Goal: Task Accomplishment & Management: Manage account settings

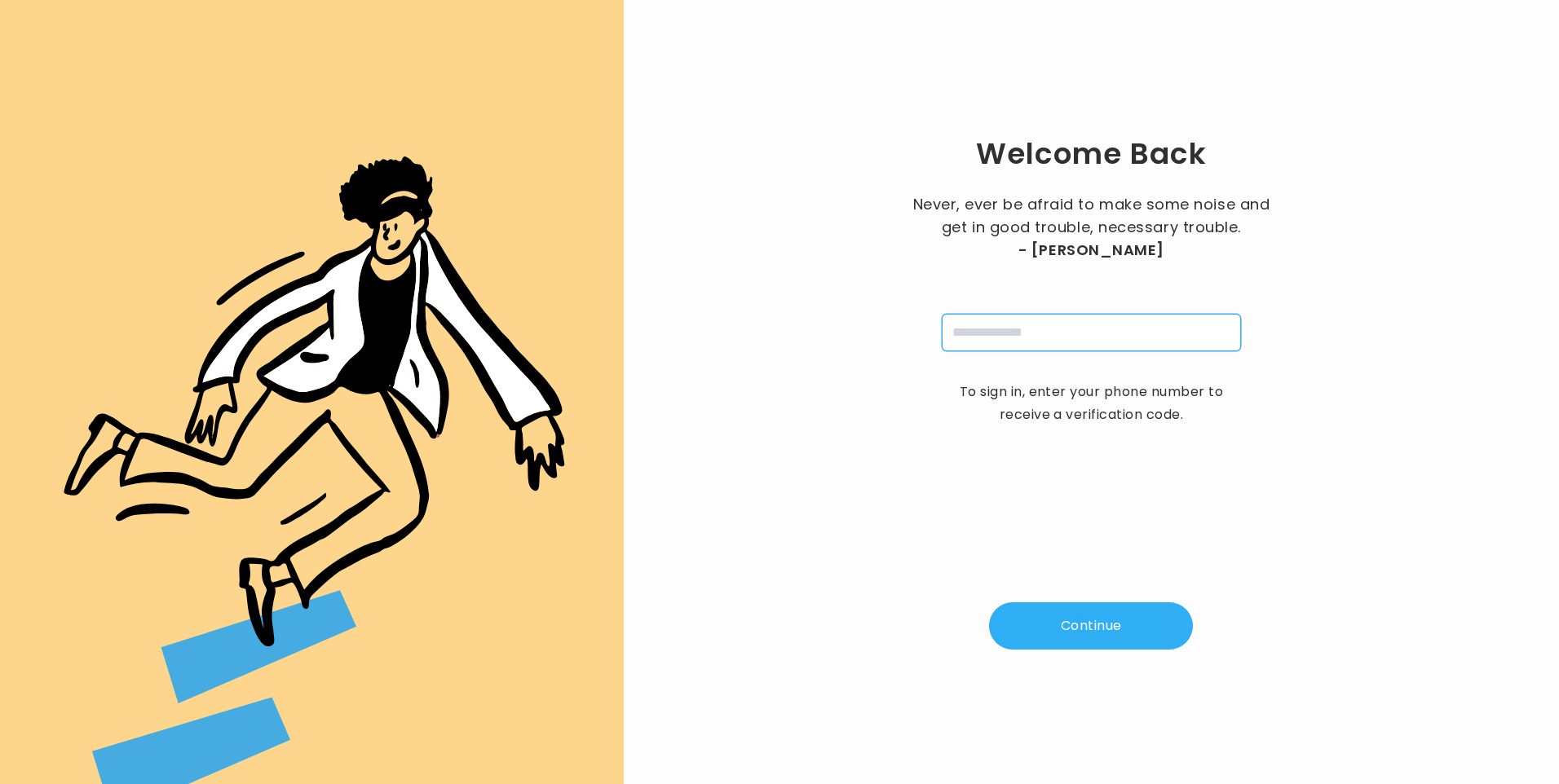
click at [1017, 334] on input "tel" at bounding box center [1091, 333] width 299 height 37
type input "**********"
click at [1106, 627] on button "Continue" at bounding box center [1091, 627] width 204 height 47
type input "*"
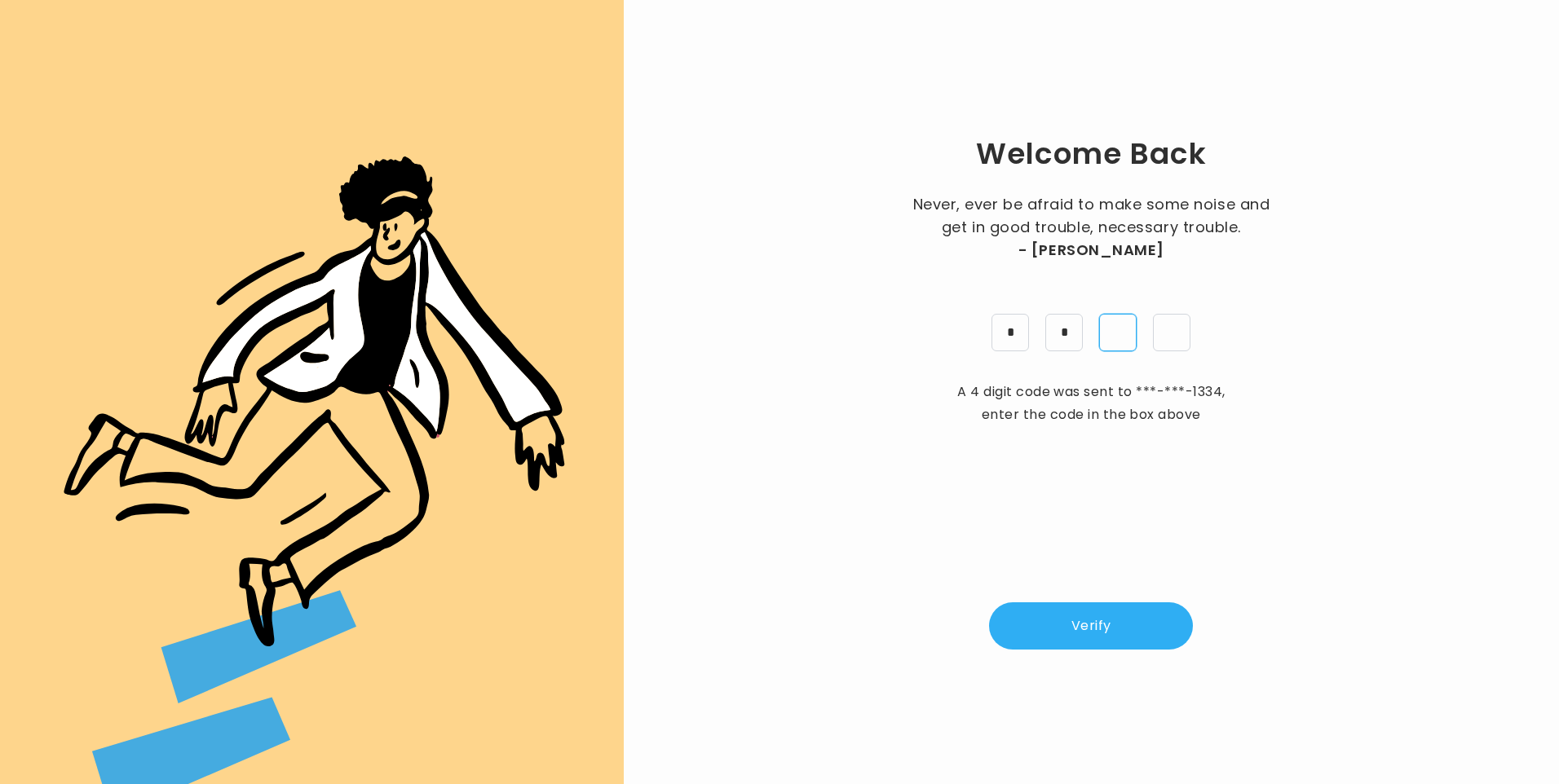
type input "*"
click at [1135, 616] on button "Verify" at bounding box center [1091, 627] width 204 height 47
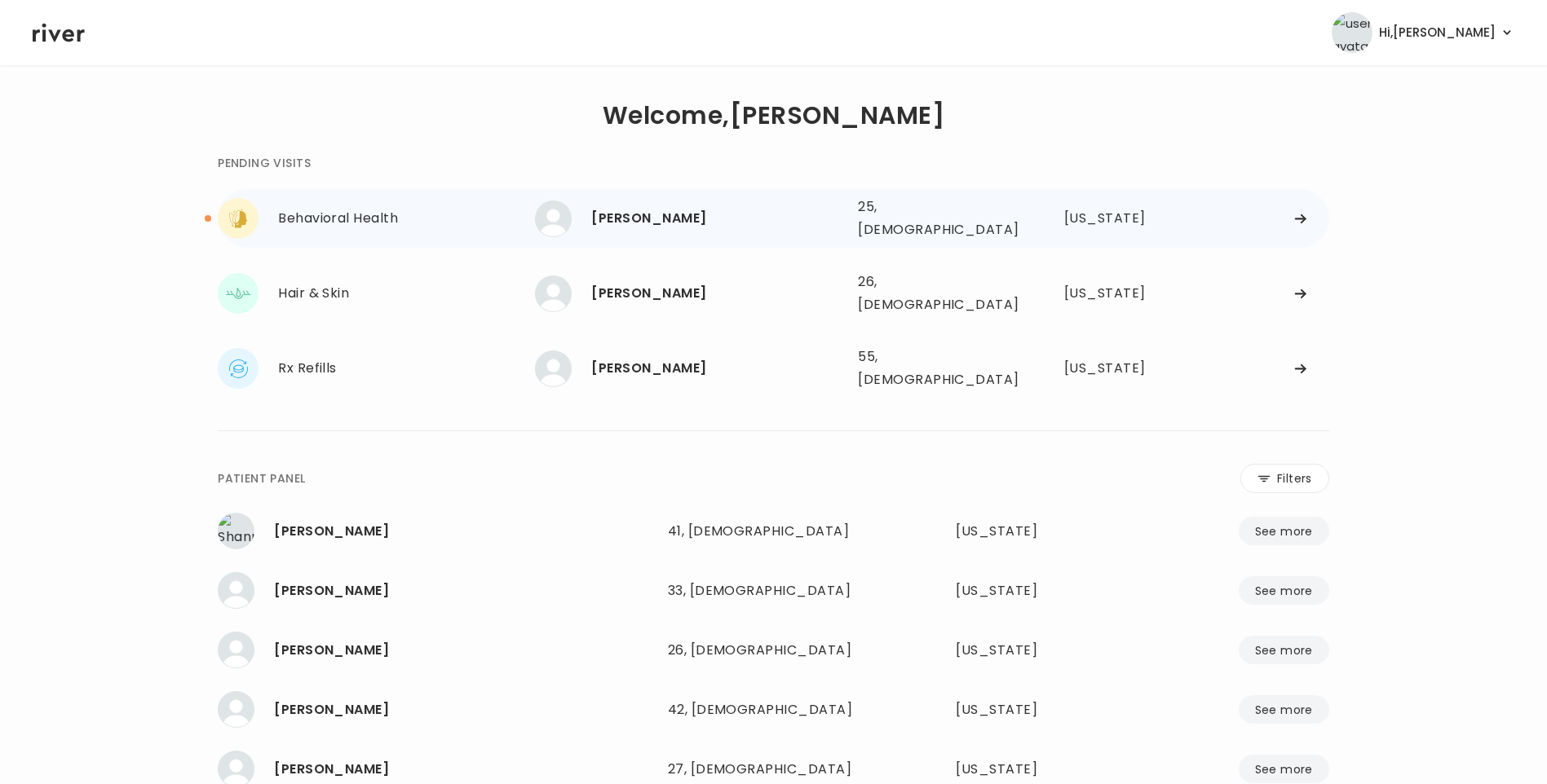
click at [631, 219] on div "[PERSON_NAME]" at bounding box center [717, 218] width 253 height 23
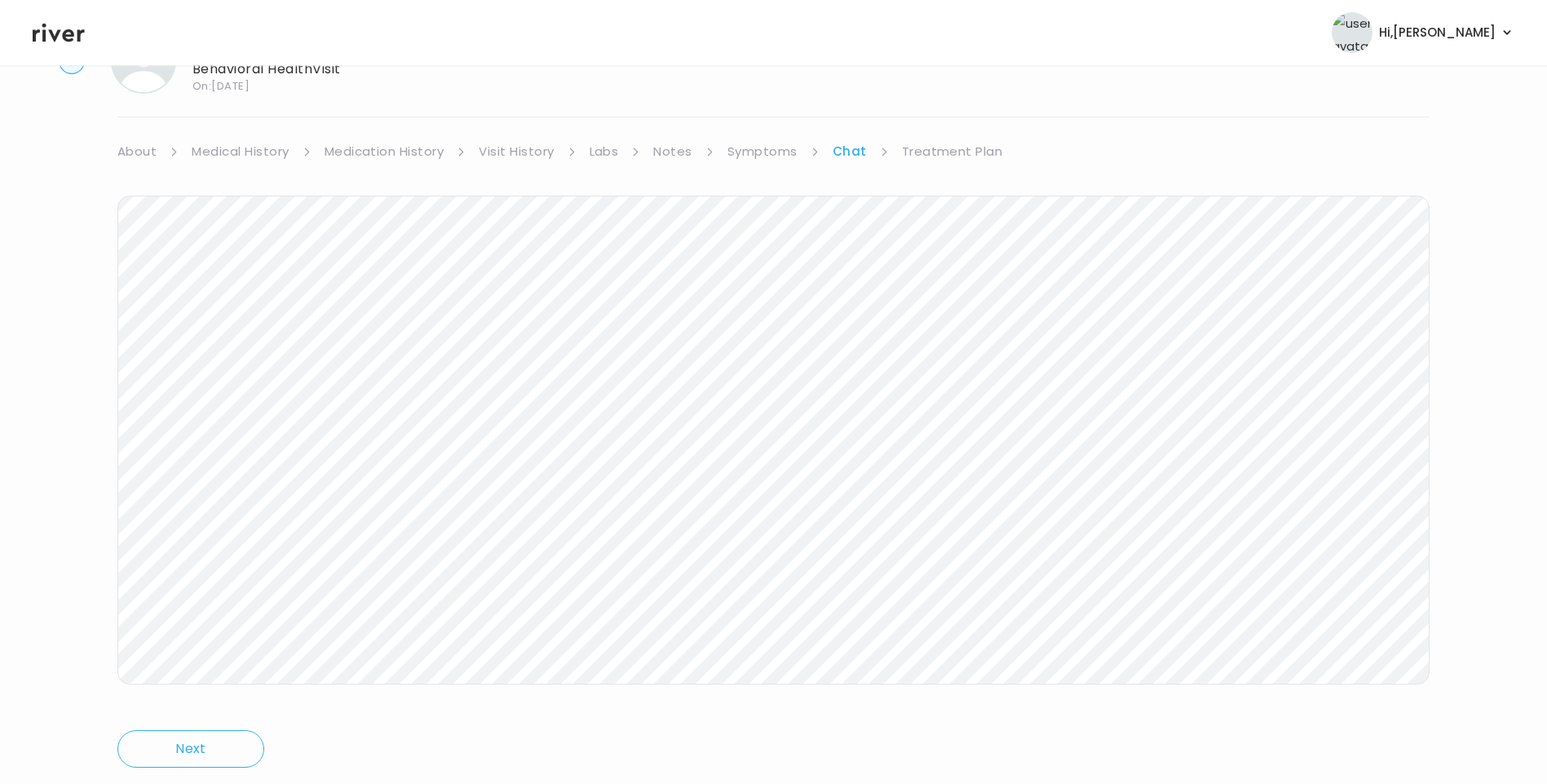
scroll to position [121, 0]
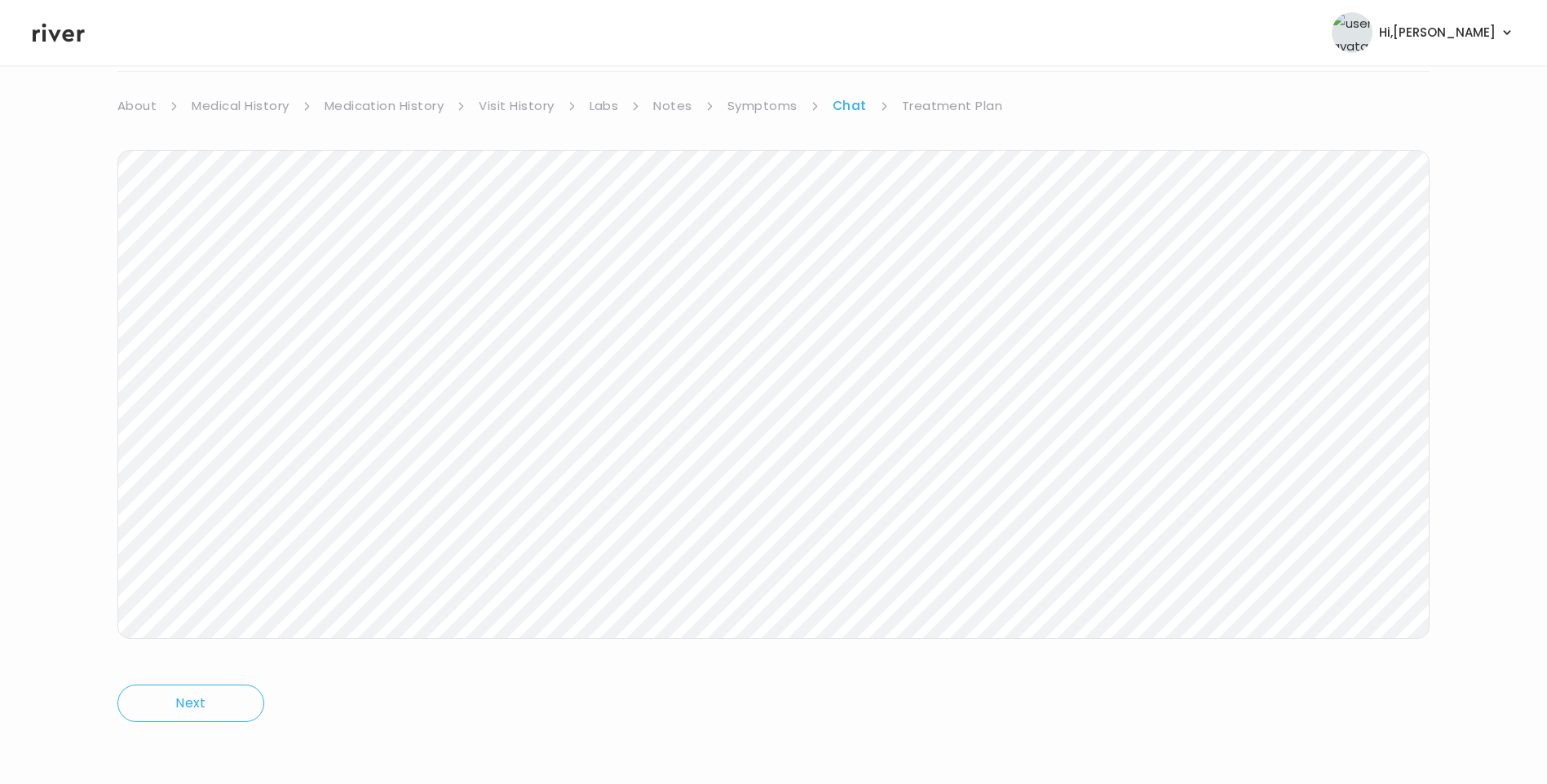
click at [956, 108] on link "Treatment Plan" at bounding box center [952, 106] width 101 height 23
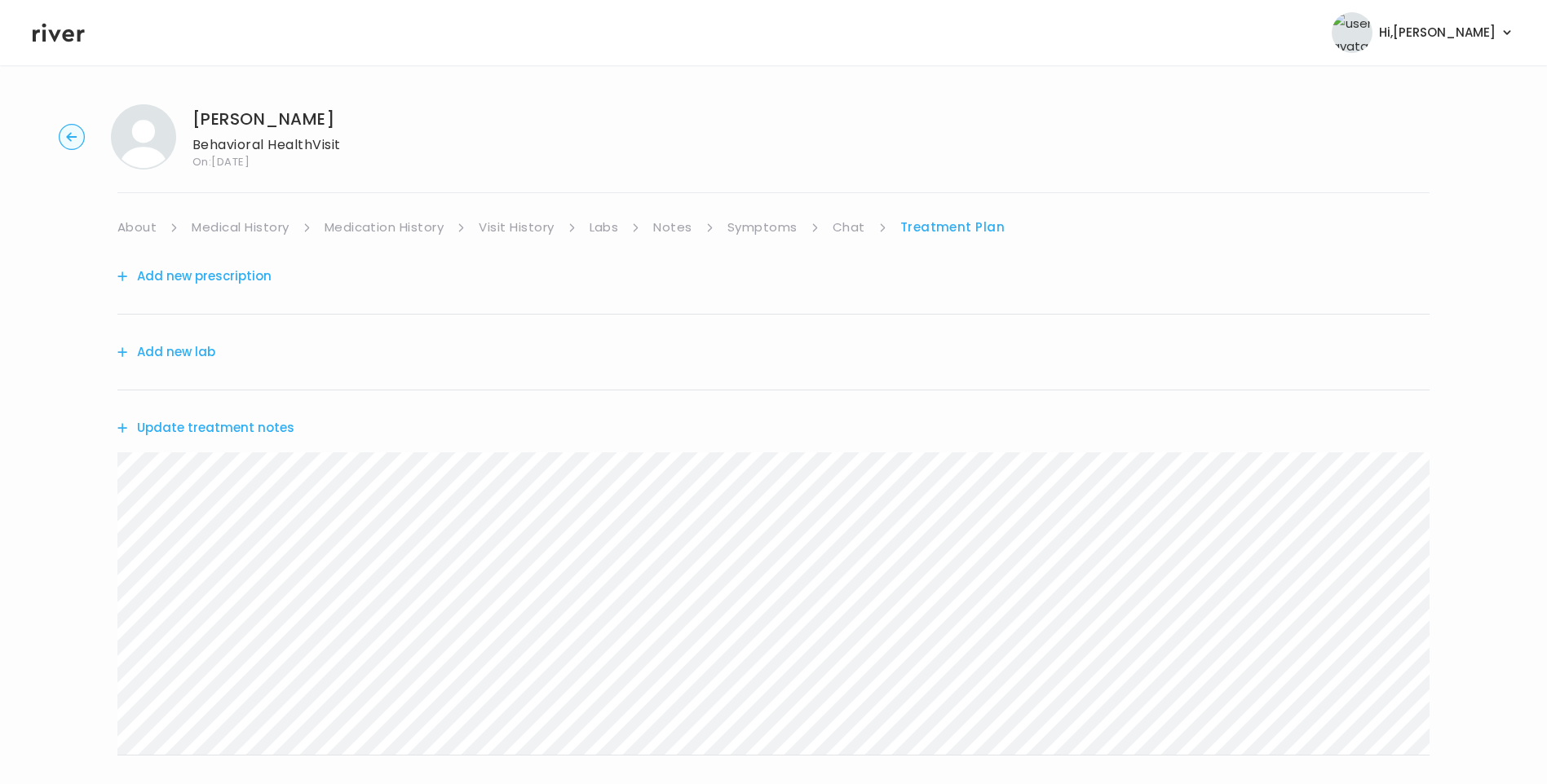
click at [251, 435] on button "Update treatment notes" at bounding box center [206, 428] width 177 height 23
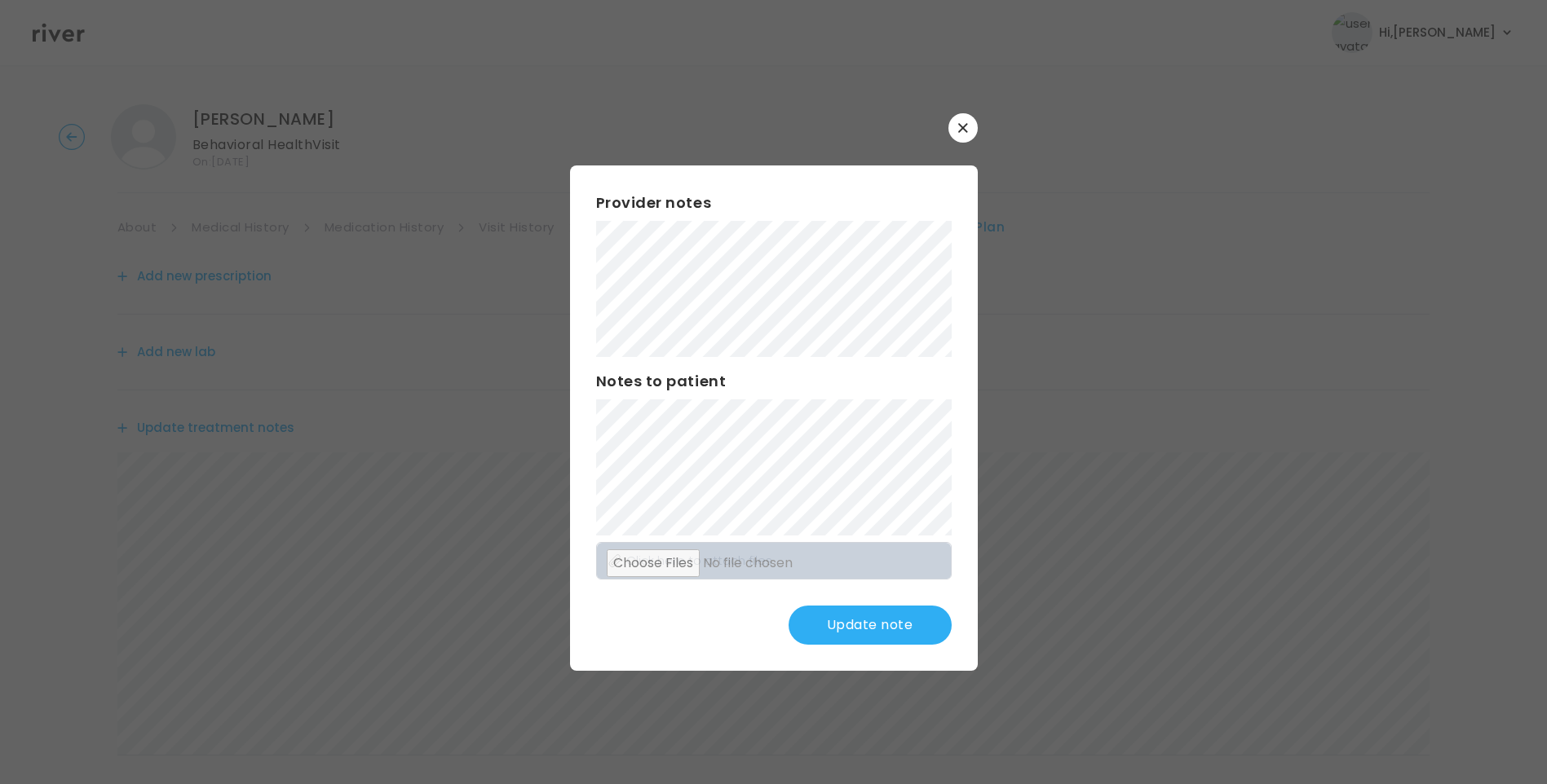
click at [906, 615] on button "Update note" at bounding box center [870, 625] width 163 height 39
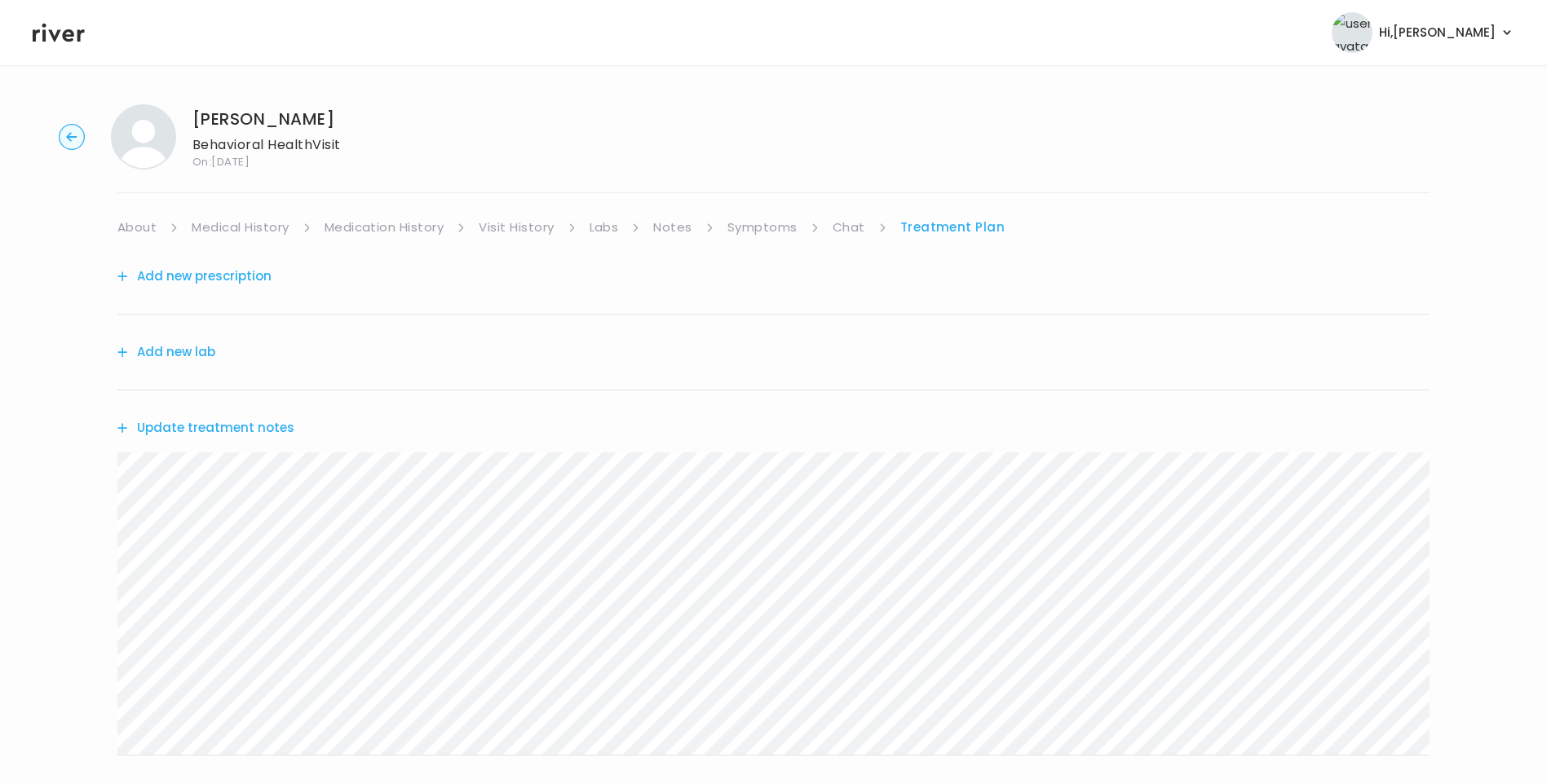
click at [250, 428] on button "Update treatment notes" at bounding box center [206, 428] width 177 height 23
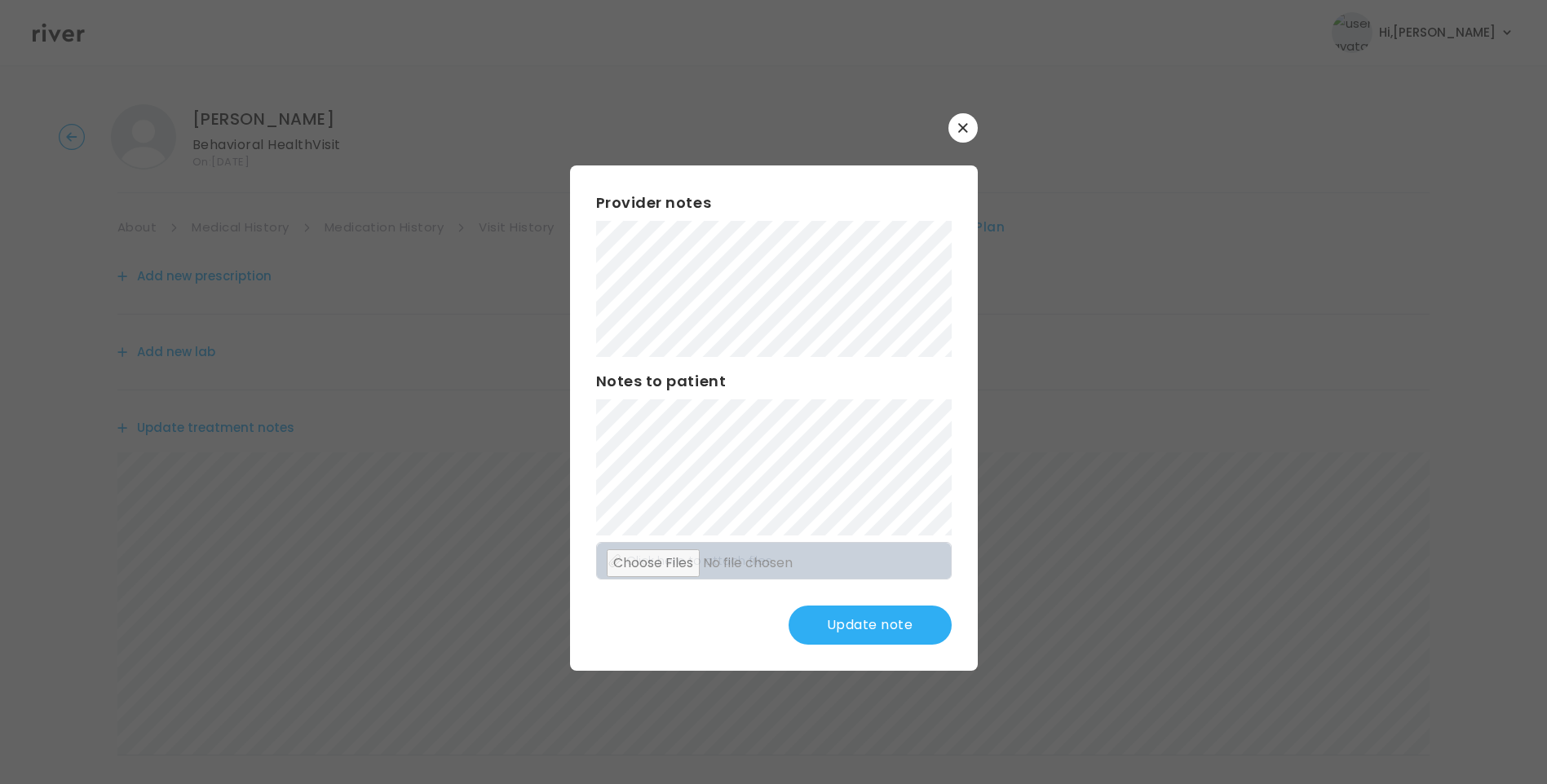
click at [882, 629] on button "Update note" at bounding box center [870, 625] width 163 height 39
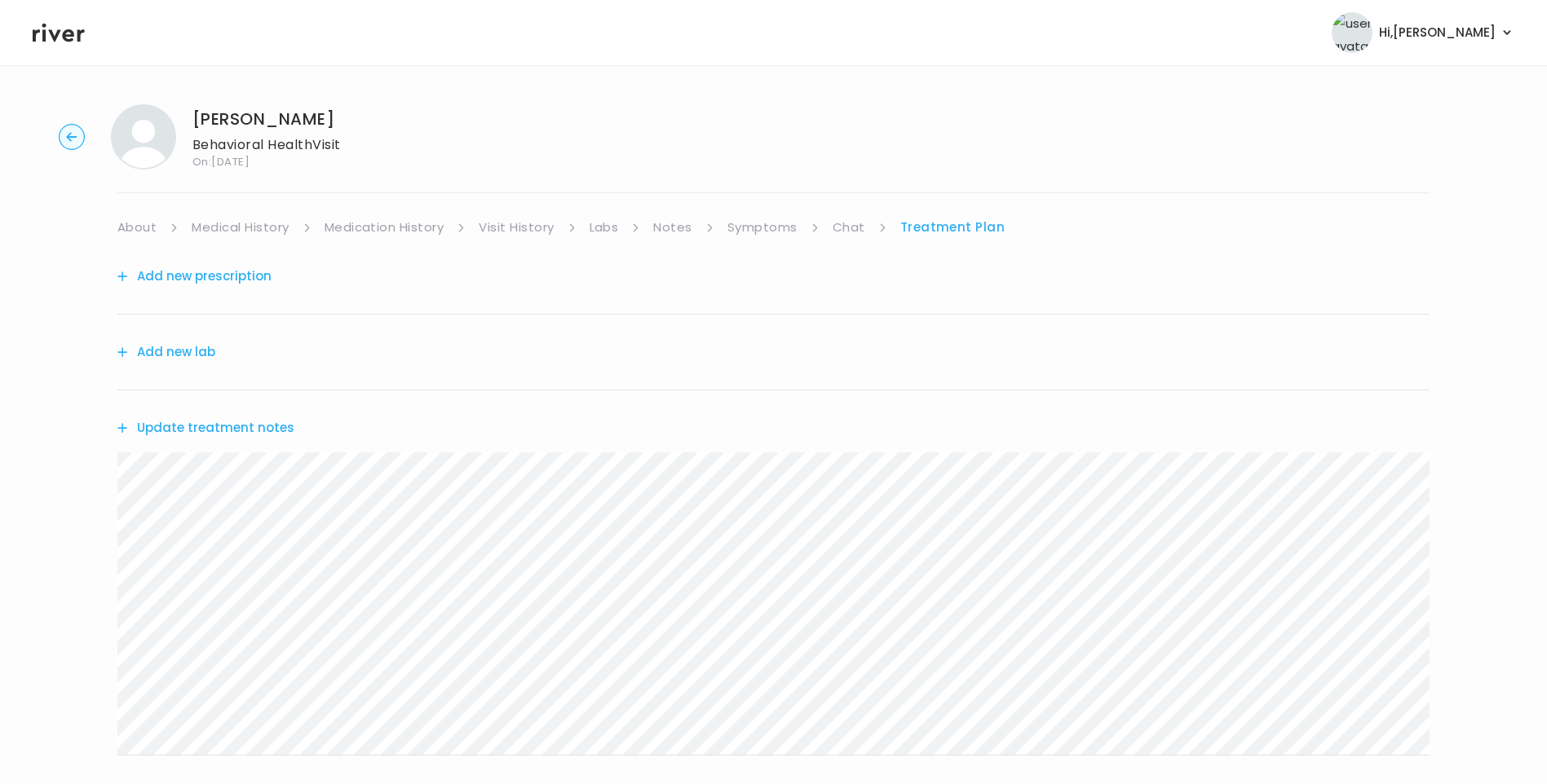
click at [856, 226] on link "Chat" at bounding box center [848, 227] width 33 height 23
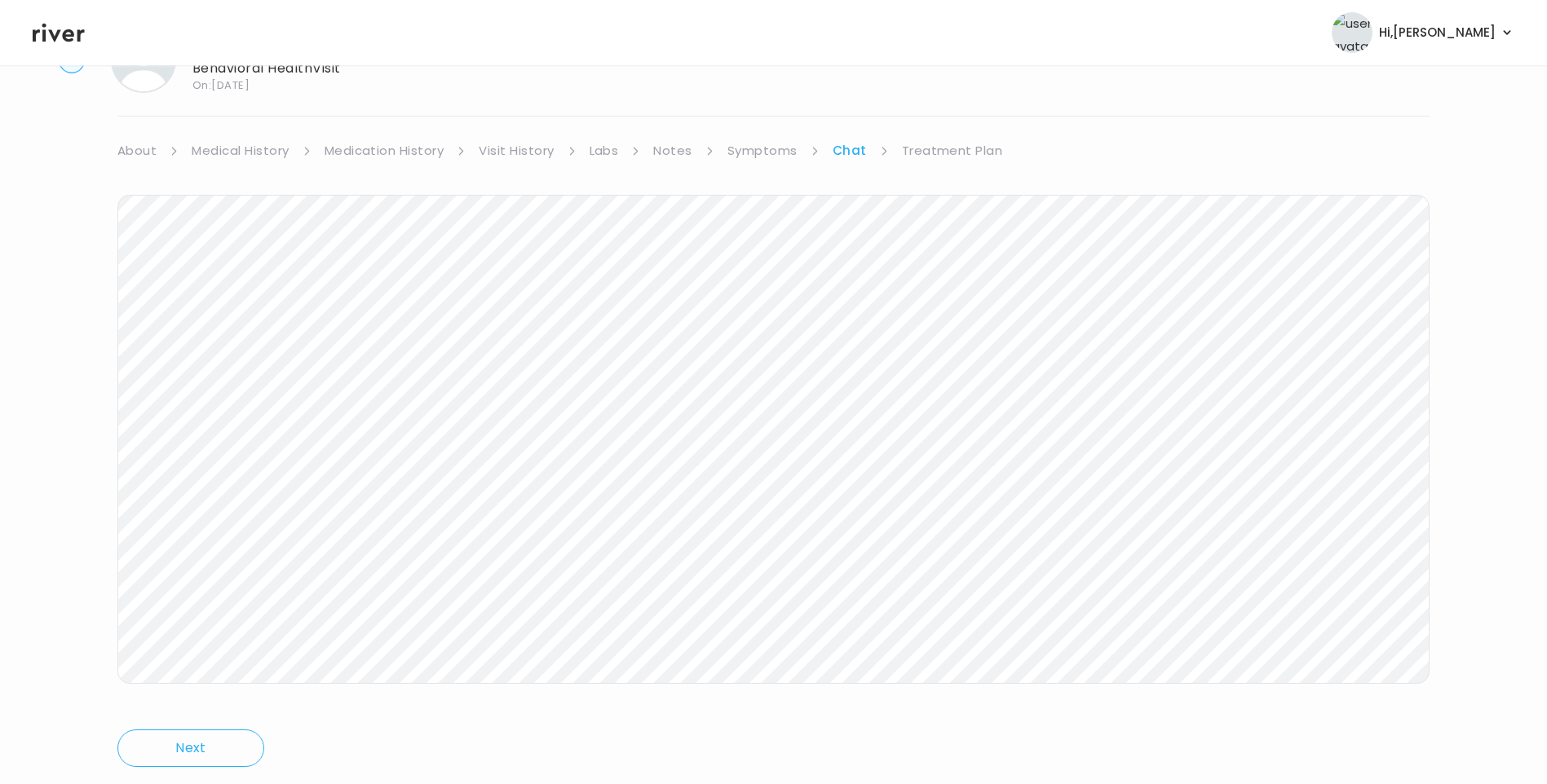
scroll to position [121, 0]
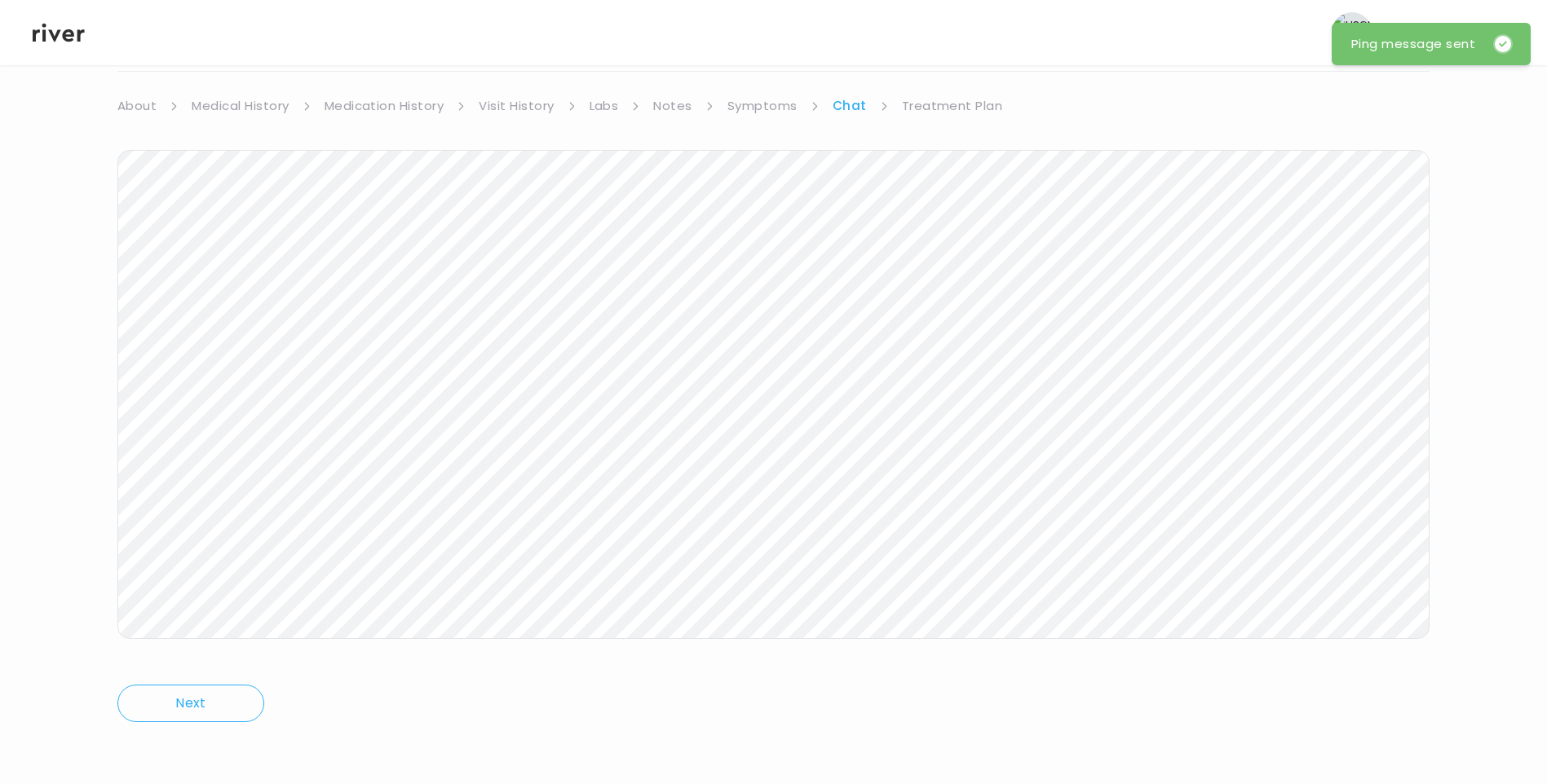
click at [966, 109] on link "Treatment Plan" at bounding box center [952, 106] width 101 height 23
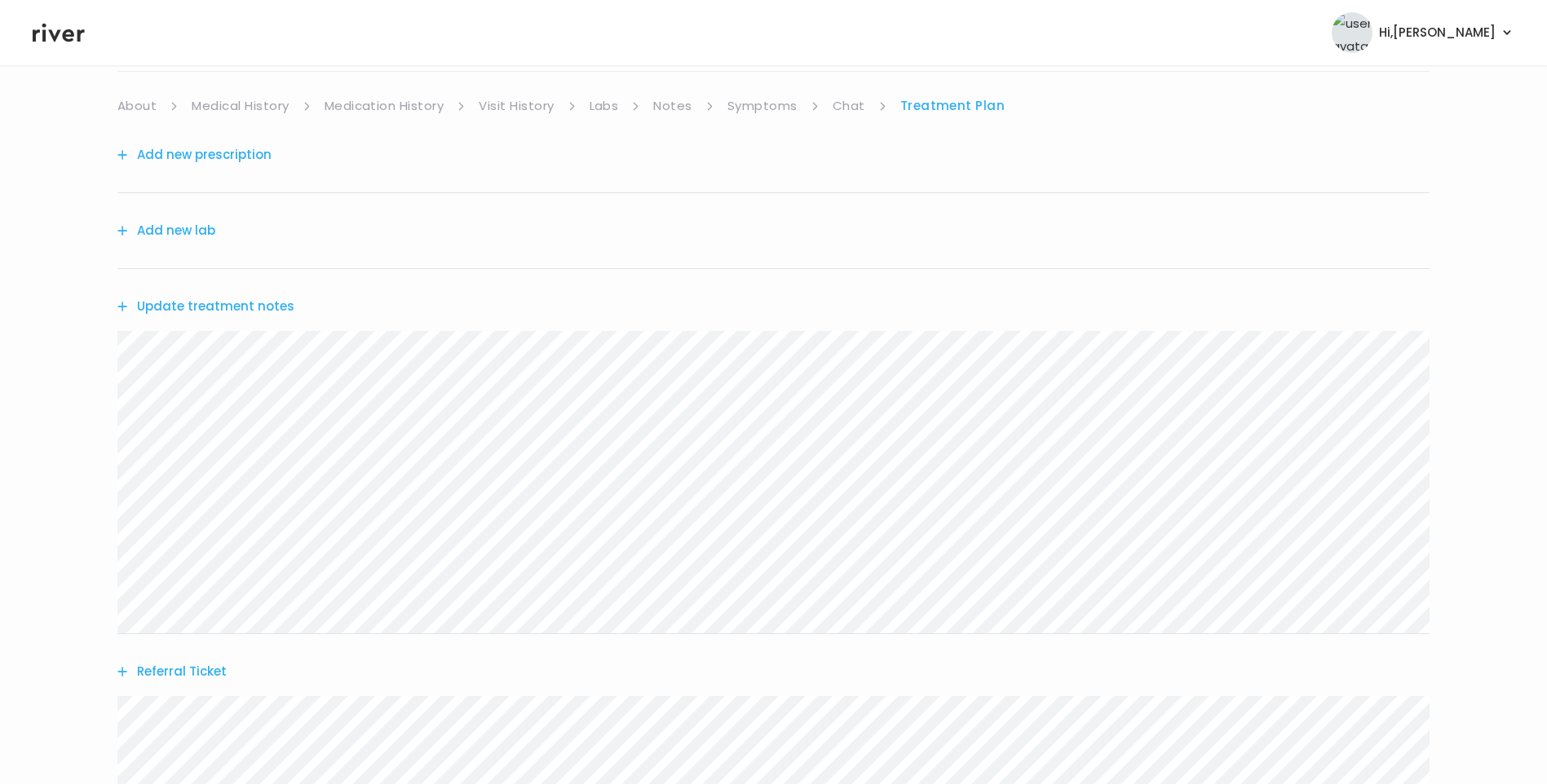
click at [259, 312] on button "Update treatment notes" at bounding box center [206, 306] width 177 height 23
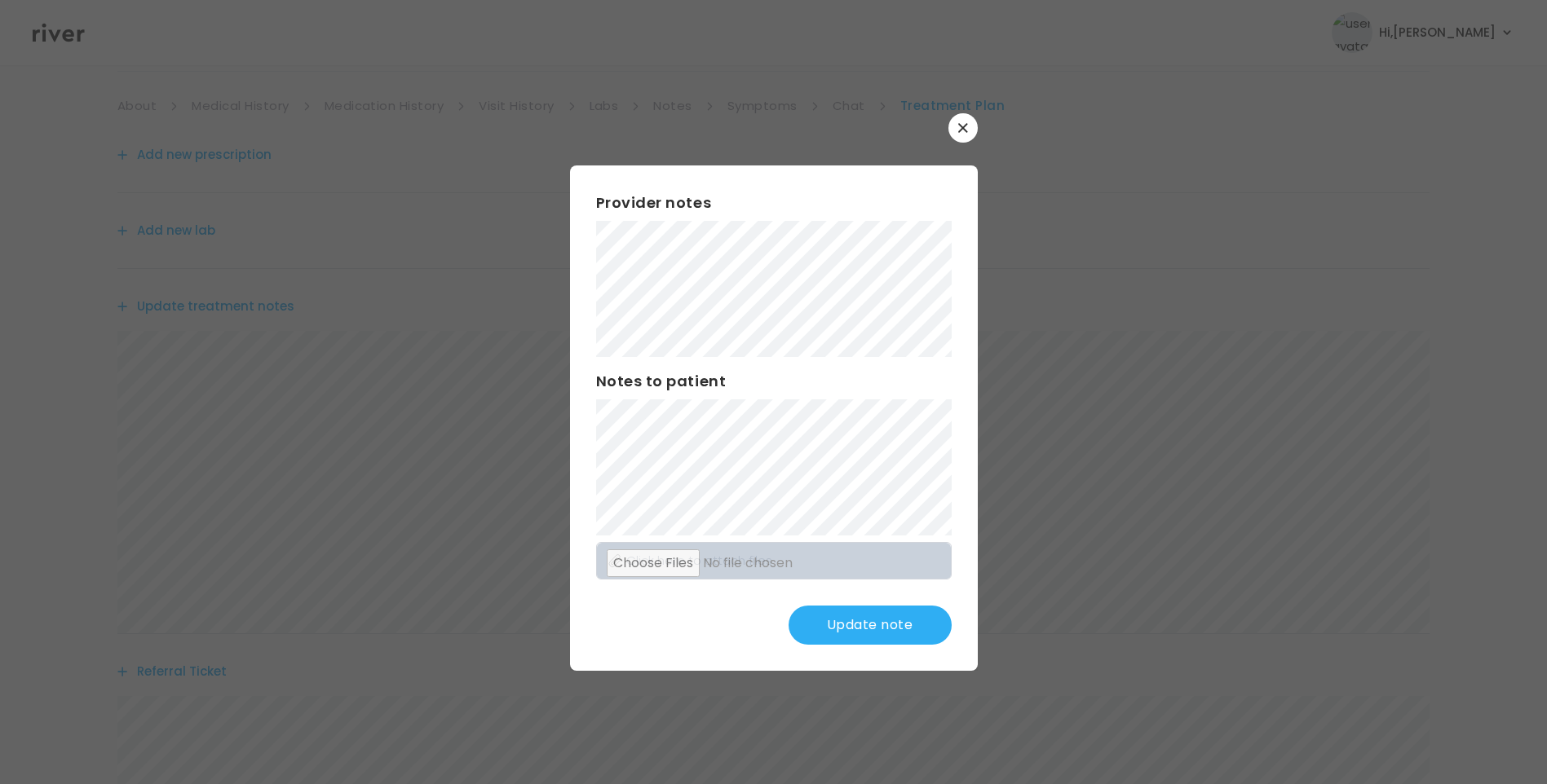
click at [847, 625] on button "Update note" at bounding box center [870, 625] width 163 height 39
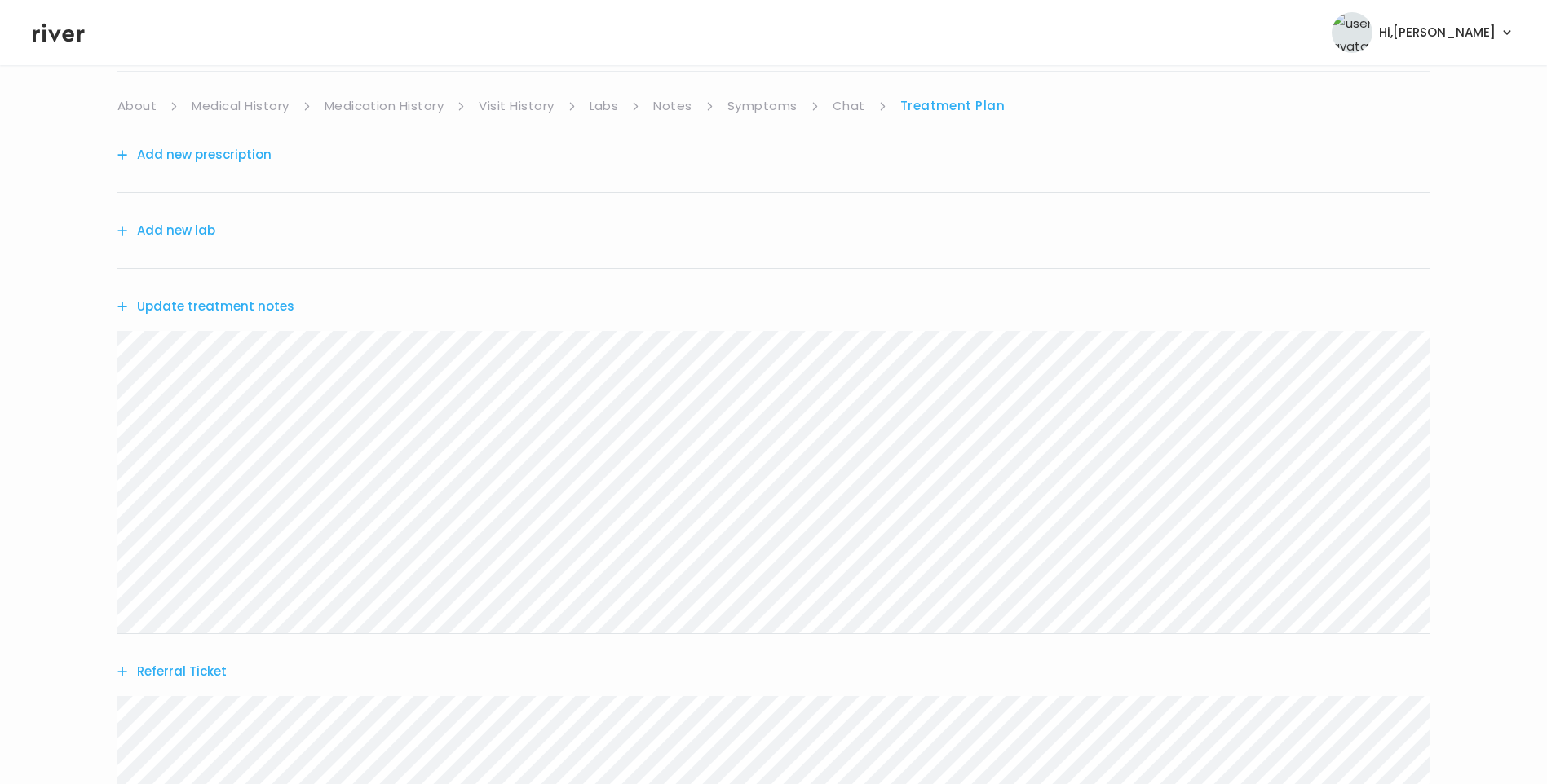
click at [845, 104] on link "Chat" at bounding box center [848, 106] width 33 height 23
click at [970, 105] on link "Treatment Plan" at bounding box center [952, 106] width 101 height 23
click at [265, 301] on button "Update treatment notes" at bounding box center [206, 306] width 177 height 23
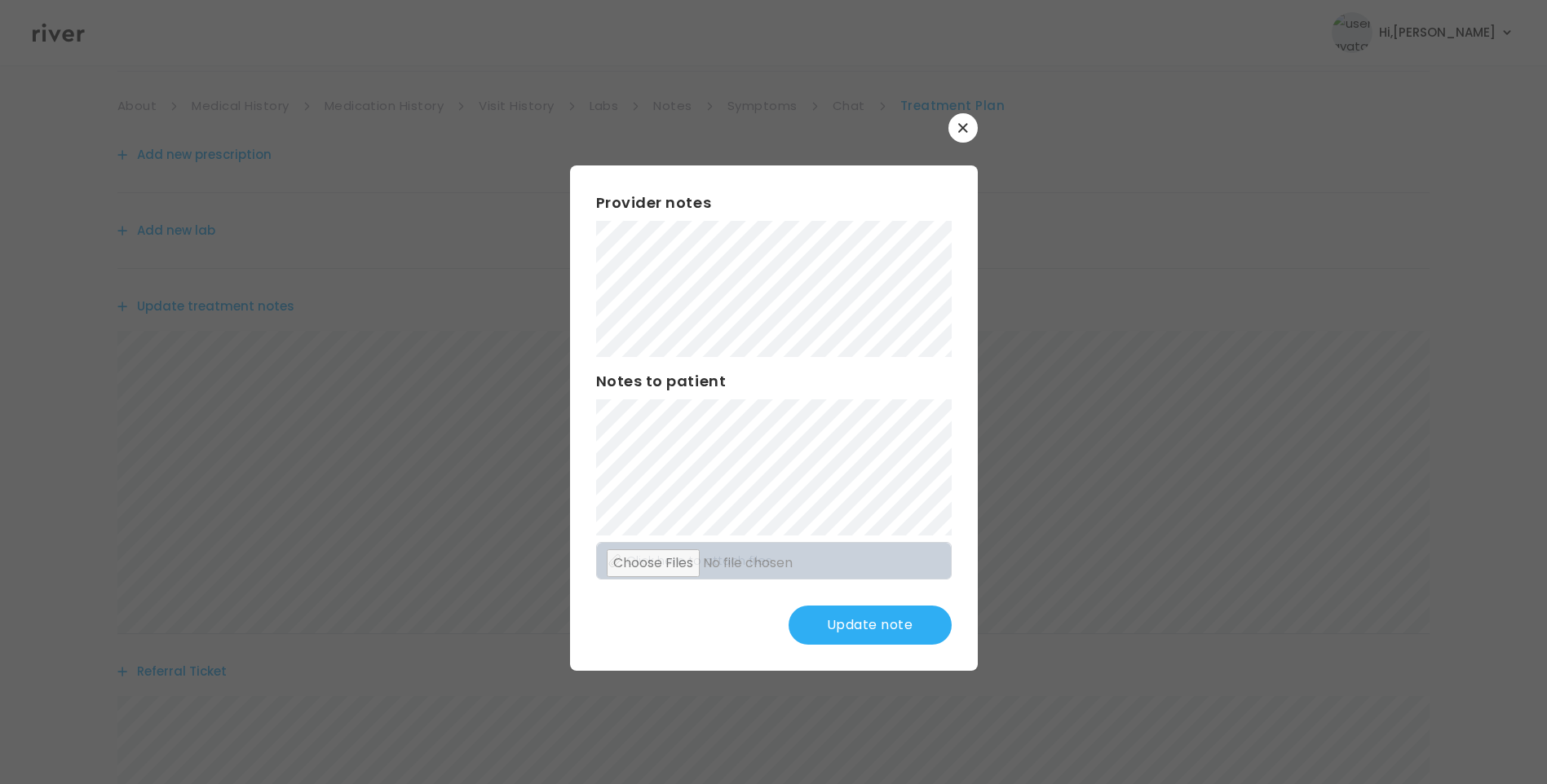
click at [868, 631] on button "Update note" at bounding box center [870, 625] width 163 height 39
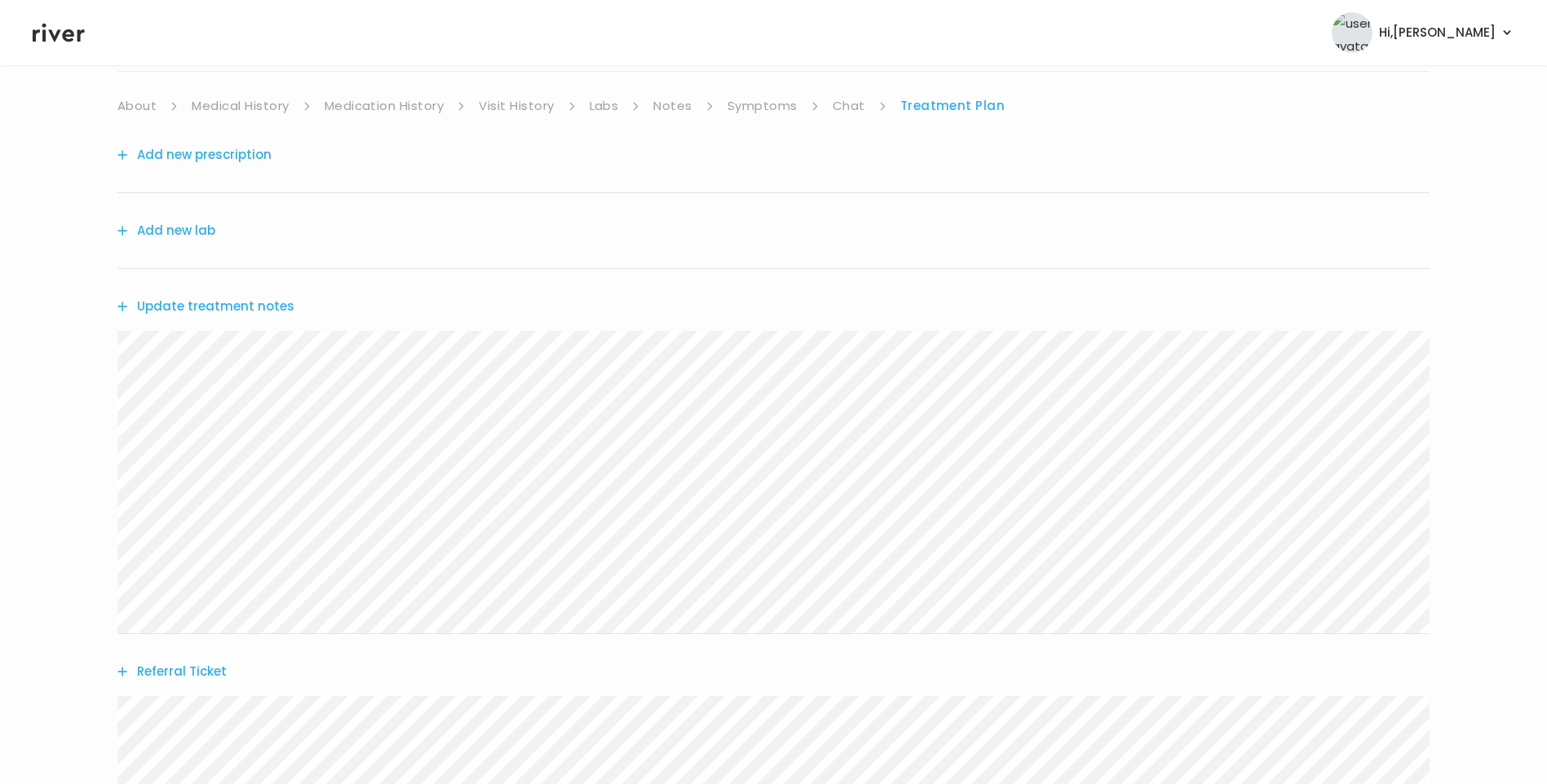
click at [224, 301] on button "Update treatment notes" at bounding box center [206, 306] width 177 height 23
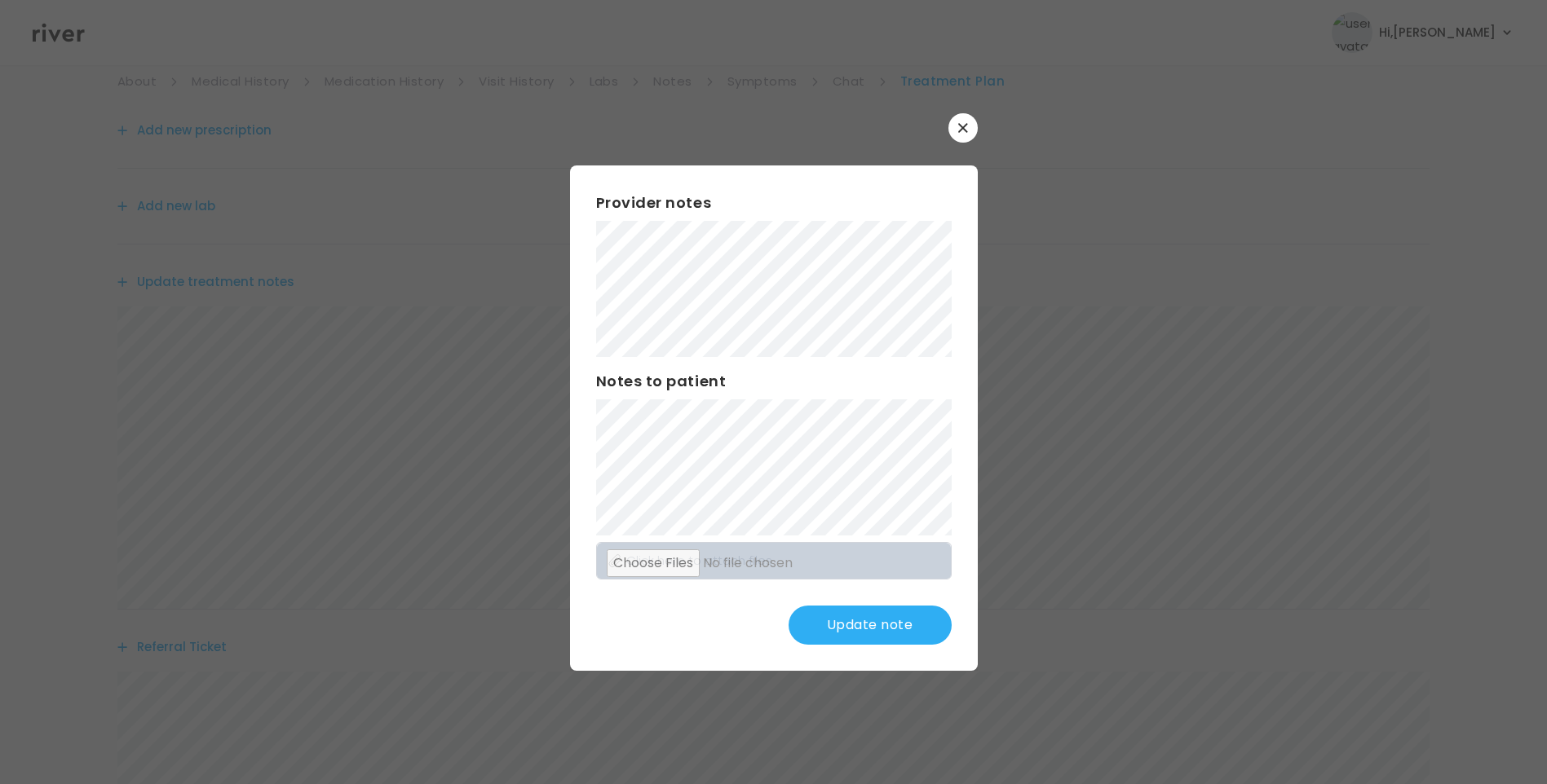
scroll to position [163, 0]
click at [877, 617] on button "Update note" at bounding box center [870, 625] width 163 height 39
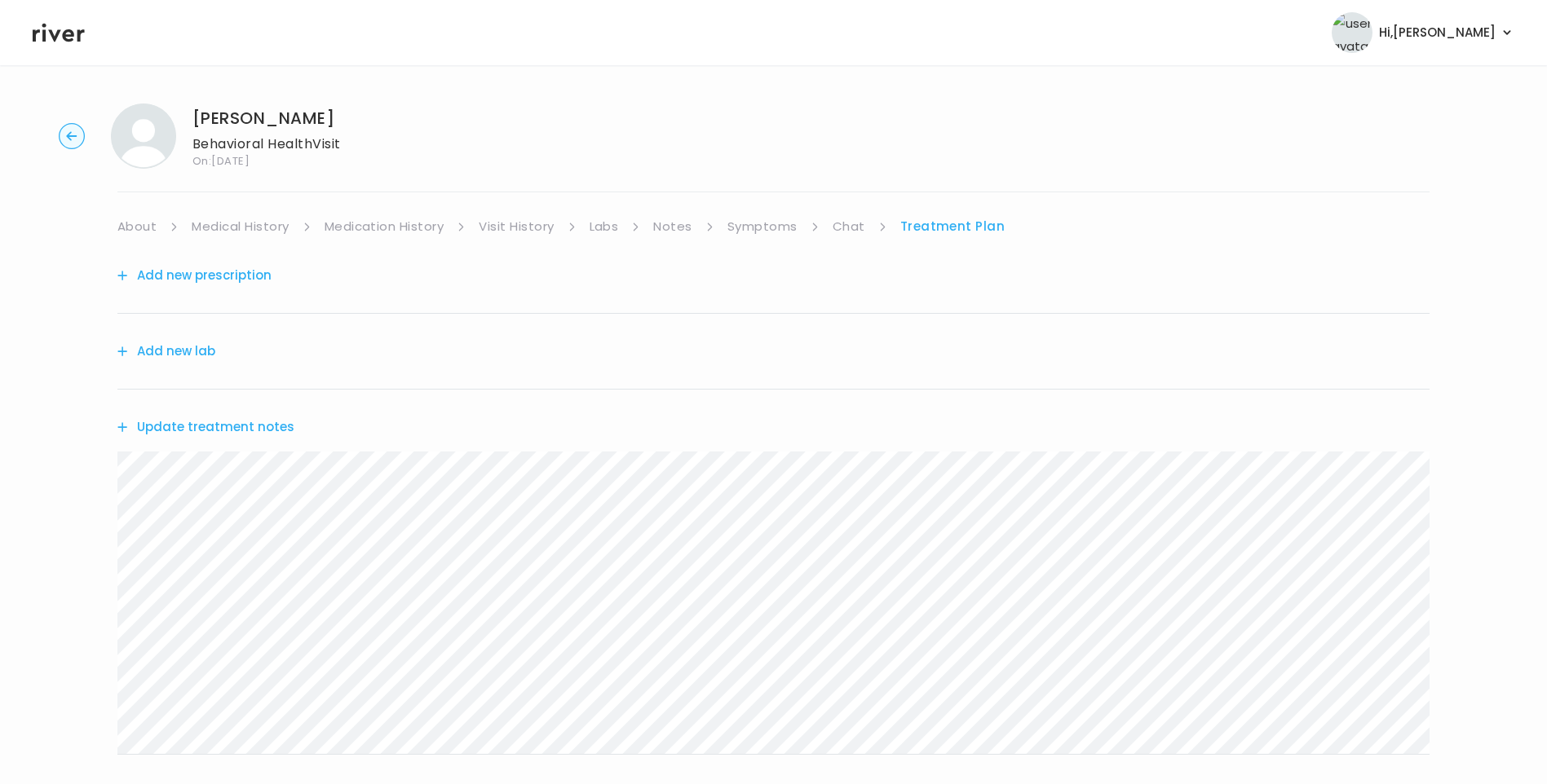
scroll to position [0, 0]
click at [845, 226] on link "Chat" at bounding box center [848, 227] width 33 height 23
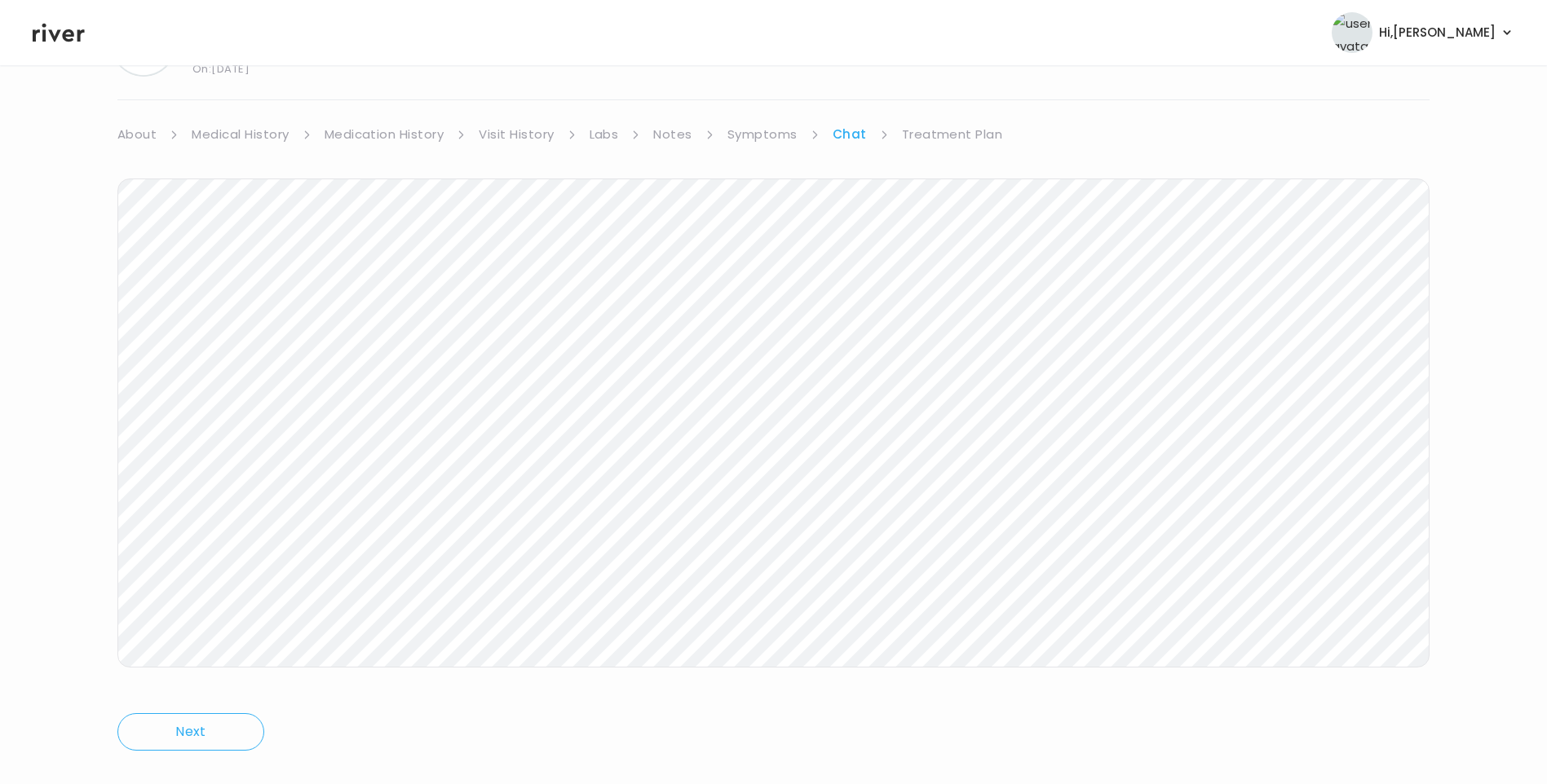
scroll to position [121, 0]
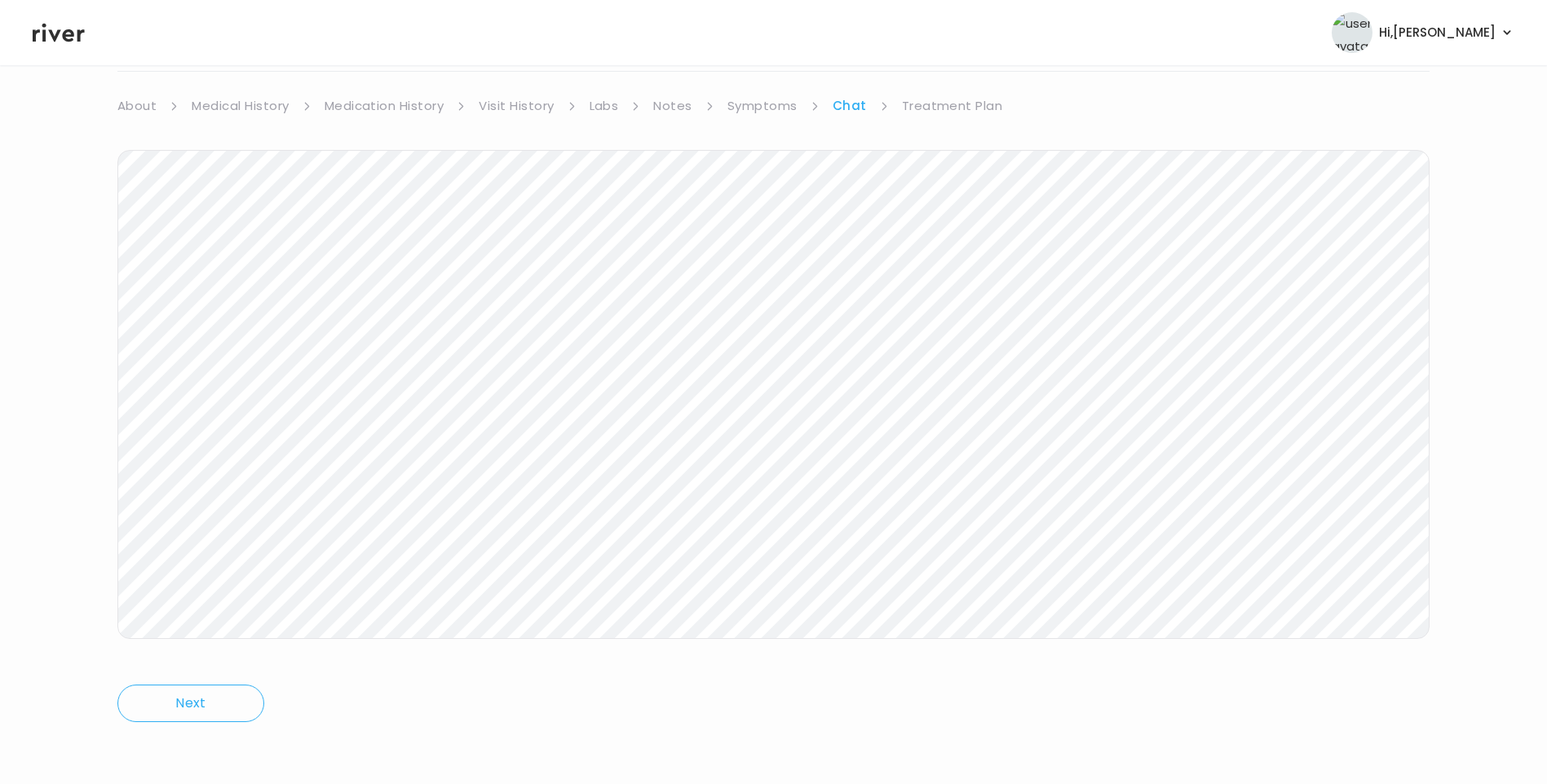
click at [950, 104] on link "Treatment Plan" at bounding box center [952, 106] width 101 height 23
click at [232, 306] on button "Update treatment notes" at bounding box center [206, 306] width 177 height 23
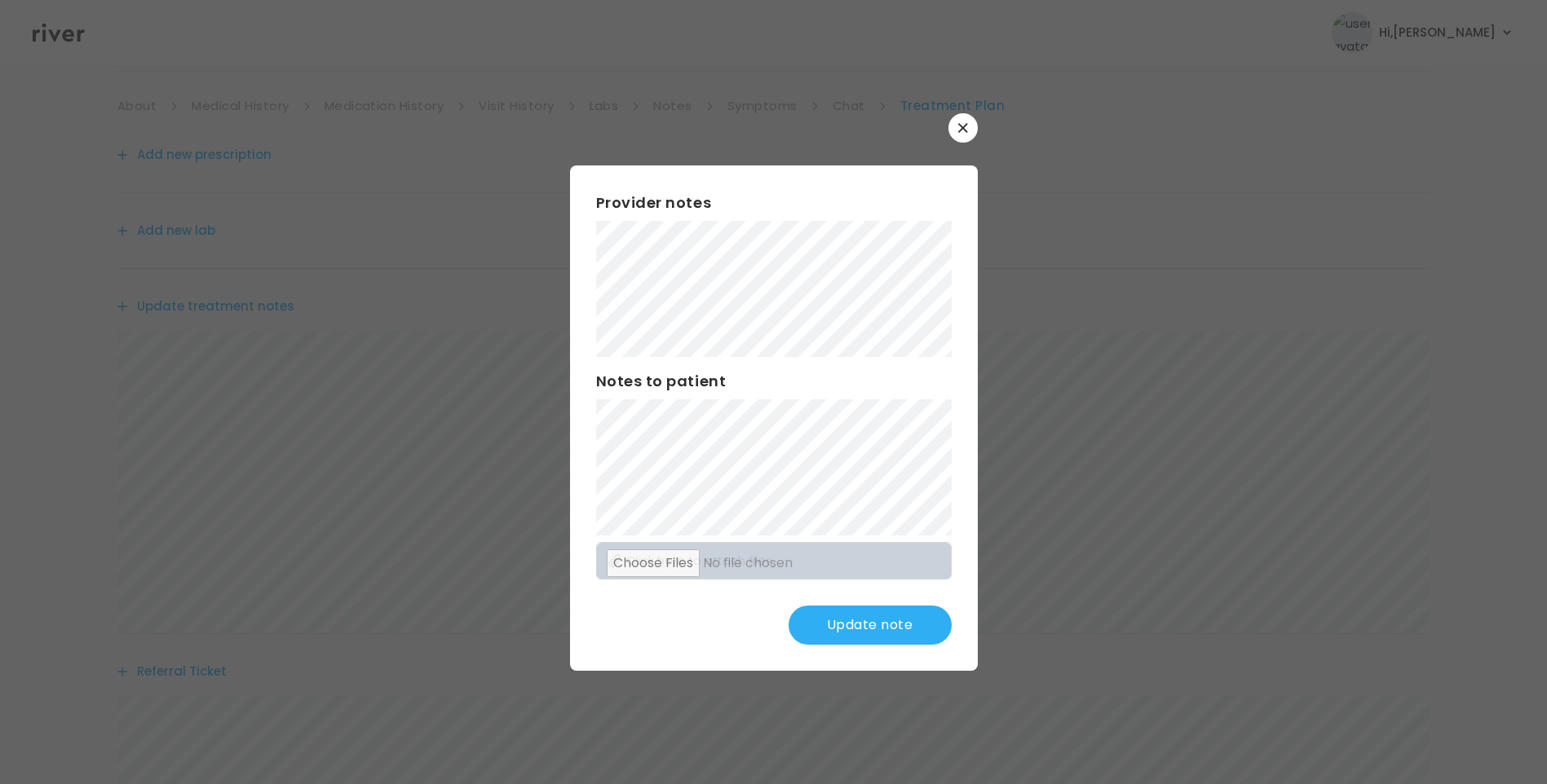
click at [892, 623] on button "Update note" at bounding box center [870, 625] width 163 height 39
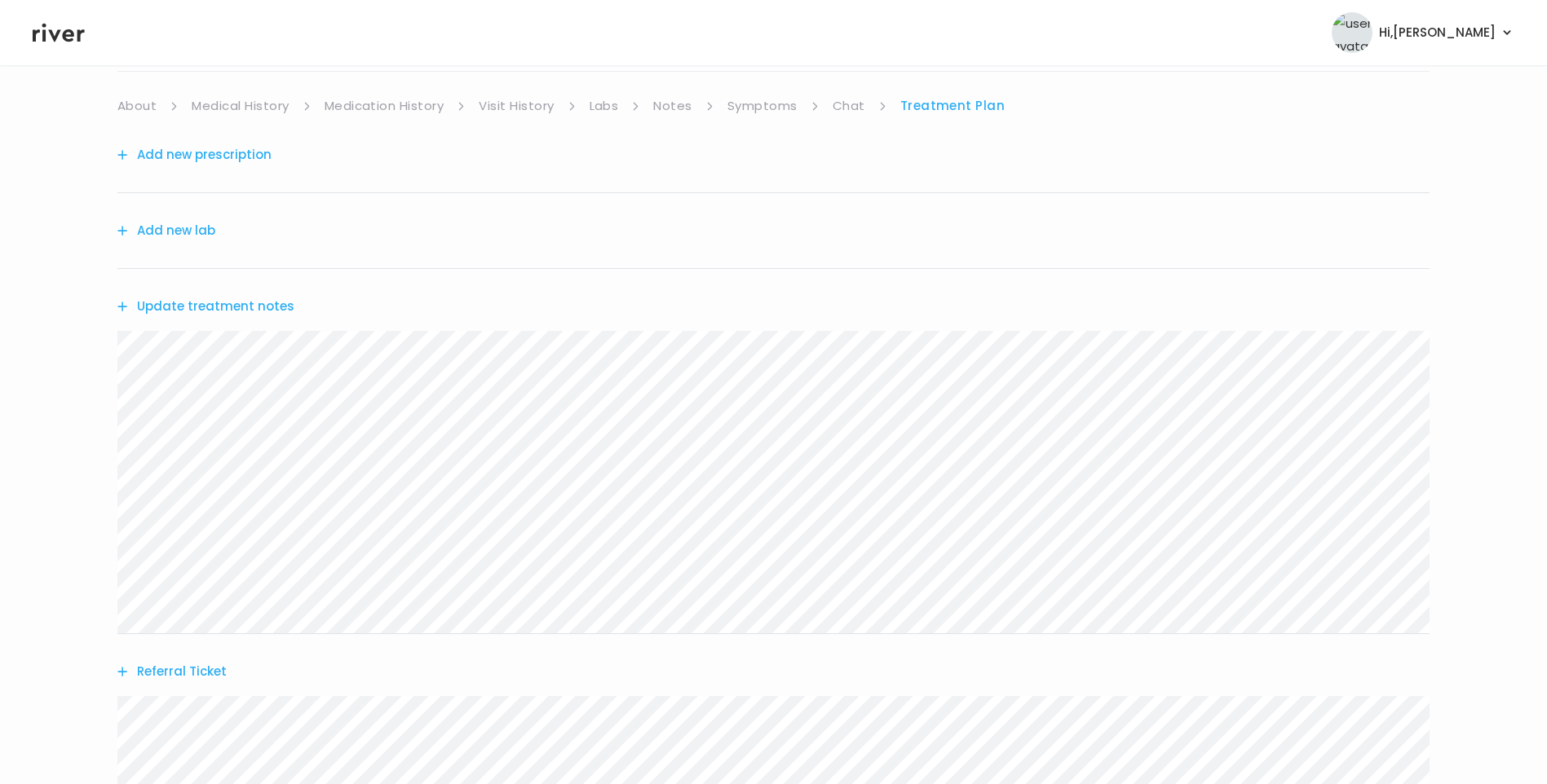
click at [66, 46] on header "Hi, Lisa Profile Logout" at bounding box center [773, 32] width 1547 height 65
click at [840, 105] on link "Chat" at bounding box center [848, 106] width 33 height 23
drag, startPoint x: 941, startPoint y: 104, endPoint x: 953, endPoint y: 115, distance: 16.3
click at [942, 105] on link "Treatment Plan" at bounding box center [952, 106] width 101 height 23
click at [14, 306] on div "LIAM TOMS Behavioral Health Visit On: 25 Aug 2025 About Medical History Medicat…" at bounding box center [773, 463] width 1547 height 987
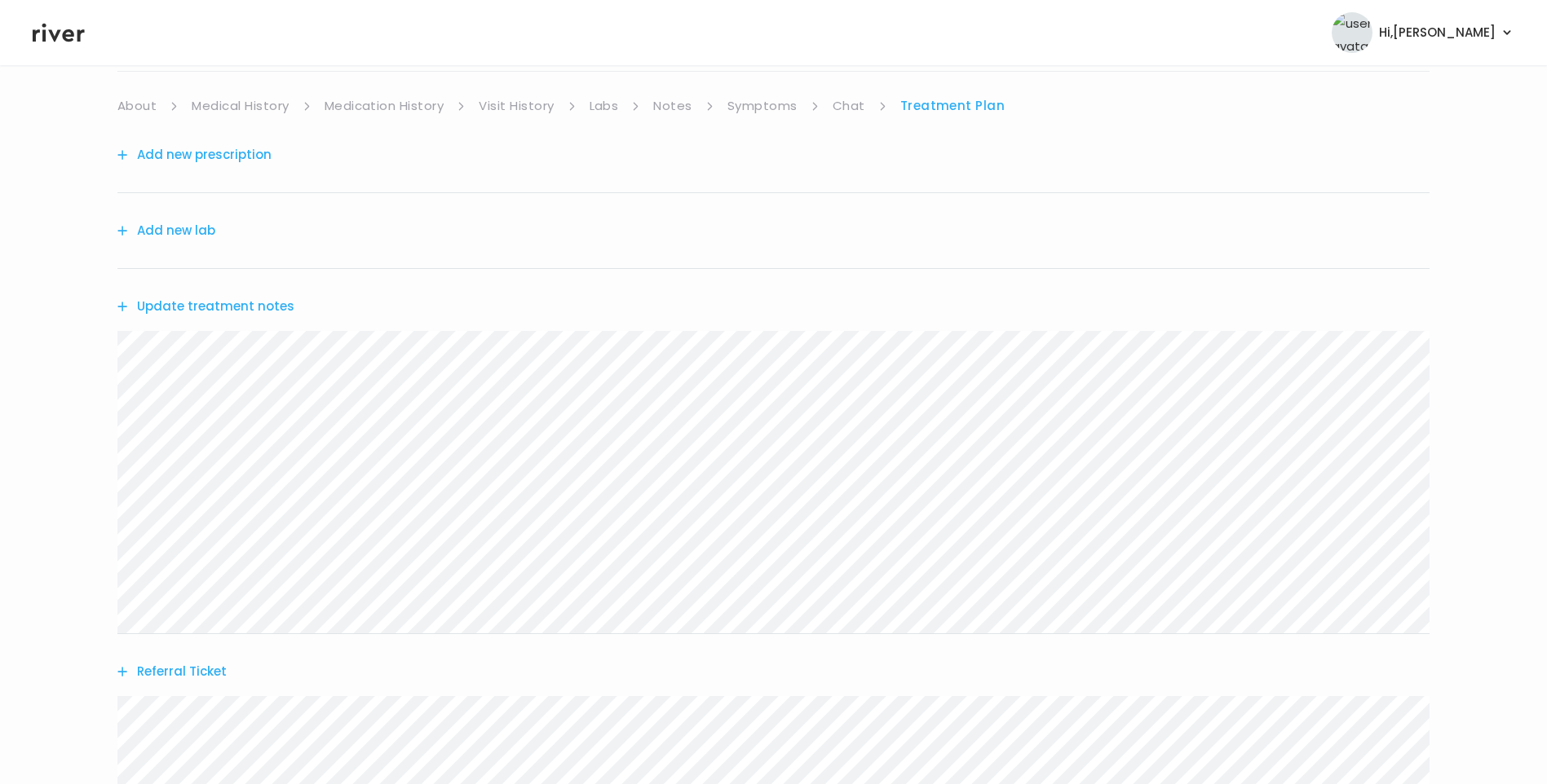
drag, startPoint x: 767, startPoint y: 102, endPoint x: 780, endPoint y: 113, distance: 17.0
click at [767, 102] on link "Symptoms" at bounding box center [762, 106] width 70 height 23
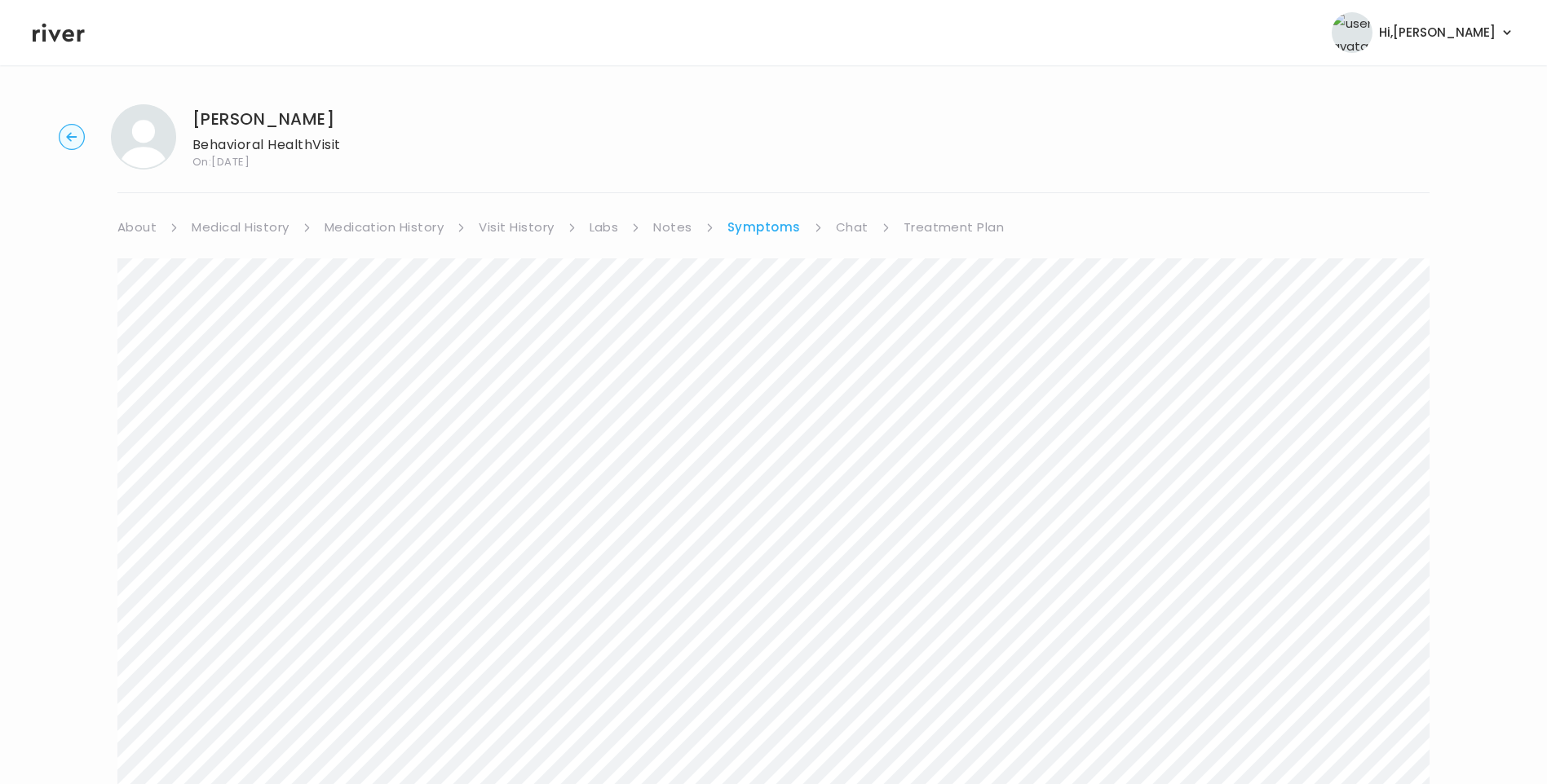
click at [947, 226] on link "Treatment Plan" at bounding box center [953, 227] width 101 height 23
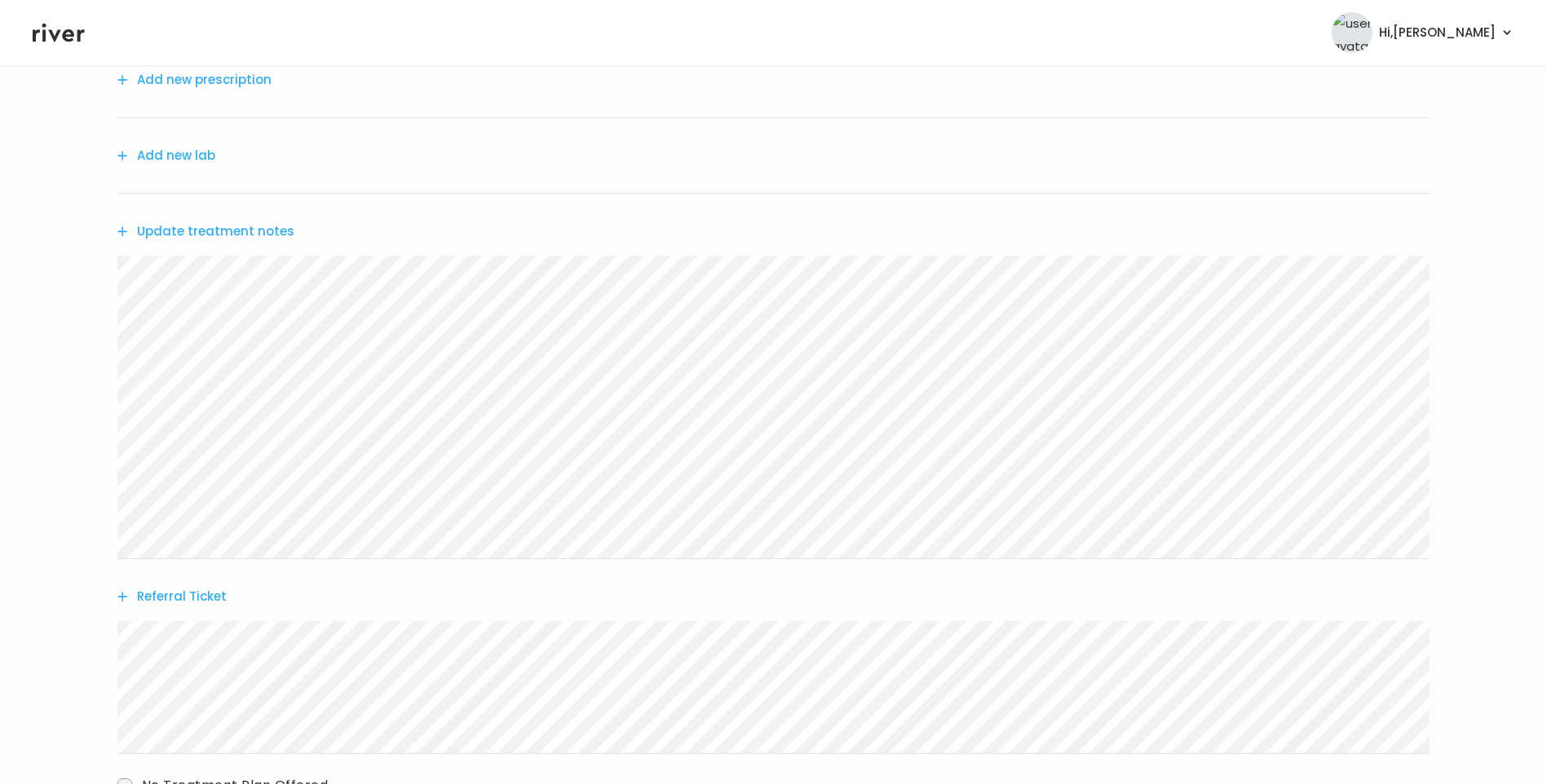
scroll to position [320, 0]
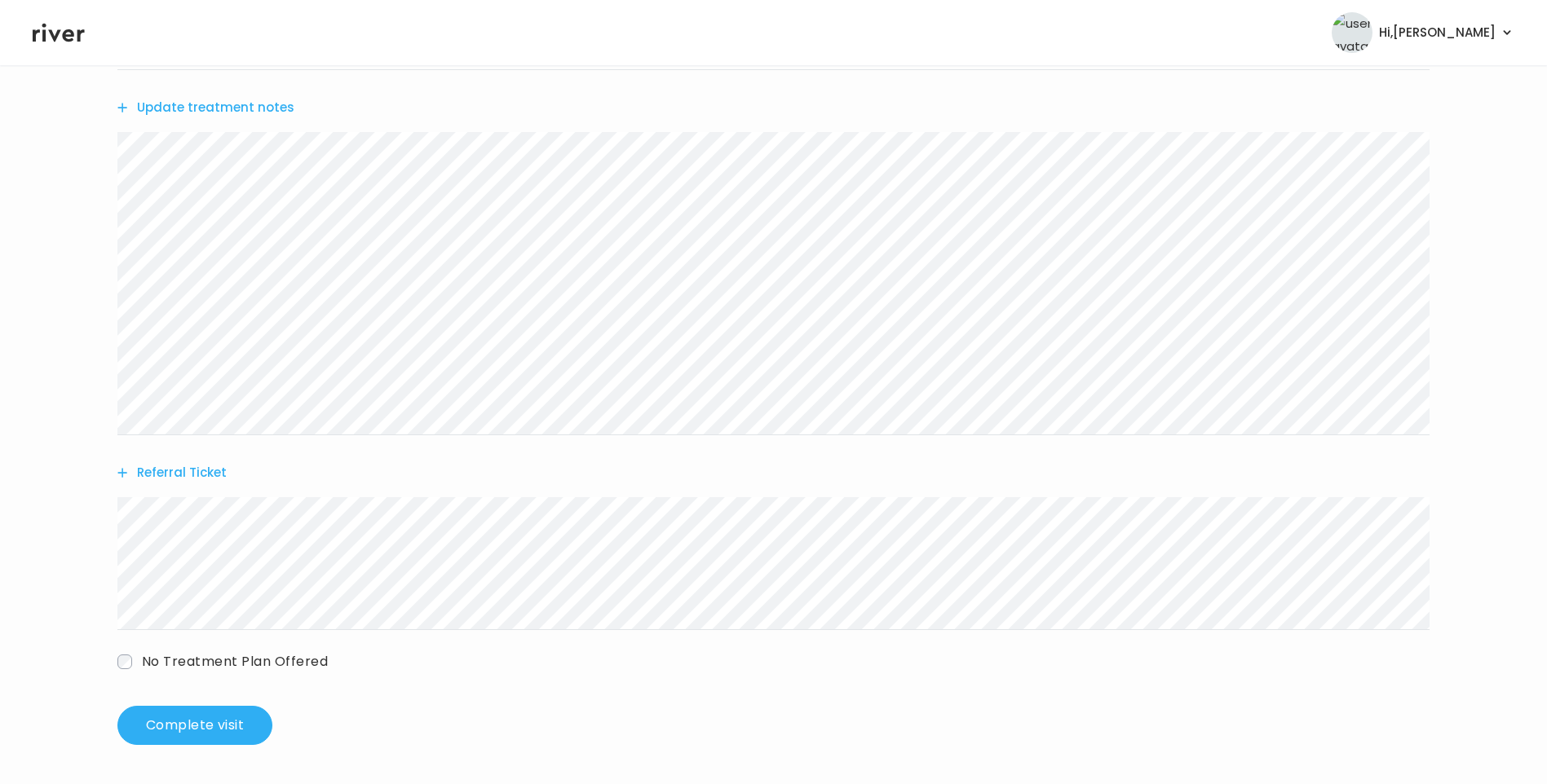
click at [193, 472] on button "Referral Ticket" at bounding box center [172, 472] width 109 height 23
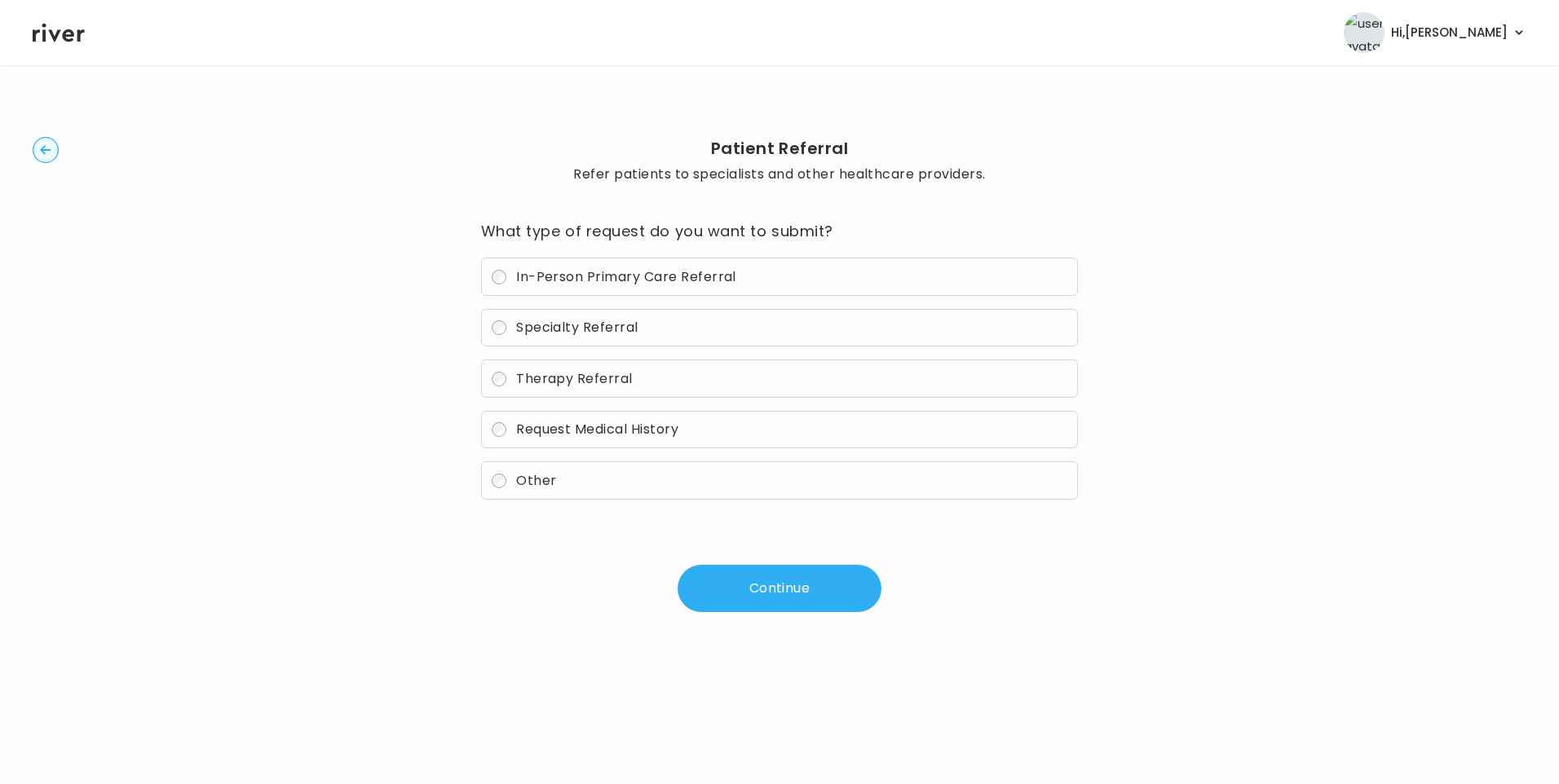
click at [581, 279] on span "In-Person Primary Care Referral" at bounding box center [626, 277] width 220 height 19
click at [799, 601] on button "Continue" at bounding box center [779, 588] width 204 height 47
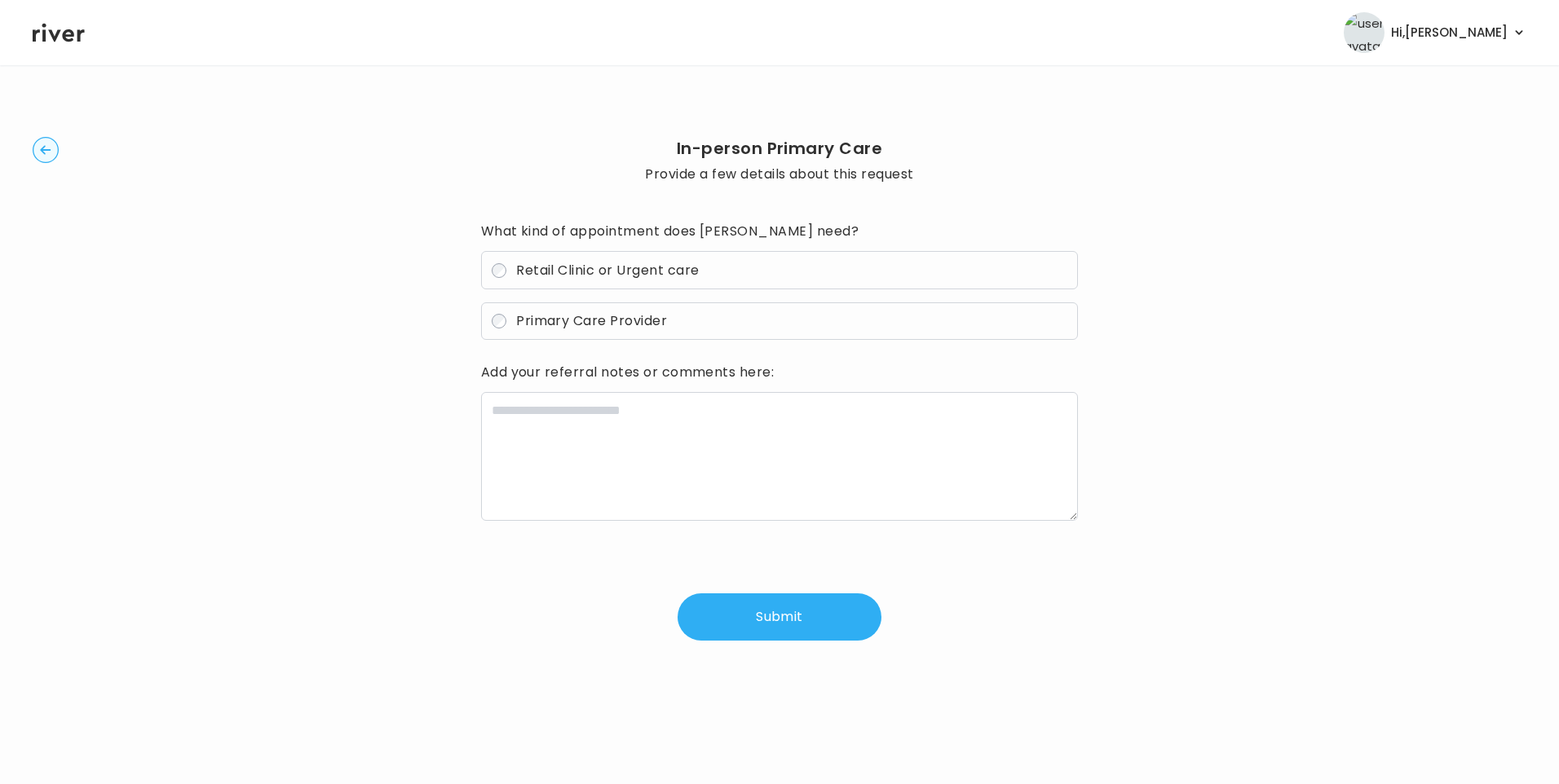
click at [571, 330] on label "Primary Care Provider" at bounding box center [780, 321] width 598 height 38
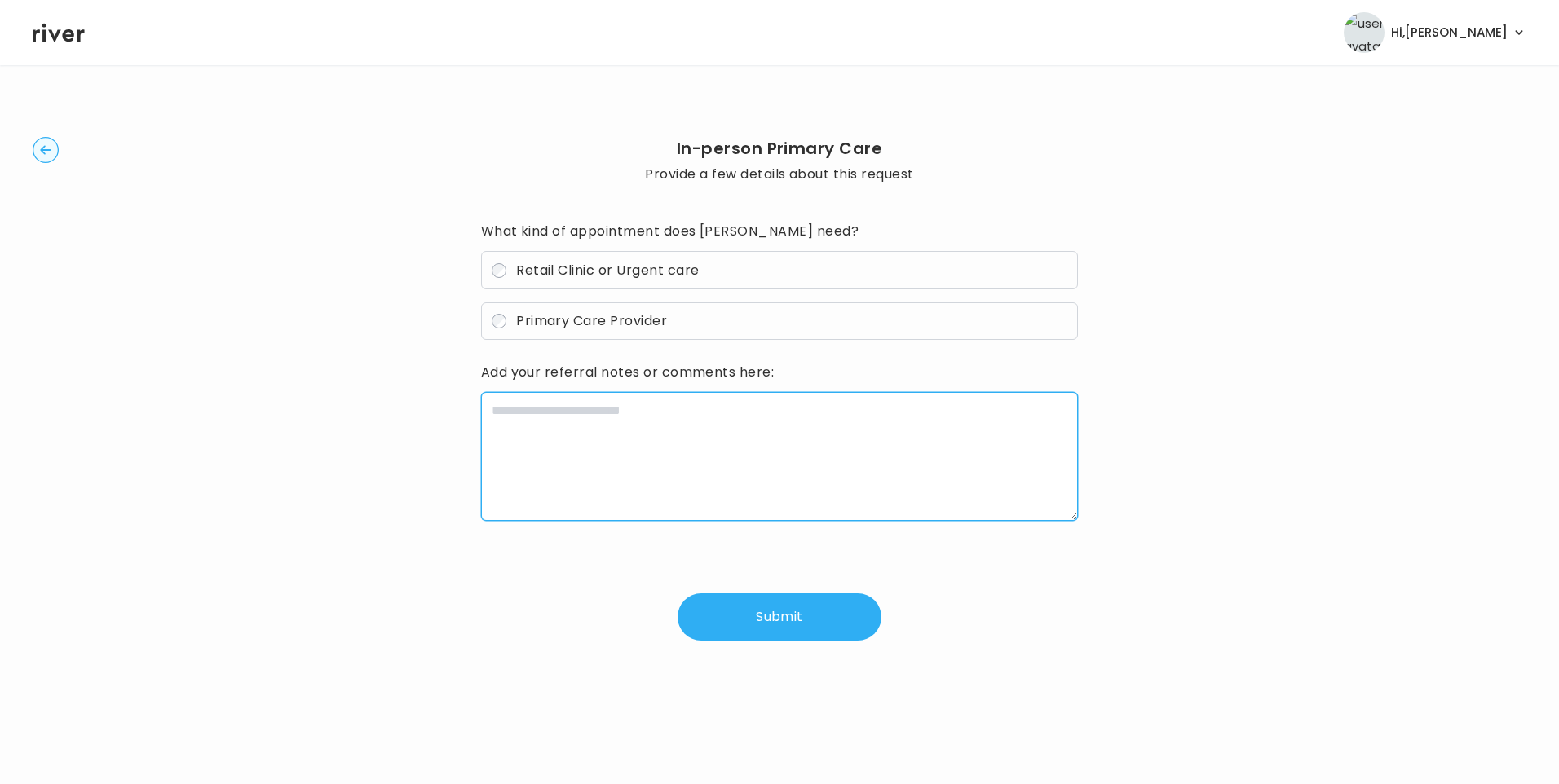
click at [592, 419] on textarea at bounding box center [780, 456] width 598 height 129
paste textarea "**********"
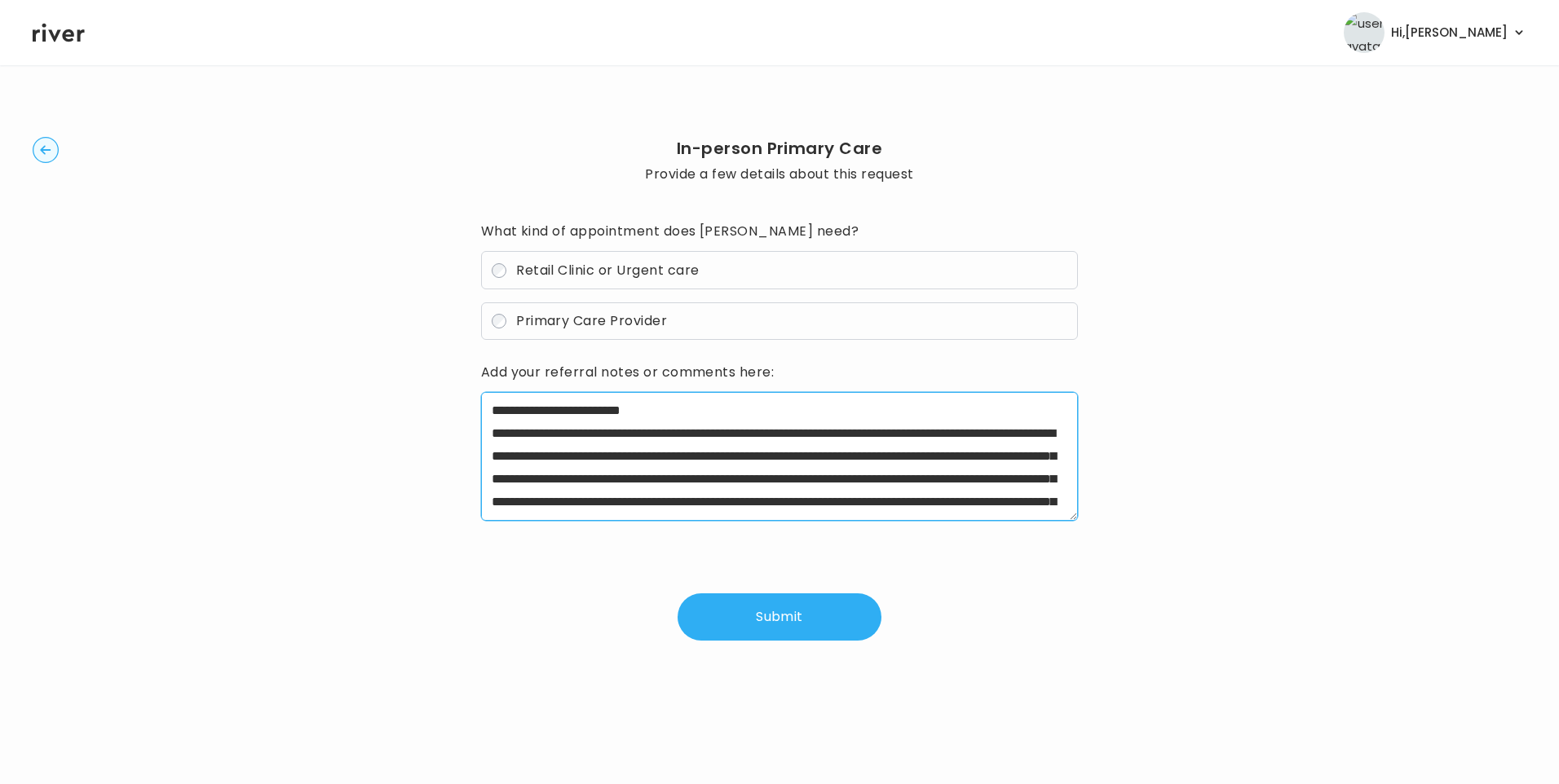
drag, startPoint x: 549, startPoint y: 433, endPoint x: 629, endPoint y: 437, distance: 80.1
click at [629, 437] on textarea at bounding box center [780, 456] width 598 height 129
click at [650, 433] on textarea at bounding box center [780, 456] width 598 height 129
drag, startPoint x: 662, startPoint y: 398, endPoint x: 881, endPoint y: 478, distance: 233.2
click at [881, 478] on textarea at bounding box center [780, 456] width 598 height 129
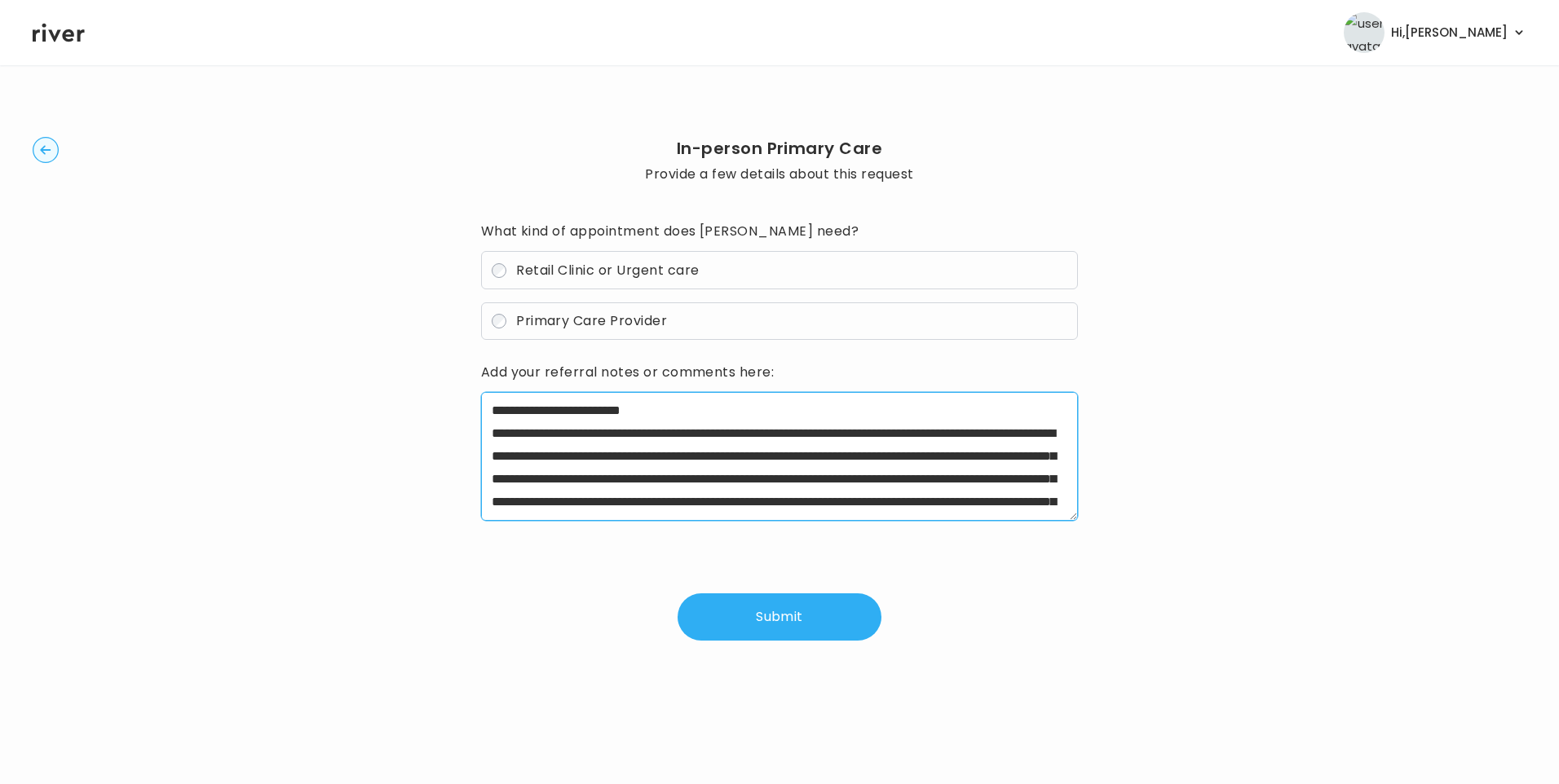
scroll to position [81, 0]
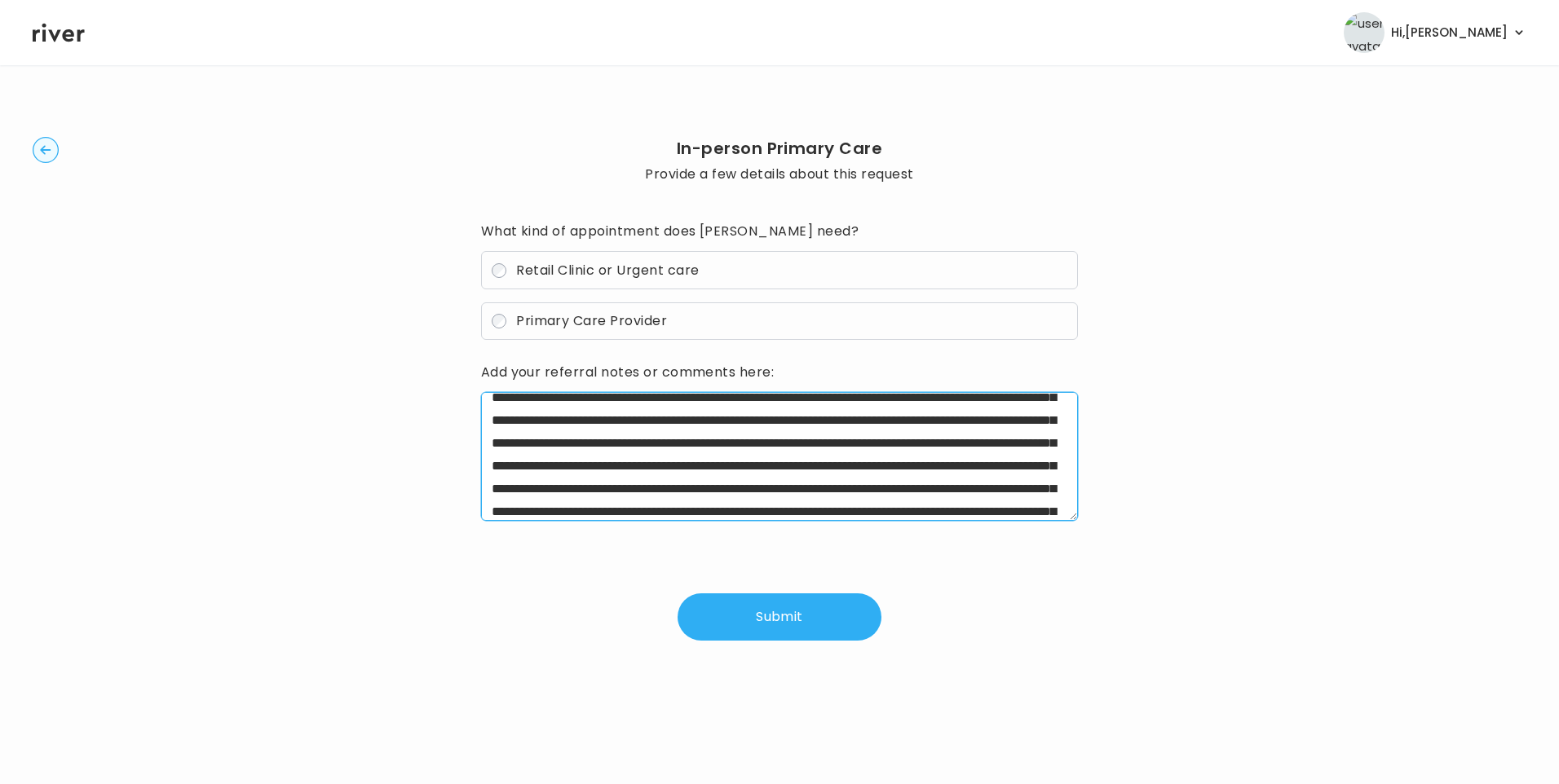
click at [781, 425] on textarea at bounding box center [780, 456] width 598 height 129
drag, startPoint x: 941, startPoint y: 468, endPoint x: 975, endPoint y: 472, distance: 34.2
click at [975, 472] on textarea at bounding box center [780, 456] width 598 height 129
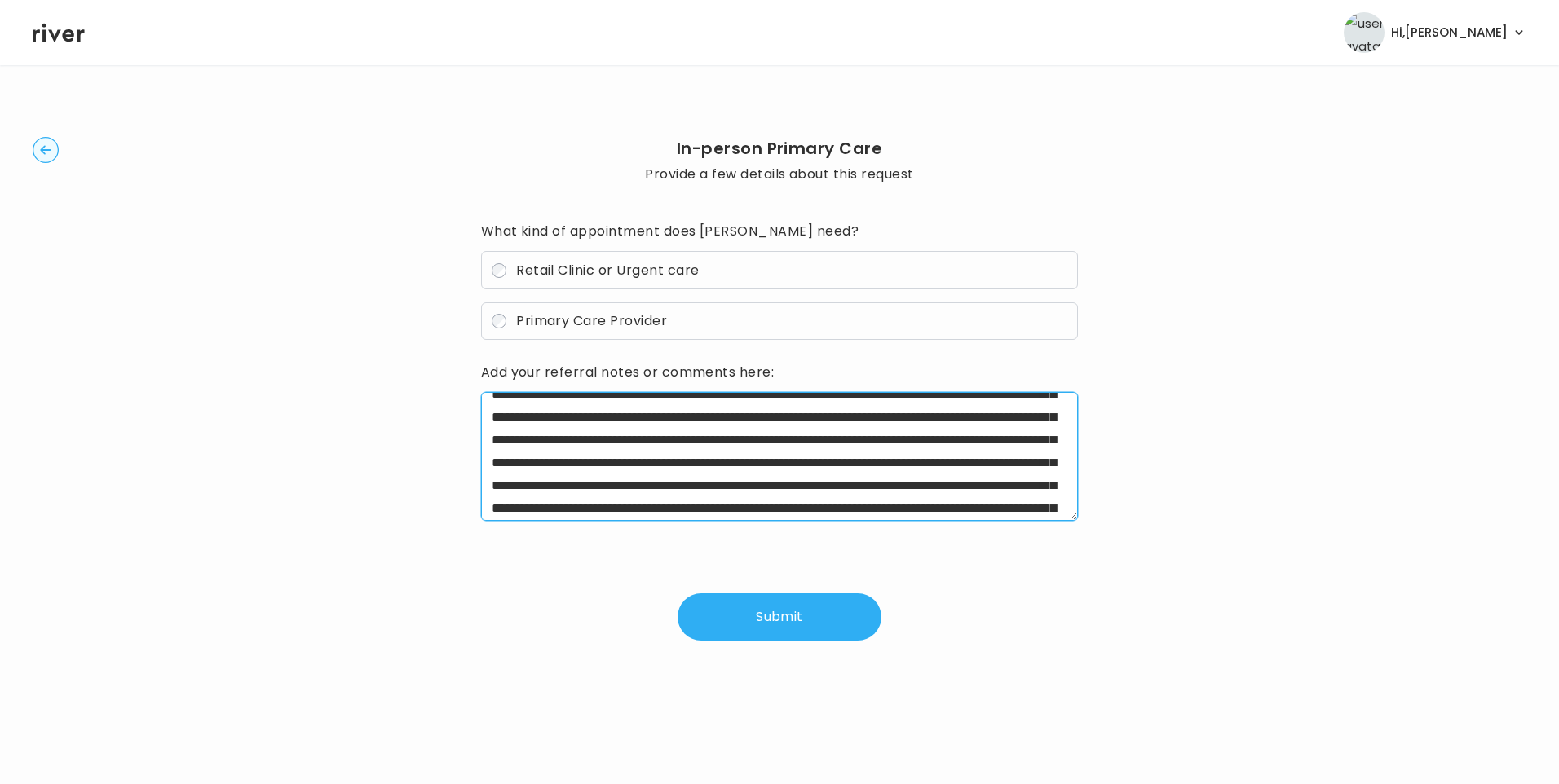
drag, startPoint x: 564, startPoint y: 489, endPoint x: 709, endPoint y: 450, distance: 150.2
click at [709, 450] on textarea at bounding box center [780, 456] width 598 height 129
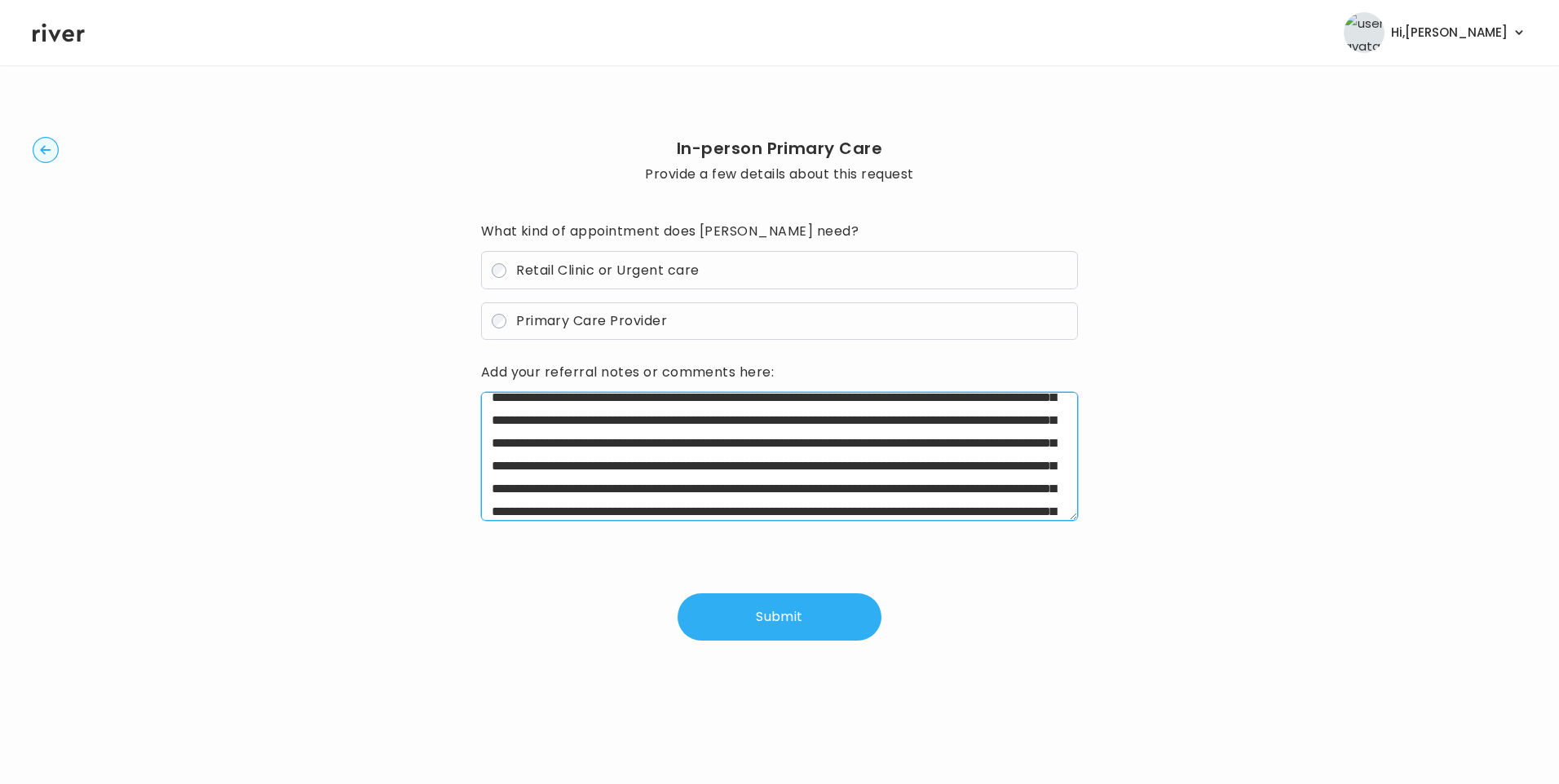
scroll to position [163, 0]
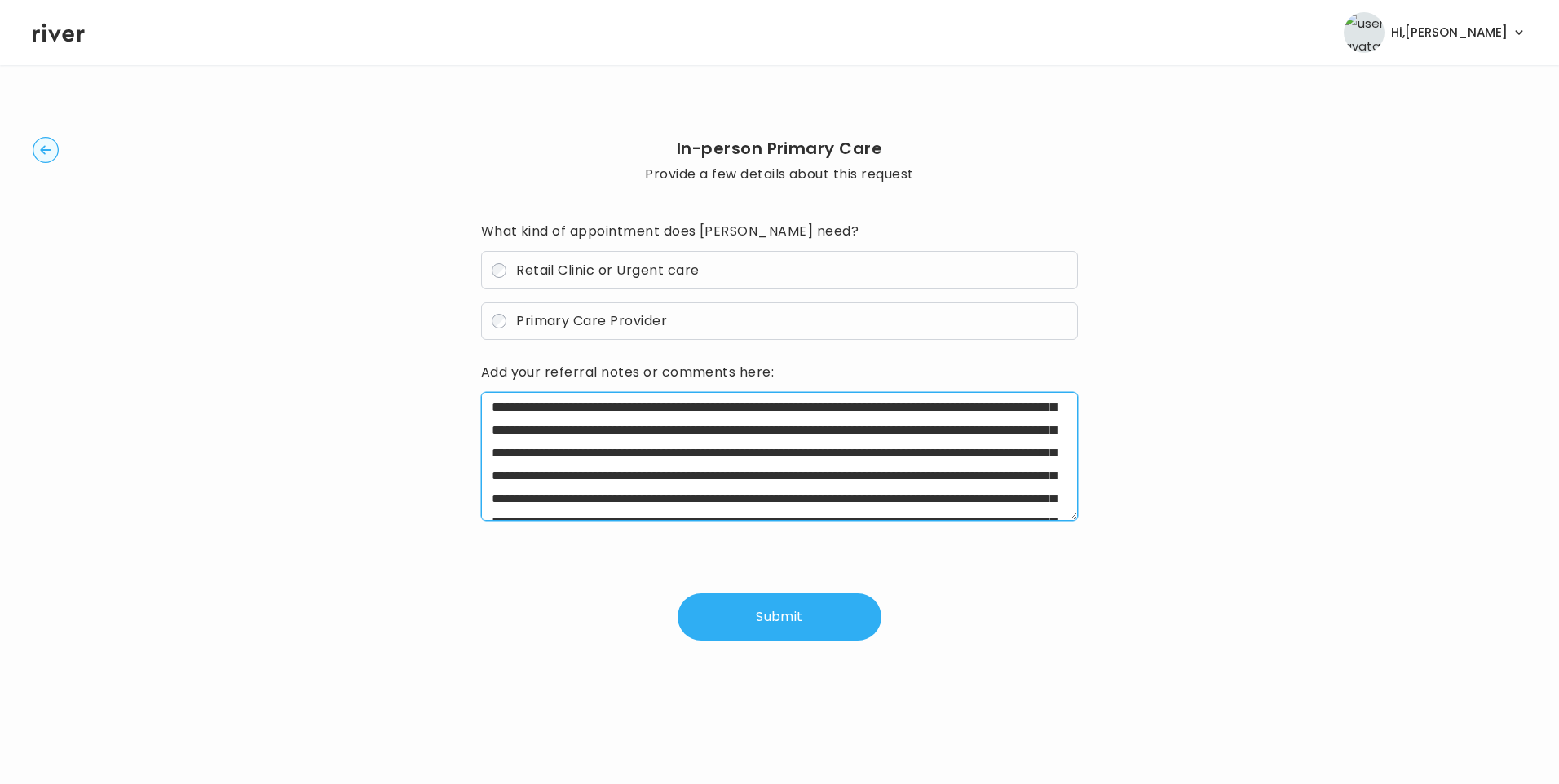
click at [816, 480] on textarea at bounding box center [780, 456] width 598 height 129
drag, startPoint x: 561, startPoint y: 408, endPoint x: 721, endPoint y: 432, distance: 161.8
click at [721, 432] on textarea at bounding box center [780, 456] width 598 height 129
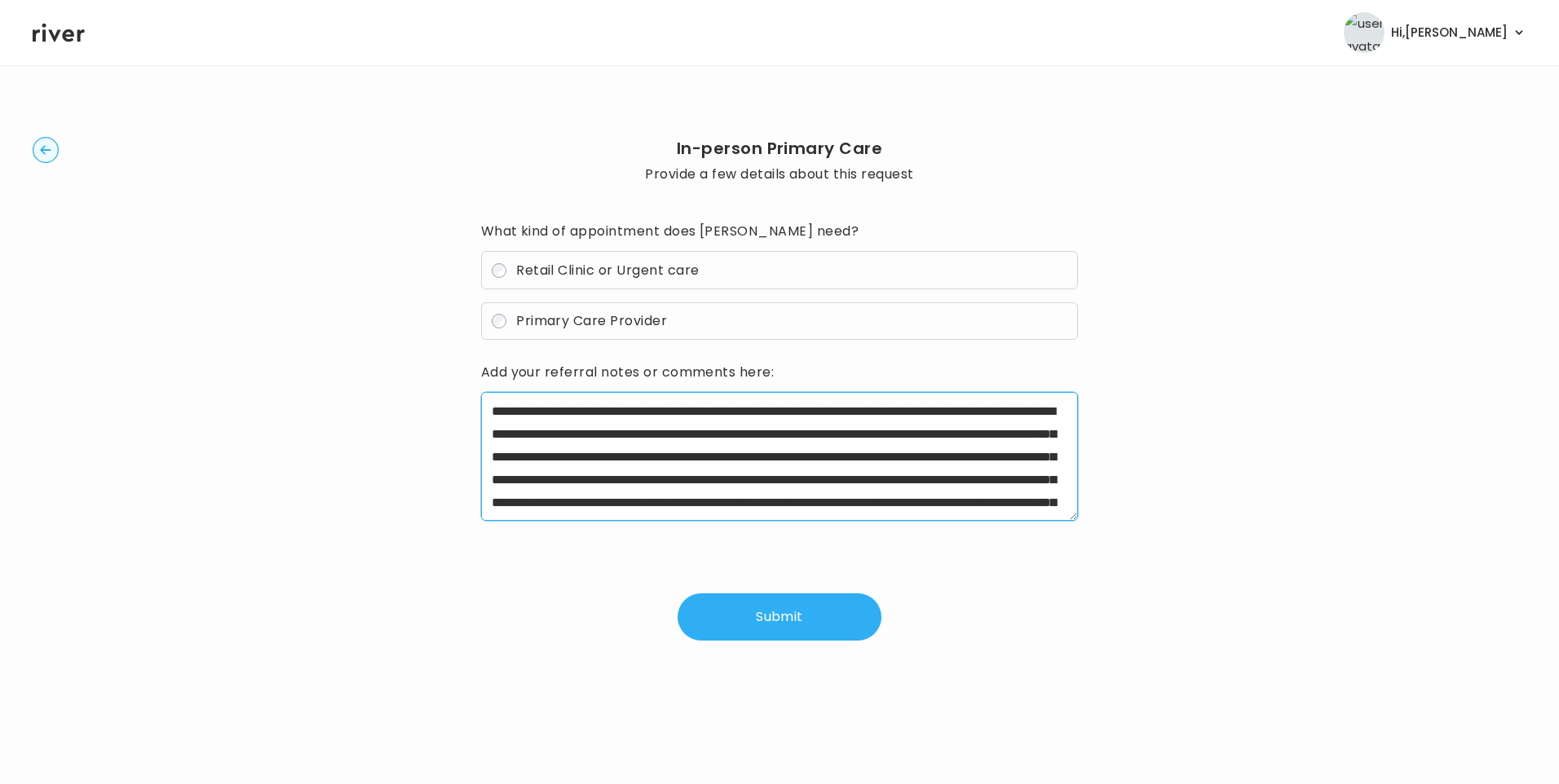
scroll to position [109, 0]
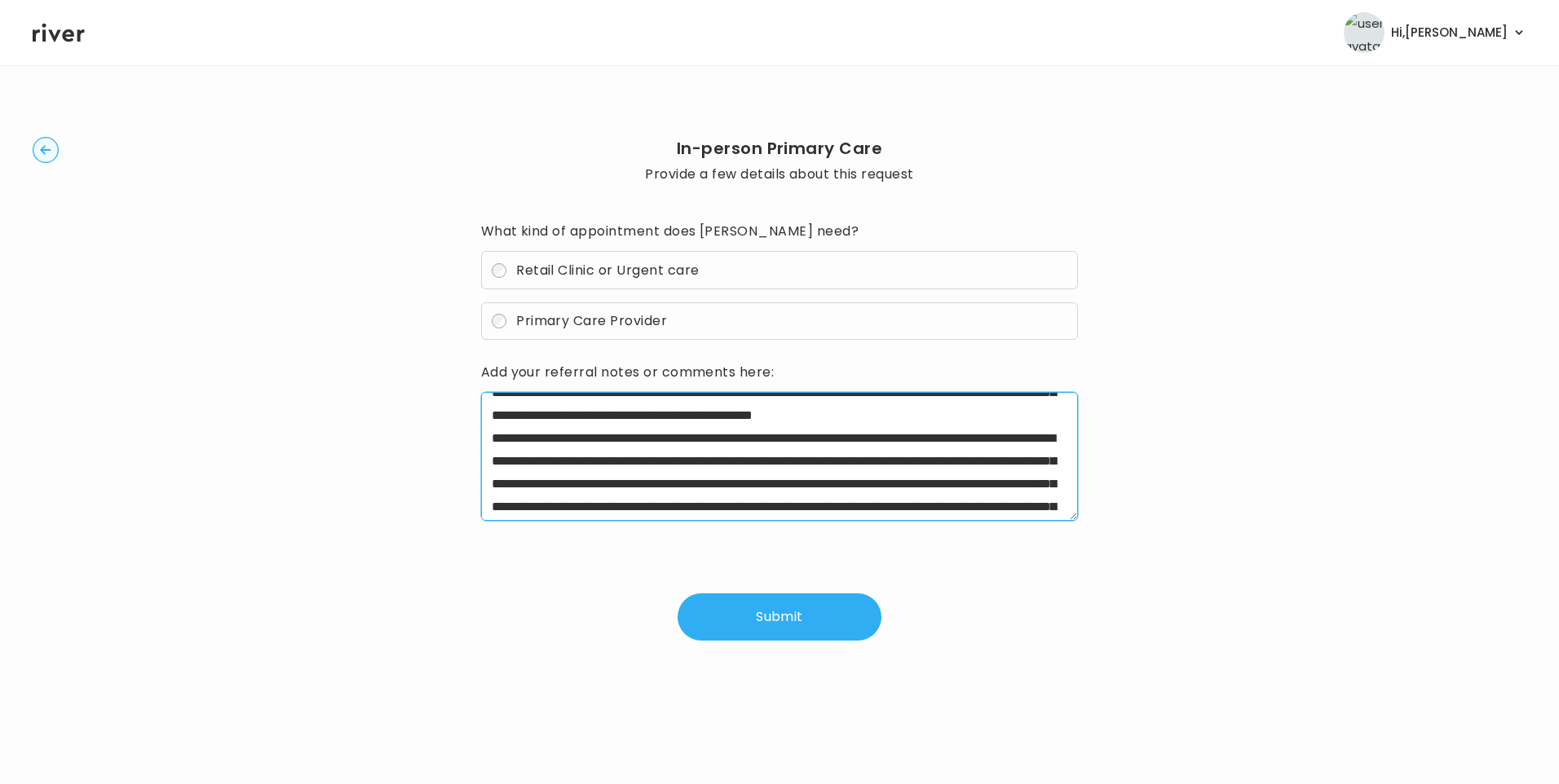
click at [783, 460] on textarea at bounding box center [780, 456] width 598 height 129
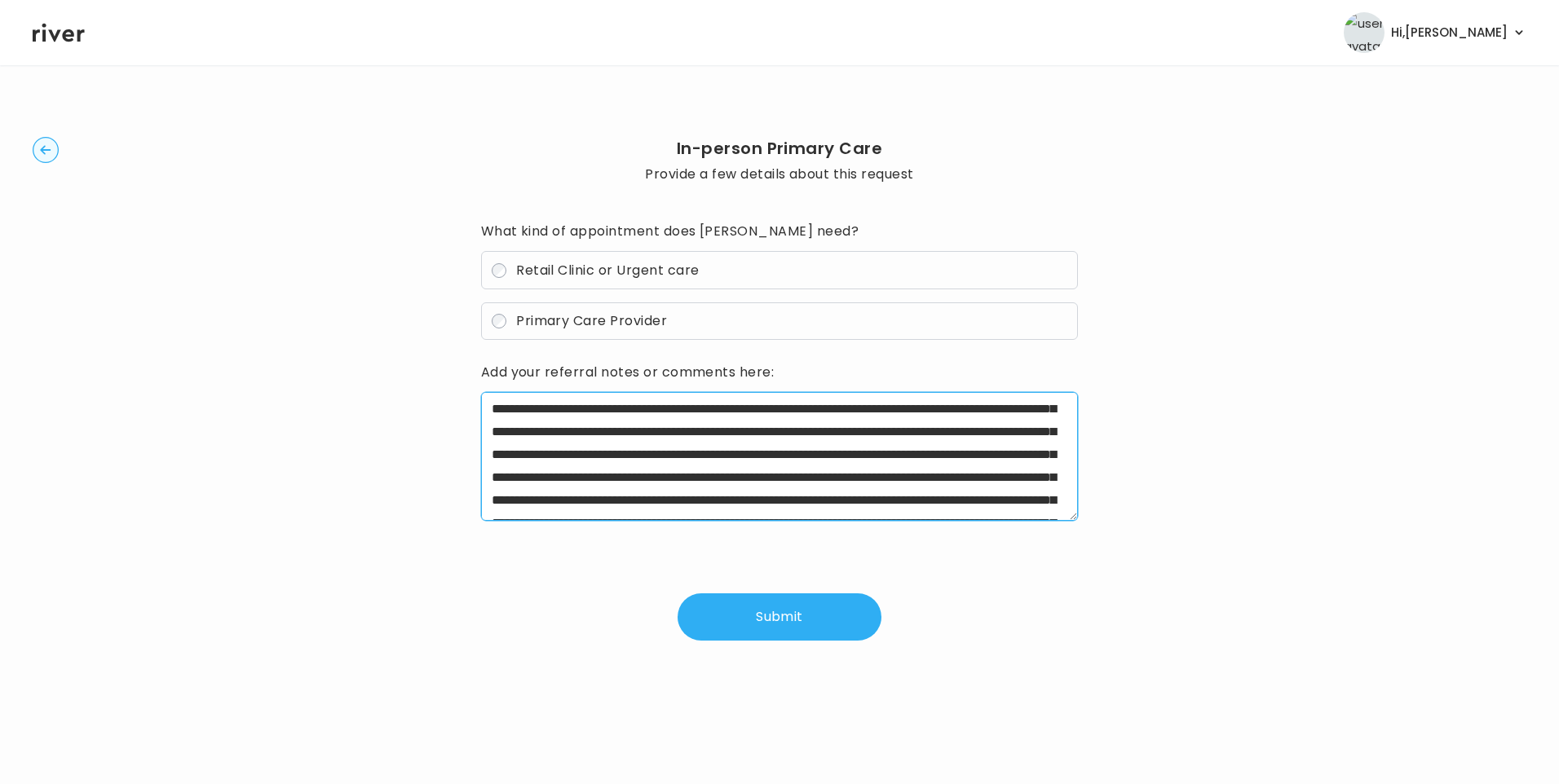
scroll to position [168, 0]
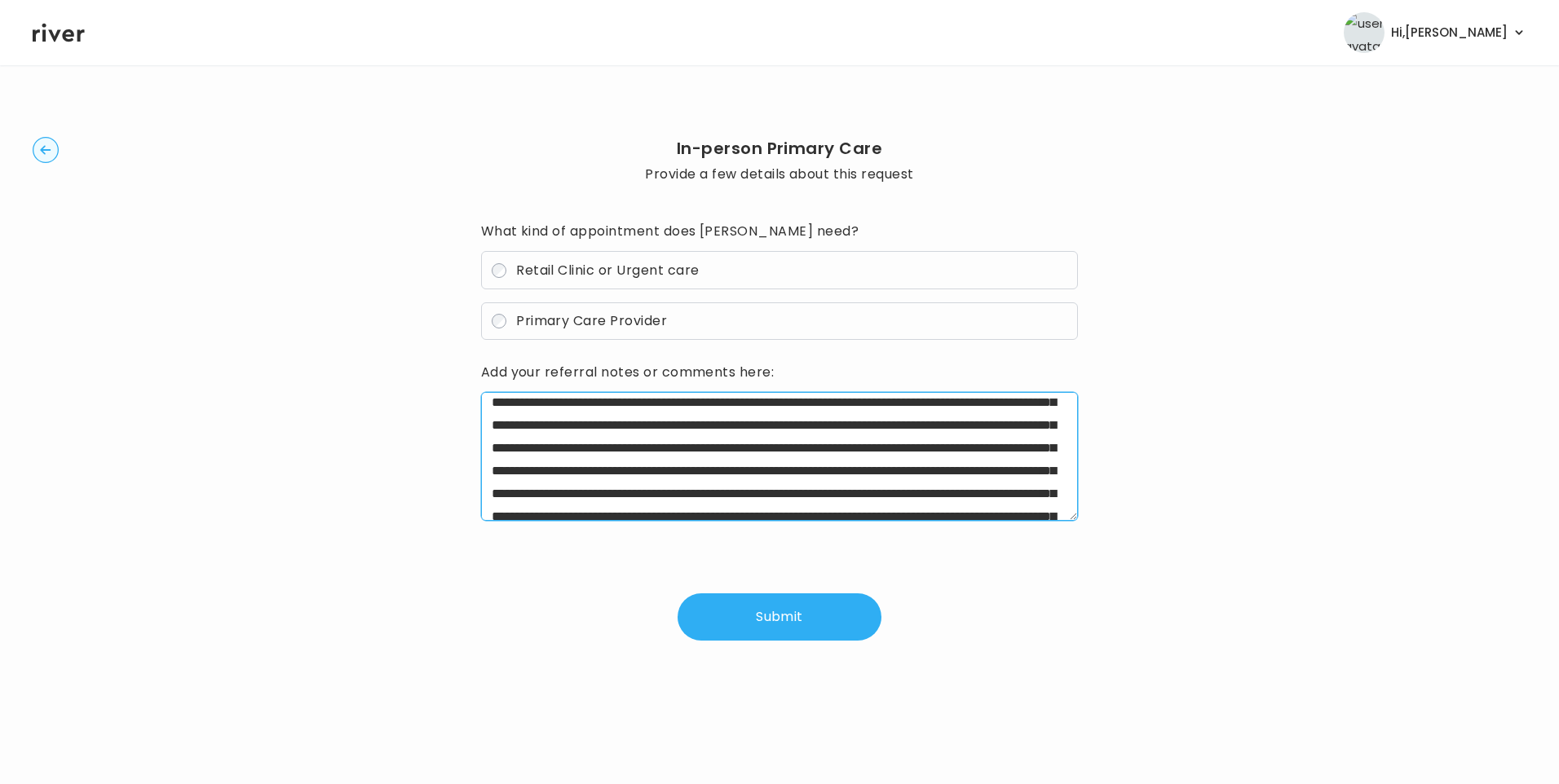
drag, startPoint x: 497, startPoint y: 422, endPoint x: 848, endPoint y: 432, distance: 351.1
click at [848, 432] on textarea at bounding box center [780, 456] width 598 height 129
drag, startPoint x: 788, startPoint y: 424, endPoint x: 672, endPoint y: 447, distance: 118.3
click at [672, 447] on textarea at bounding box center [780, 456] width 598 height 129
drag, startPoint x: 683, startPoint y: 450, endPoint x: 845, endPoint y: 489, distance: 166.6
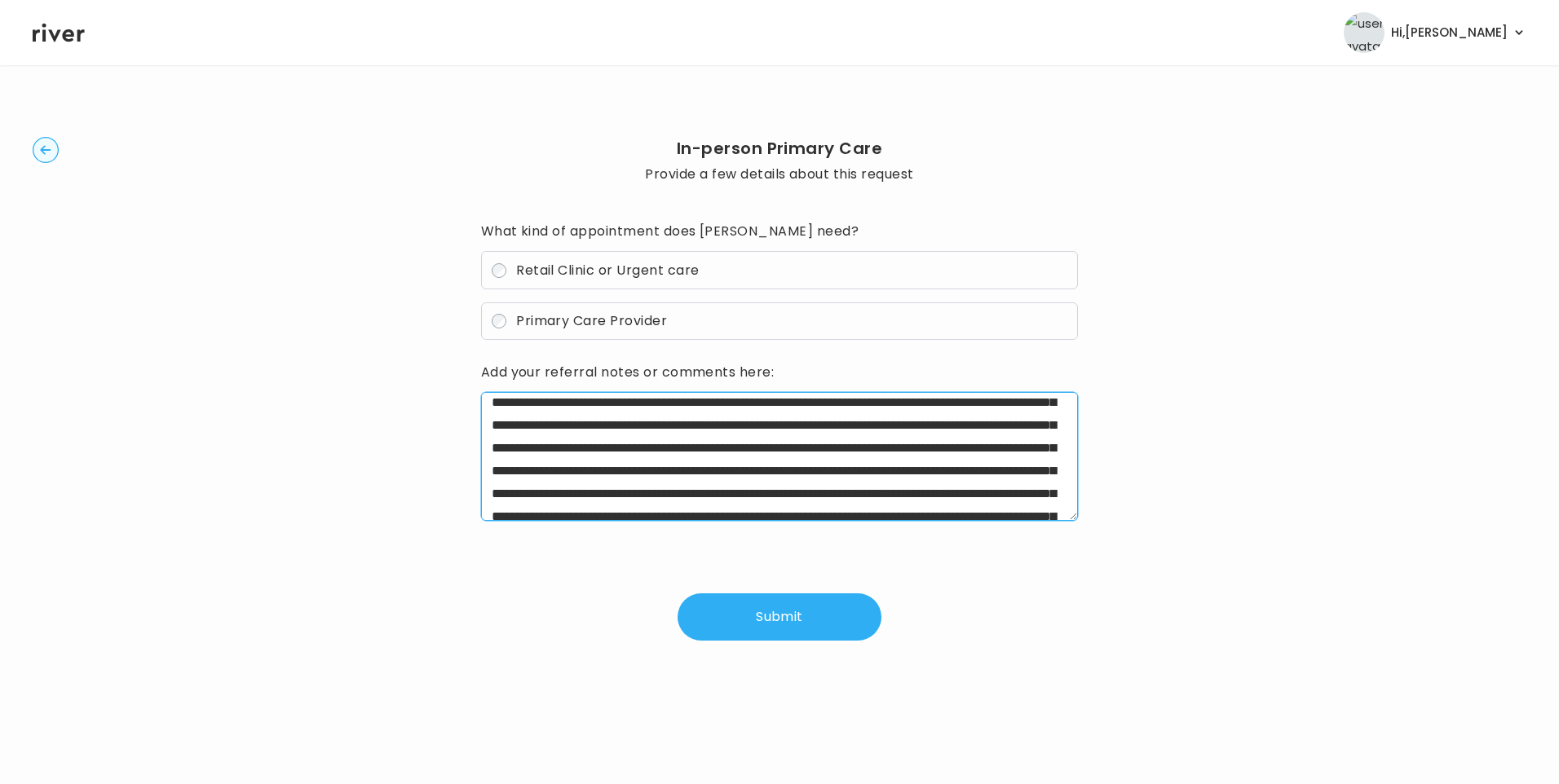
click at [845, 489] on textarea at bounding box center [780, 456] width 598 height 129
click at [1014, 450] on textarea at bounding box center [780, 456] width 598 height 129
drag, startPoint x: 1023, startPoint y: 449, endPoint x: 1038, endPoint y: 496, distance: 49.3
click at [1038, 496] on textarea at bounding box center [780, 456] width 598 height 129
drag, startPoint x: 1023, startPoint y: 450, endPoint x: 640, endPoint y: 471, distance: 383.6
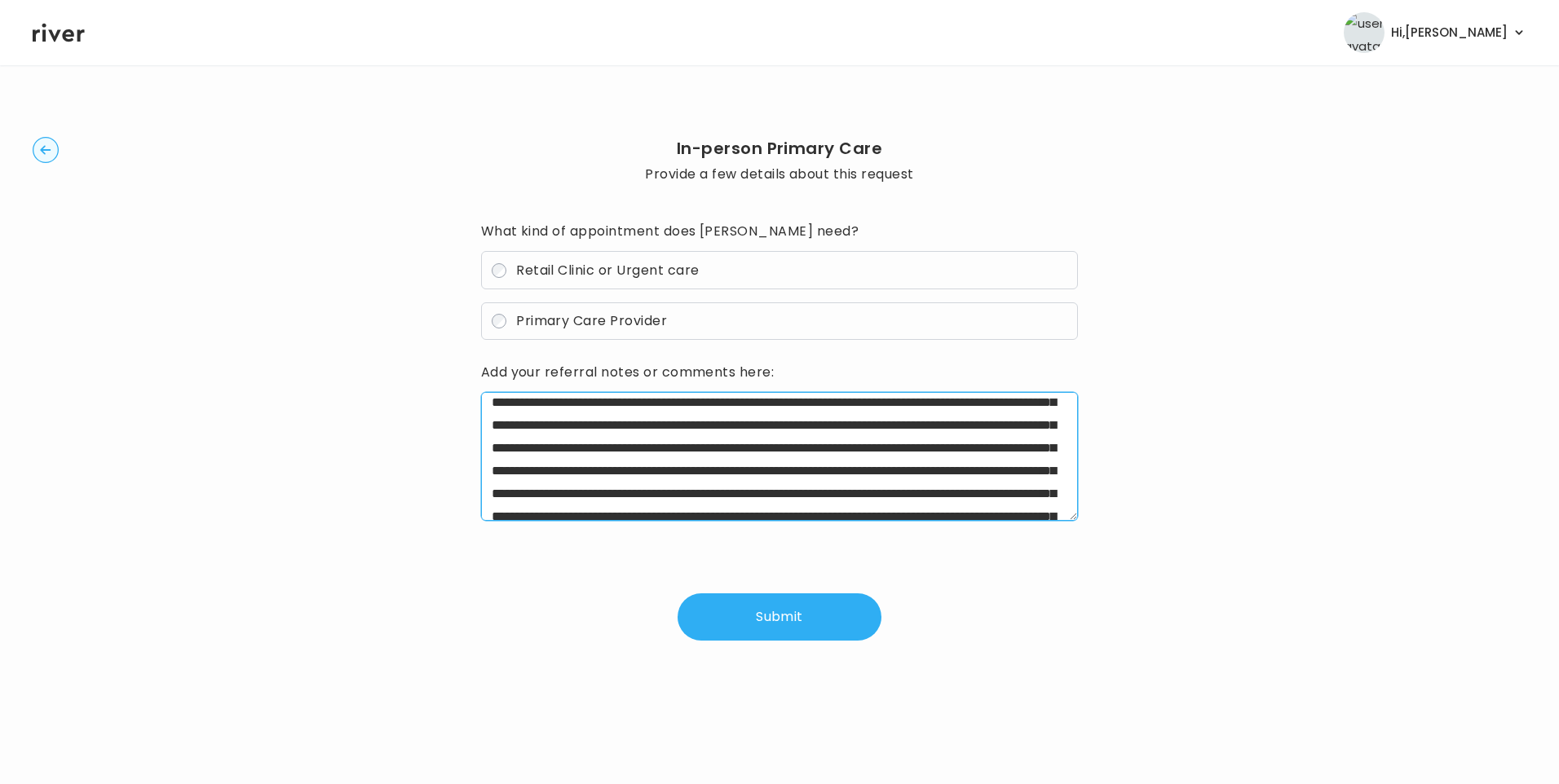
click at [640, 471] on textarea at bounding box center [780, 456] width 598 height 129
drag, startPoint x: 733, startPoint y: 471, endPoint x: 909, endPoint y: 494, distance: 177.5
click at [909, 494] on textarea at bounding box center [780, 456] width 598 height 129
drag, startPoint x: 733, startPoint y: 473, endPoint x: 731, endPoint y: 494, distance: 21.1
click at [731, 494] on textarea at bounding box center [780, 456] width 598 height 129
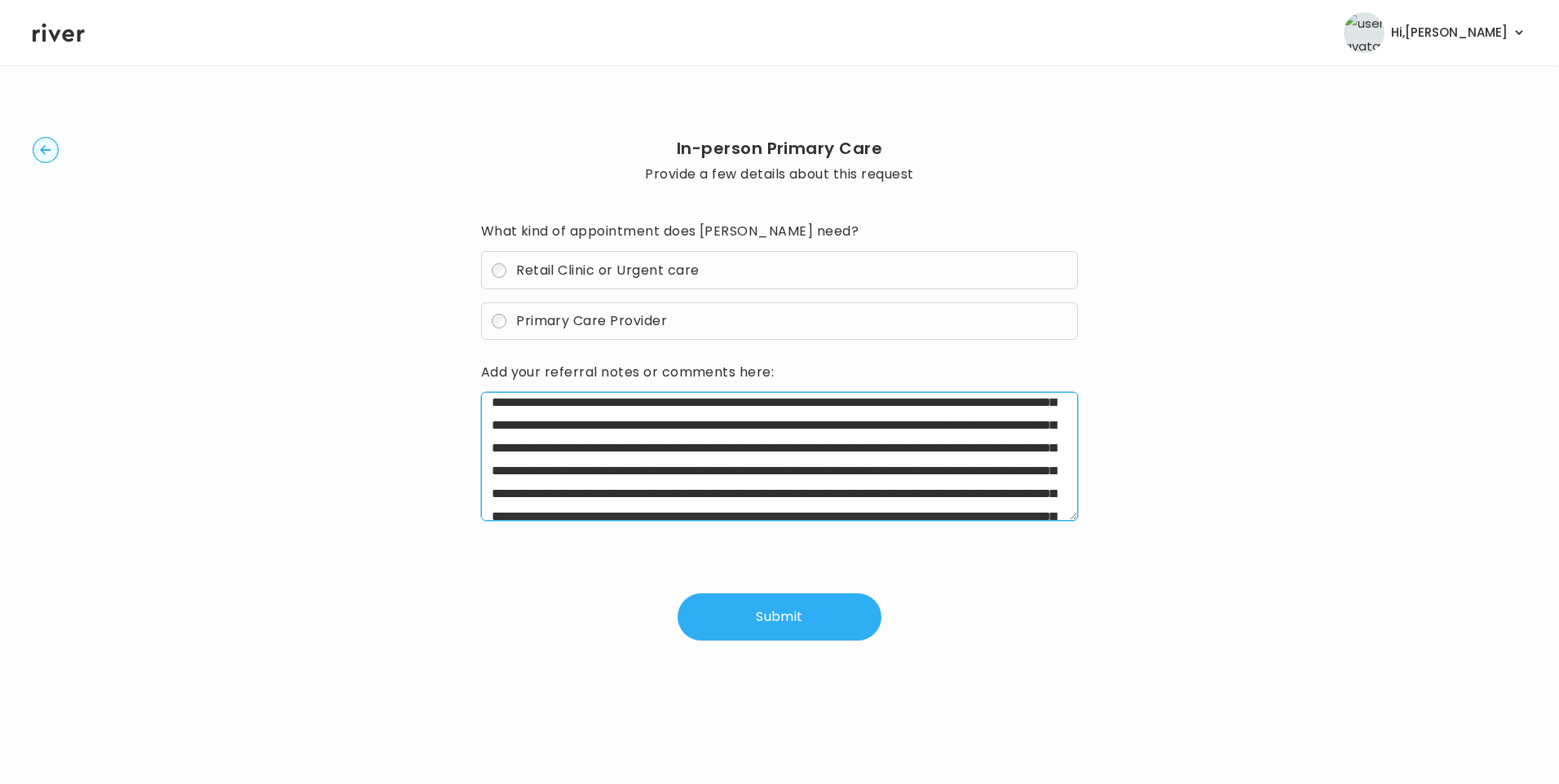
drag, startPoint x: 733, startPoint y: 472, endPoint x: 952, endPoint y: 498, distance: 220.5
click at [952, 498] on textarea at bounding box center [780, 456] width 598 height 129
click at [757, 494] on textarea at bounding box center [780, 456] width 598 height 129
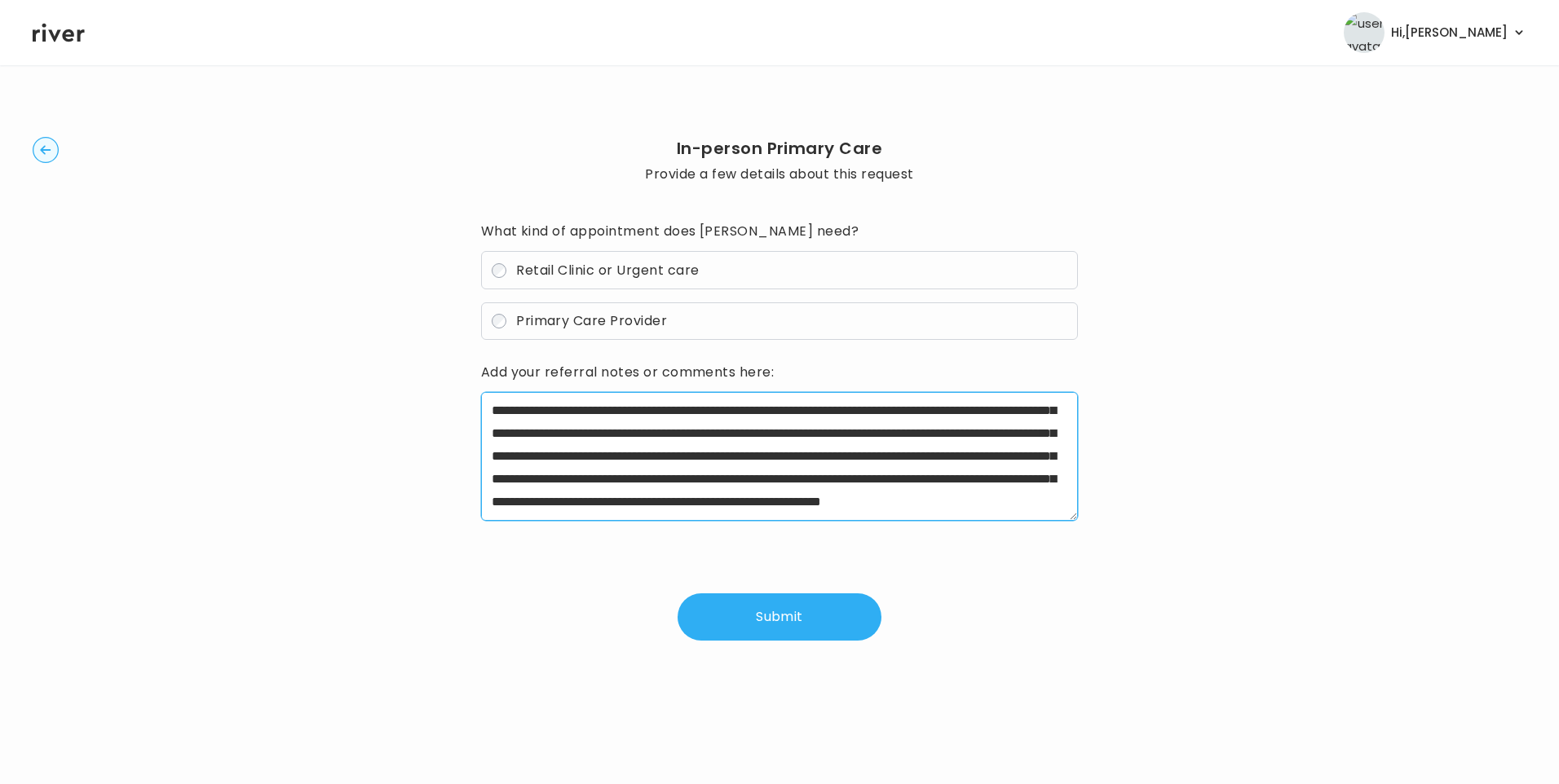
scroll to position [250, 0]
drag, startPoint x: 1042, startPoint y: 433, endPoint x: 918, endPoint y: 500, distance: 140.9
click at [918, 500] on textarea at bounding box center [780, 456] width 598 height 129
drag, startPoint x: 1042, startPoint y: 457, endPoint x: 1044, endPoint y: 506, distance: 49.0
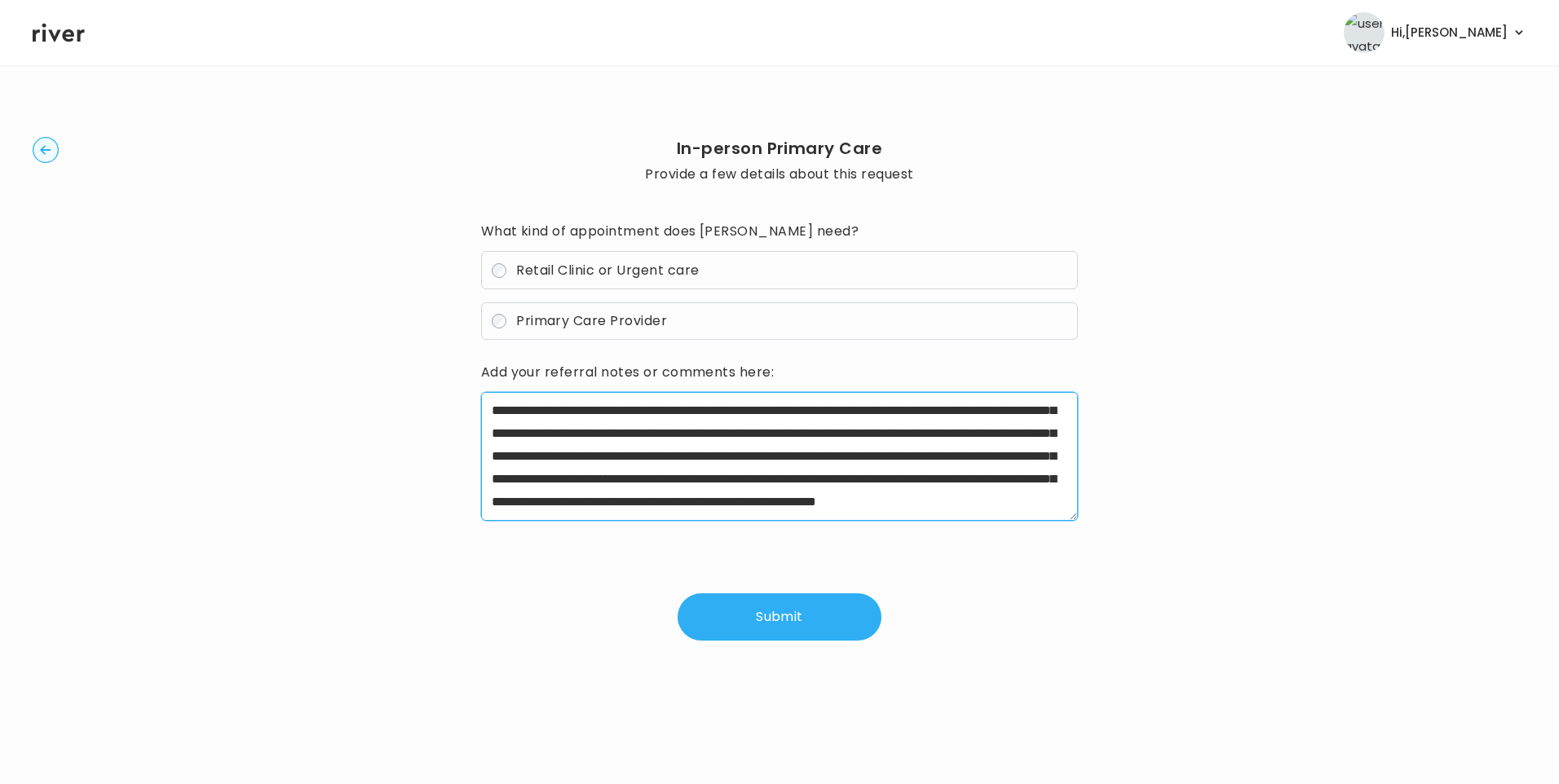
click at [1044, 506] on textarea at bounding box center [780, 456] width 598 height 129
click at [819, 467] on textarea "**********" at bounding box center [780, 456] width 598 height 129
click at [1031, 474] on textarea "**********" at bounding box center [780, 456] width 598 height 129
click at [1050, 502] on textarea "**********" at bounding box center [780, 456] width 598 height 129
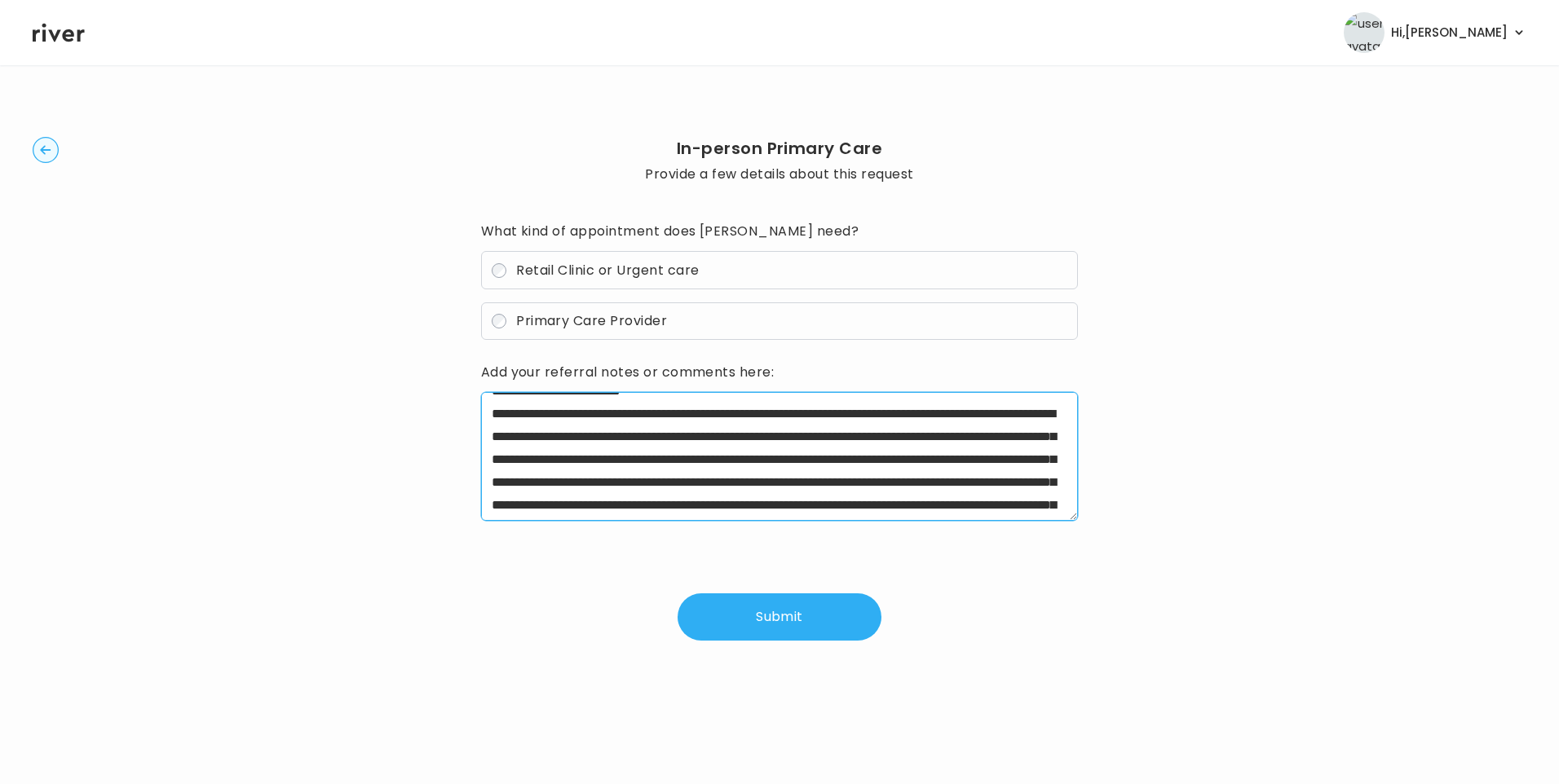
scroll to position [0, 0]
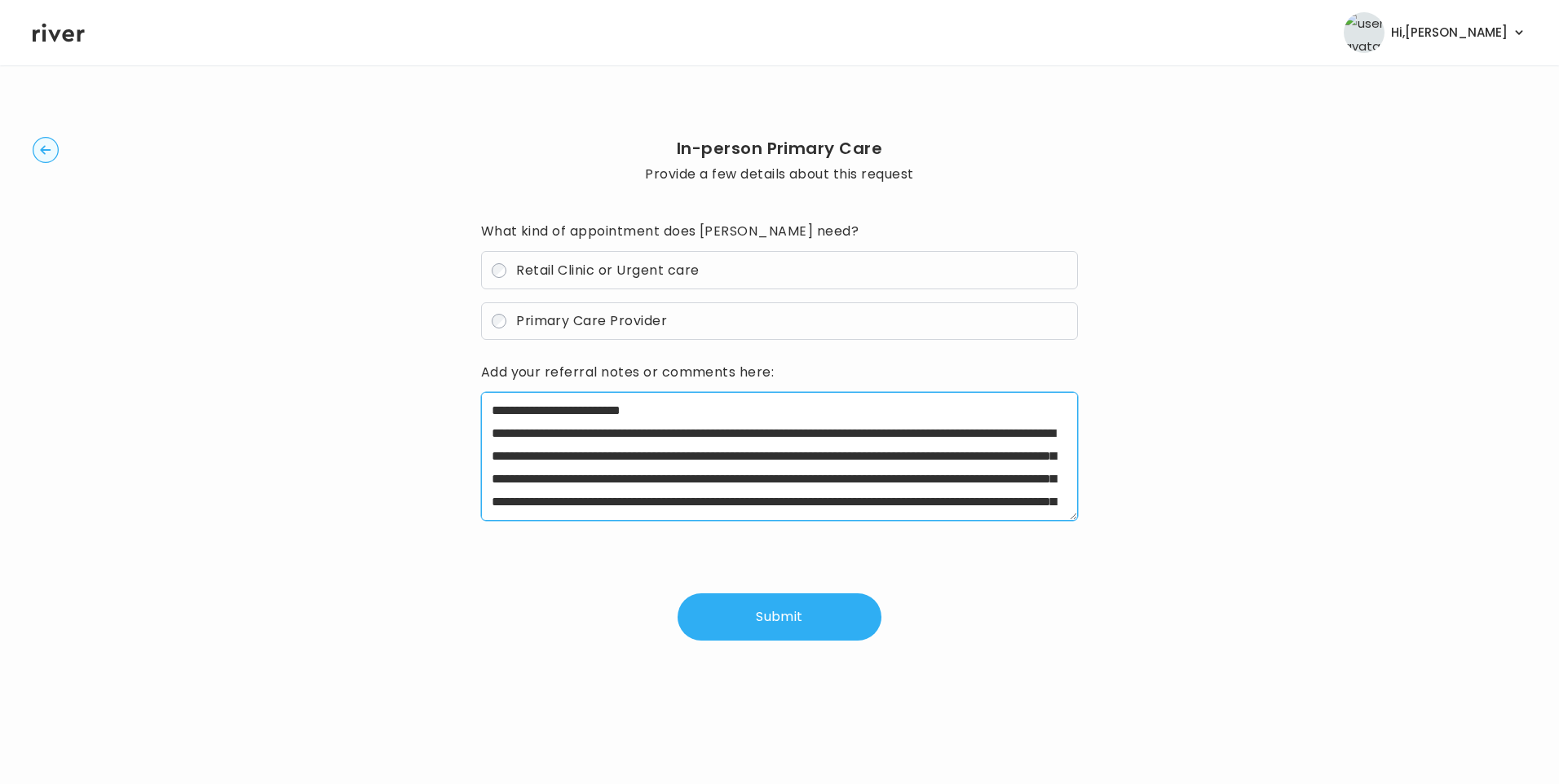
click at [709, 407] on textarea "**********" at bounding box center [780, 456] width 598 height 129
click at [607, 407] on textarea "**********" at bounding box center [780, 456] width 598 height 129
click at [764, 405] on textarea "**********" at bounding box center [780, 456] width 598 height 129
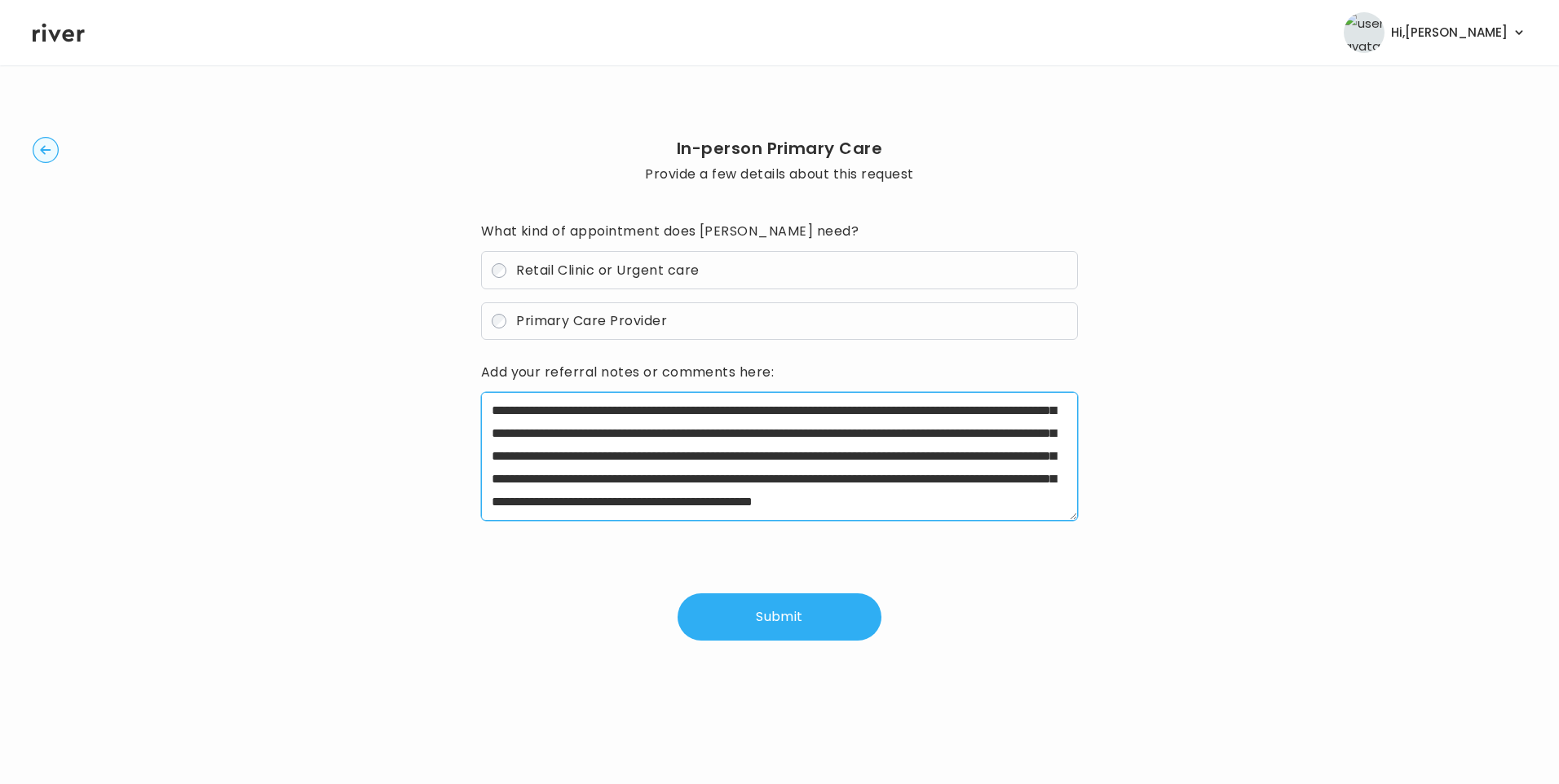
scroll to position [183, 0]
type textarea "**********"
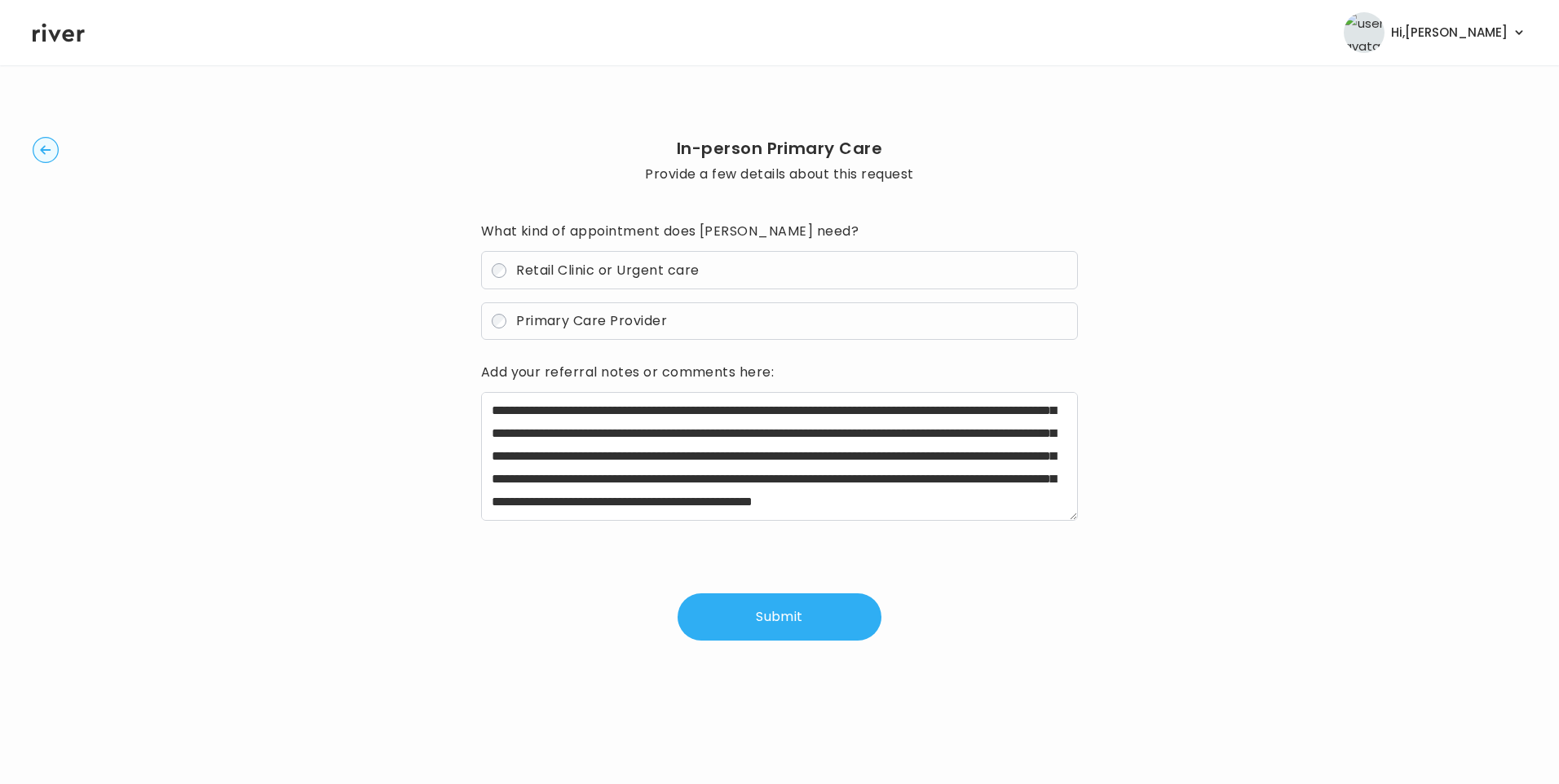
click at [784, 627] on button "Submit" at bounding box center [779, 617] width 204 height 47
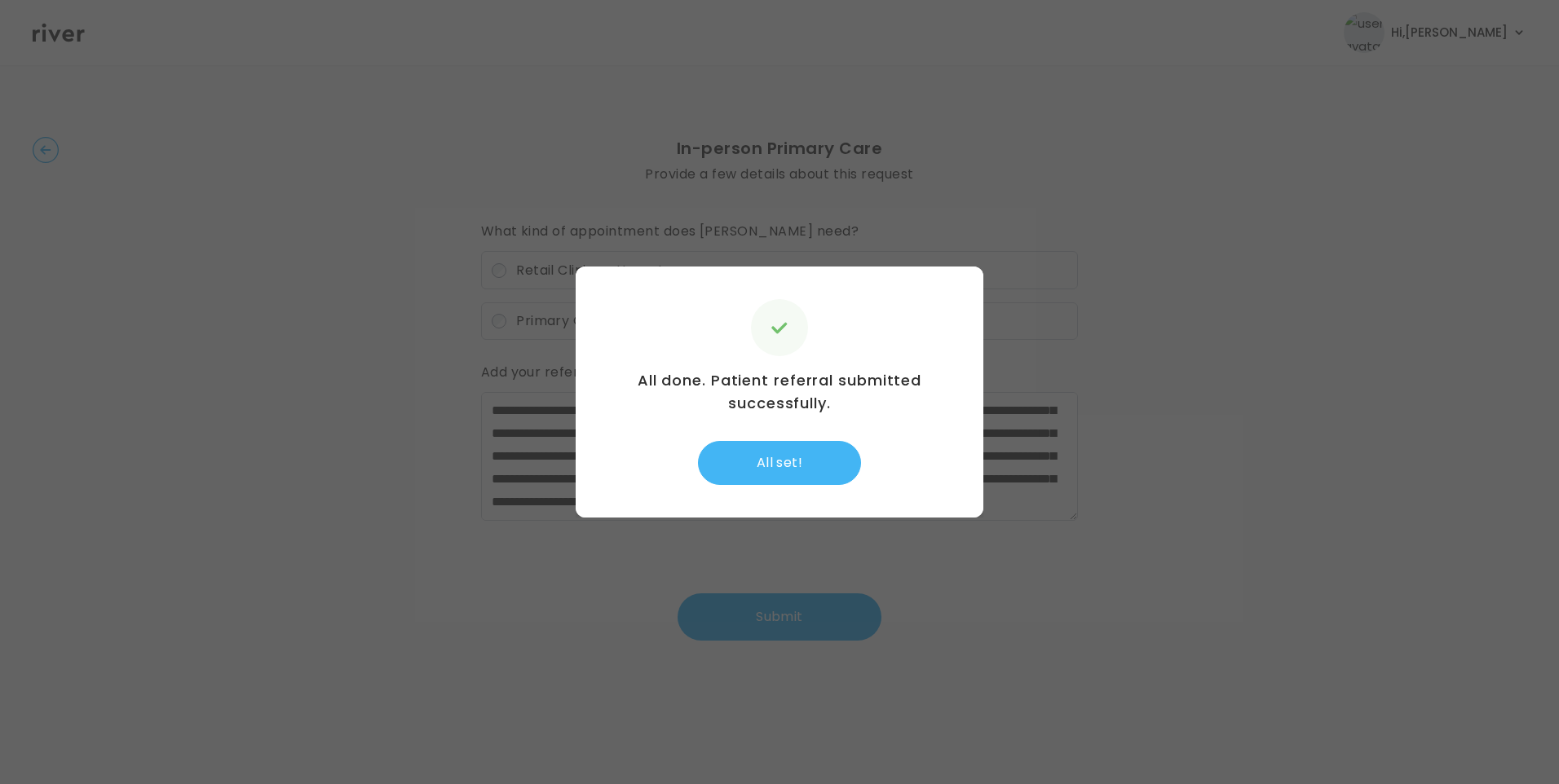
click at [786, 468] on button "All set!" at bounding box center [779, 463] width 163 height 44
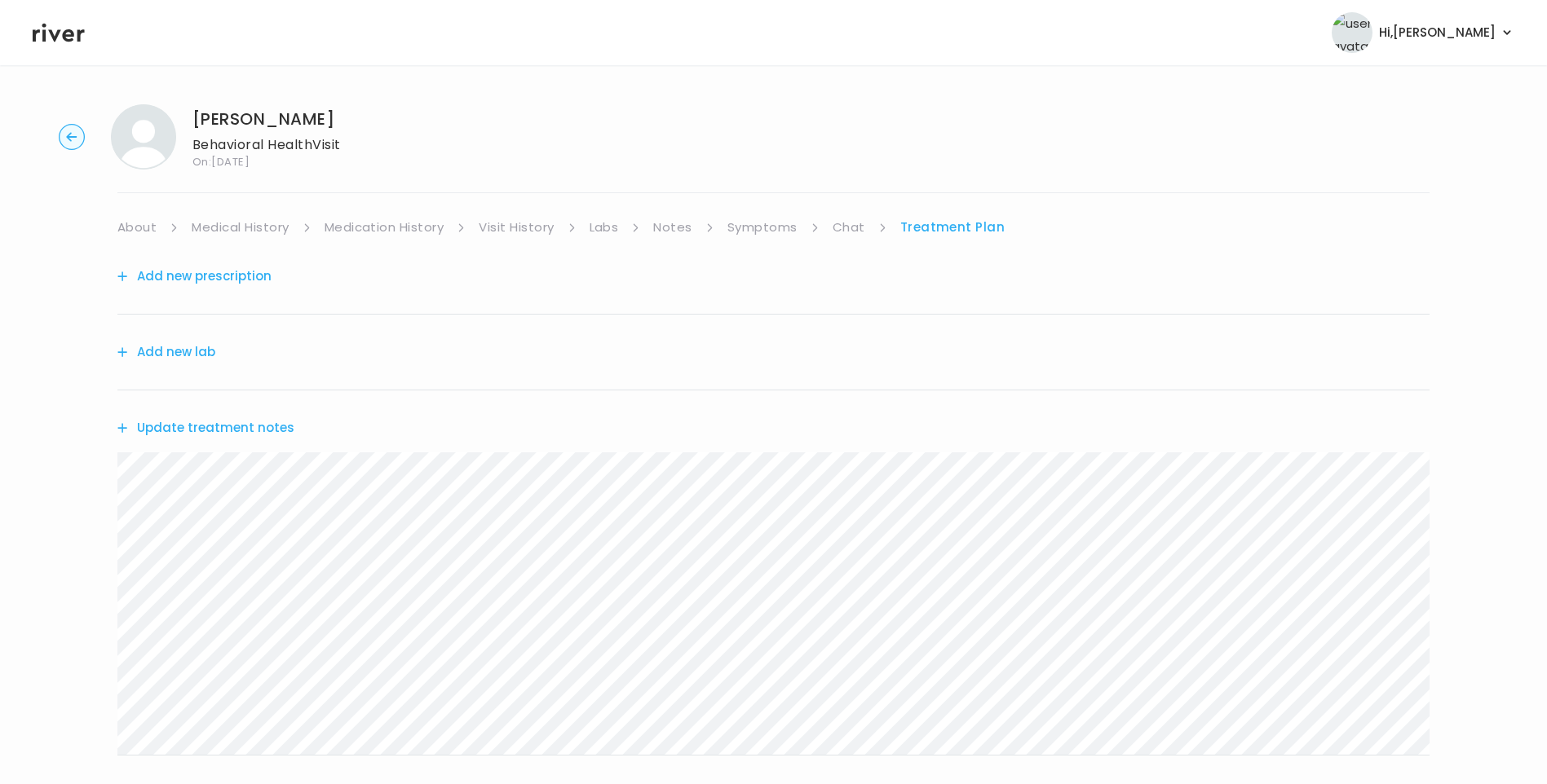
click at [848, 226] on link "Chat" at bounding box center [848, 227] width 33 height 23
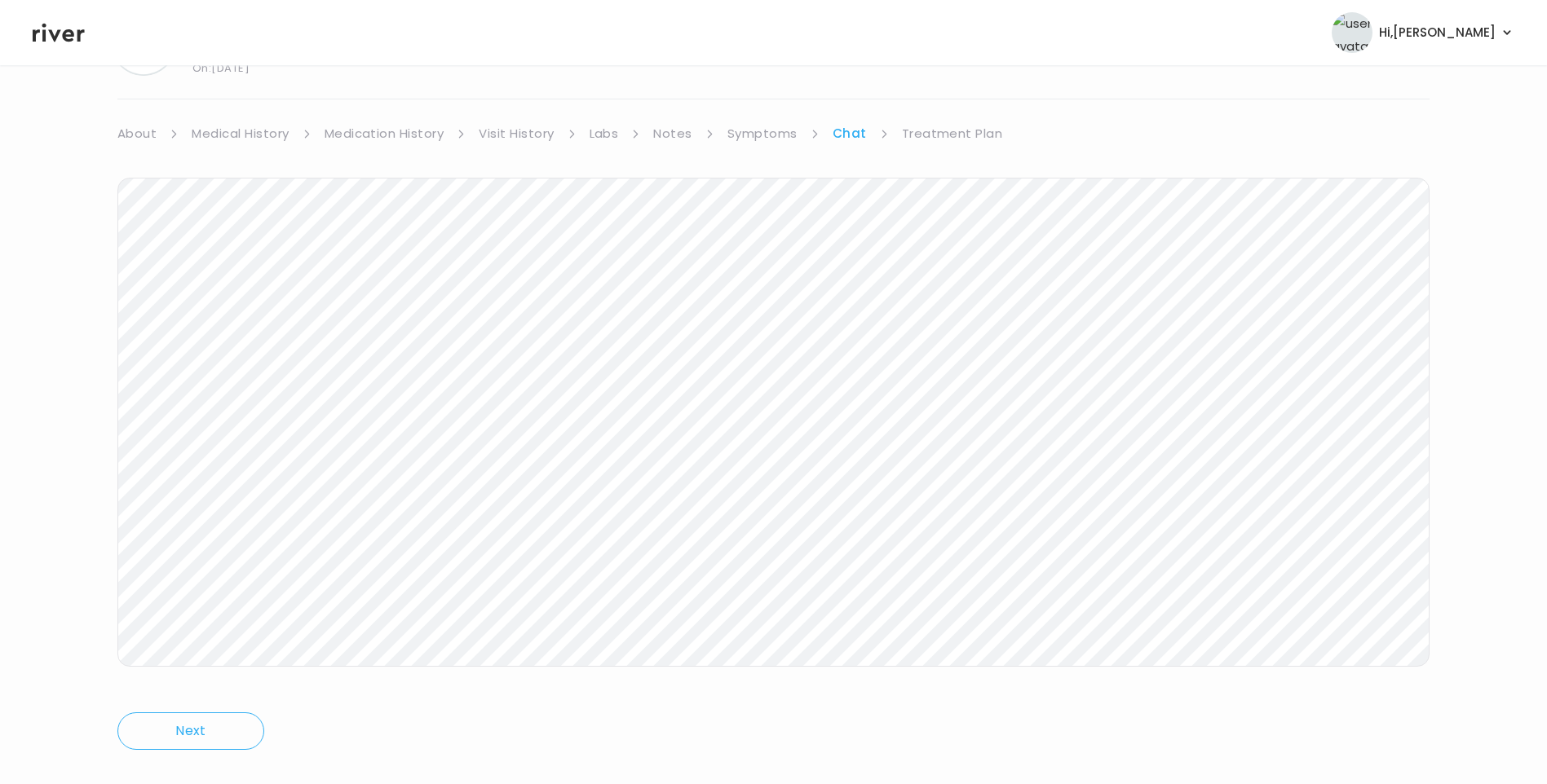
scroll to position [121, 0]
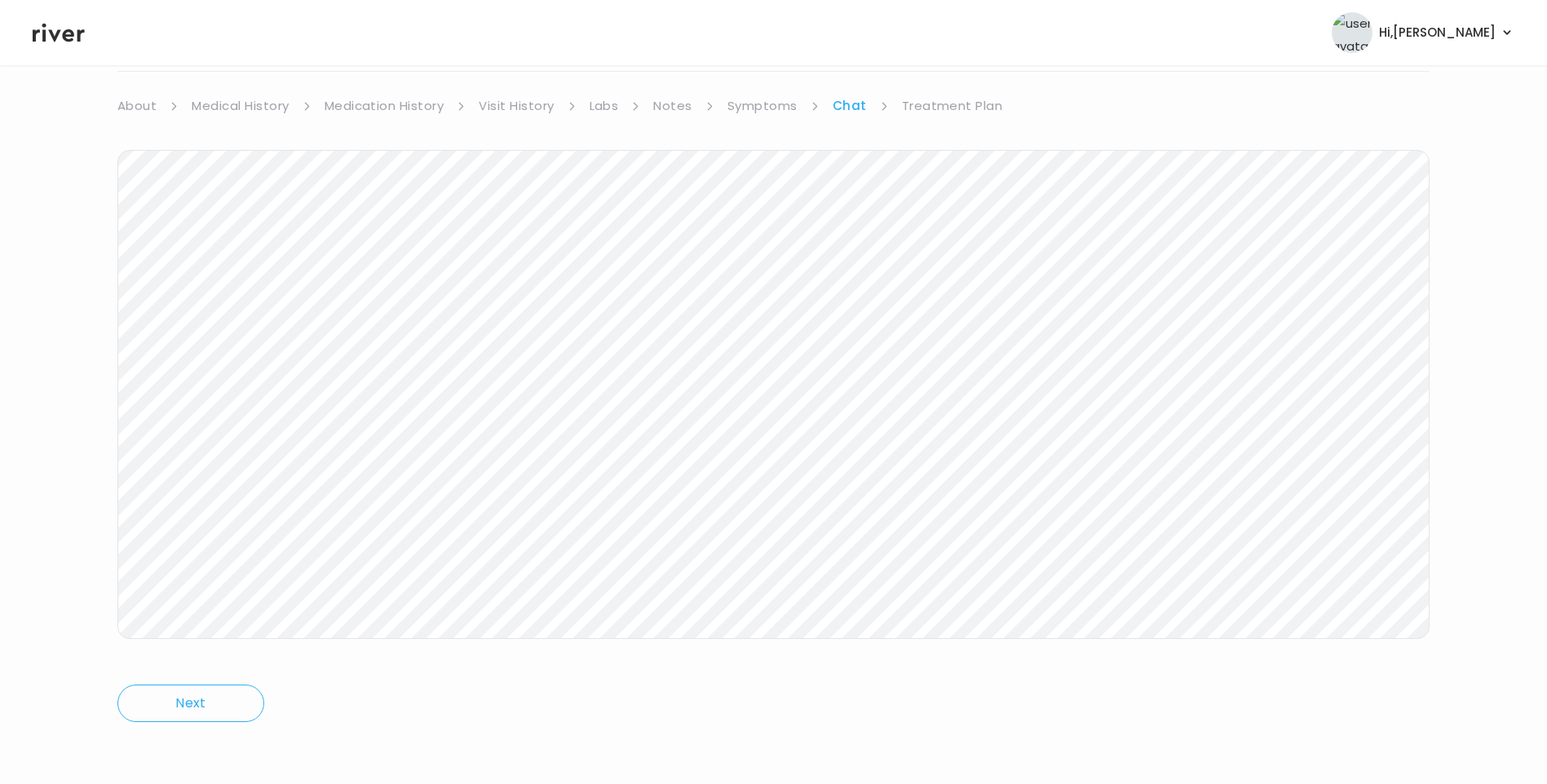
click at [956, 108] on link "Treatment Plan" at bounding box center [952, 106] width 101 height 23
click at [224, 303] on button "Update treatment notes" at bounding box center [206, 306] width 177 height 23
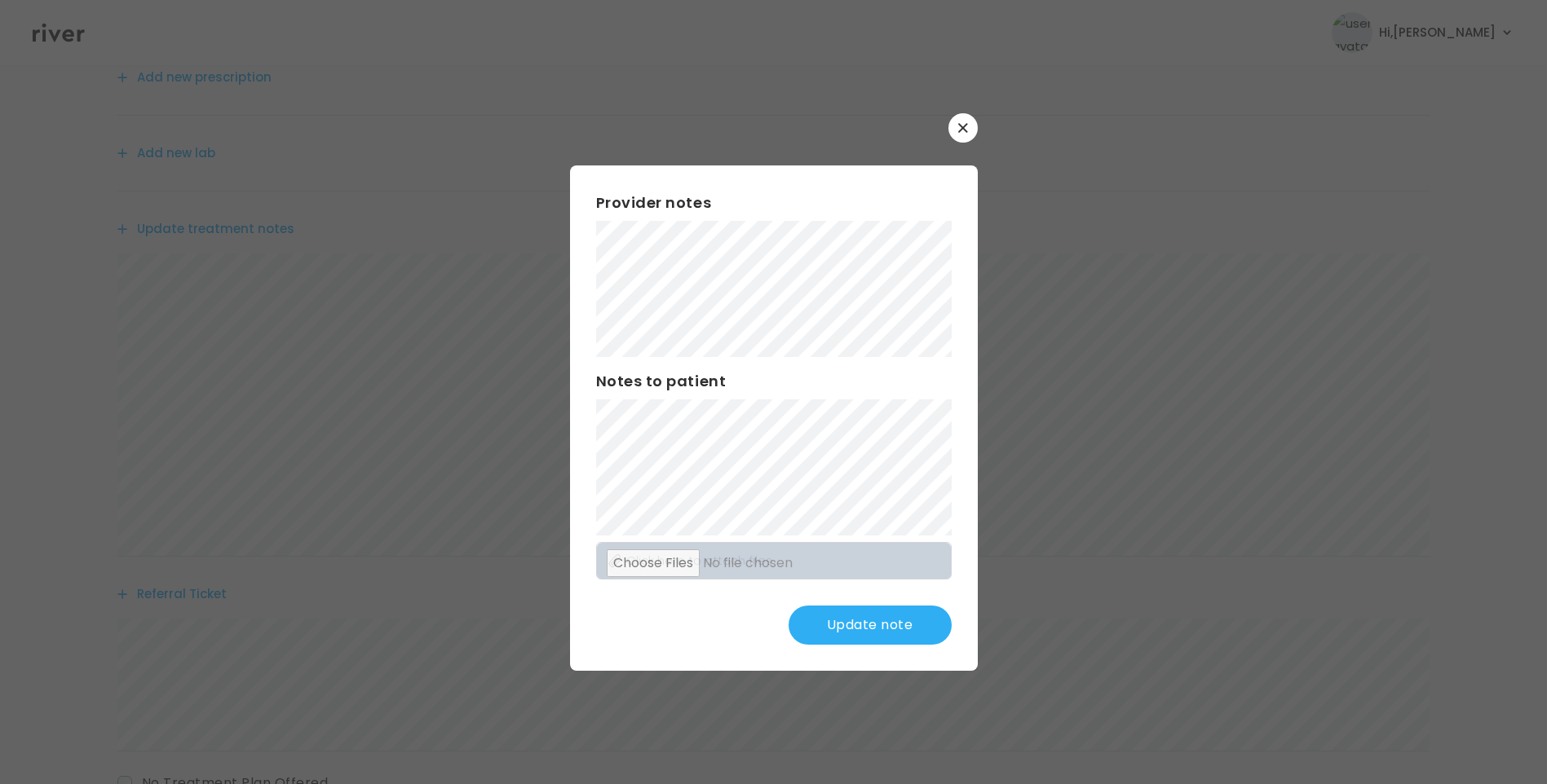
scroll to position [203, 0]
click at [859, 637] on button "Update note" at bounding box center [870, 625] width 163 height 39
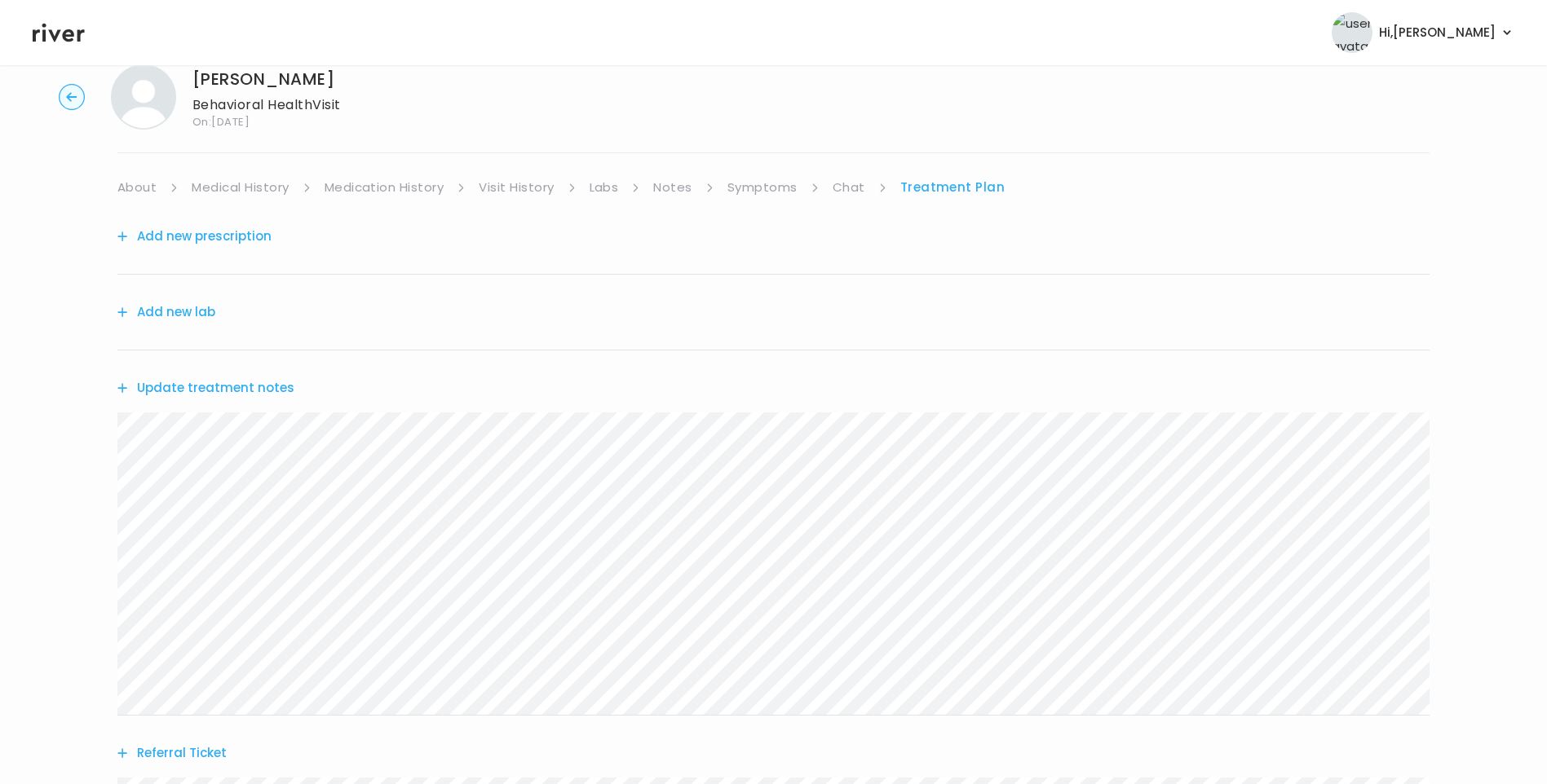
scroll to position [0, 0]
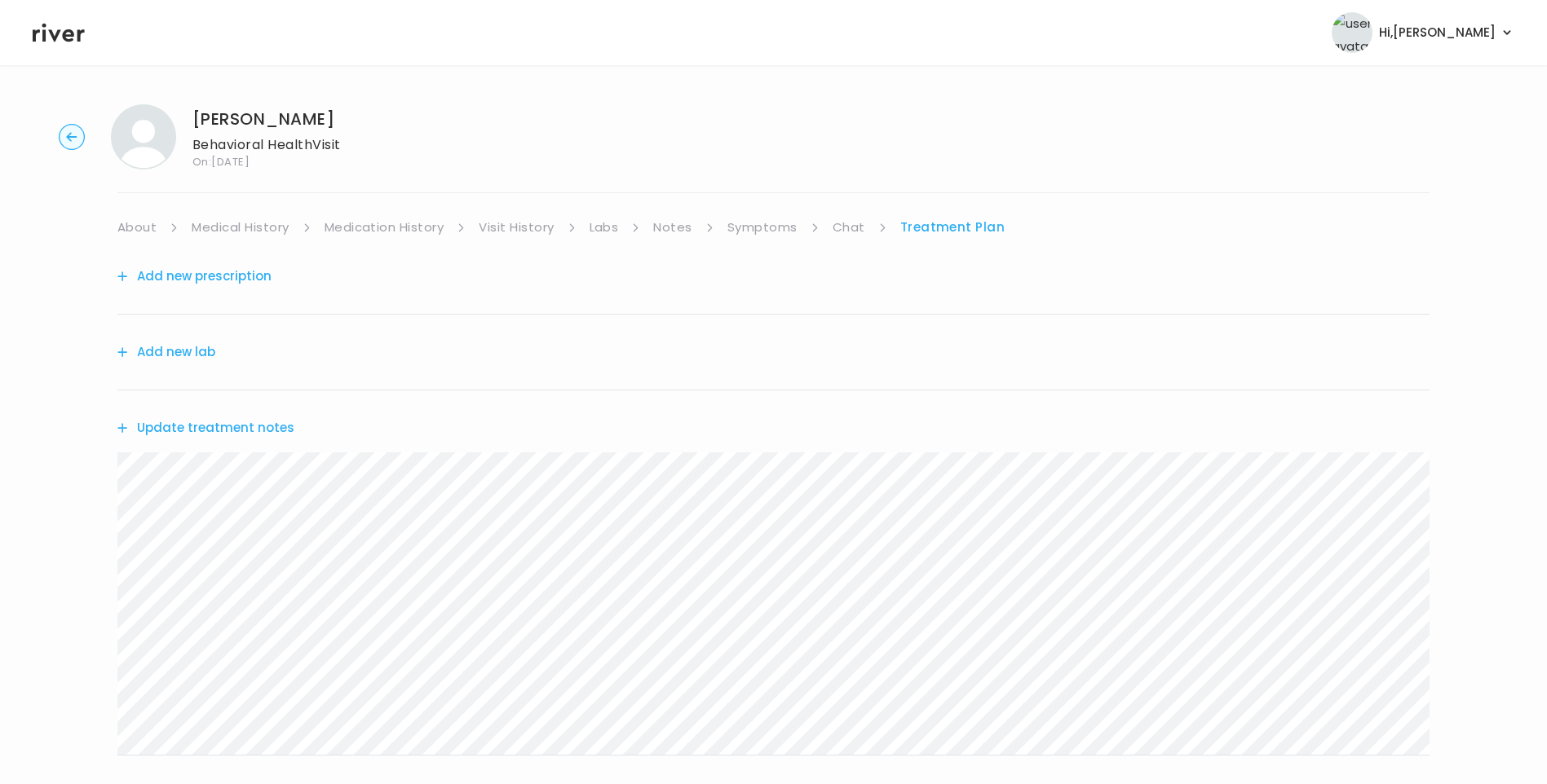
click at [845, 218] on link "Chat" at bounding box center [848, 227] width 33 height 23
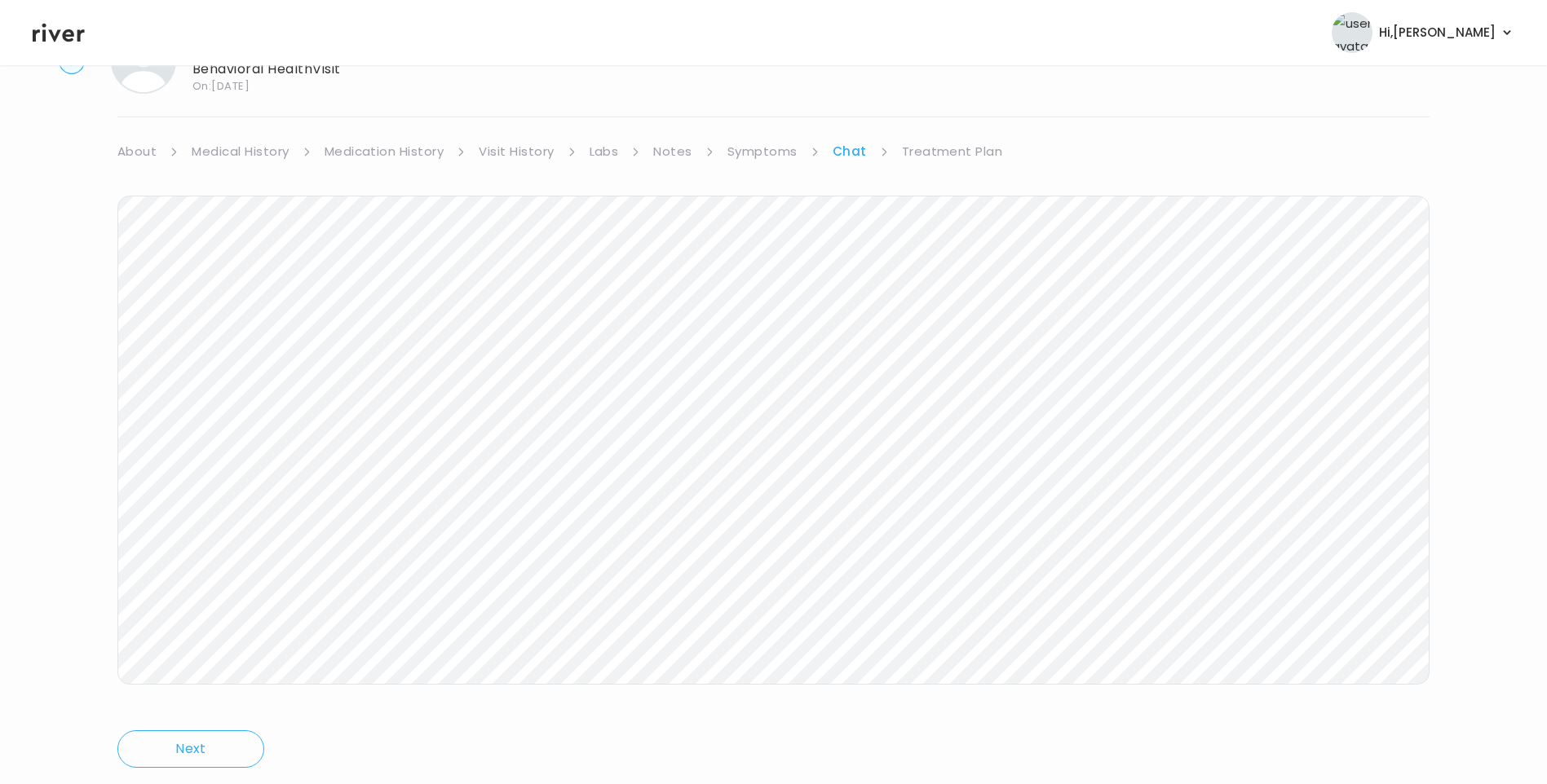
scroll to position [121, 0]
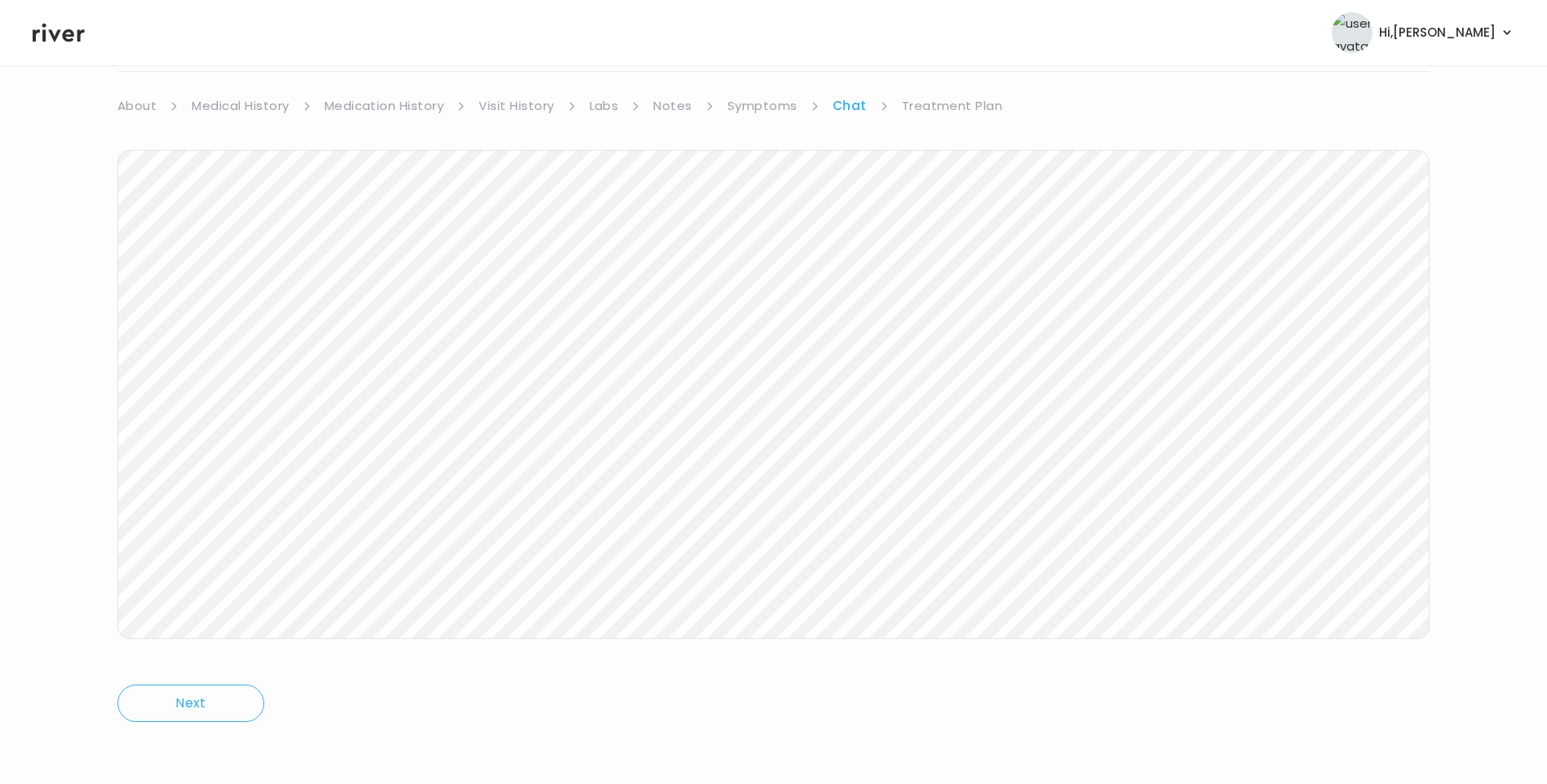
click at [947, 114] on link "Treatment Plan" at bounding box center [952, 106] width 101 height 23
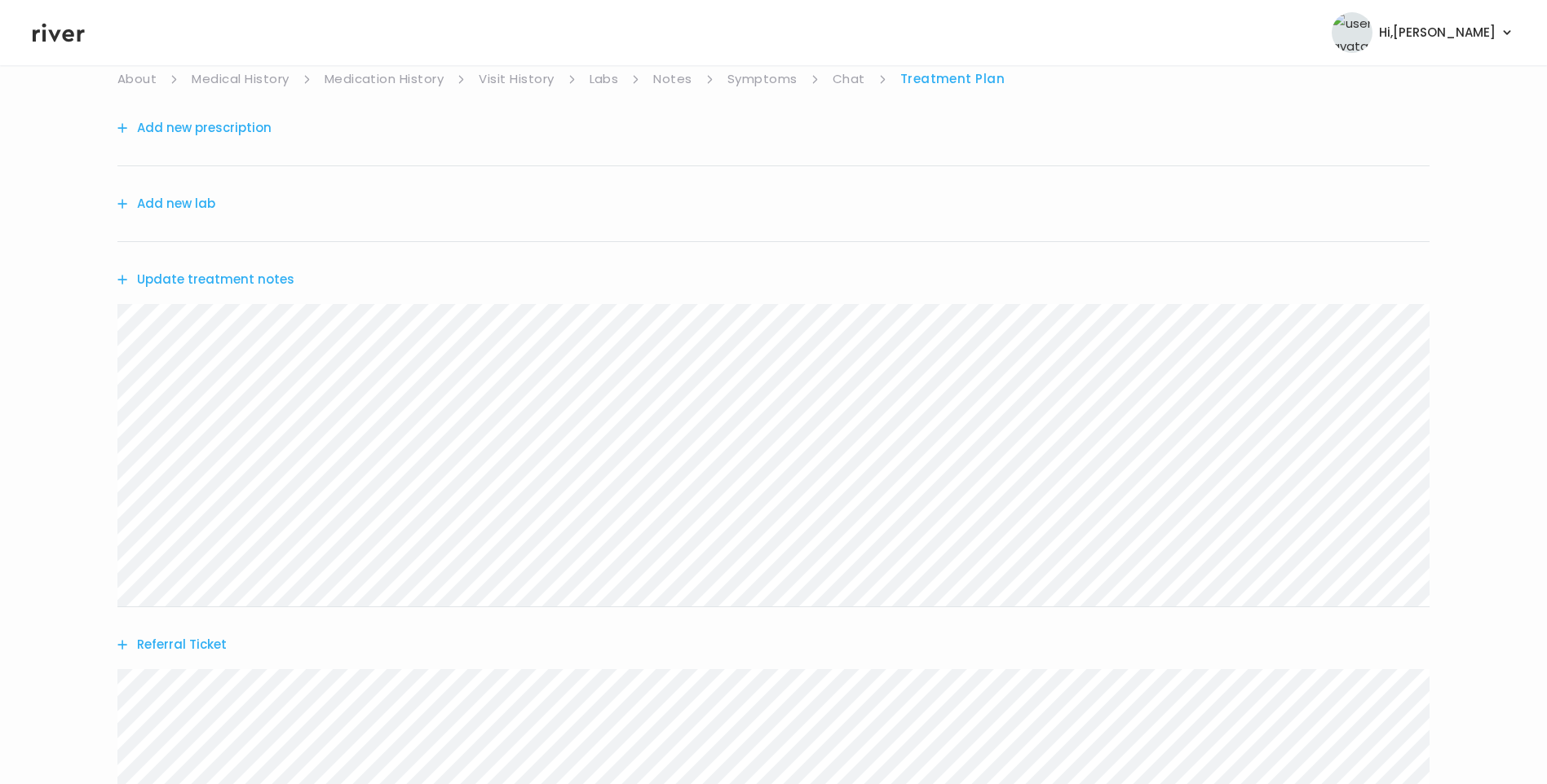
scroll to position [320, 0]
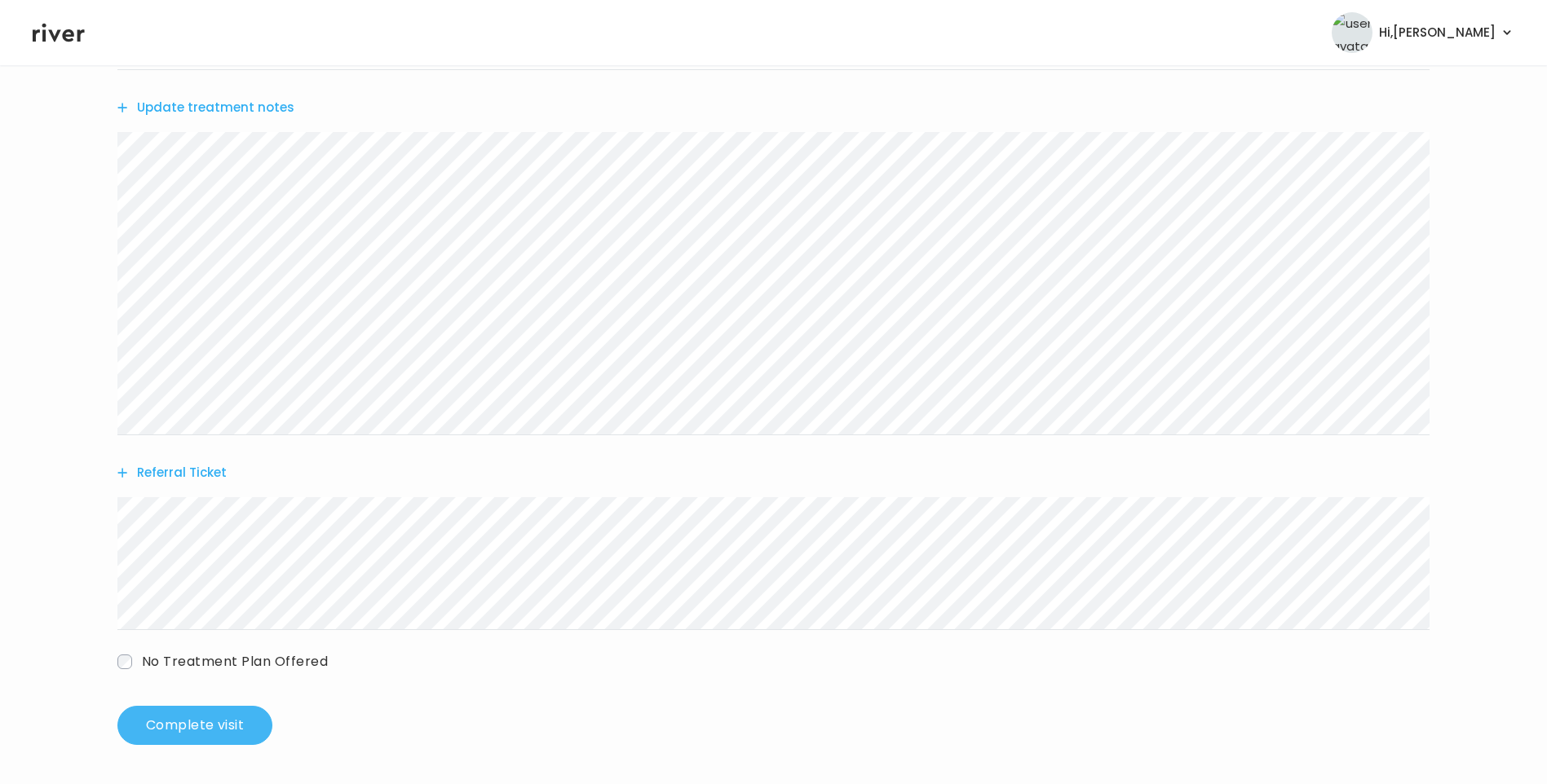
click at [244, 723] on button "Complete visit" at bounding box center [195, 726] width 155 height 39
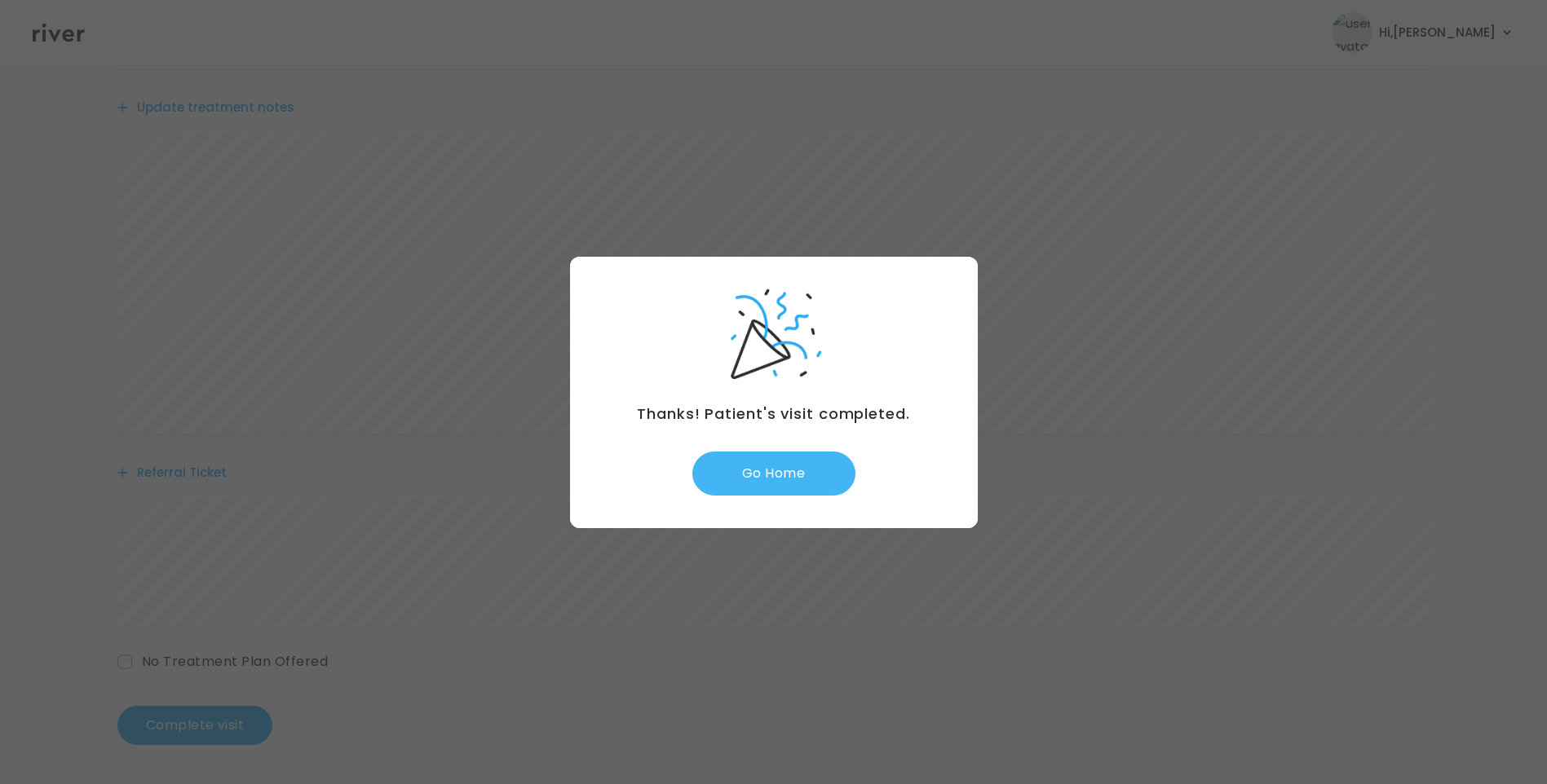
click at [804, 472] on button "Go Home" at bounding box center [773, 473] width 163 height 44
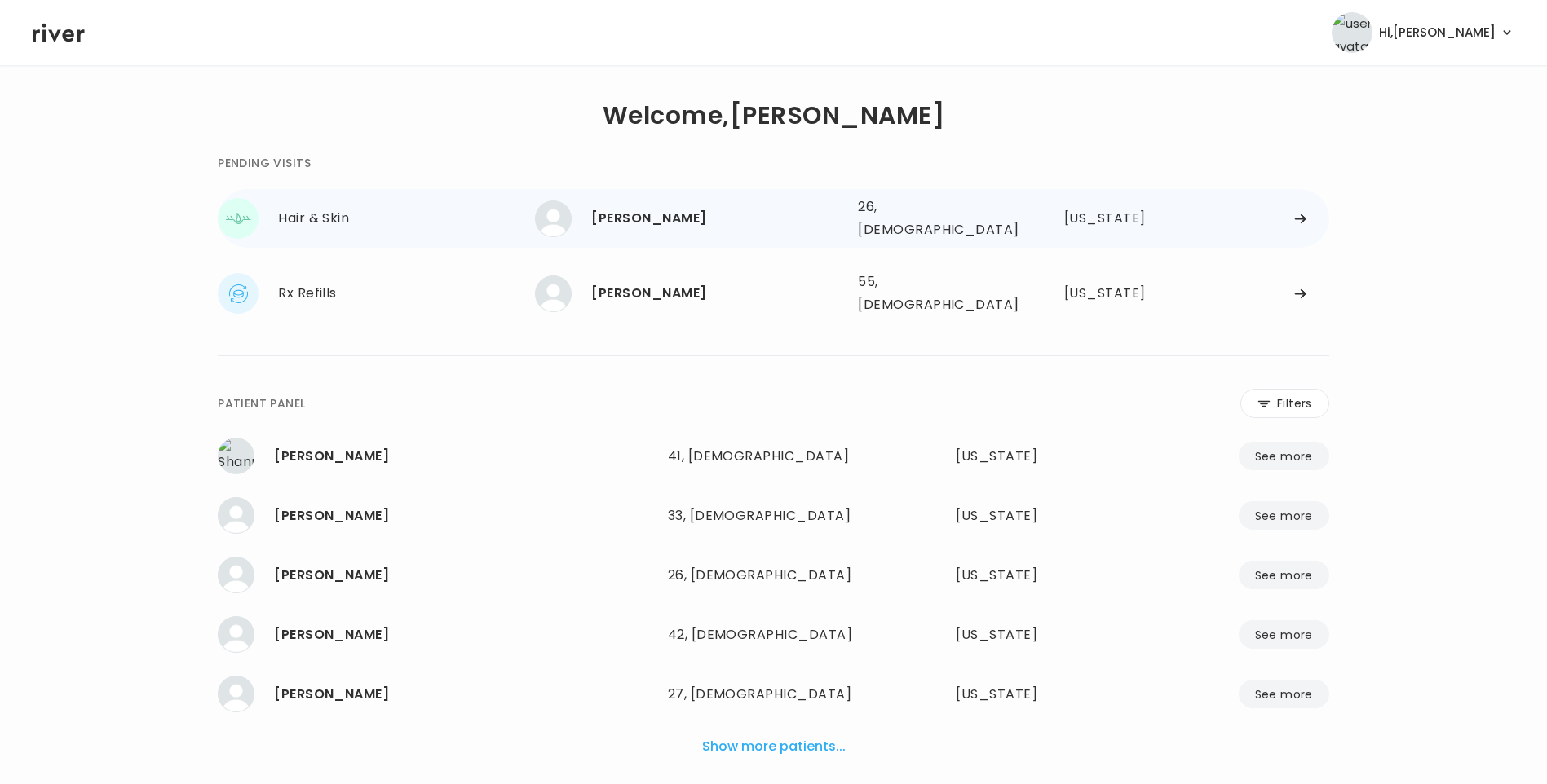
click at [644, 207] on div "Nick Velez" at bounding box center [717, 218] width 253 height 23
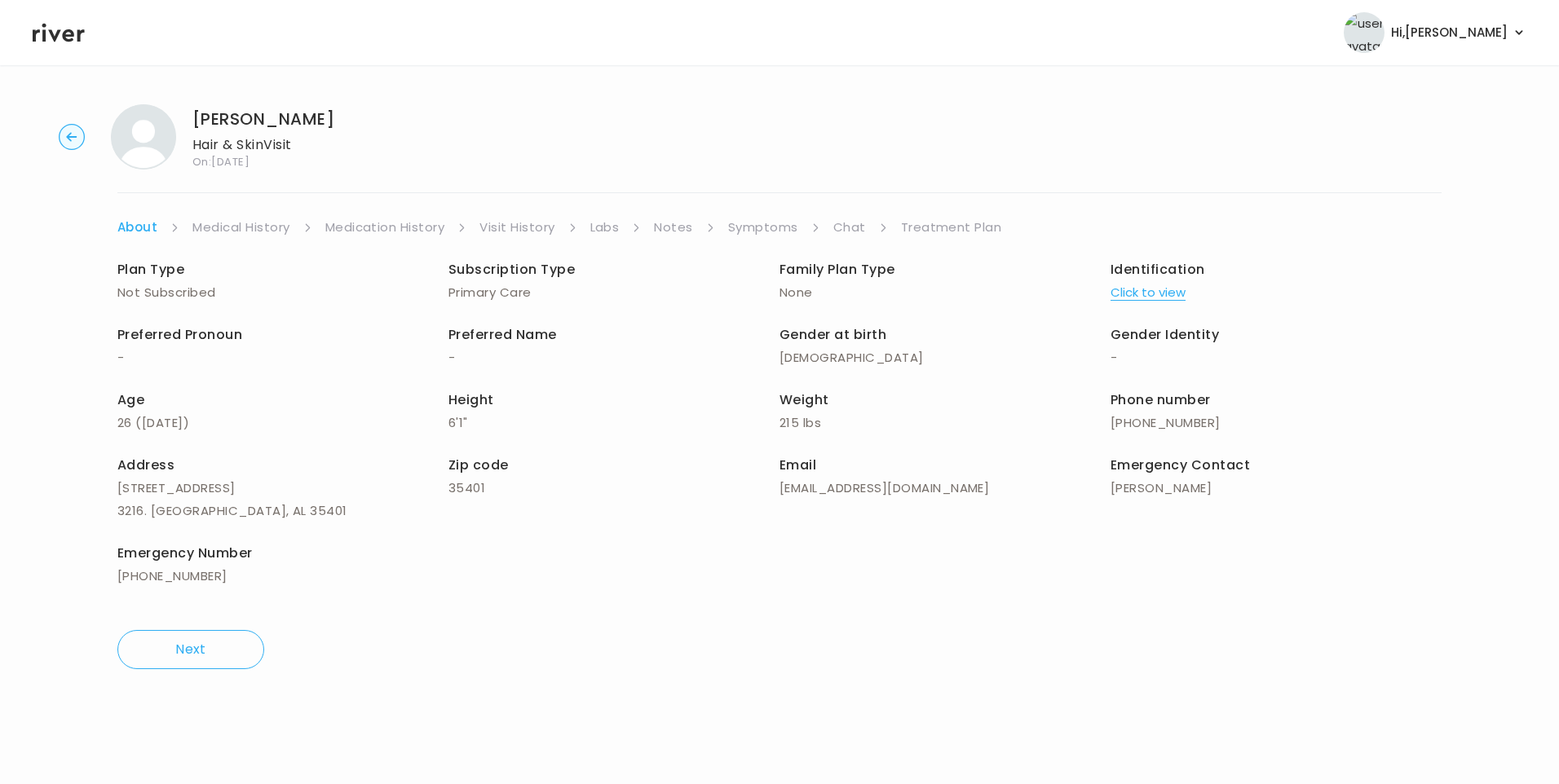
click at [854, 228] on link "Chat" at bounding box center [849, 227] width 33 height 23
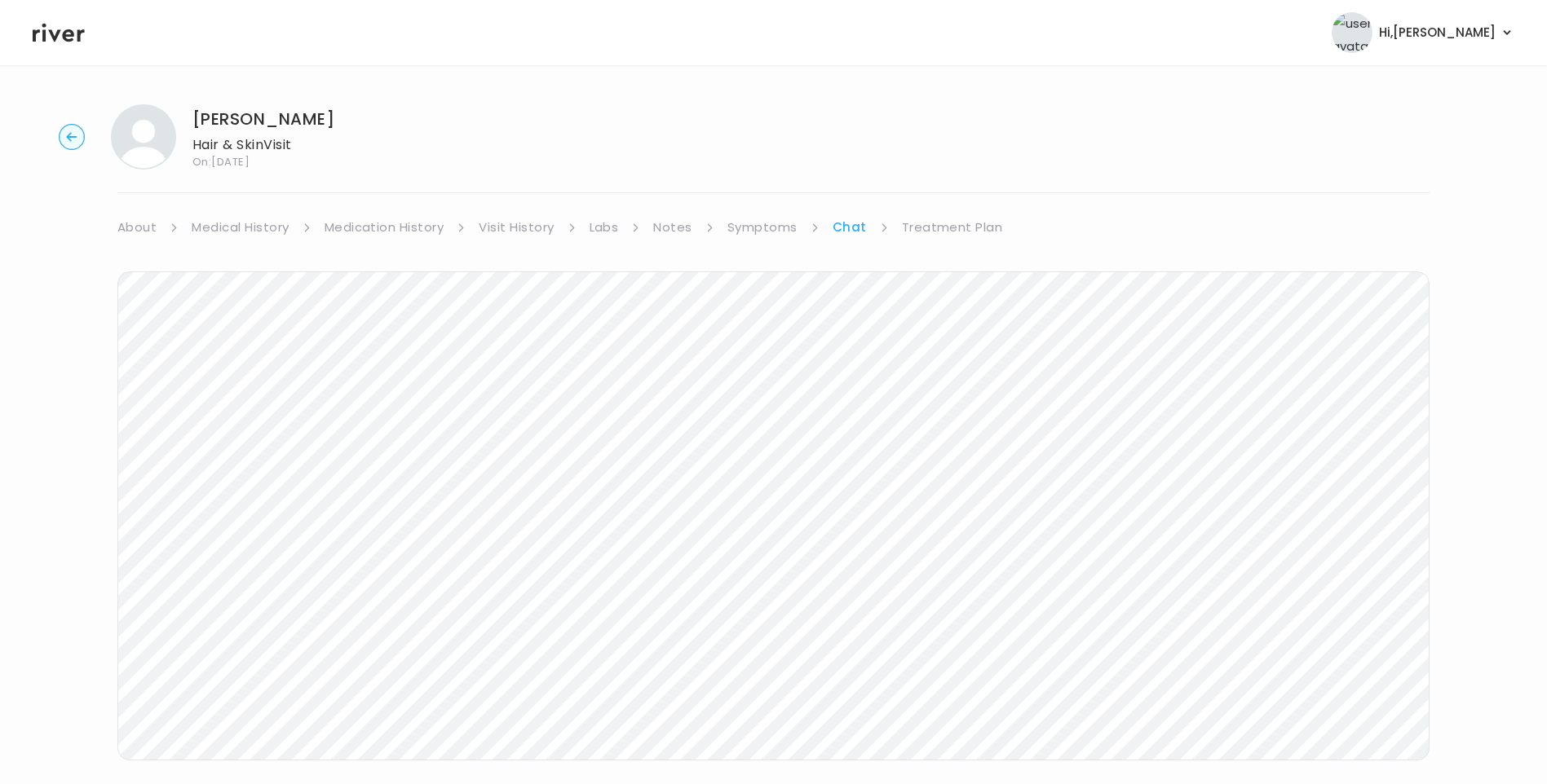
scroll to position [121, 0]
click at [953, 103] on link "Treatment Plan" at bounding box center [952, 106] width 101 height 23
click at [243, 418] on button "Update treatment notes" at bounding box center [206, 428] width 177 height 23
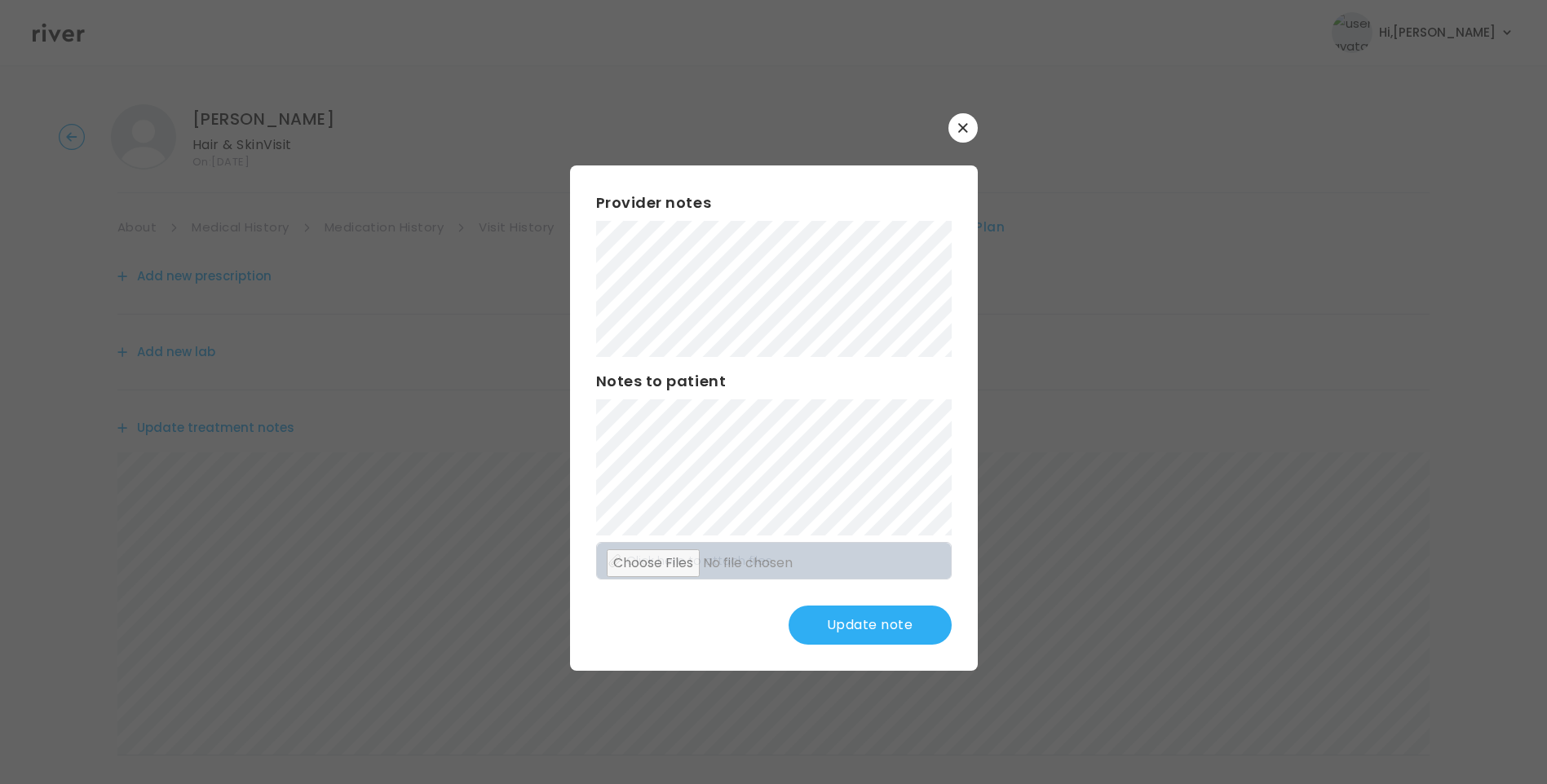
click at [892, 628] on button "Update note" at bounding box center [870, 625] width 163 height 39
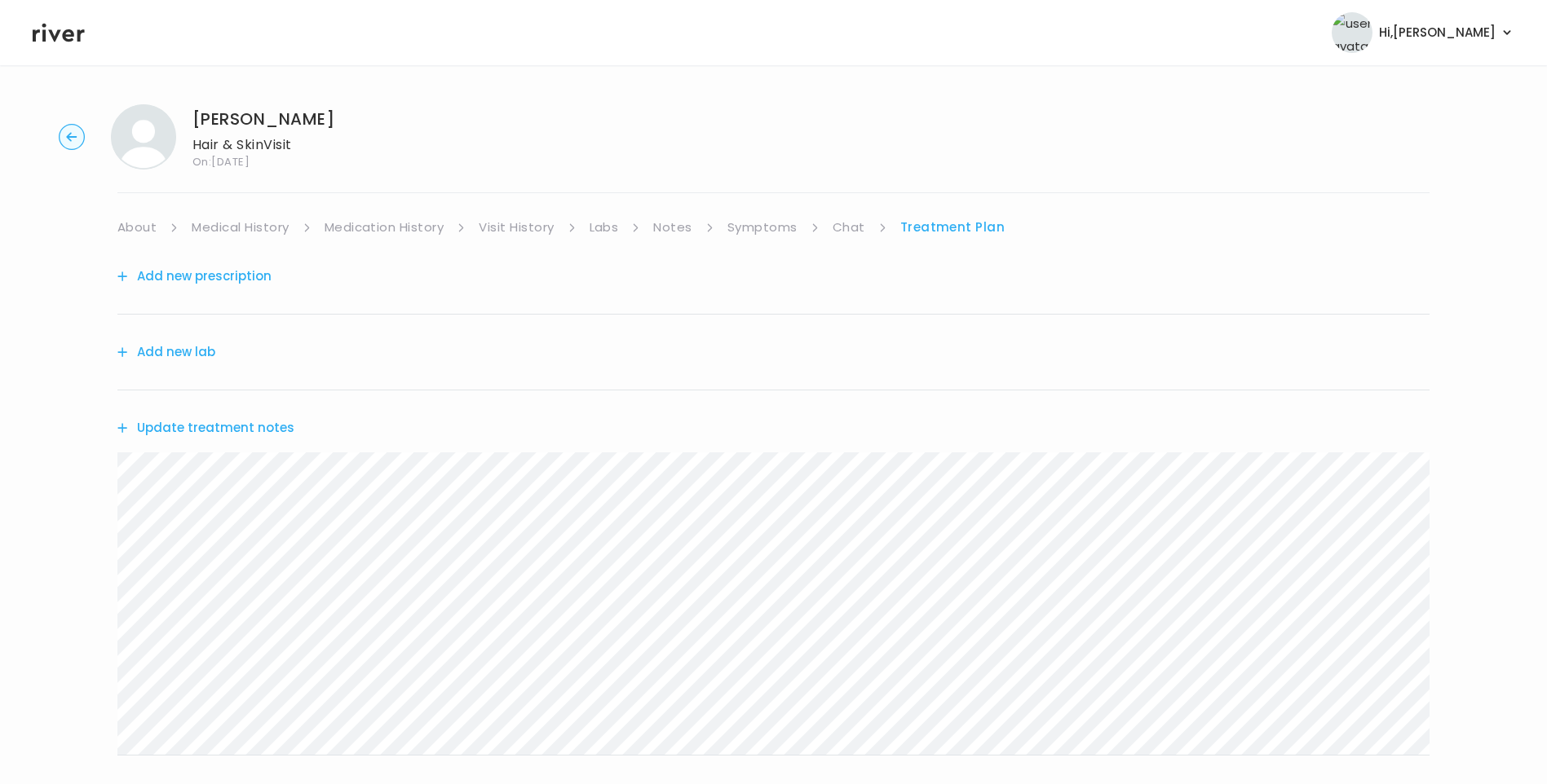
click at [213, 429] on button "Update treatment notes" at bounding box center [206, 428] width 177 height 23
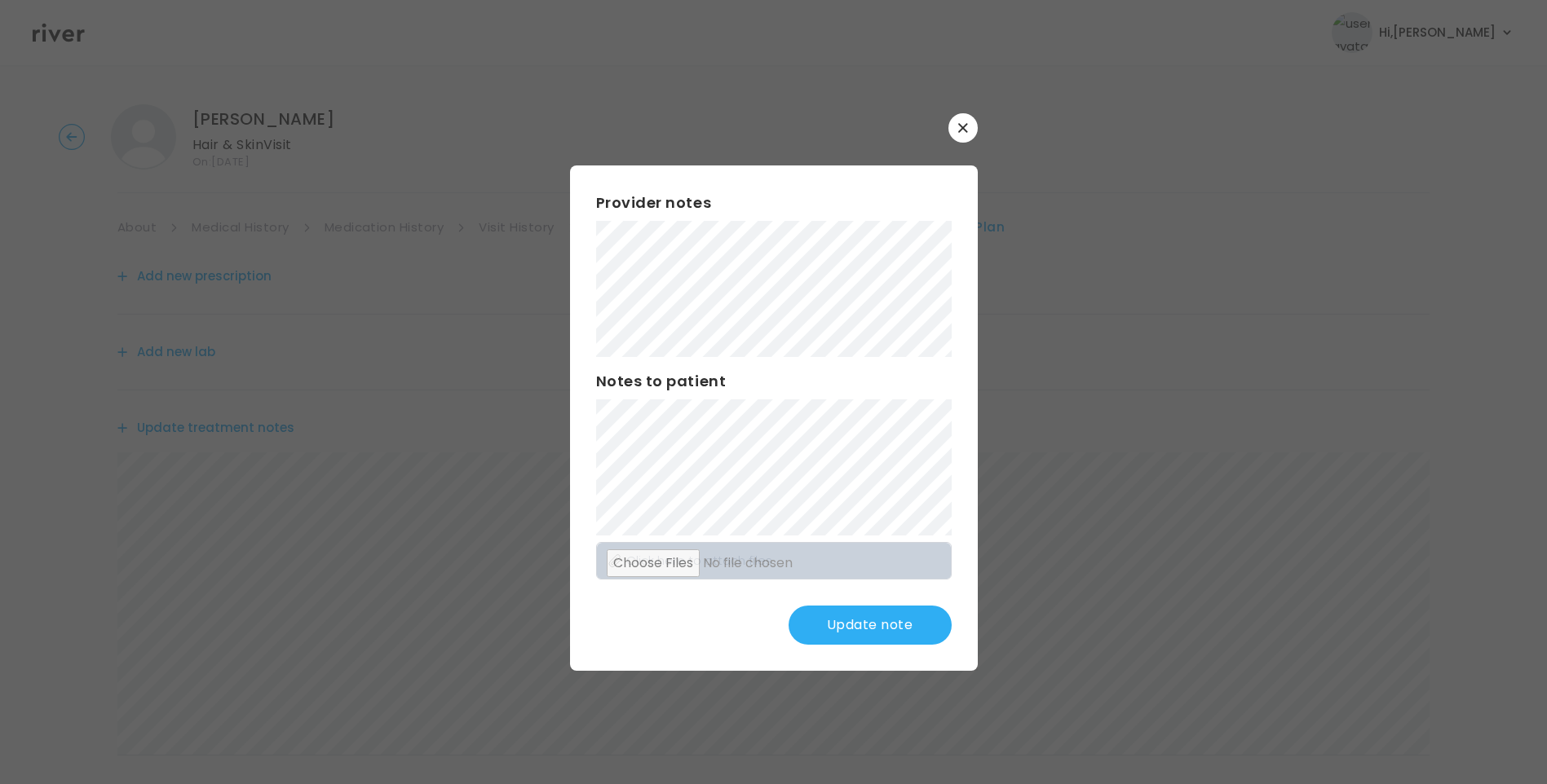
click at [582, 445] on div "Provider notes Notes to patient Click here to attach files Update note" at bounding box center [773, 417] width 407 height 505
drag, startPoint x: 927, startPoint y: 622, endPoint x: 942, endPoint y: 621, distance: 15.0
click at [926, 622] on button "Update note" at bounding box center [870, 625] width 163 height 39
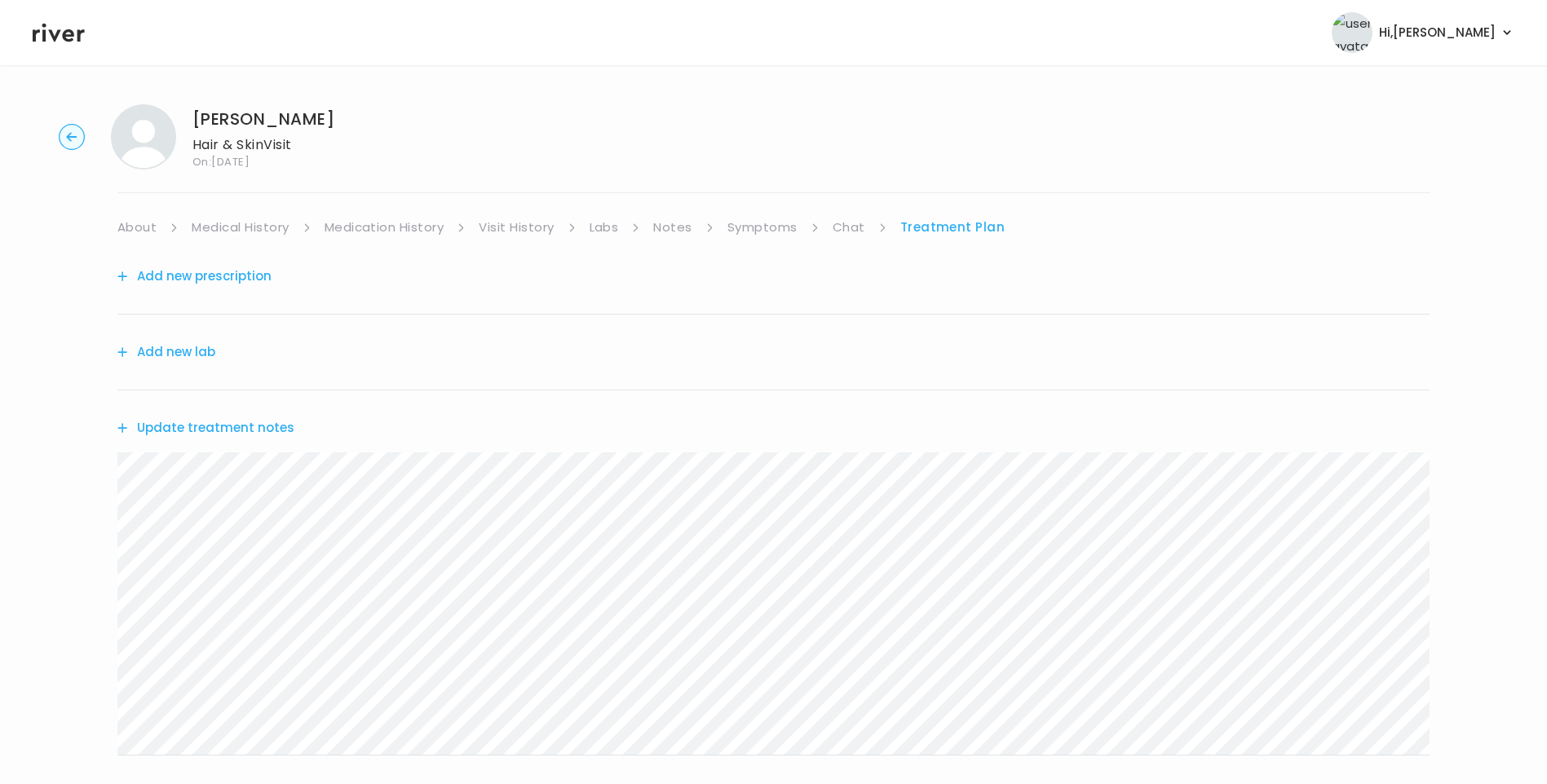
click at [852, 232] on link "Chat" at bounding box center [848, 227] width 33 height 23
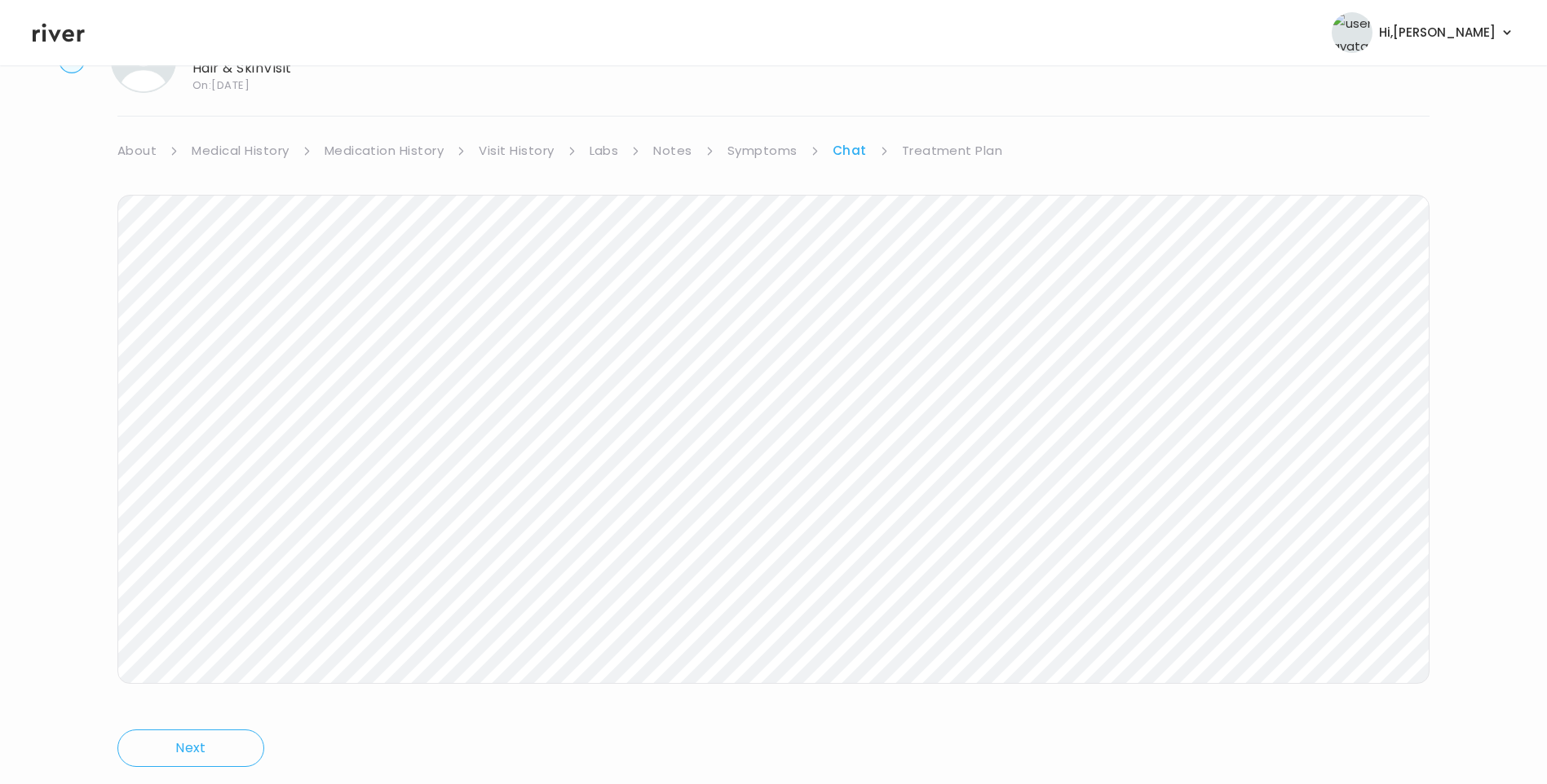
scroll to position [121, 0]
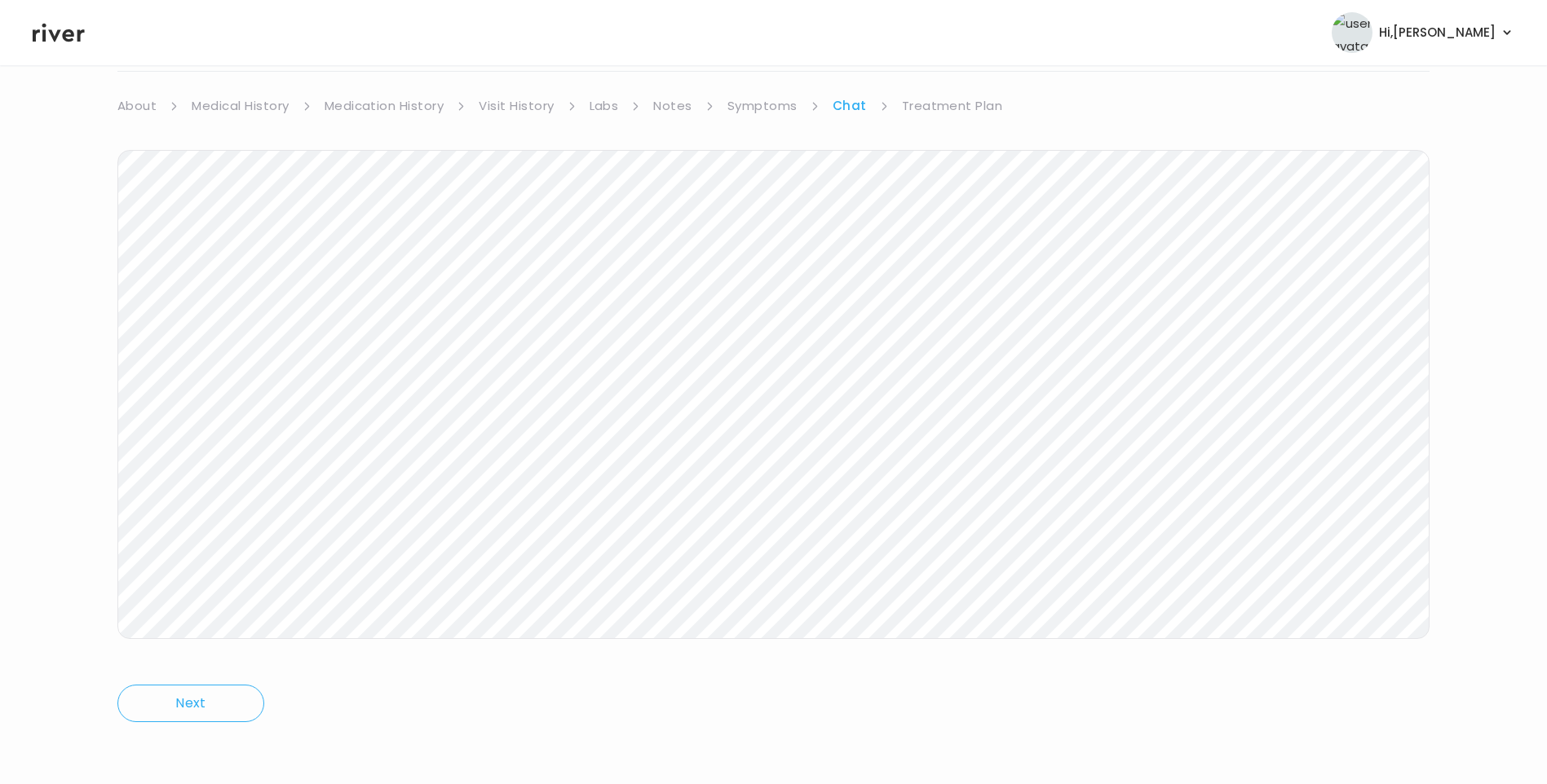
click at [953, 113] on link "Treatment Plan" at bounding box center [952, 106] width 101 height 23
click at [266, 312] on button "Update treatment notes" at bounding box center [206, 306] width 177 height 23
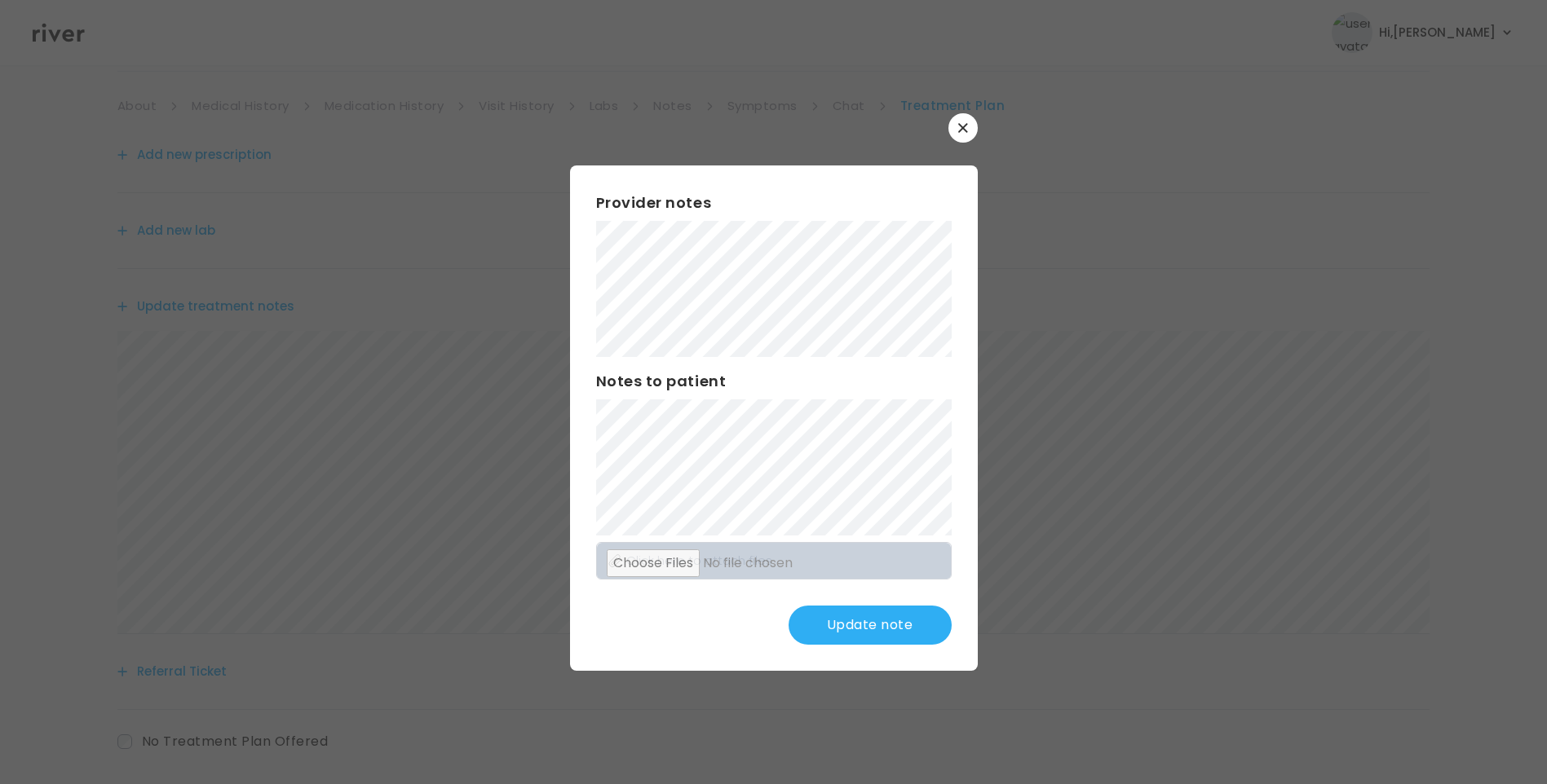
click at [848, 637] on button "Update note" at bounding box center [870, 625] width 163 height 39
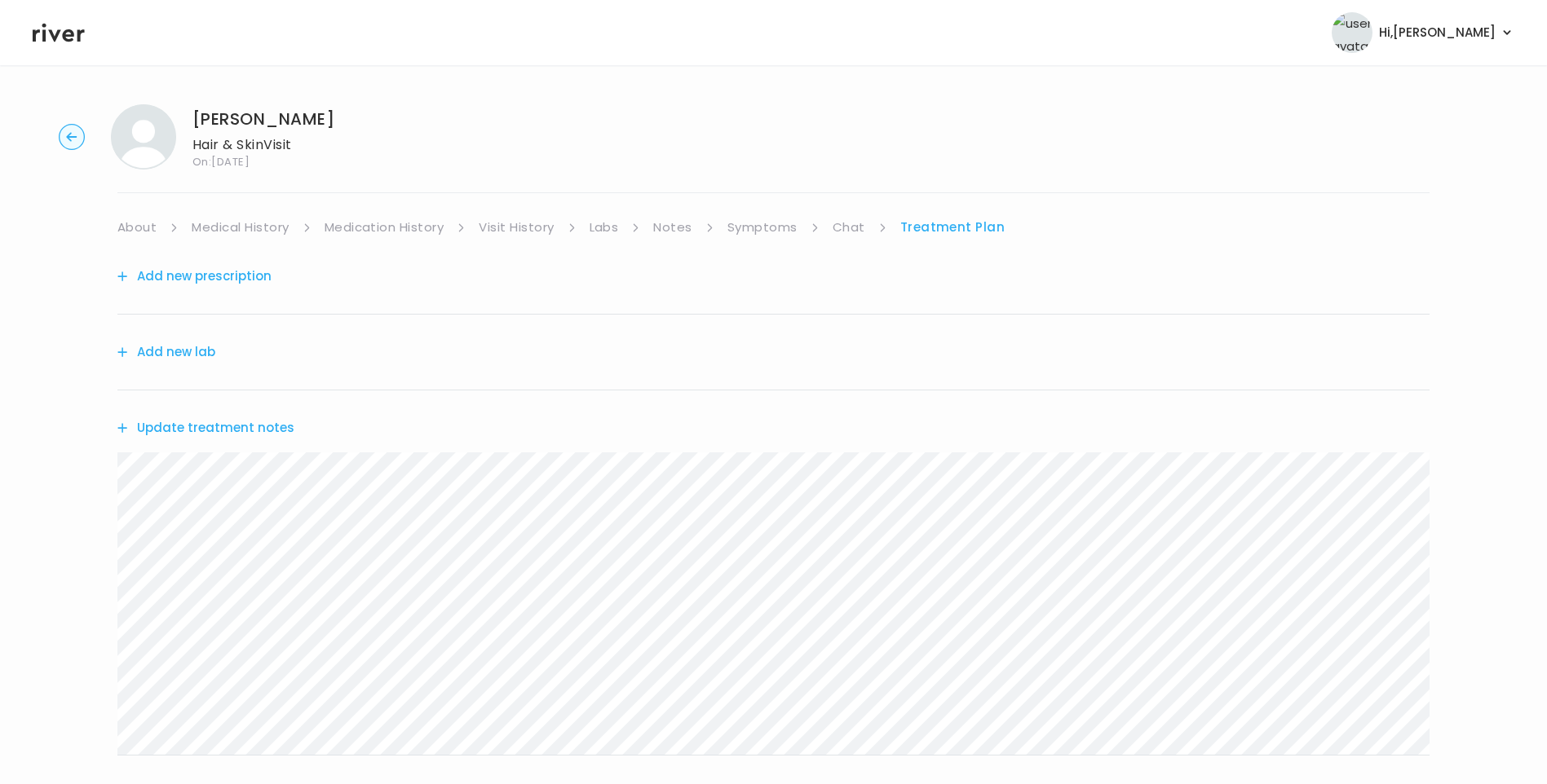
click at [204, 432] on button "Update treatment notes" at bounding box center [206, 428] width 177 height 23
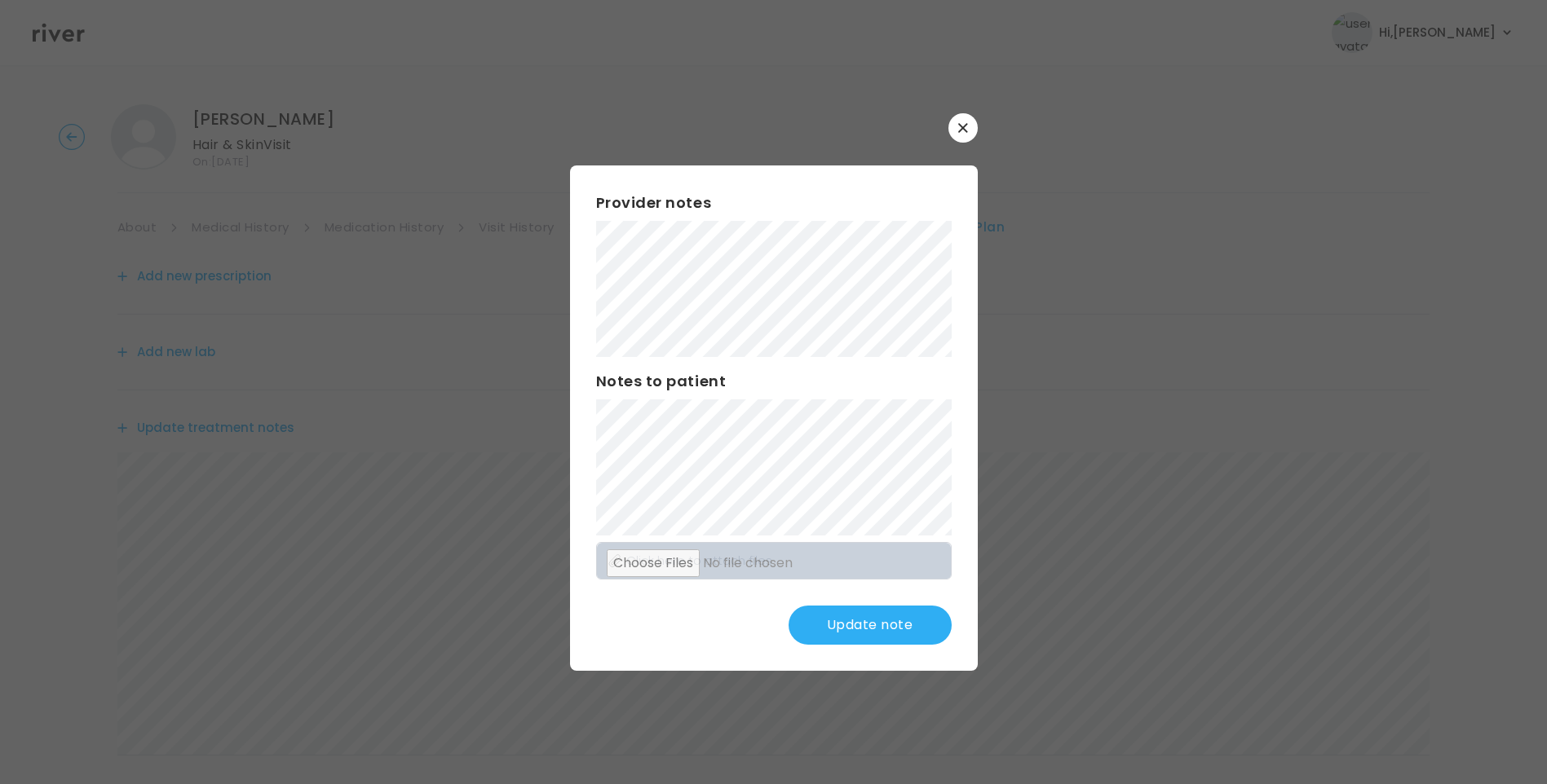
click at [855, 641] on button "Update note" at bounding box center [870, 625] width 163 height 39
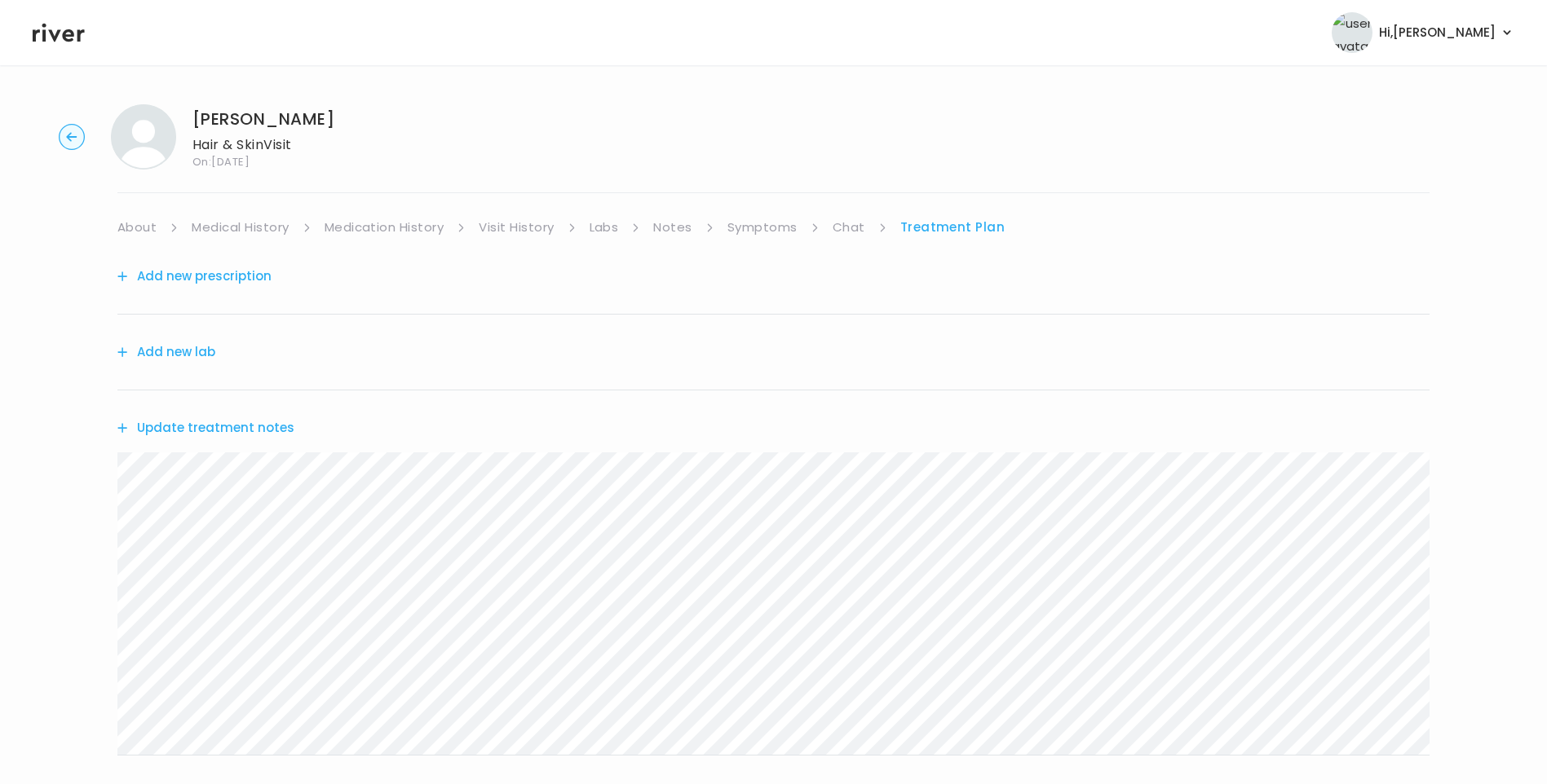
click at [859, 220] on link "Chat" at bounding box center [848, 227] width 33 height 23
click at [938, 224] on link "Treatment Plan" at bounding box center [952, 227] width 101 height 23
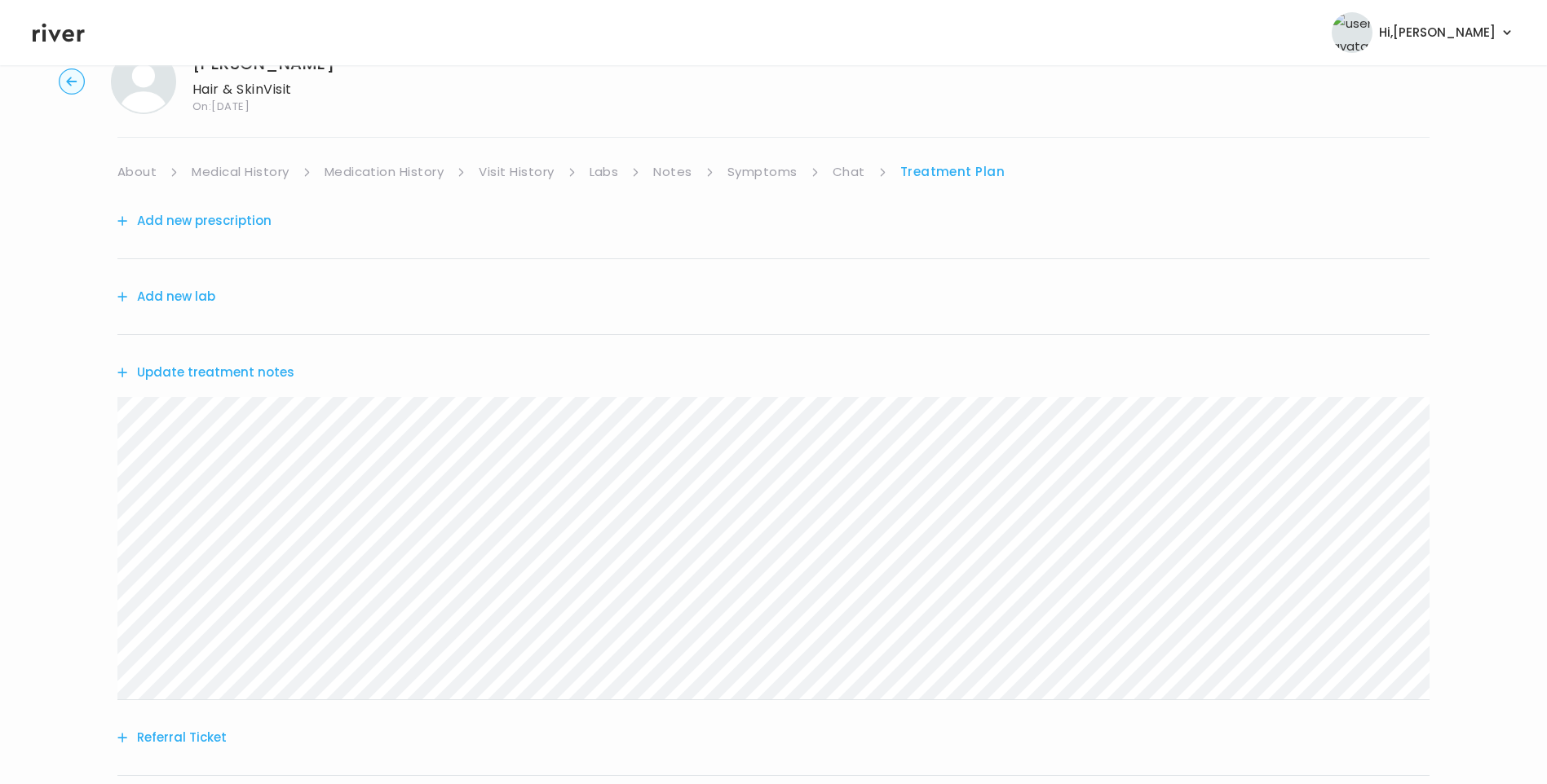
scroll to position [81, 0]
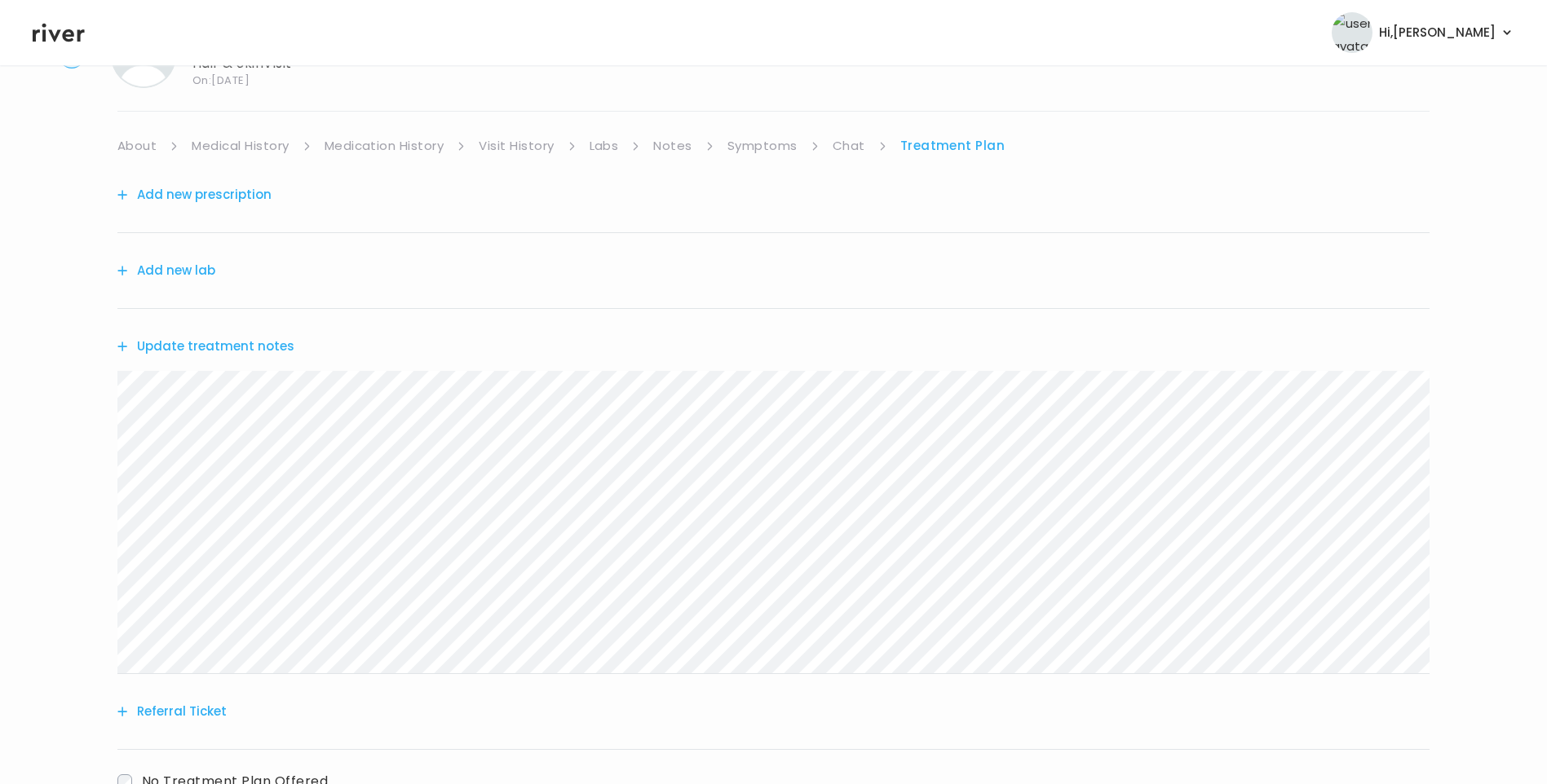
click at [237, 350] on button "Update treatment notes" at bounding box center [206, 346] width 177 height 23
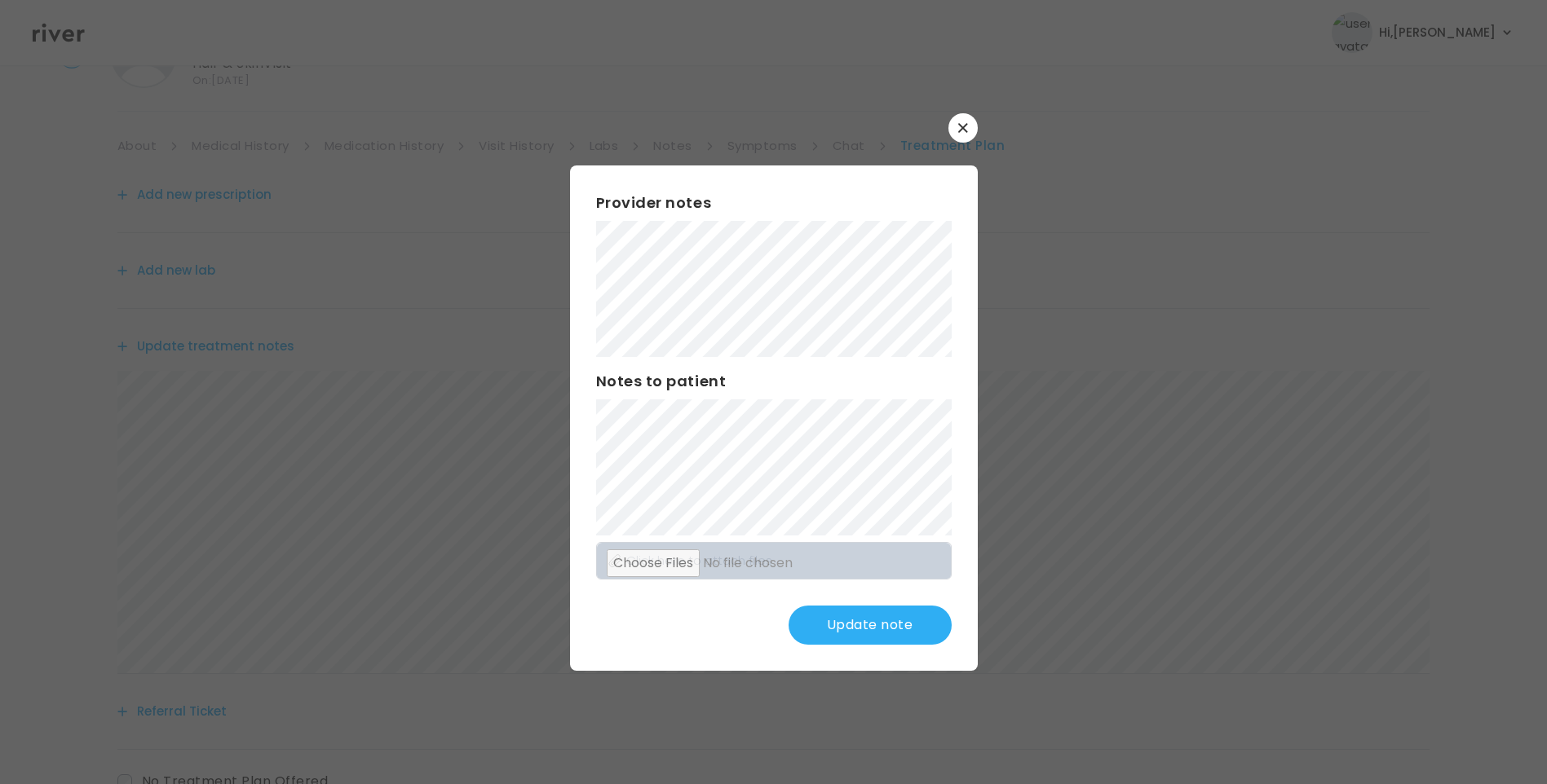
click at [859, 619] on button "Update note" at bounding box center [870, 625] width 163 height 39
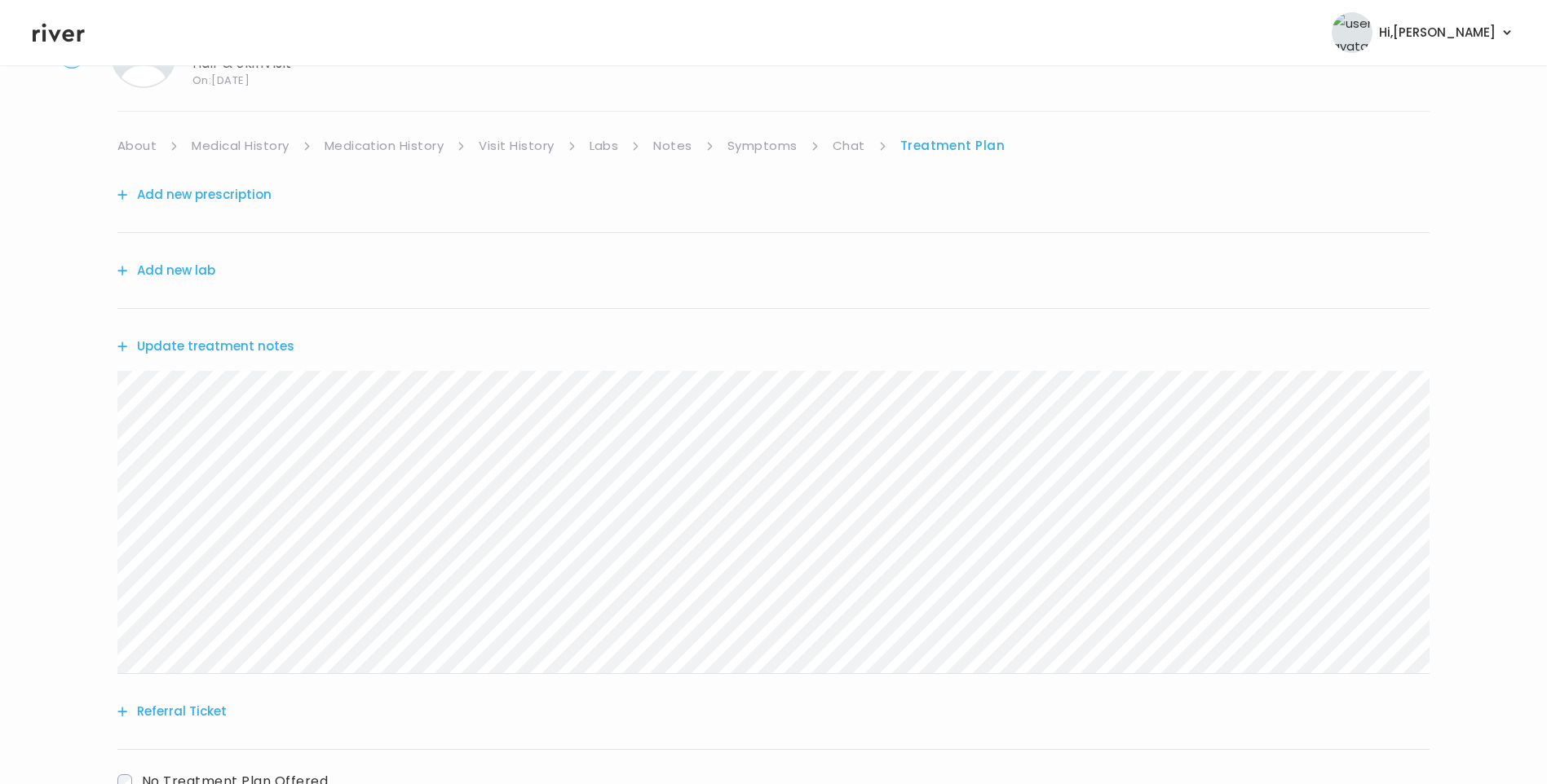
click at [226, 346] on button "Update treatment notes" at bounding box center [206, 346] width 177 height 23
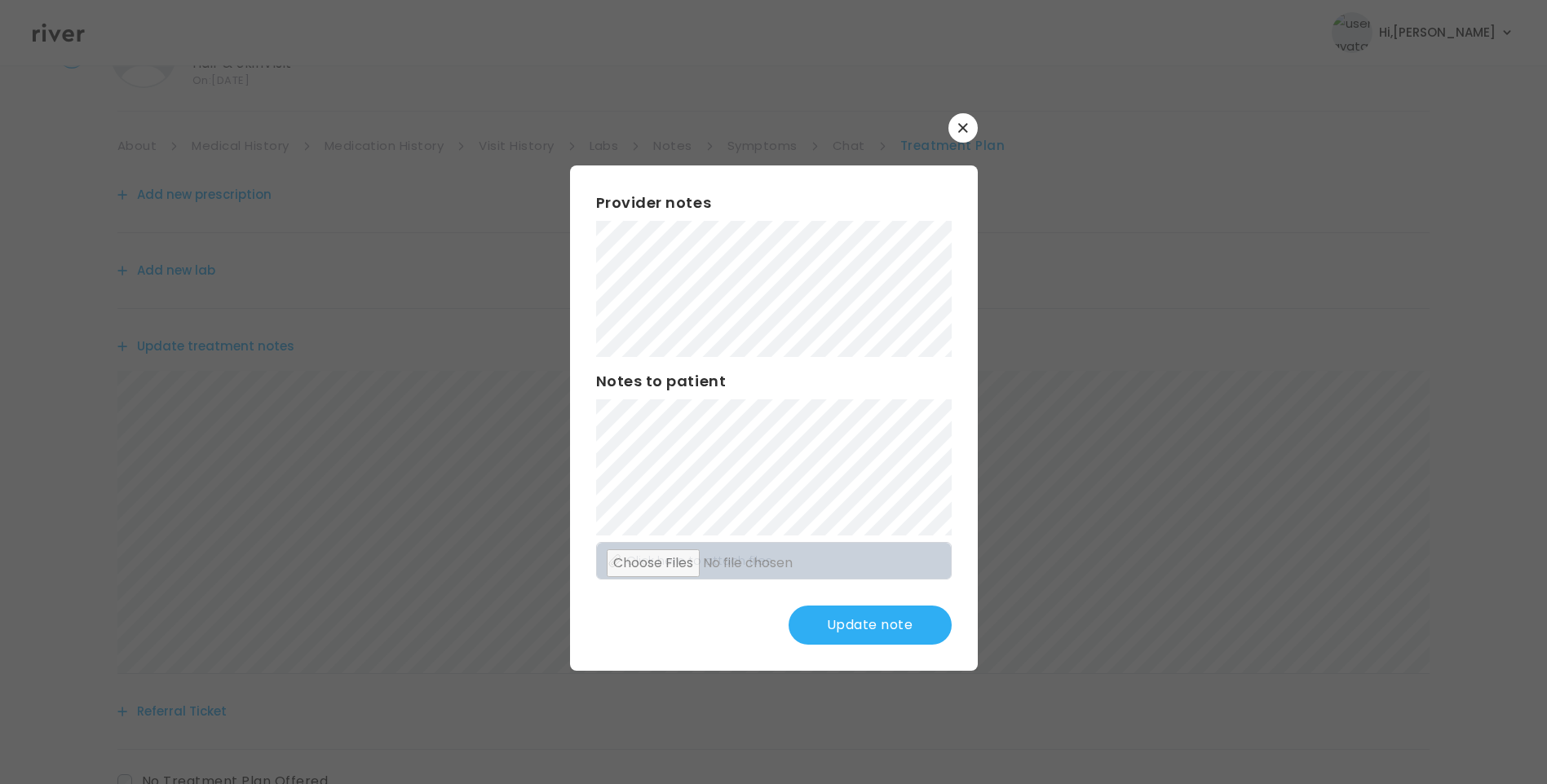
click at [901, 629] on button "Update note" at bounding box center [870, 625] width 163 height 39
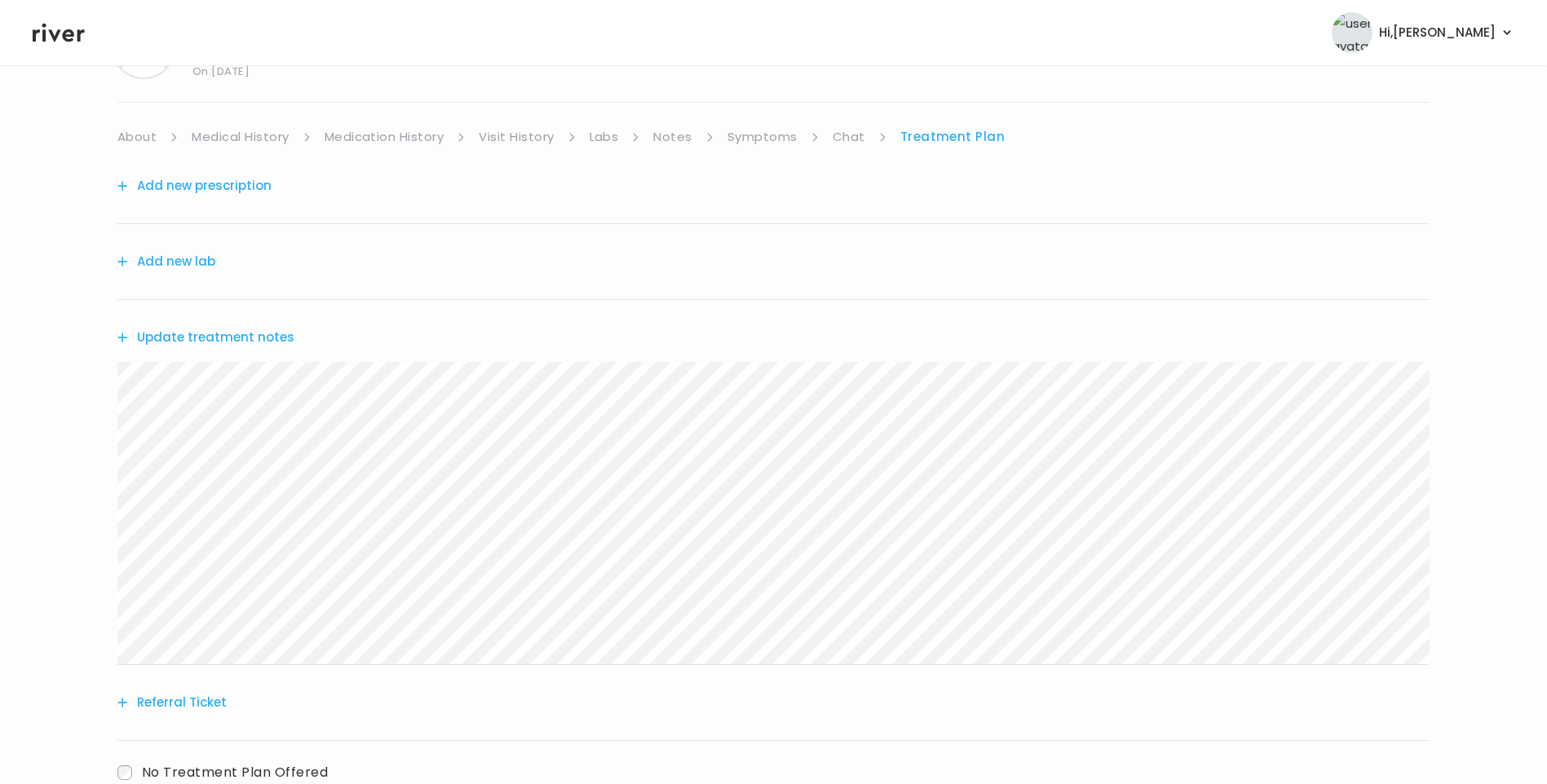
scroll to position [202, 0]
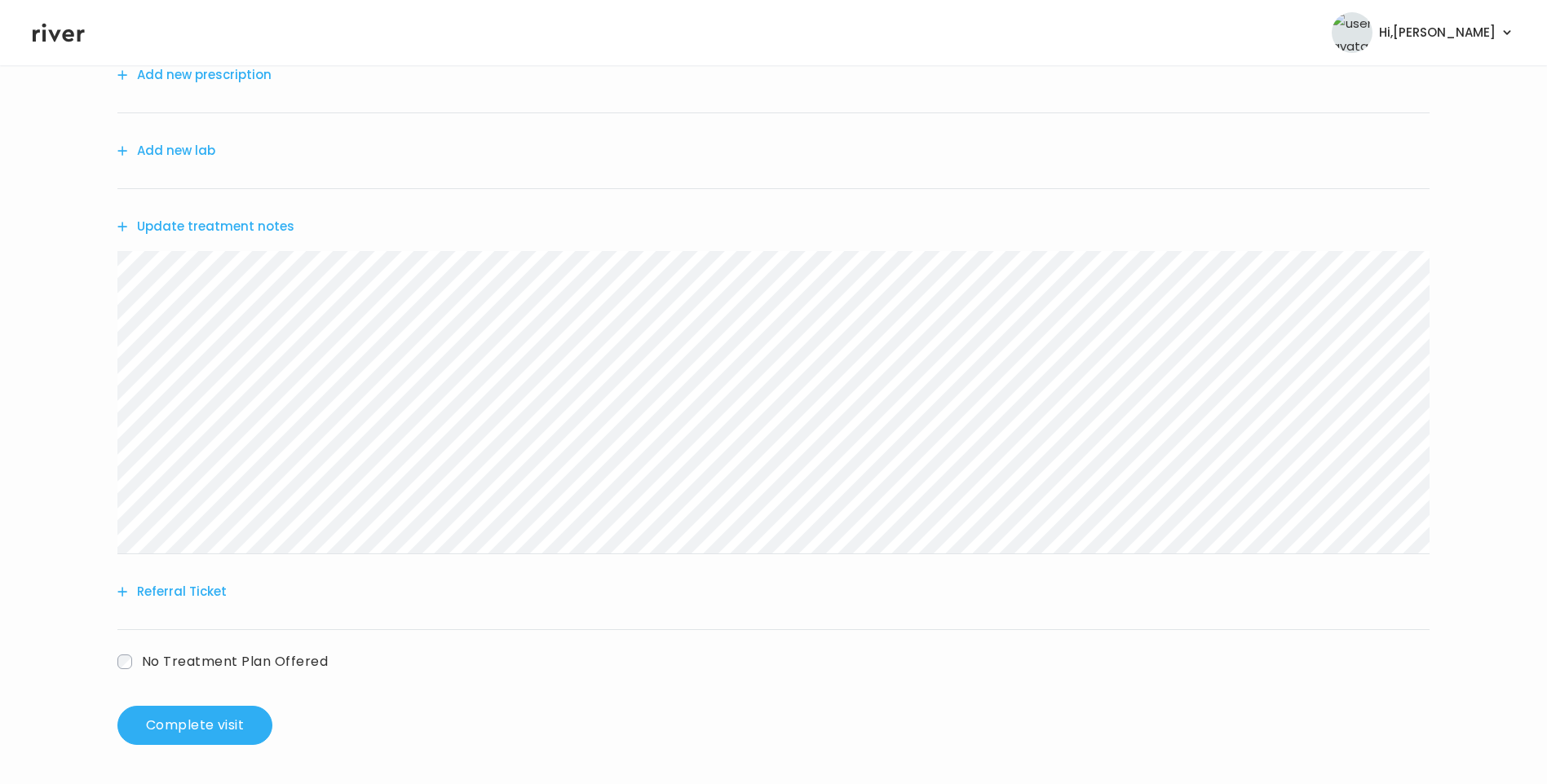
click at [178, 660] on span "No Treatment Plan Offered" at bounding box center [235, 661] width 186 height 19
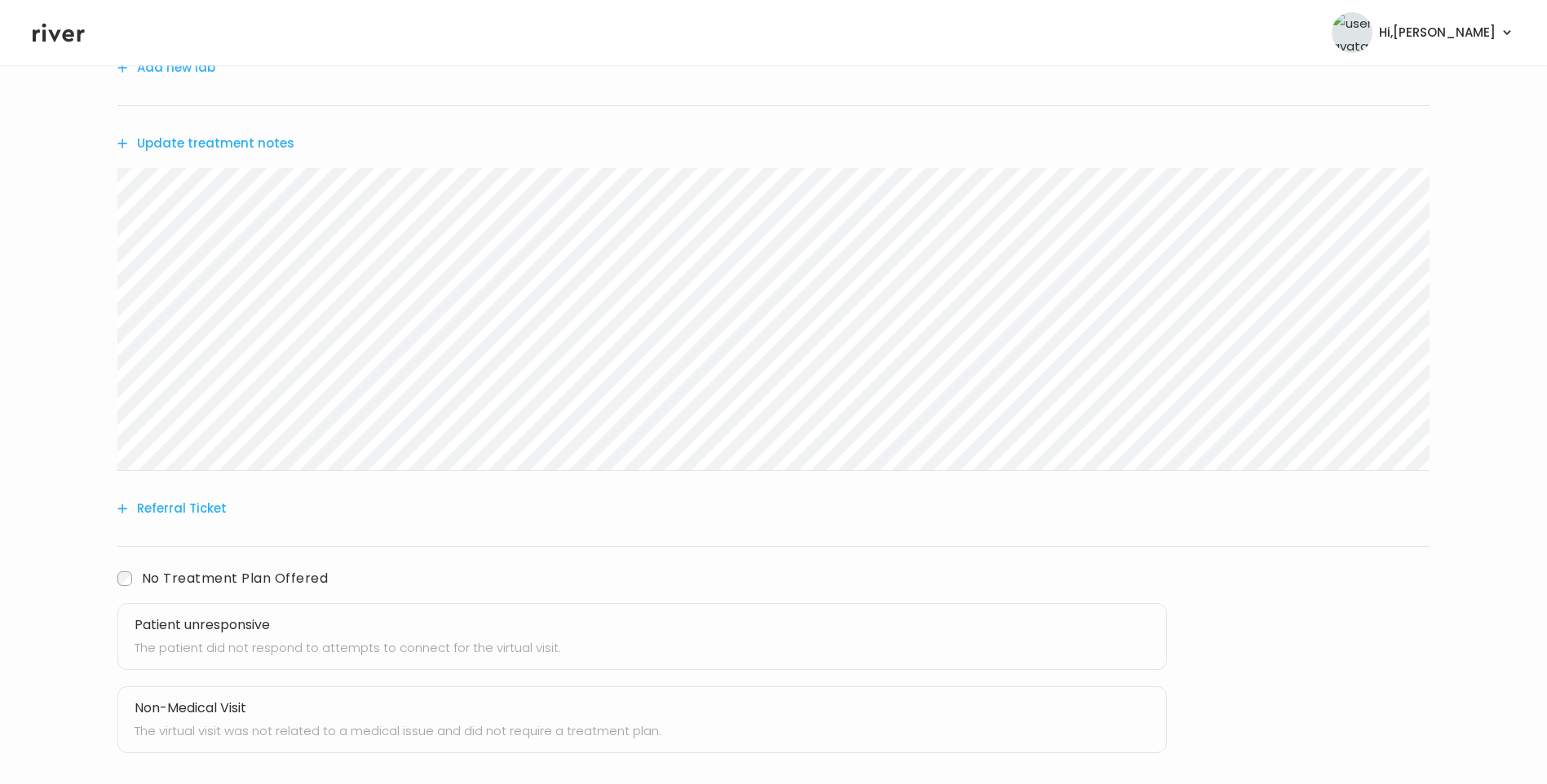
scroll to position [364, 0]
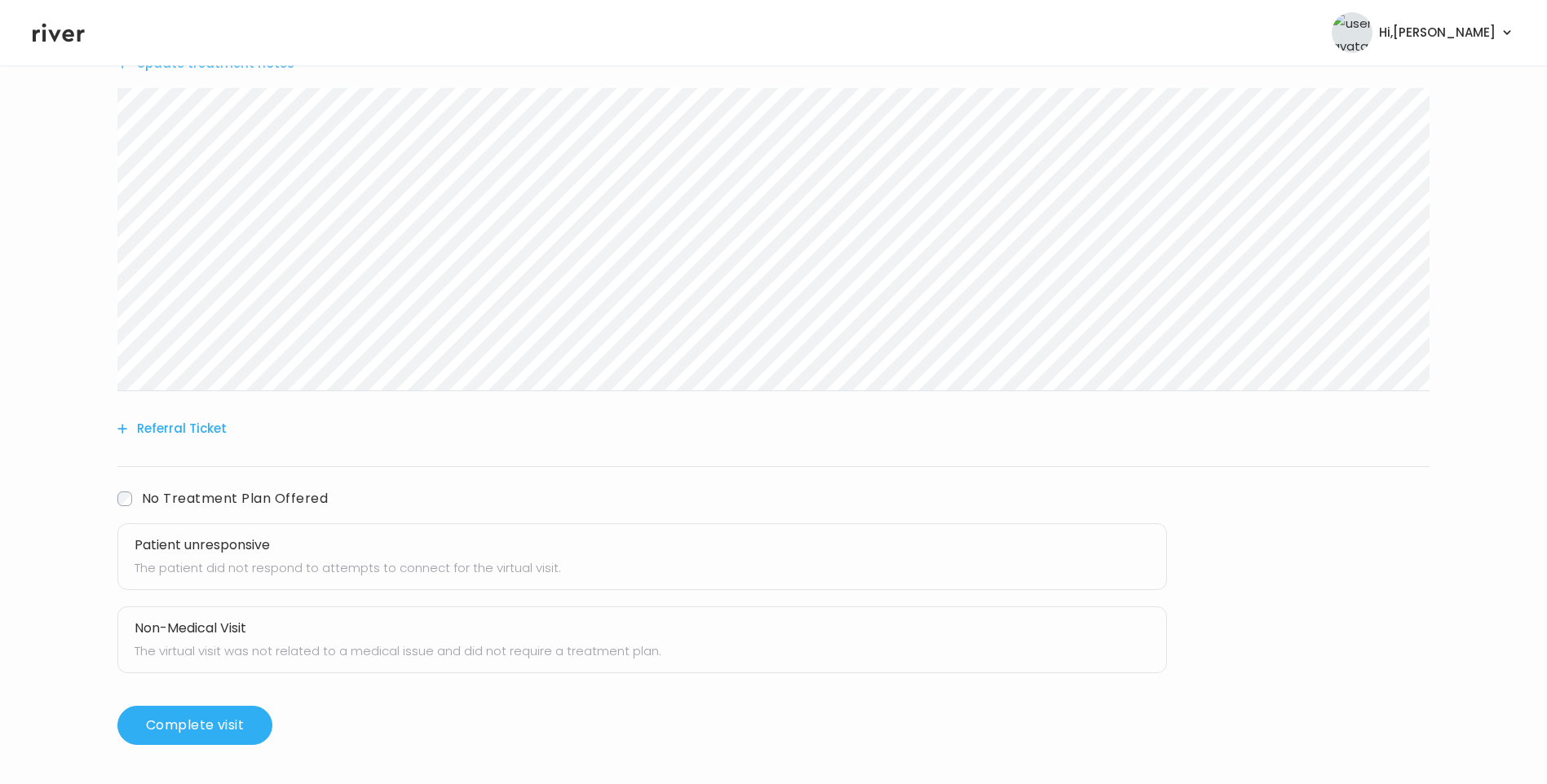
drag, startPoint x: 226, startPoint y: 545, endPoint x: 358, endPoint y: 549, distance: 132.1
click at [228, 545] on h3 "Patient unresponsive" at bounding box center [642, 545] width 1015 height 23
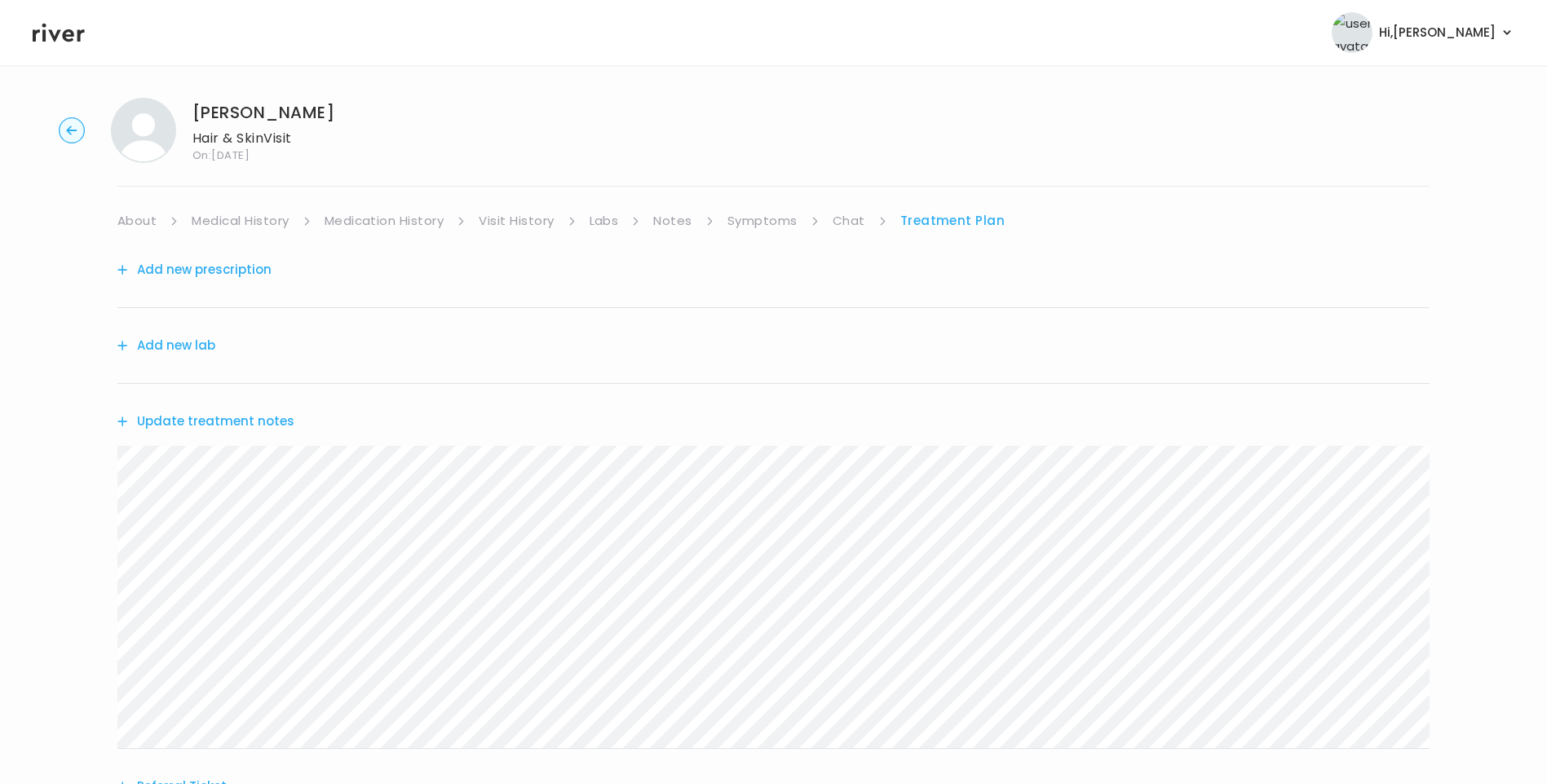
scroll to position [0, 0]
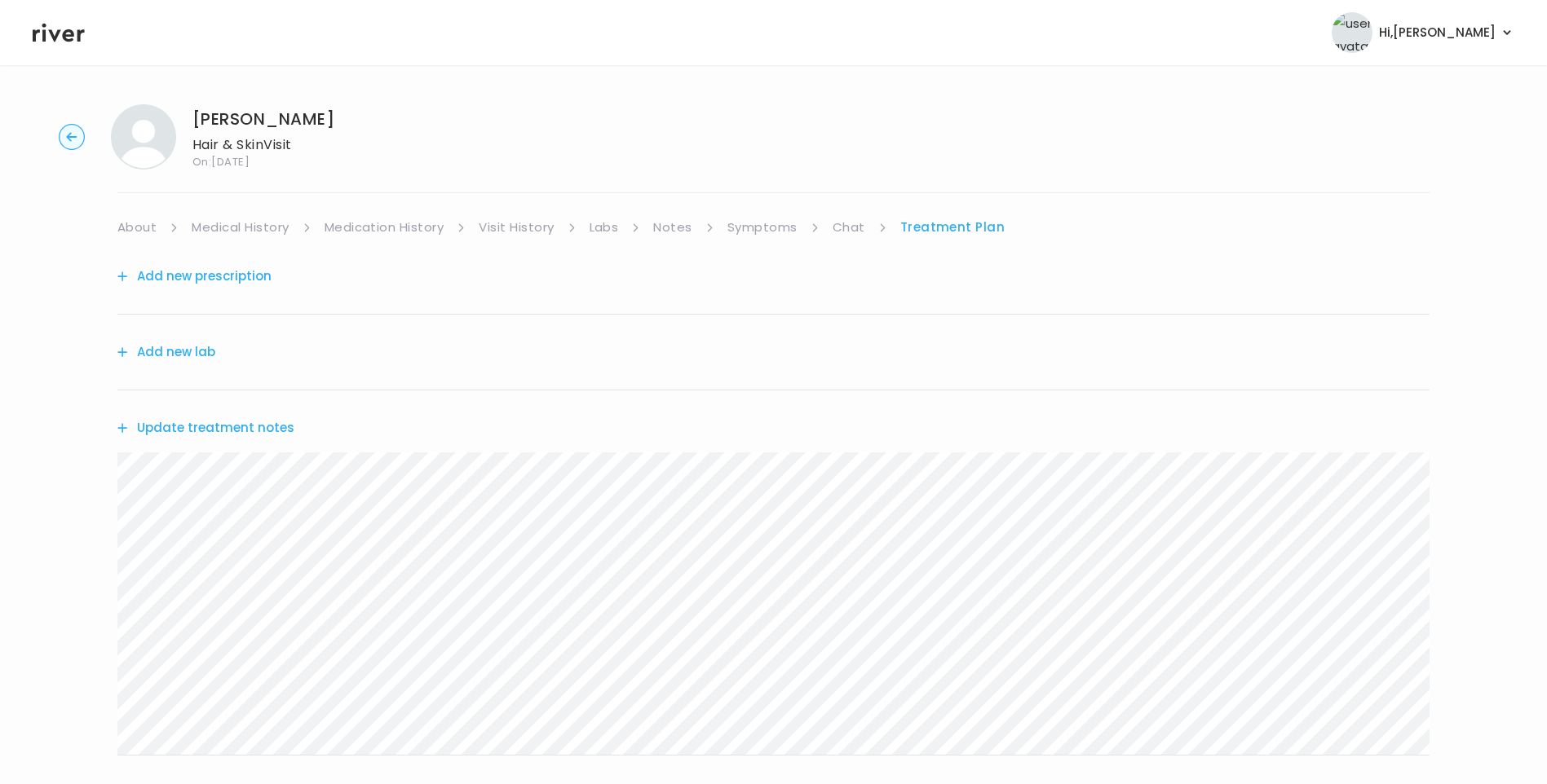
click at [852, 229] on link "Chat" at bounding box center [848, 227] width 33 height 23
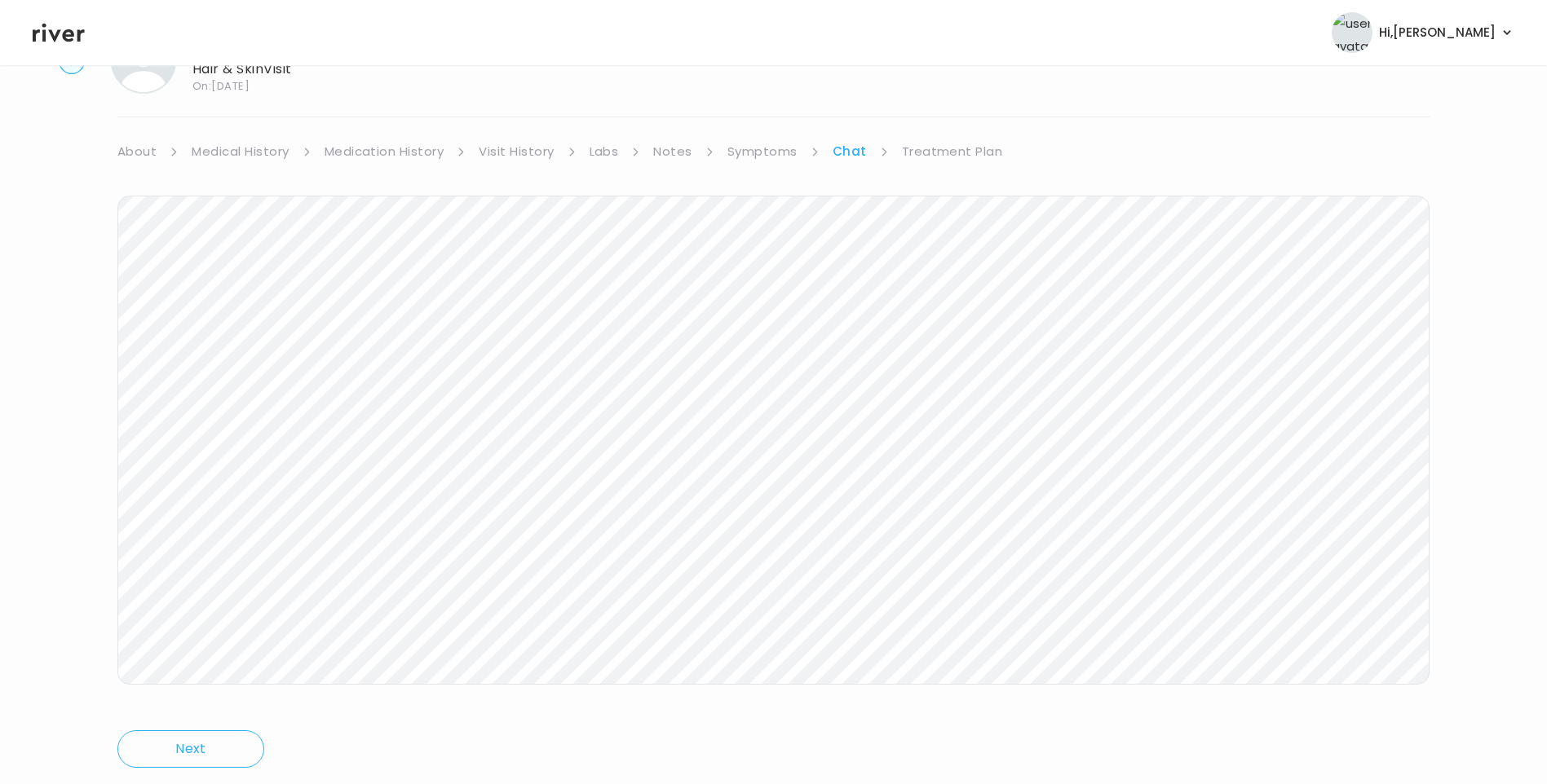
scroll to position [121, 0]
click at [72, 39] on icon at bounding box center [59, 33] width 52 height 19
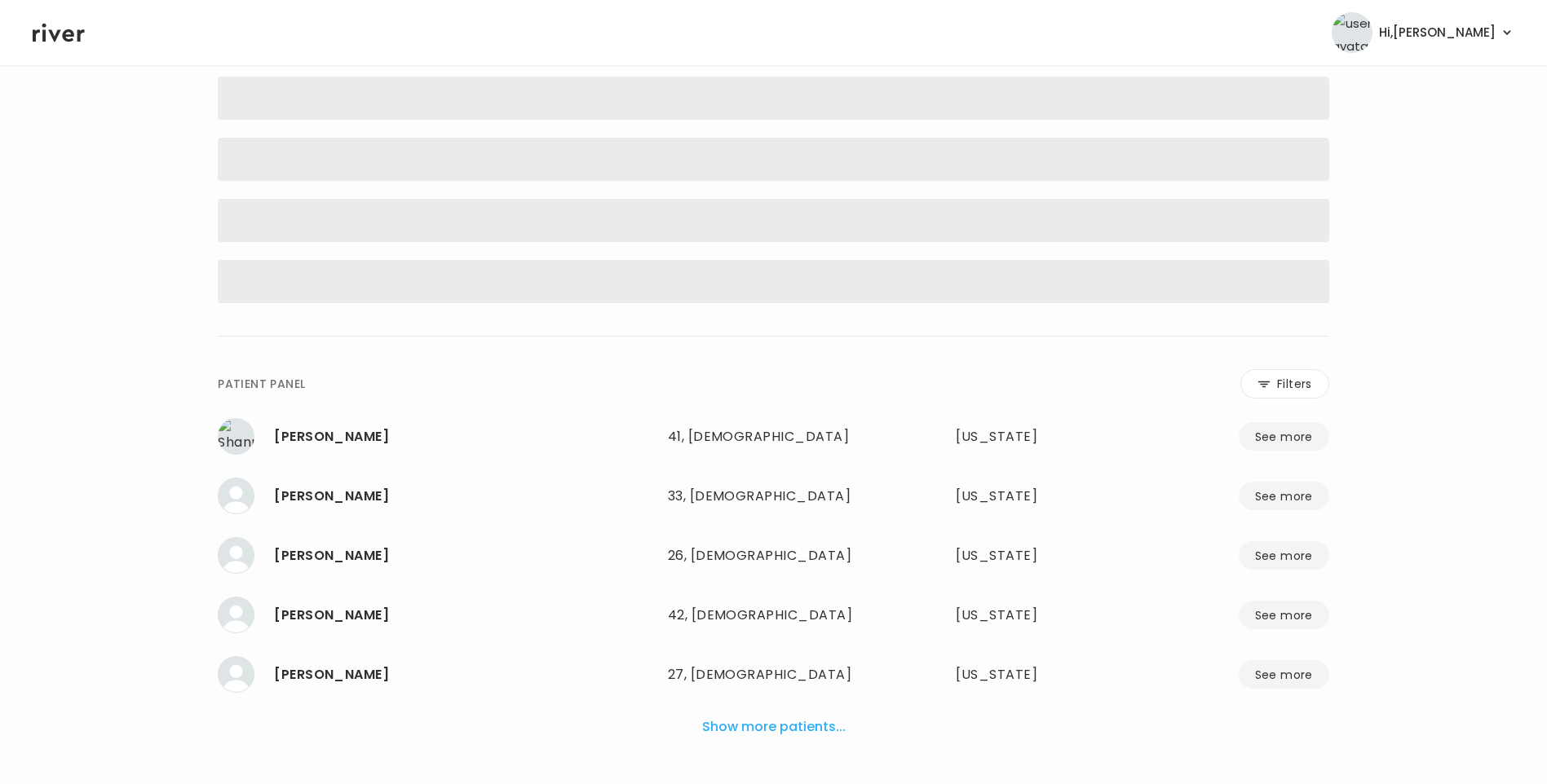
scroll to position [41, 0]
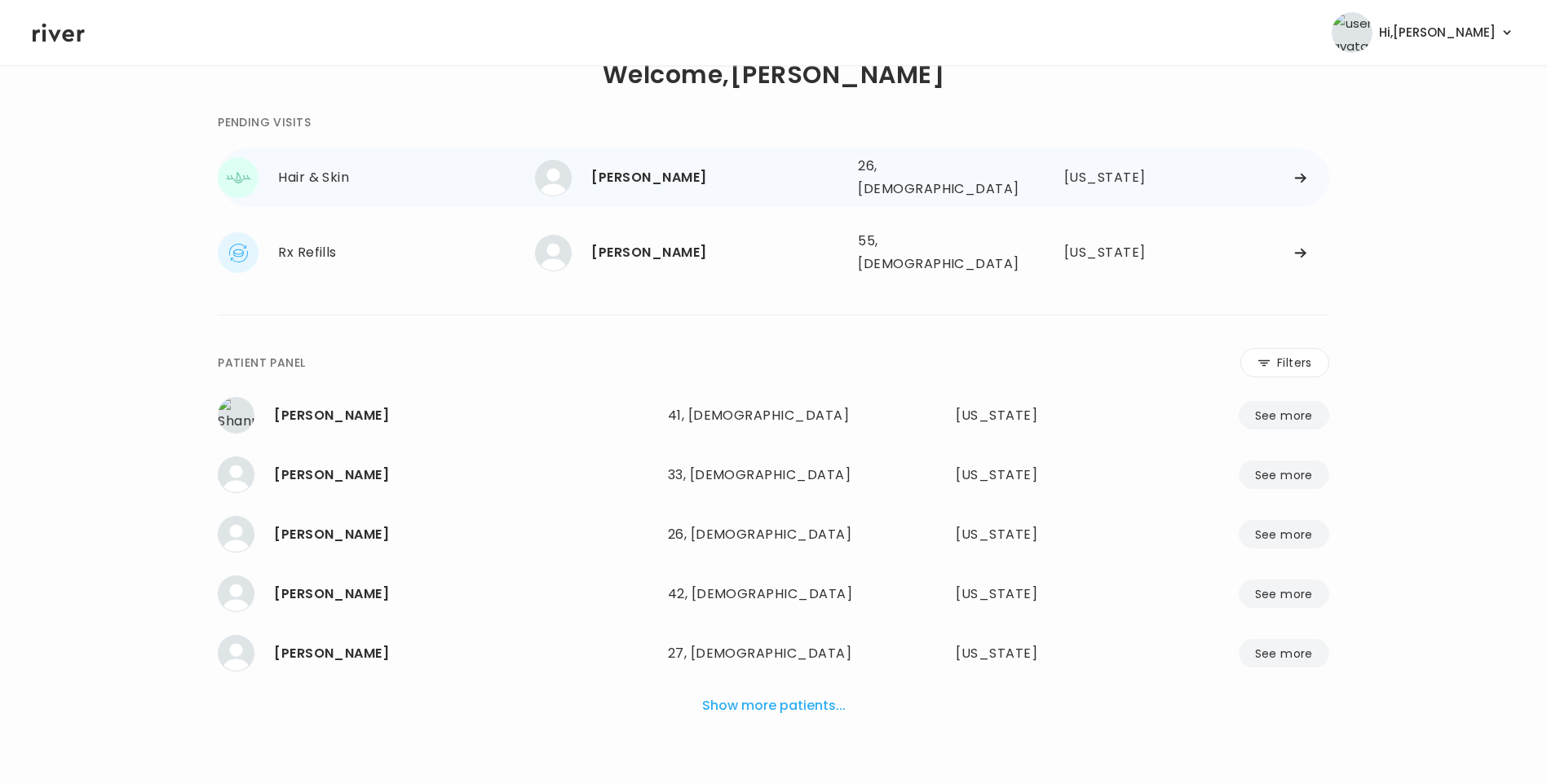
click at [630, 182] on div "Nick Velez" at bounding box center [717, 177] width 253 height 23
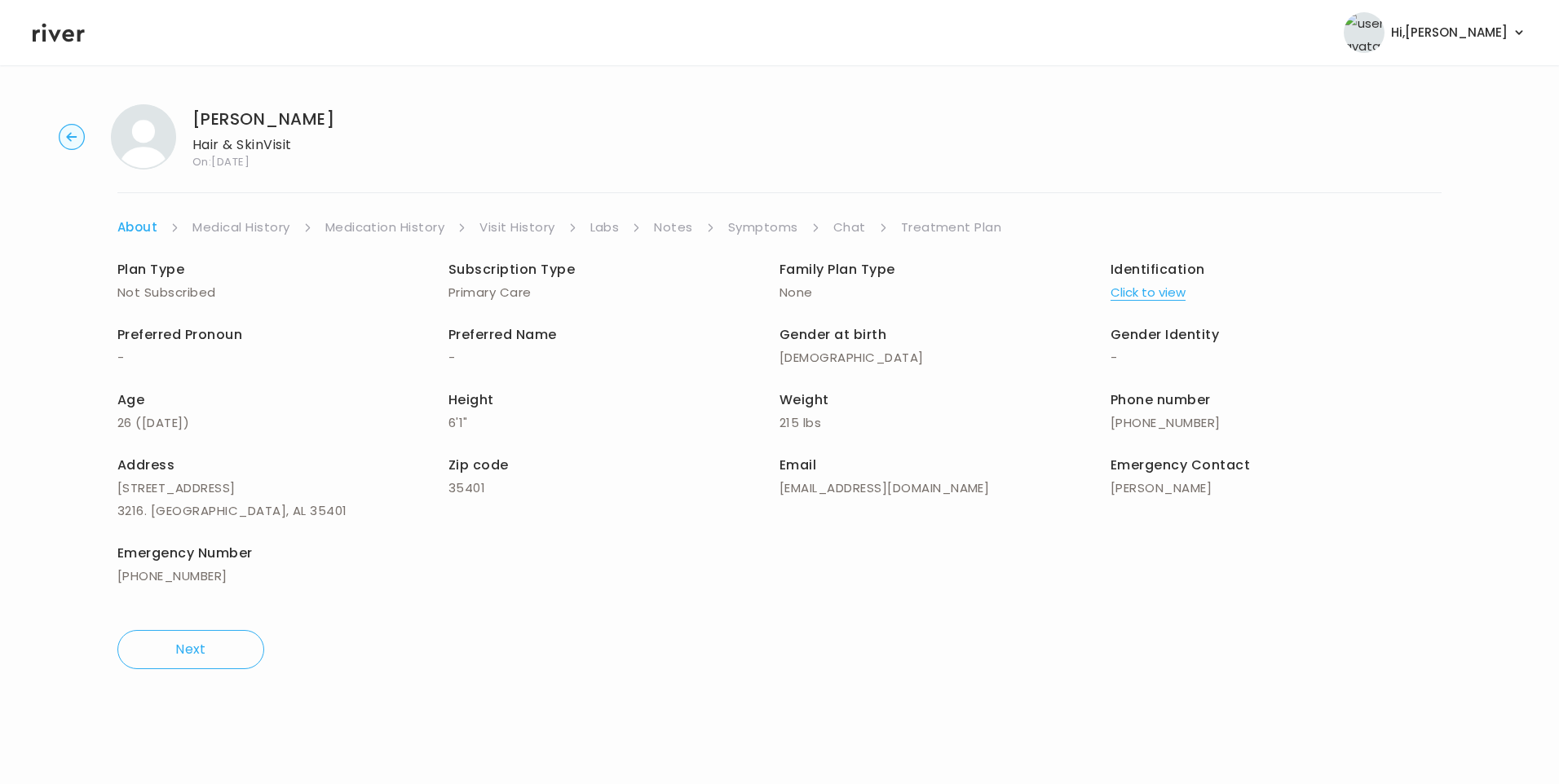
click at [849, 229] on link "Chat" at bounding box center [849, 227] width 33 height 23
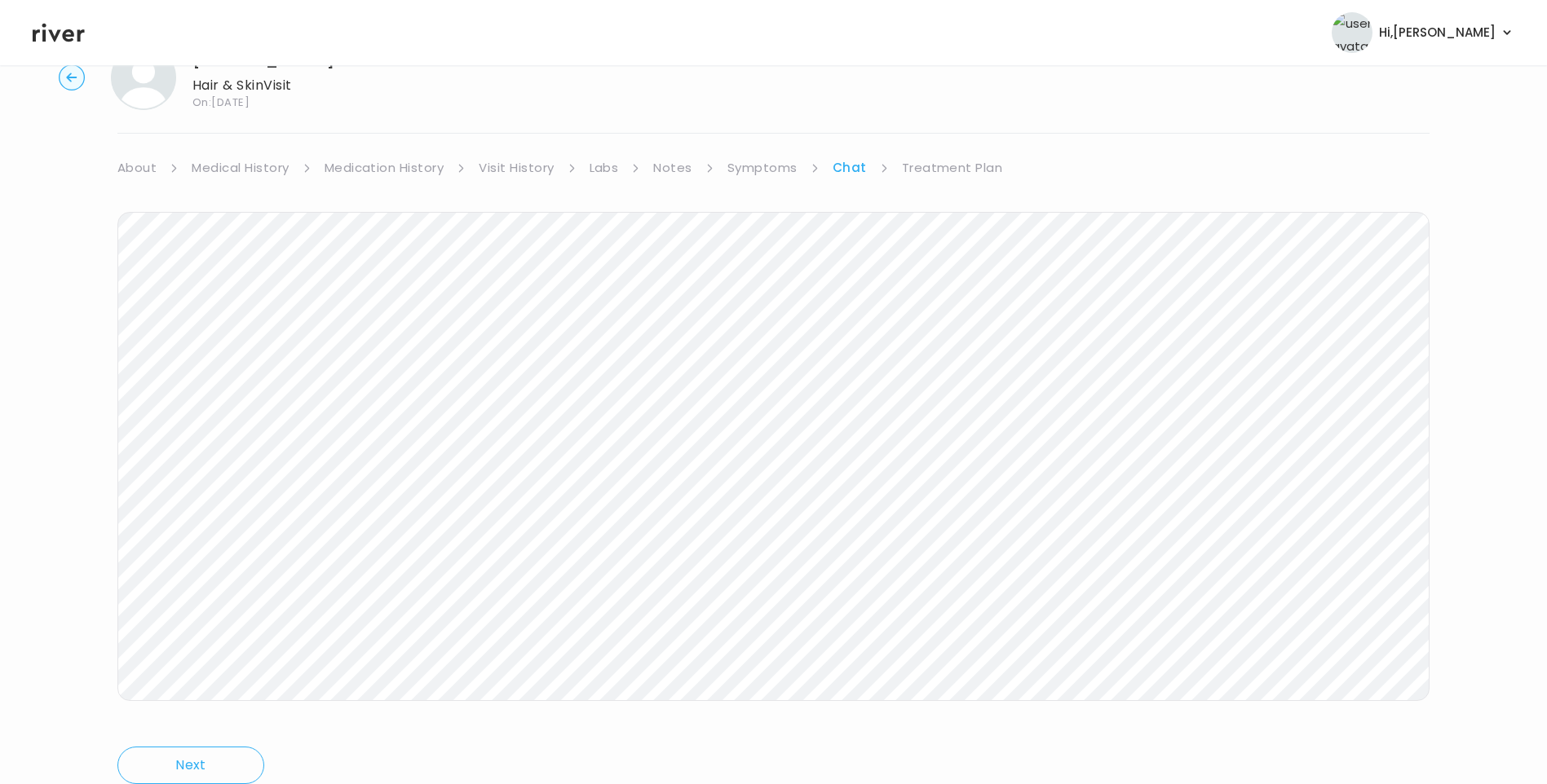
scroll to position [121, 0]
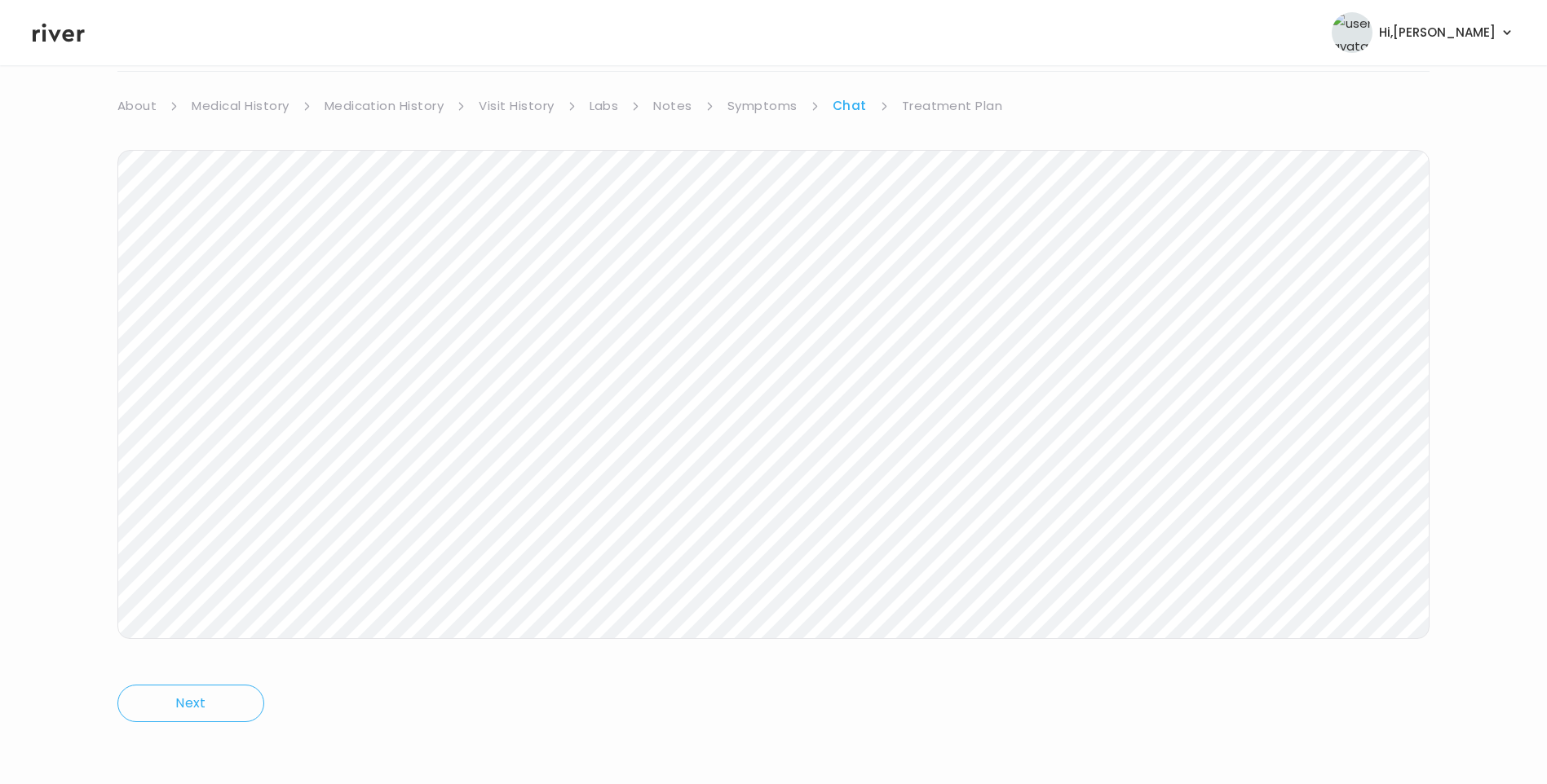
click at [954, 97] on link "Treatment Plan" at bounding box center [952, 106] width 101 height 23
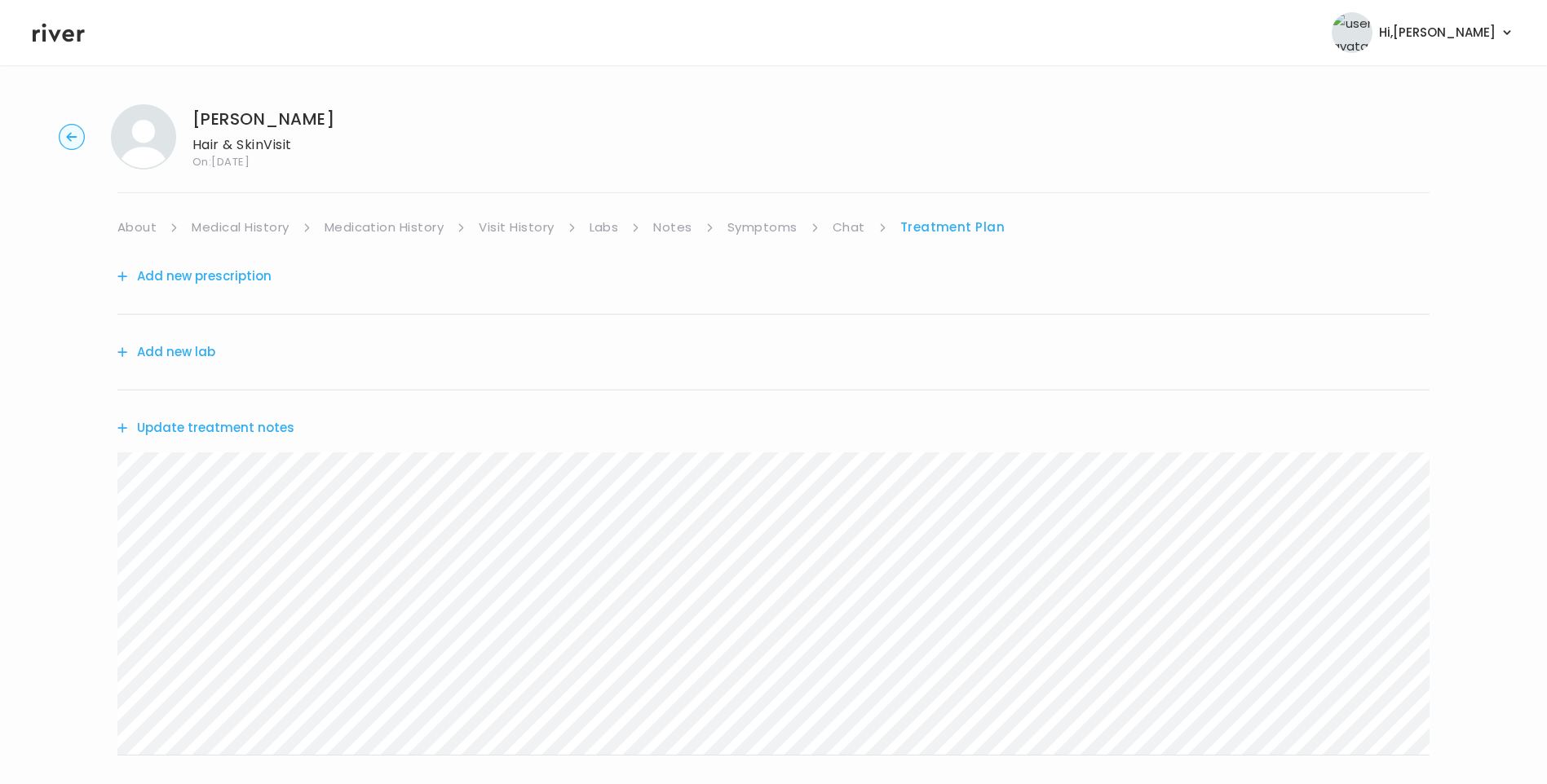
click at [857, 229] on link "Chat" at bounding box center [848, 227] width 33 height 23
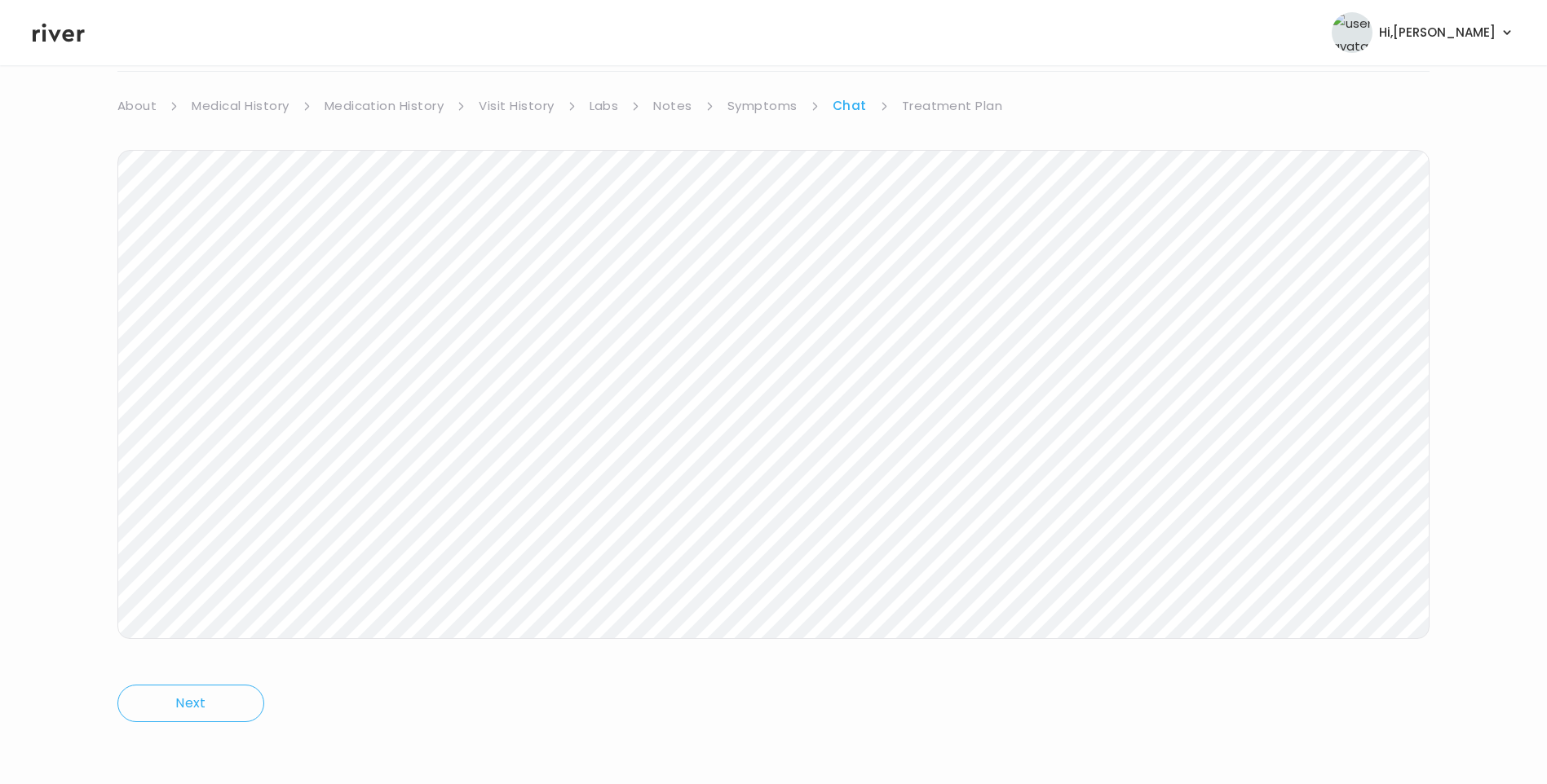
click at [955, 105] on link "Treatment Plan" at bounding box center [952, 106] width 101 height 23
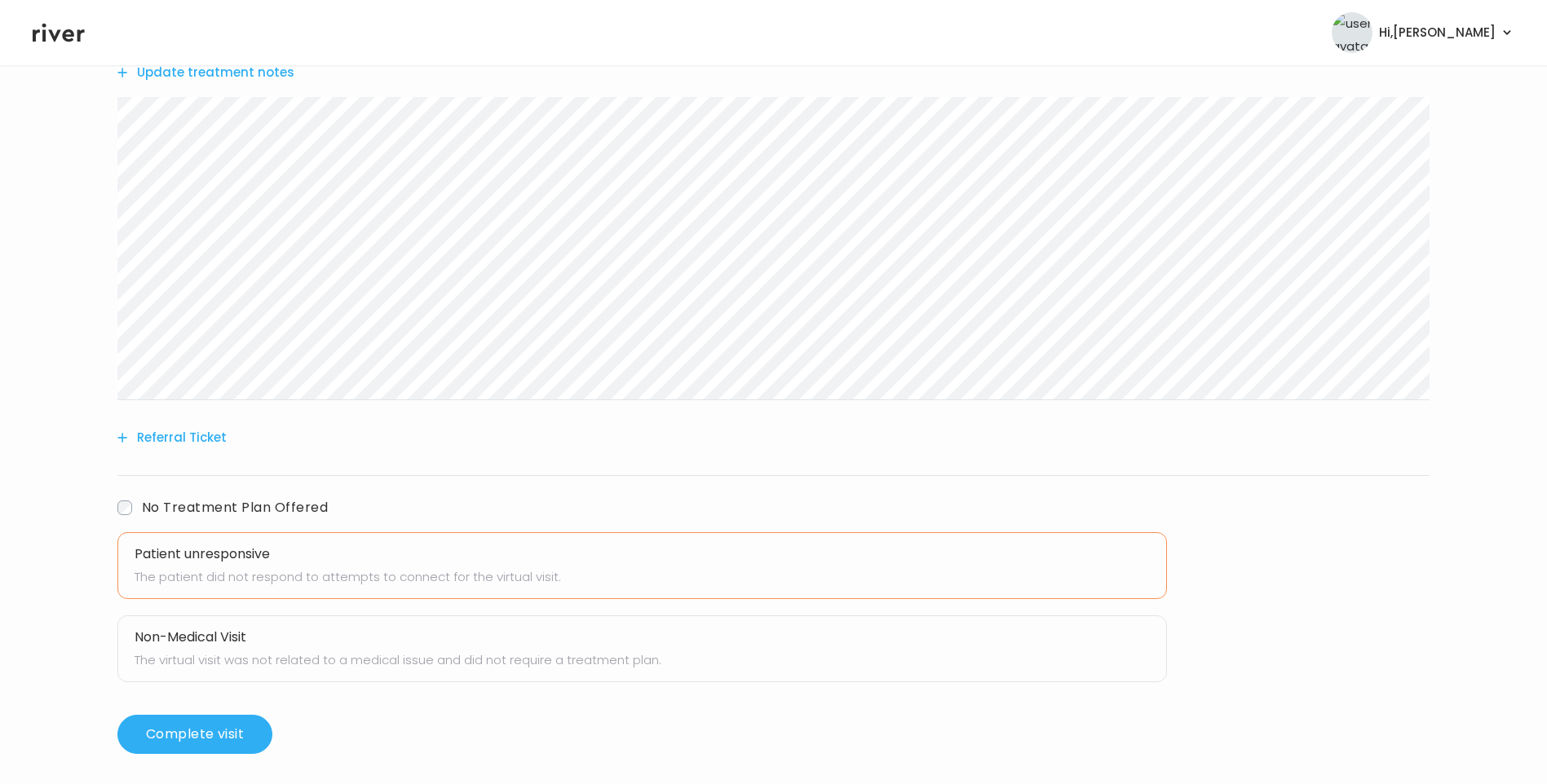
scroll to position [364, 0]
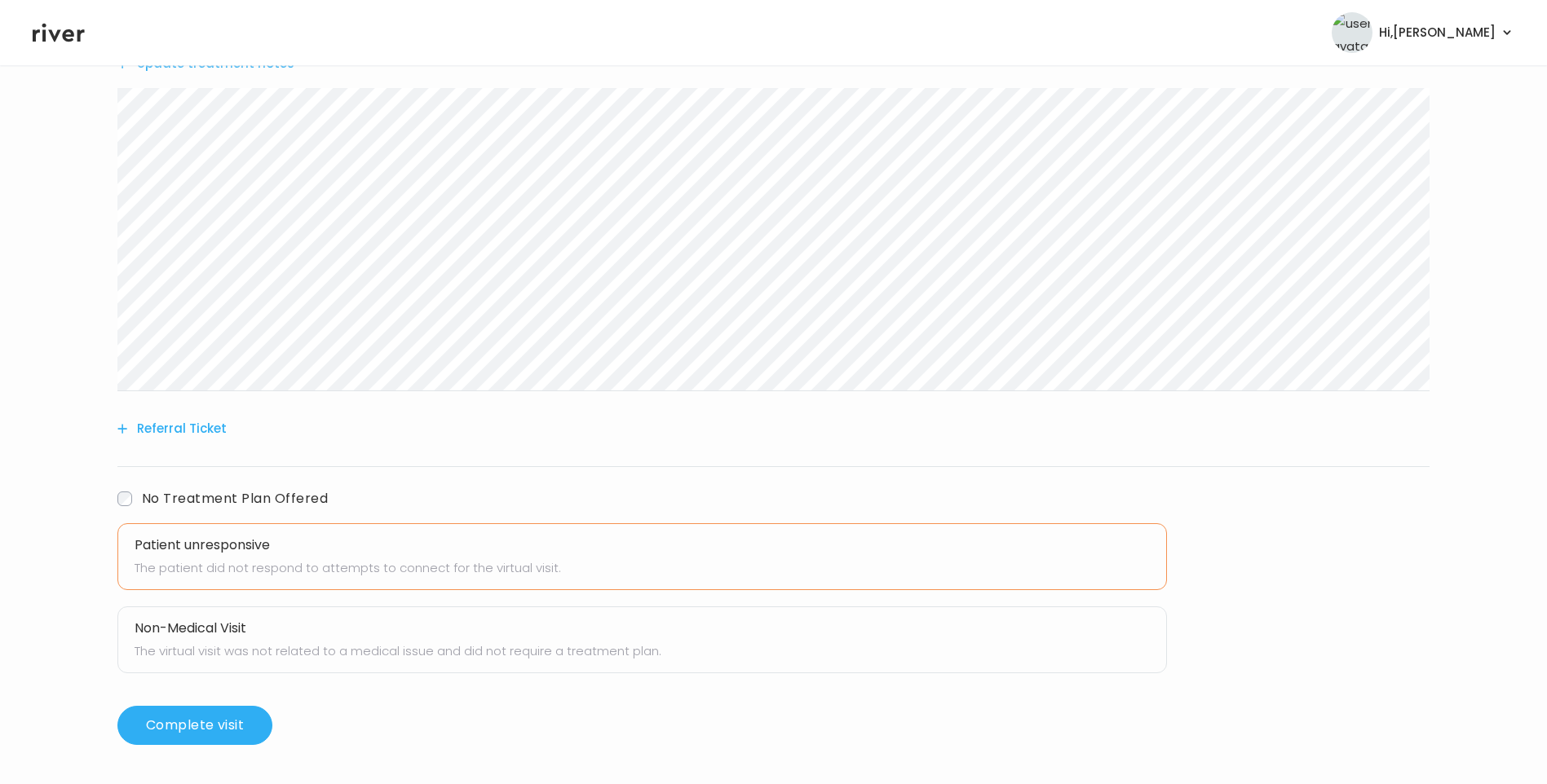
click at [252, 562] on p "The patient did not respond to attempts to connect for the virtual visit." at bounding box center [642, 568] width 1015 height 23
drag, startPoint x: 201, startPoint y: 560, endPoint x: 180, endPoint y: 544, distance: 26.4
click at [199, 559] on p "The patient did not respond to attempts to connect for the virtual visit." at bounding box center [642, 568] width 1015 height 23
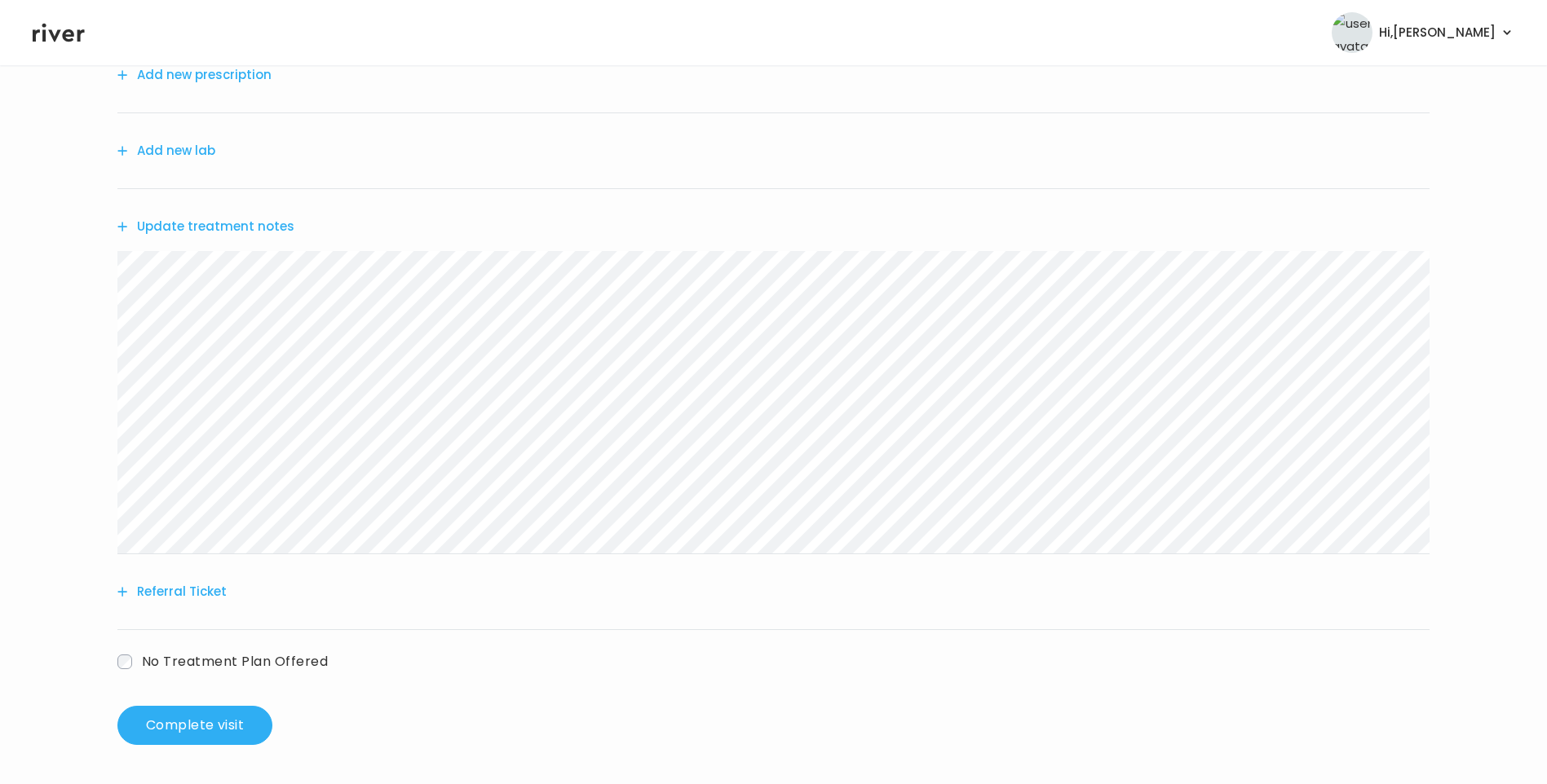
scroll to position [202, 0]
click at [163, 660] on span "No Treatment Plan Offered" at bounding box center [235, 661] width 186 height 19
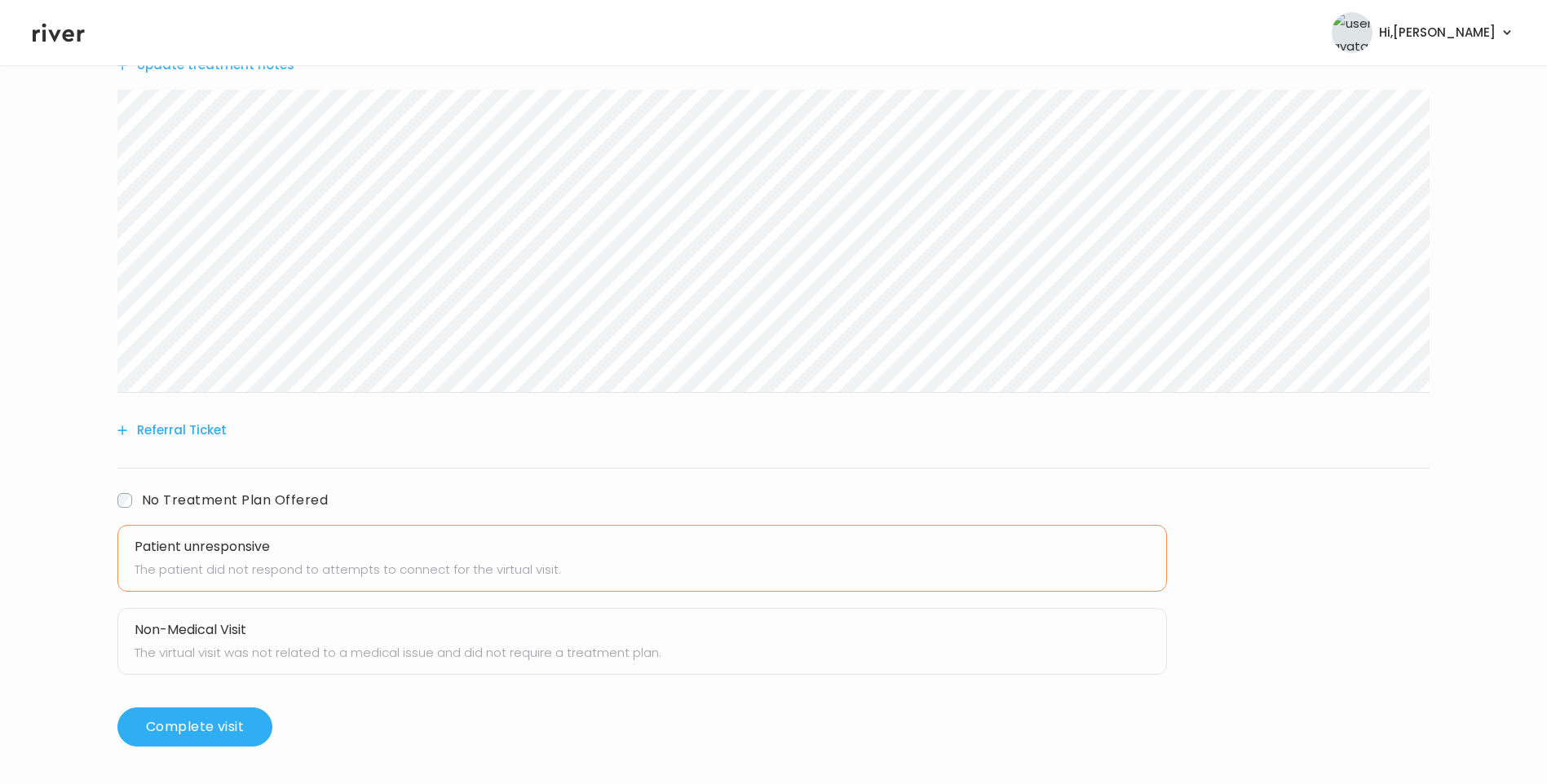
scroll to position [364, 0]
click at [229, 558] on p "The patient did not respond to attempts to connect for the virtual visit." at bounding box center [642, 568] width 1015 height 23
click at [229, 728] on button "Complete visit" at bounding box center [195, 726] width 155 height 39
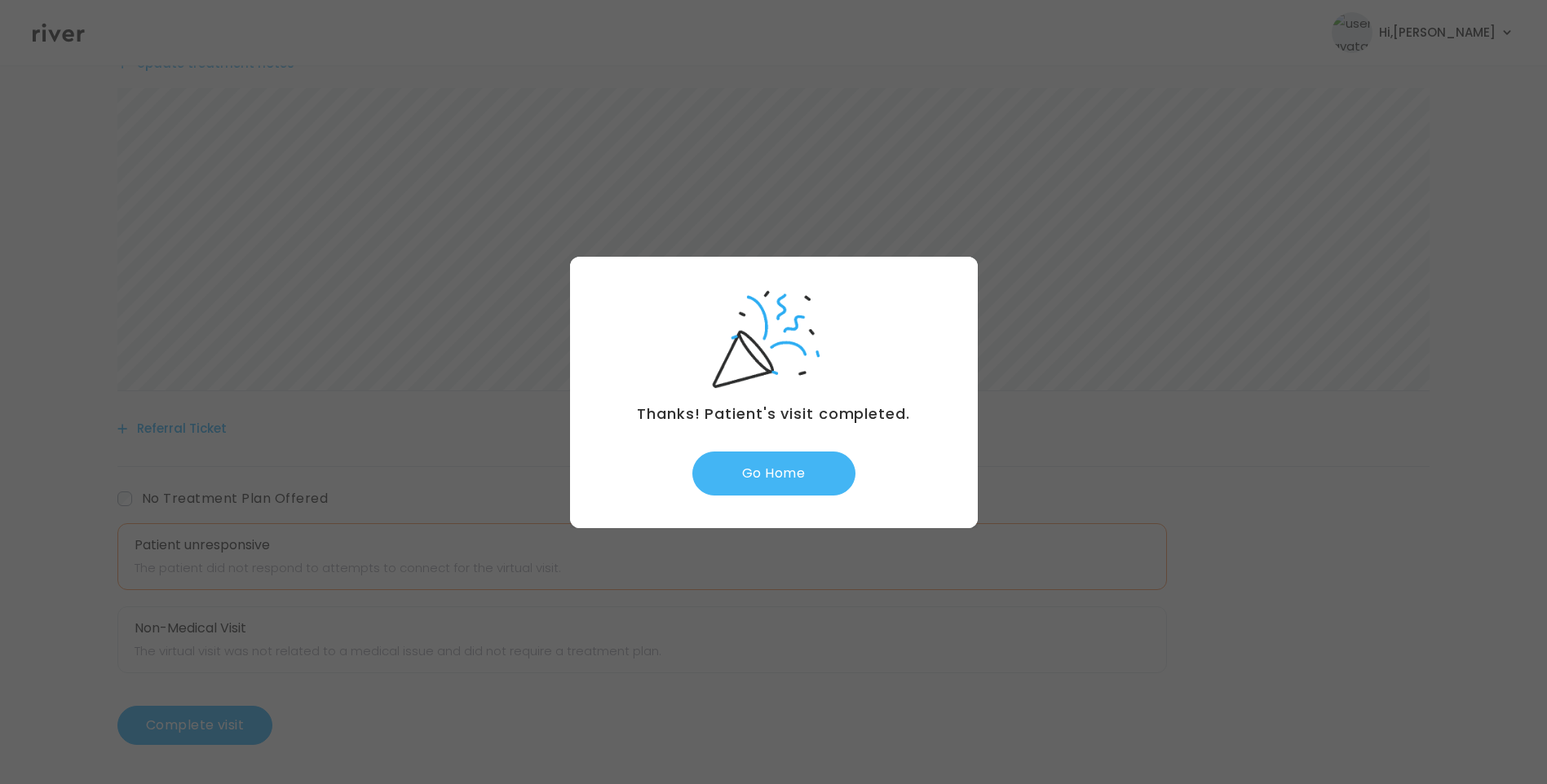
click at [787, 486] on button "Go Home" at bounding box center [773, 473] width 163 height 44
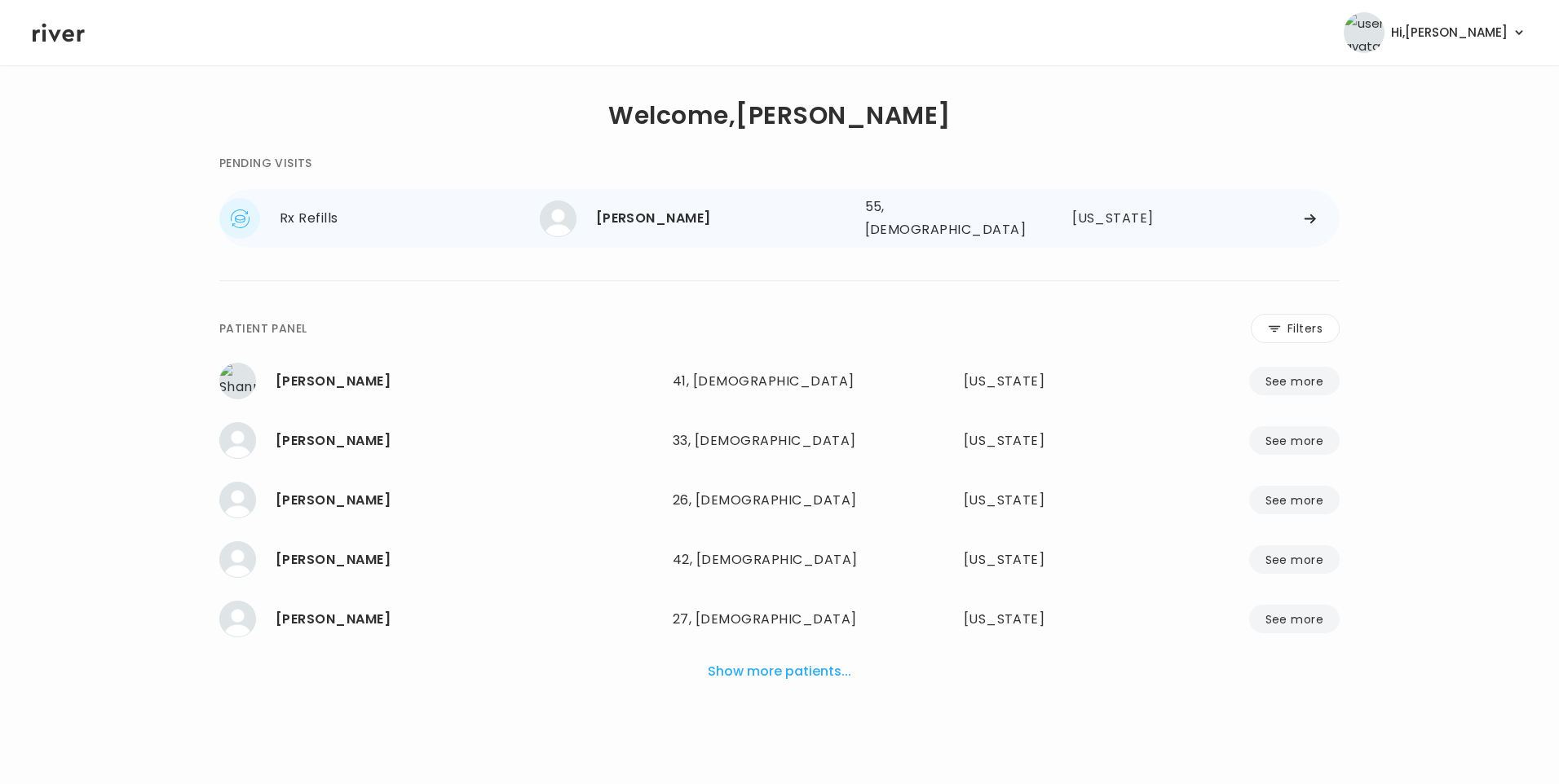
click at [627, 224] on div "ANNA ARCHER" at bounding box center [724, 218] width 256 height 23
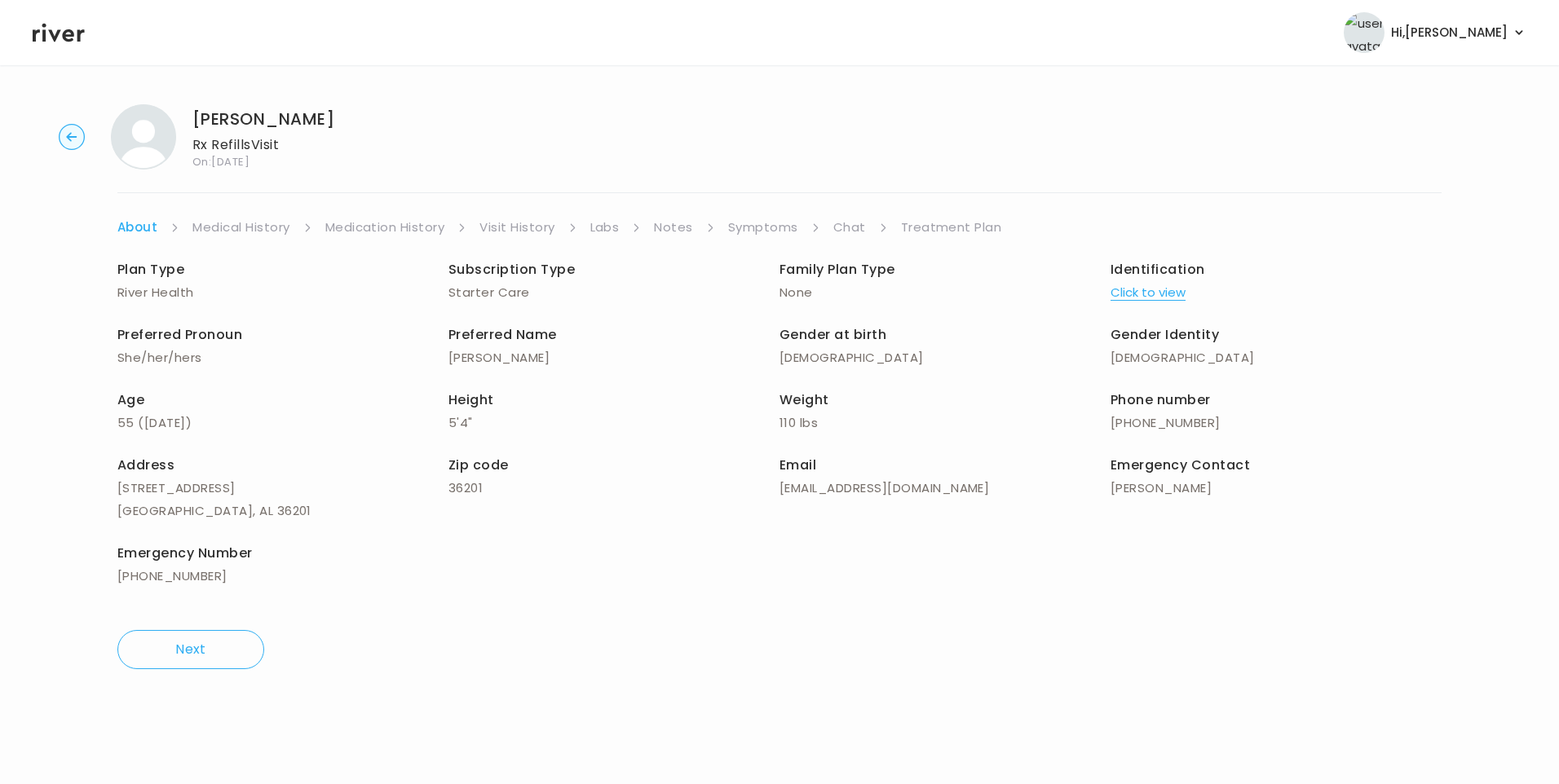
click at [933, 229] on link "Treatment Plan" at bounding box center [951, 227] width 101 height 23
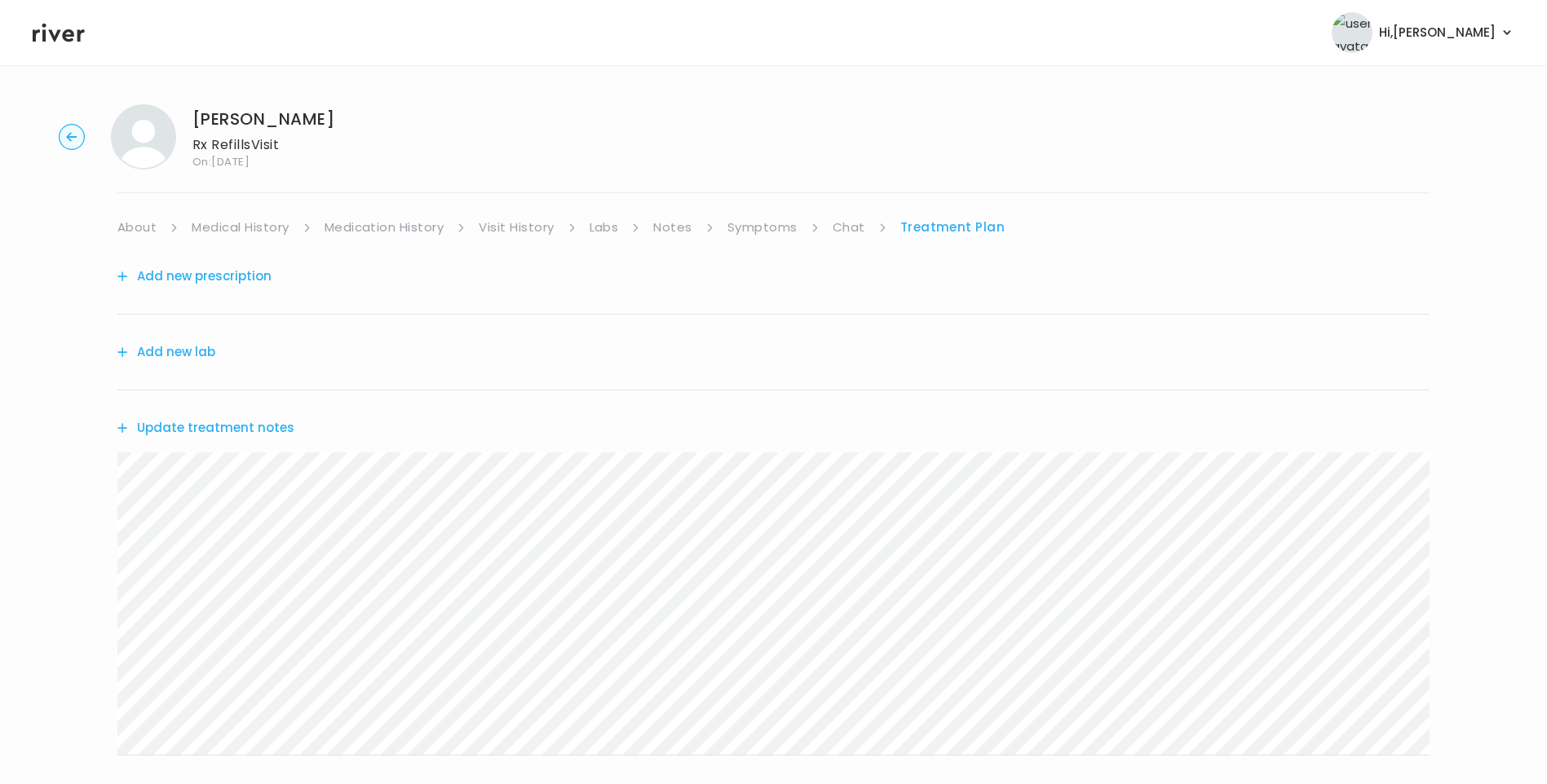
click at [258, 431] on button "Update treatment notes" at bounding box center [206, 428] width 177 height 23
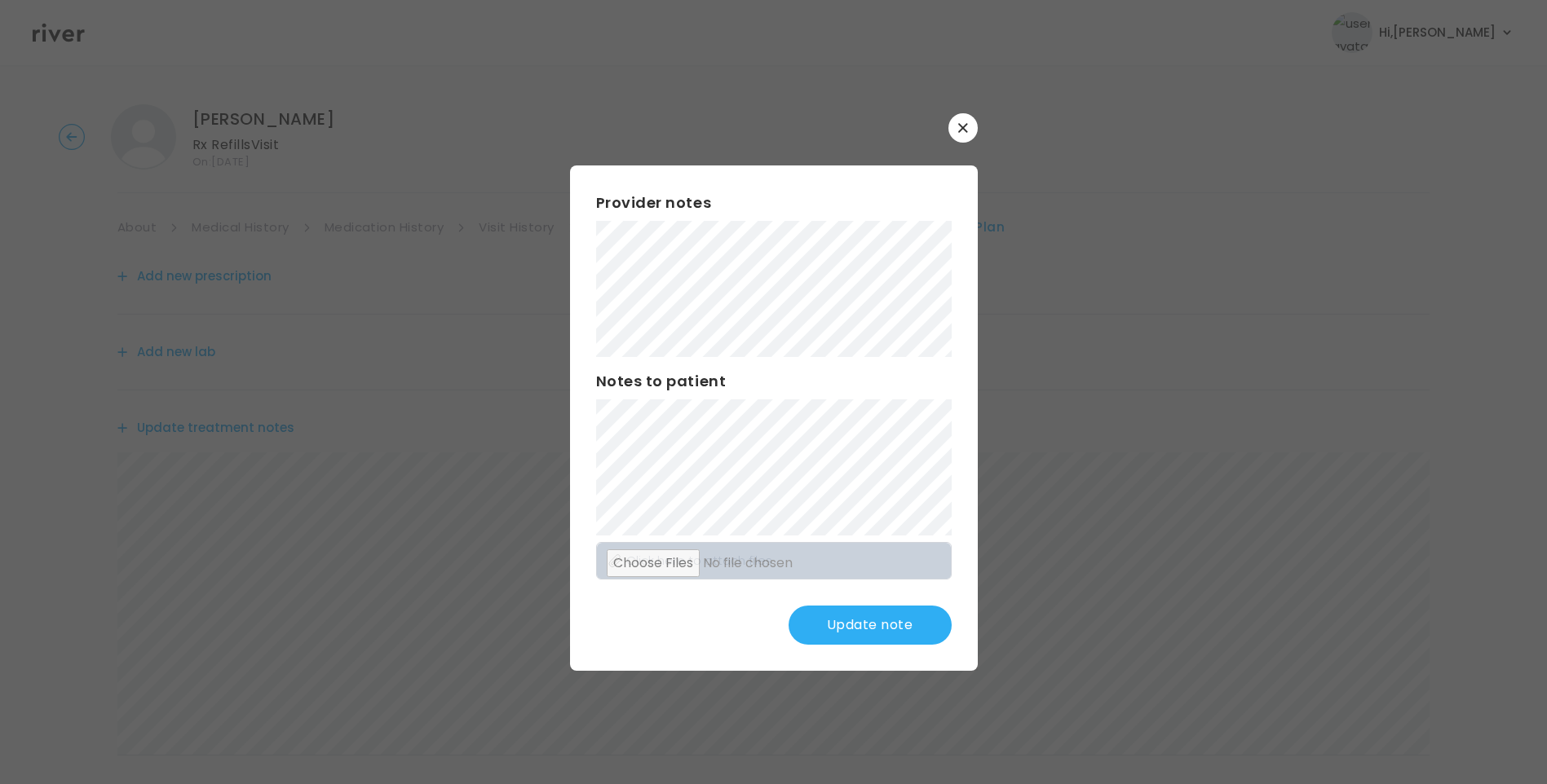
click at [566, 456] on div "​ Provider notes Notes to patient Click here to attach files Update note" at bounding box center [773, 392] width 1547 height 784
click at [870, 618] on button "Update note" at bounding box center [870, 625] width 163 height 39
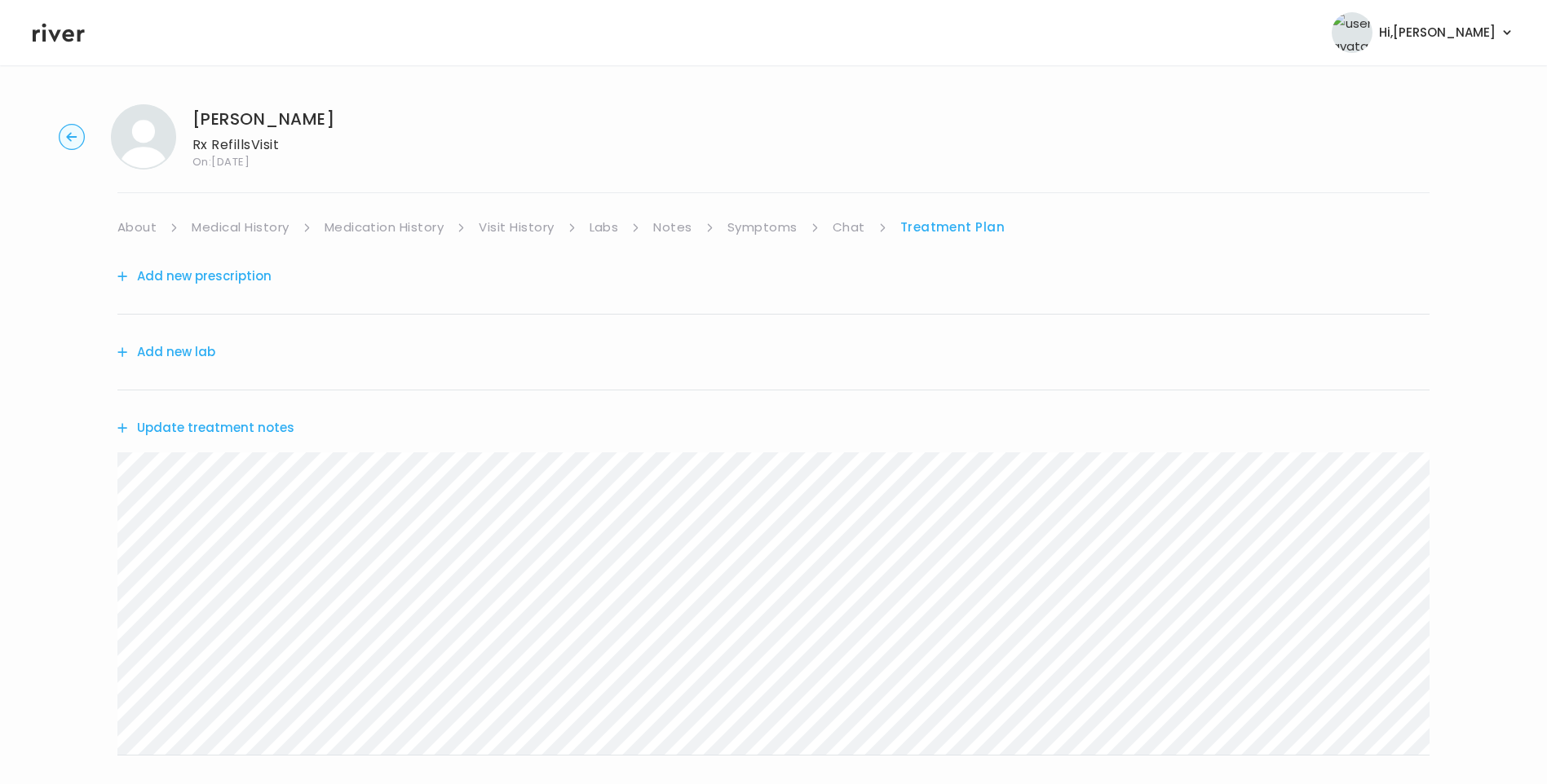
click at [855, 224] on link "Chat" at bounding box center [848, 227] width 33 height 23
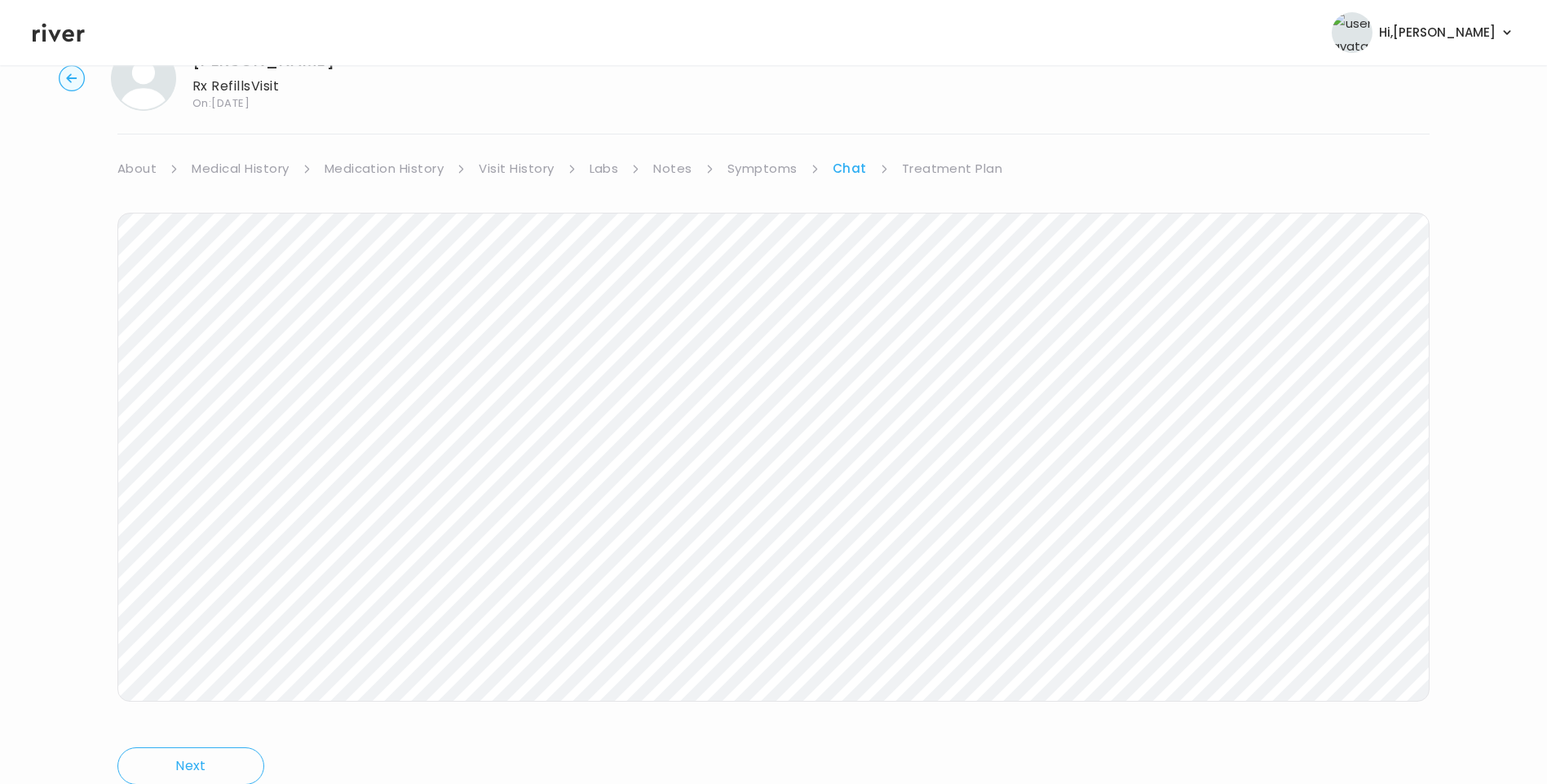
click at [955, 167] on link "Treatment Plan" at bounding box center [952, 168] width 101 height 23
click at [251, 367] on button "Update treatment notes" at bounding box center [206, 369] width 177 height 23
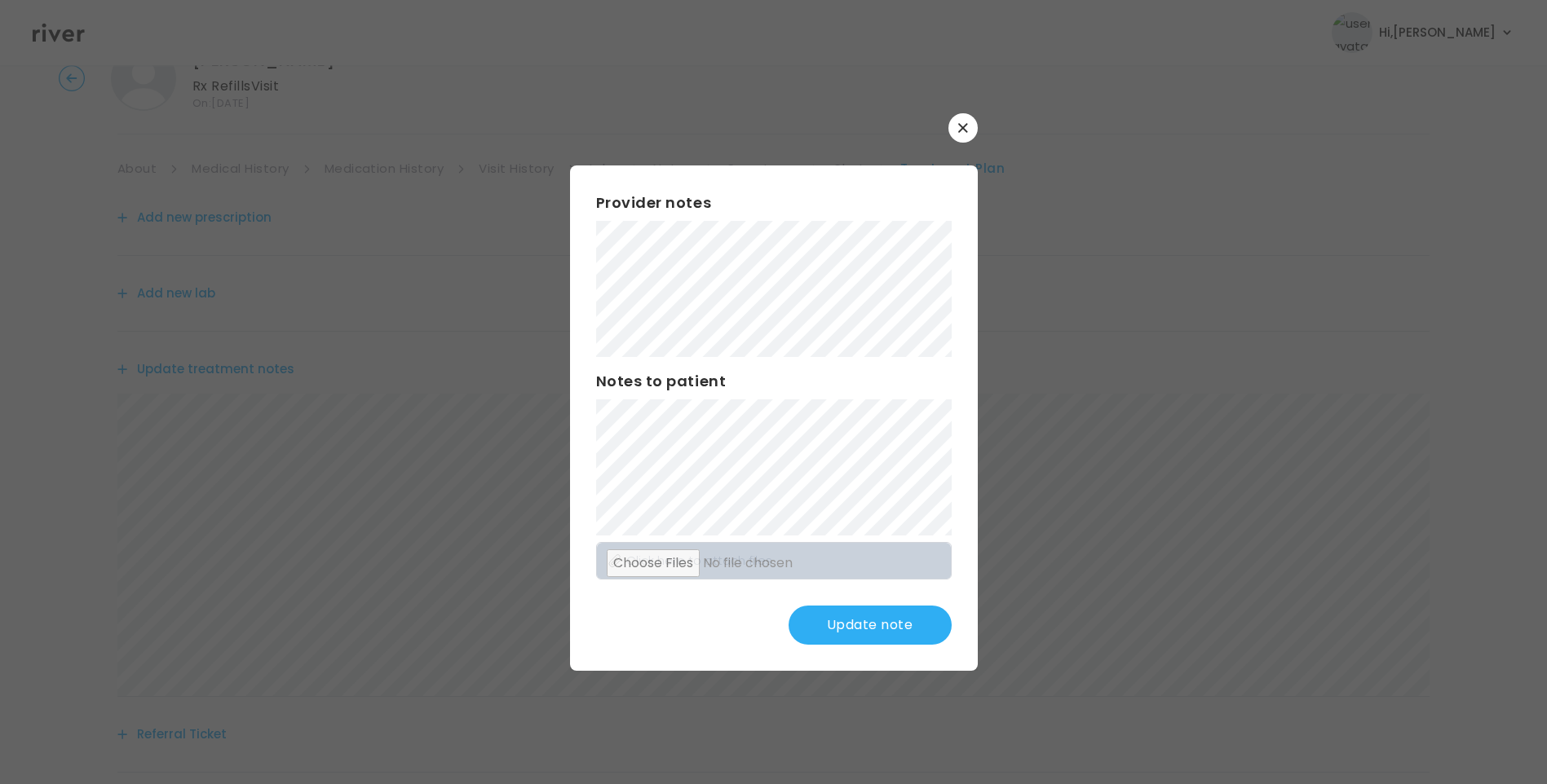
click at [889, 625] on button "Update note" at bounding box center [870, 625] width 163 height 39
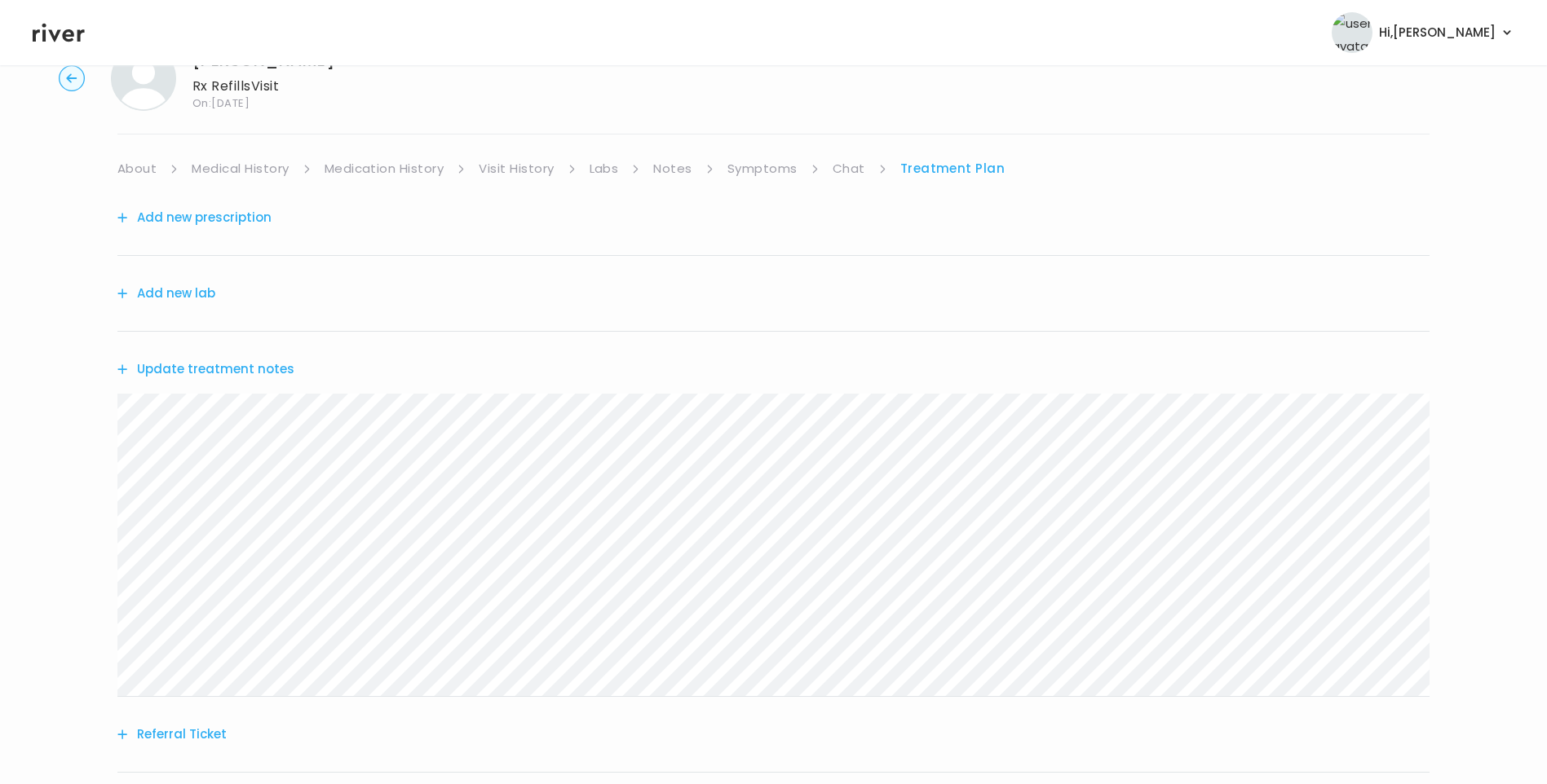
click at [265, 372] on button "Update treatment notes" at bounding box center [206, 369] width 177 height 23
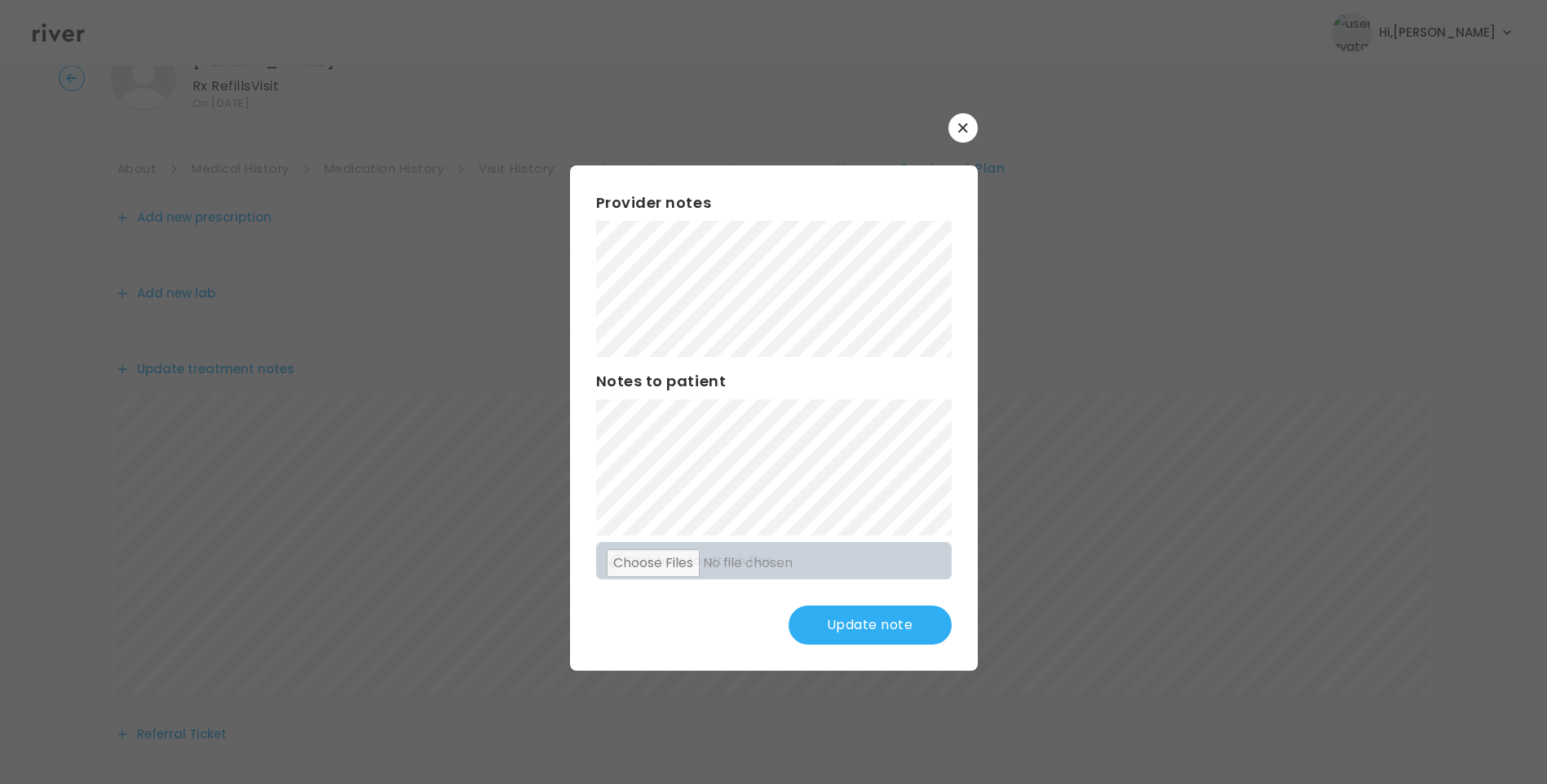
click at [890, 638] on button "Update note" at bounding box center [870, 625] width 163 height 39
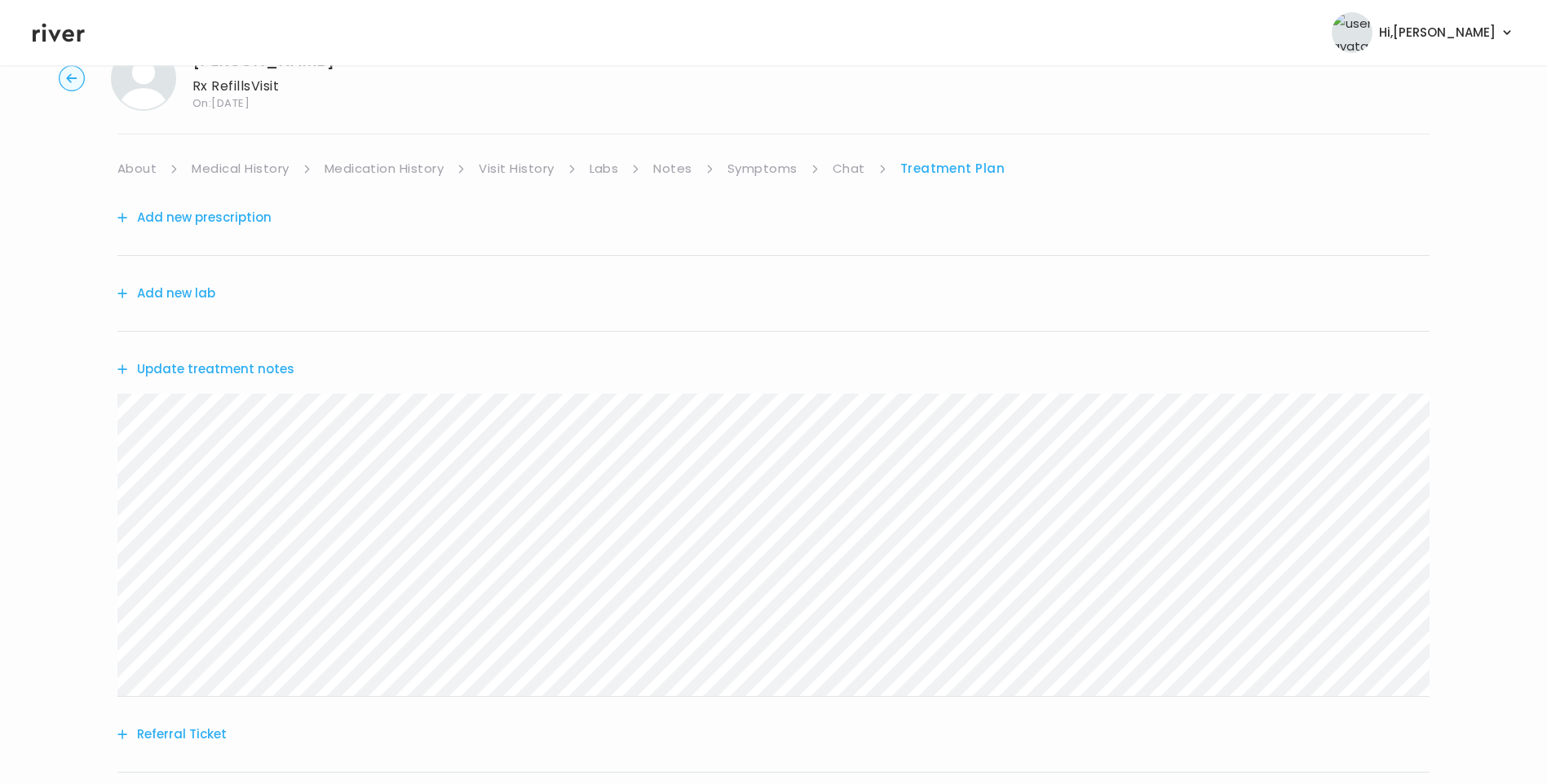
click at [855, 168] on link "Chat" at bounding box center [848, 168] width 33 height 23
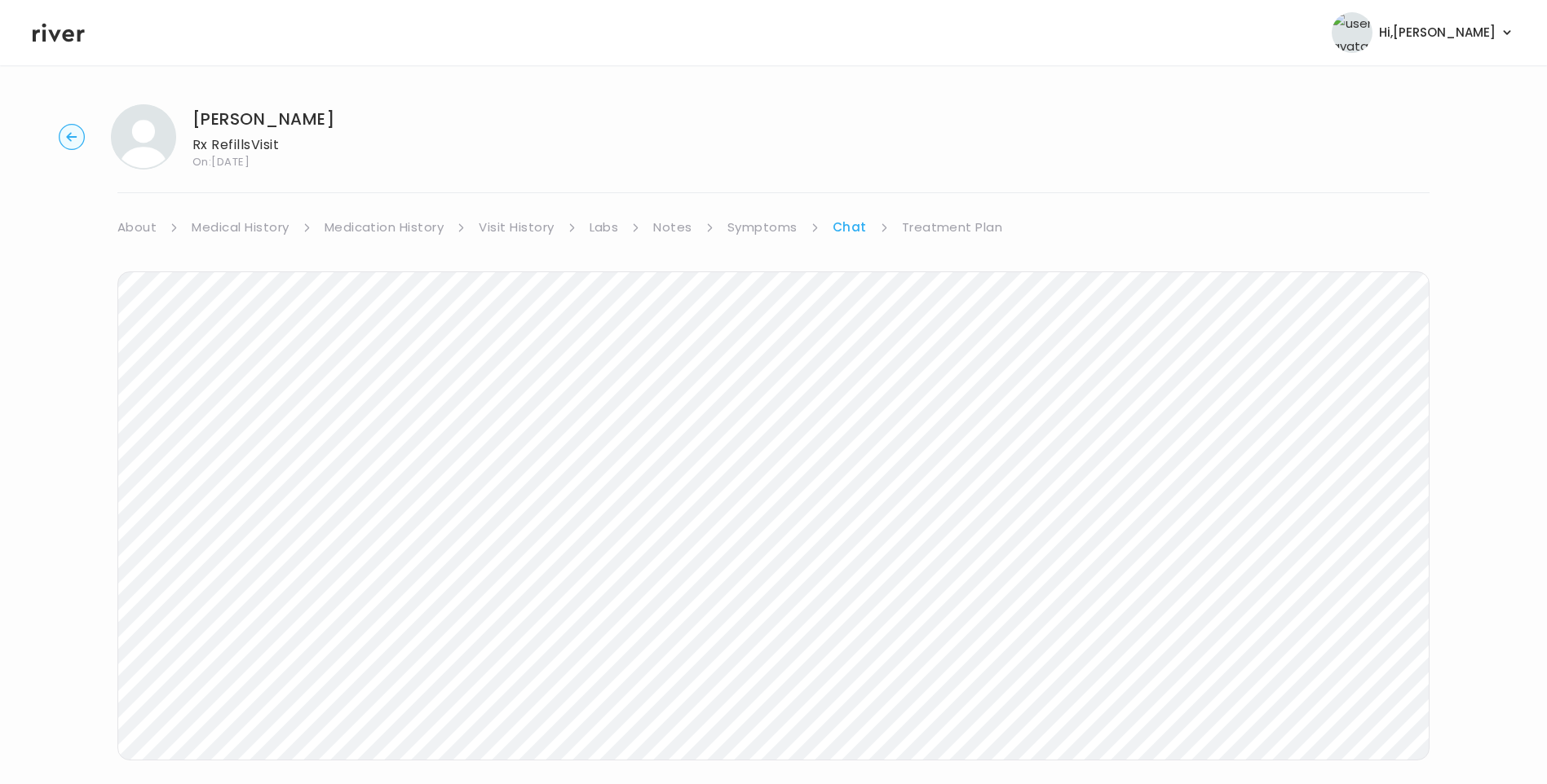
click at [964, 227] on link "Treatment Plan" at bounding box center [952, 227] width 101 height 23
click at [752, 222] on link "Symptoms" at bounding box center [762, 227] width 70 height 23
click at [1393, 661] on button "View more" at bounding box center [1396, 668] width 66 height 19
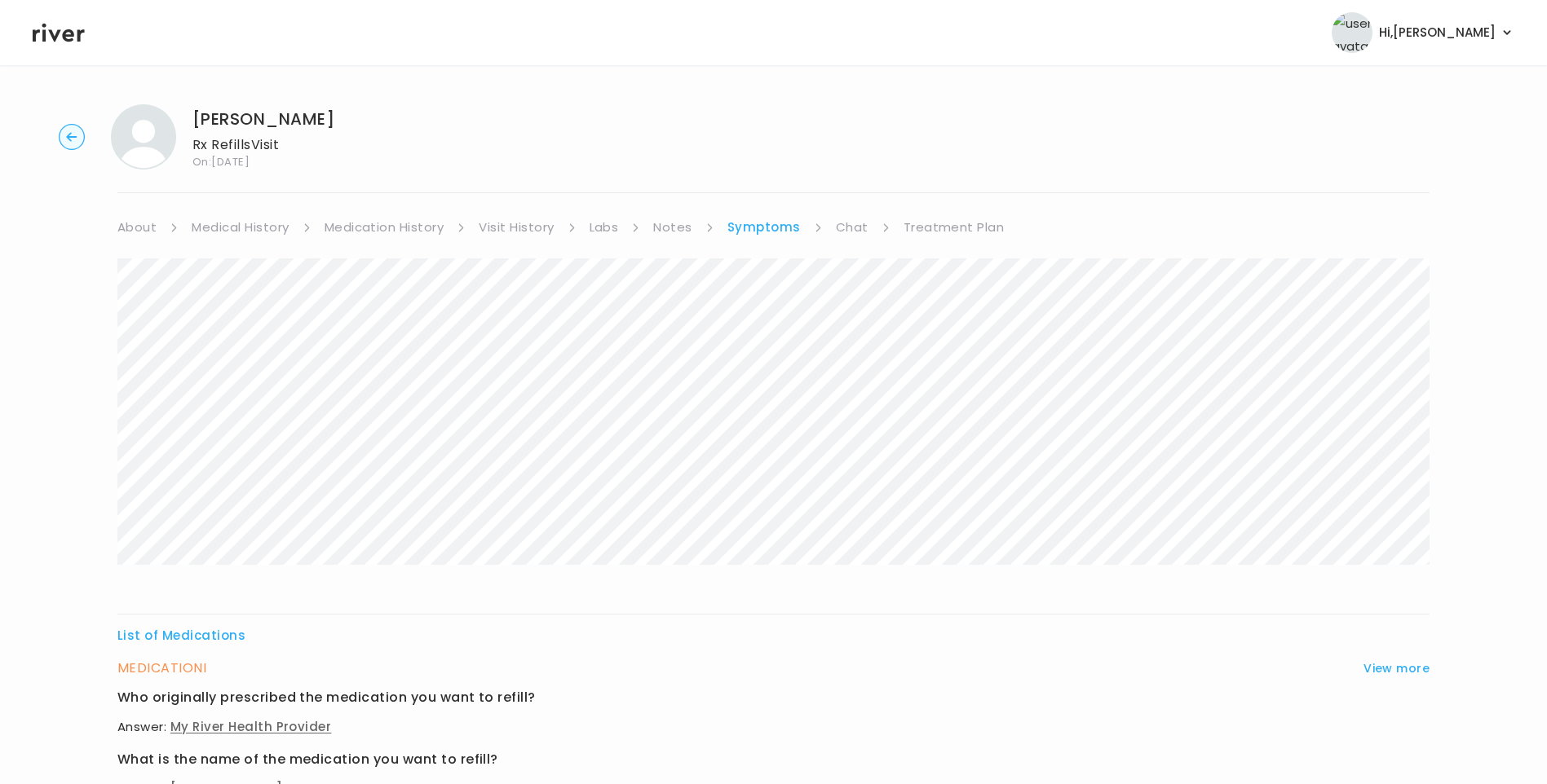
click at [919, 224] on link "Treatment Plan" at bounding box center [953, 227] width 101 height 23
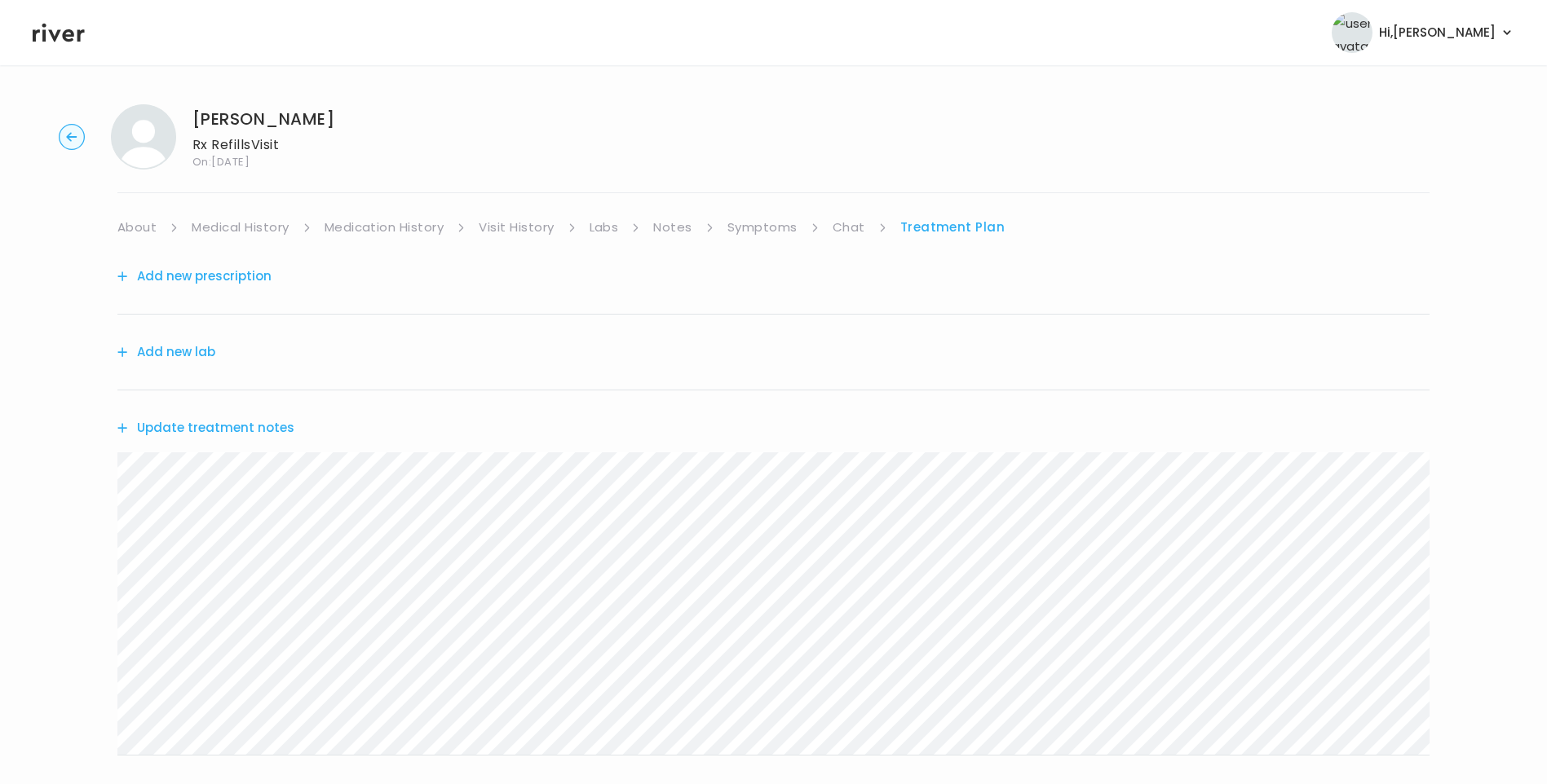
click at [263, 426] on button "Update treatment notes" at bounding box center [206, 428] width 177 height 23
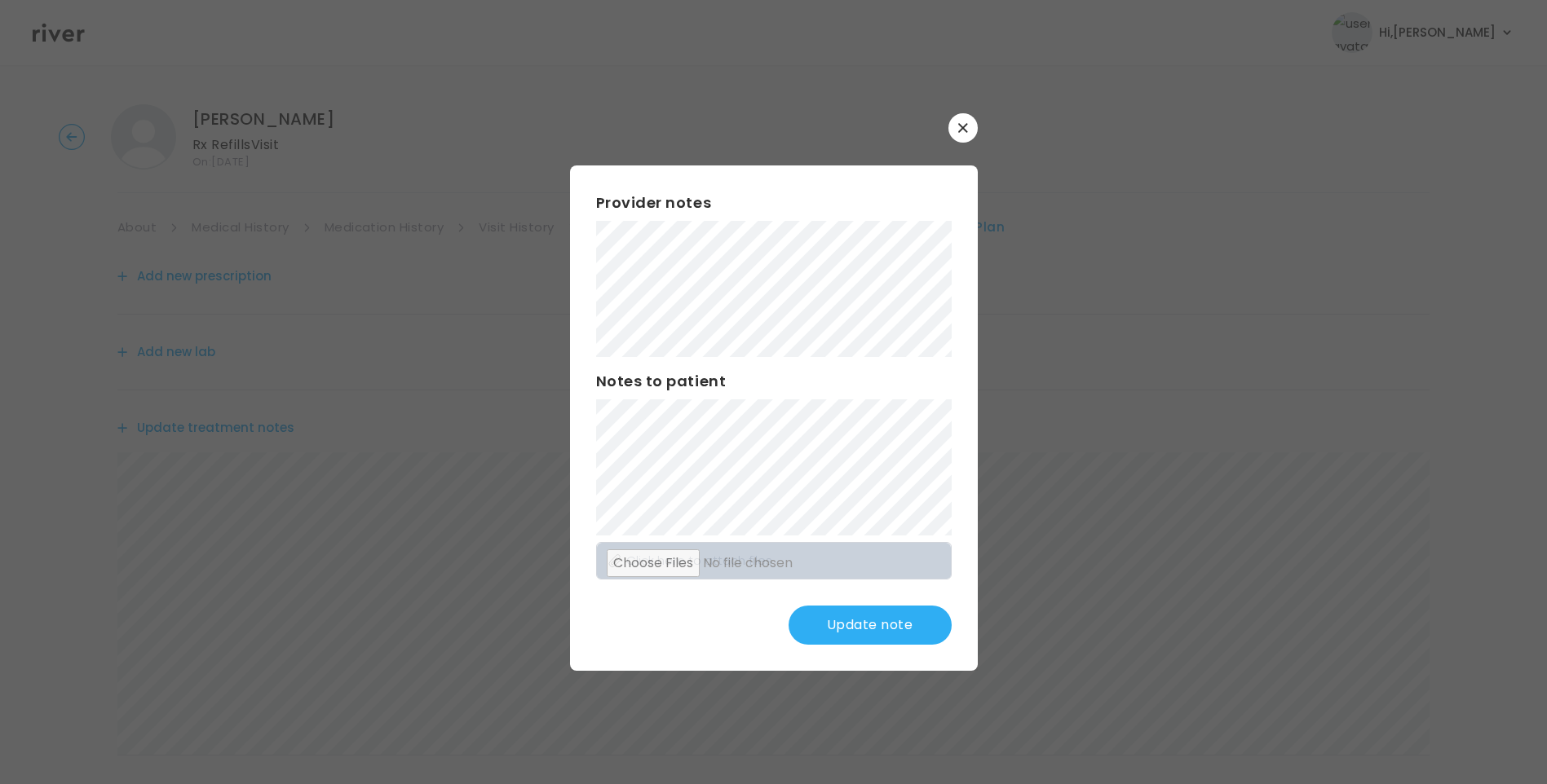
click at [899, 626] on button "Update note" at bounding box center [870, 625] width 163 height 39
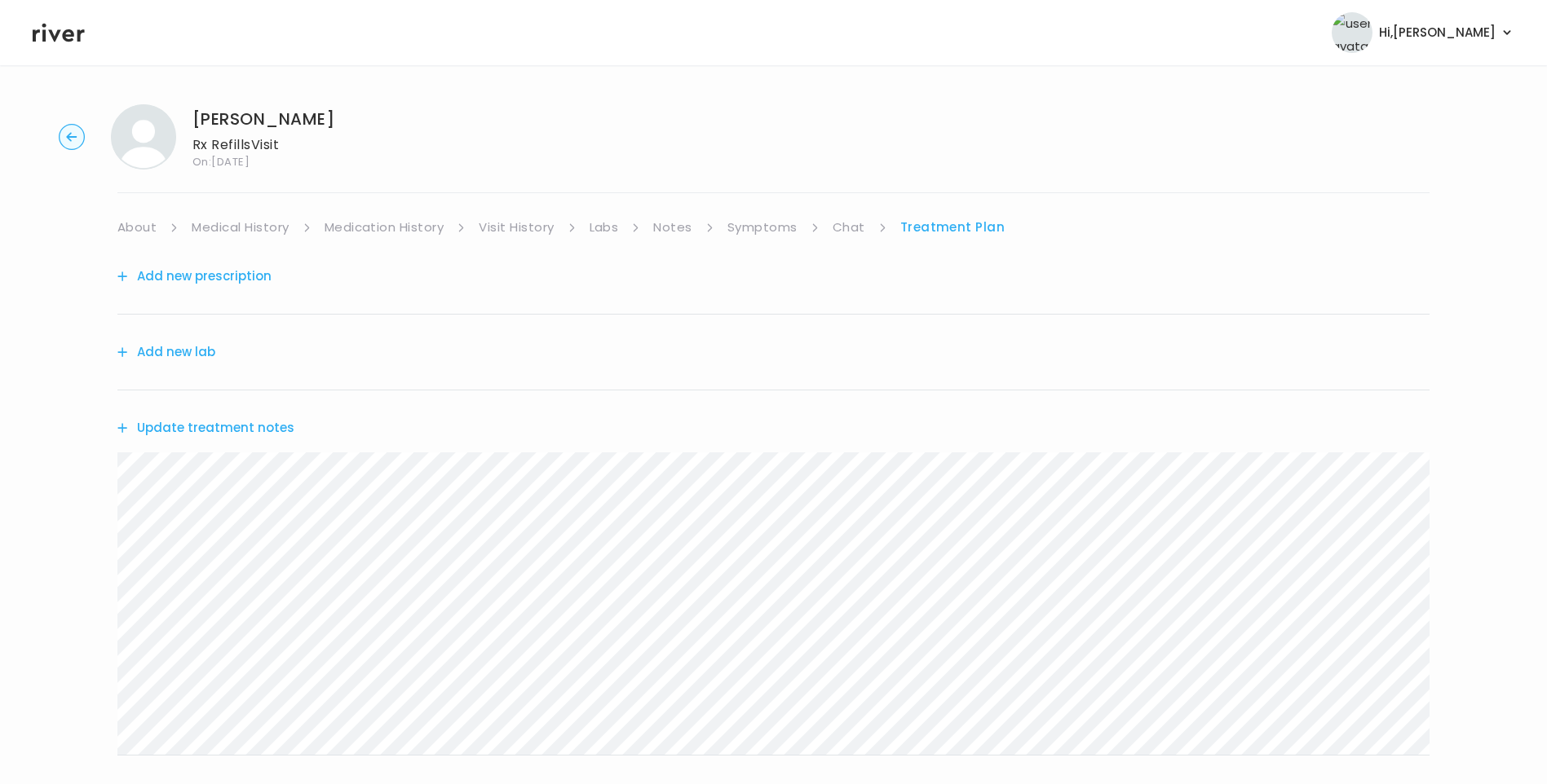
click at [263, 428] on button "Update treatment notes" at bounding box center [206, 428] width 177 height 23
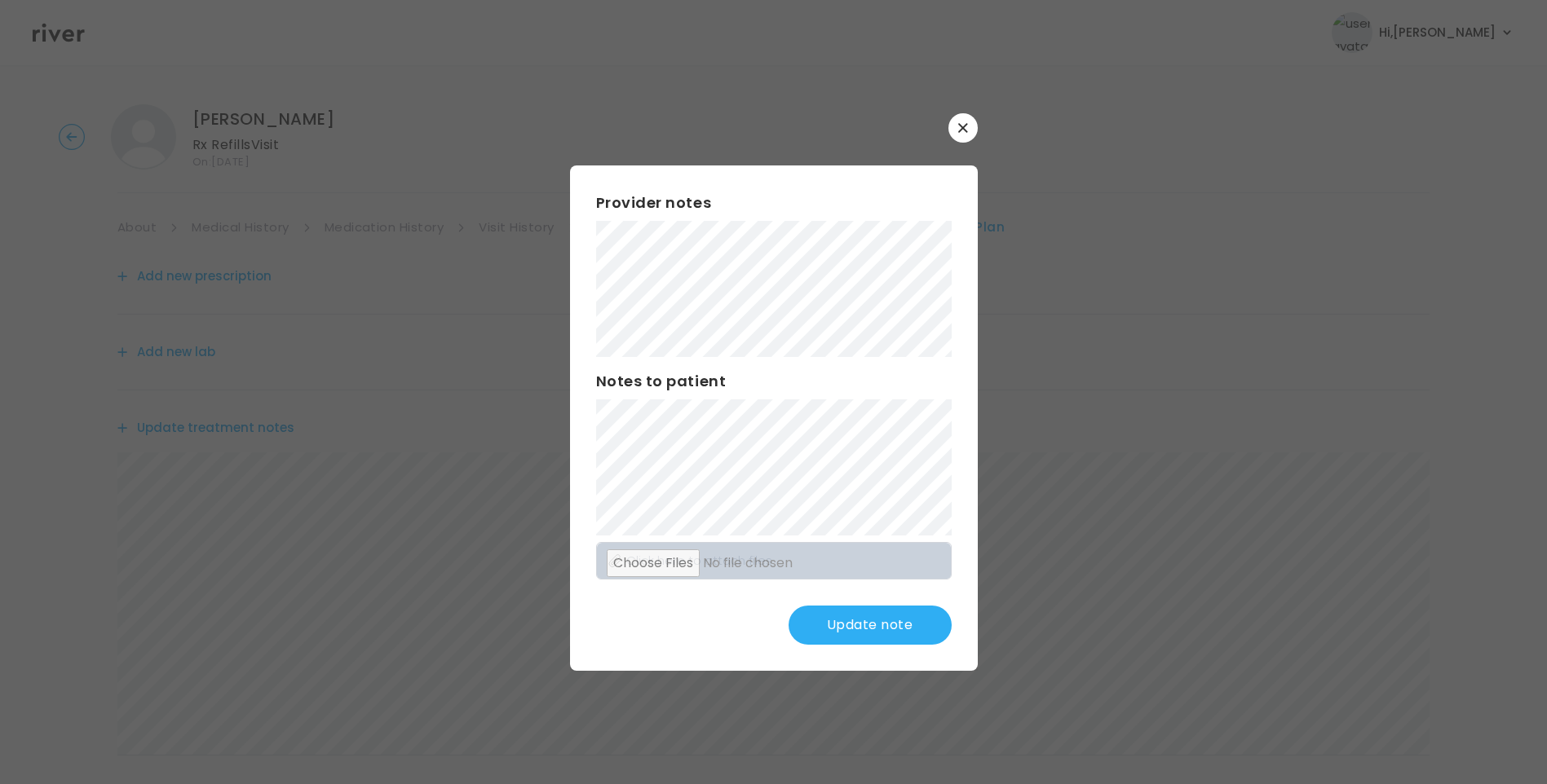
click at [888, 623] on button "Update note" at bounding box center [870, 625] width 163 height 39
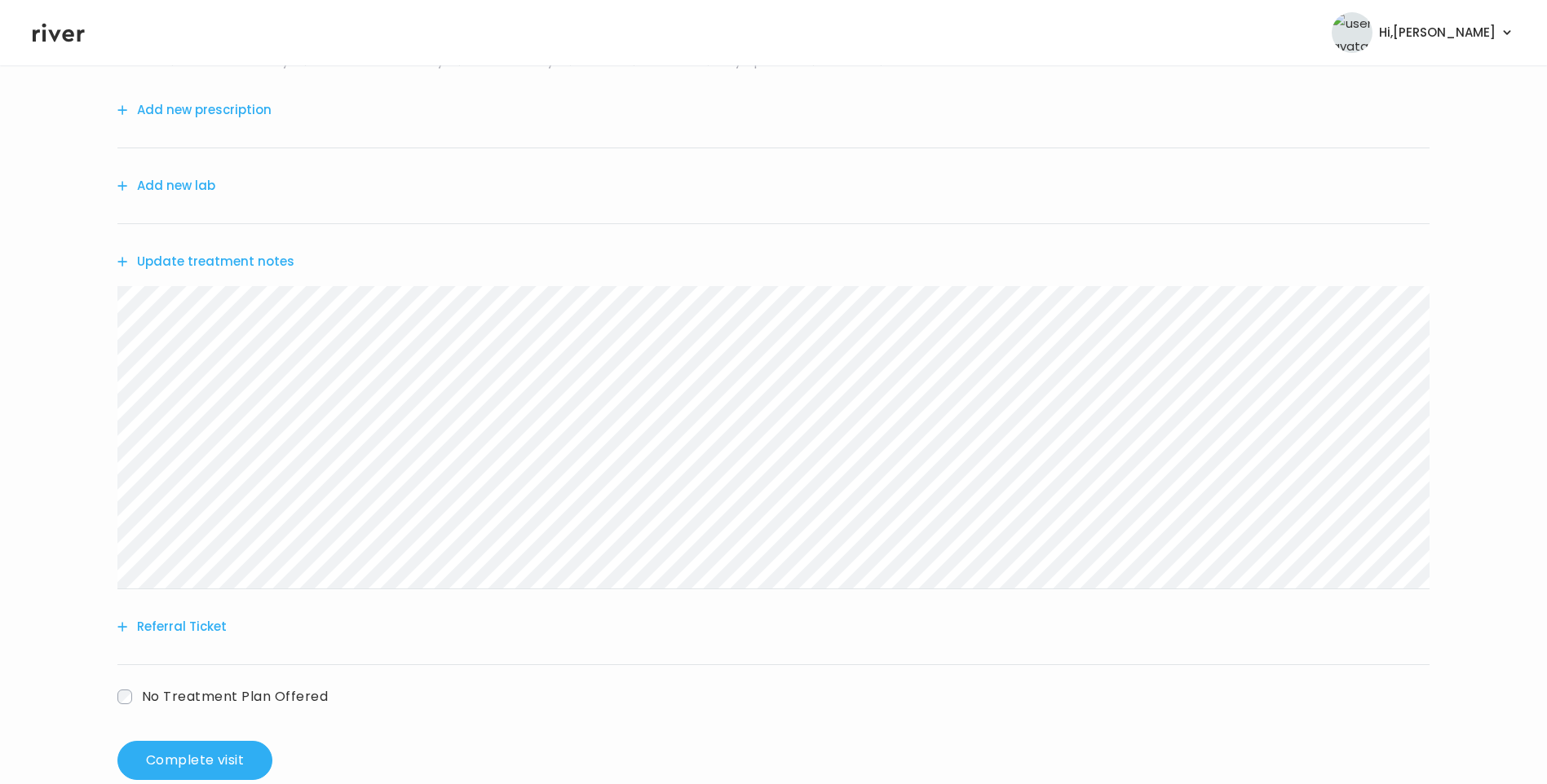
scroll to position [202, 0]
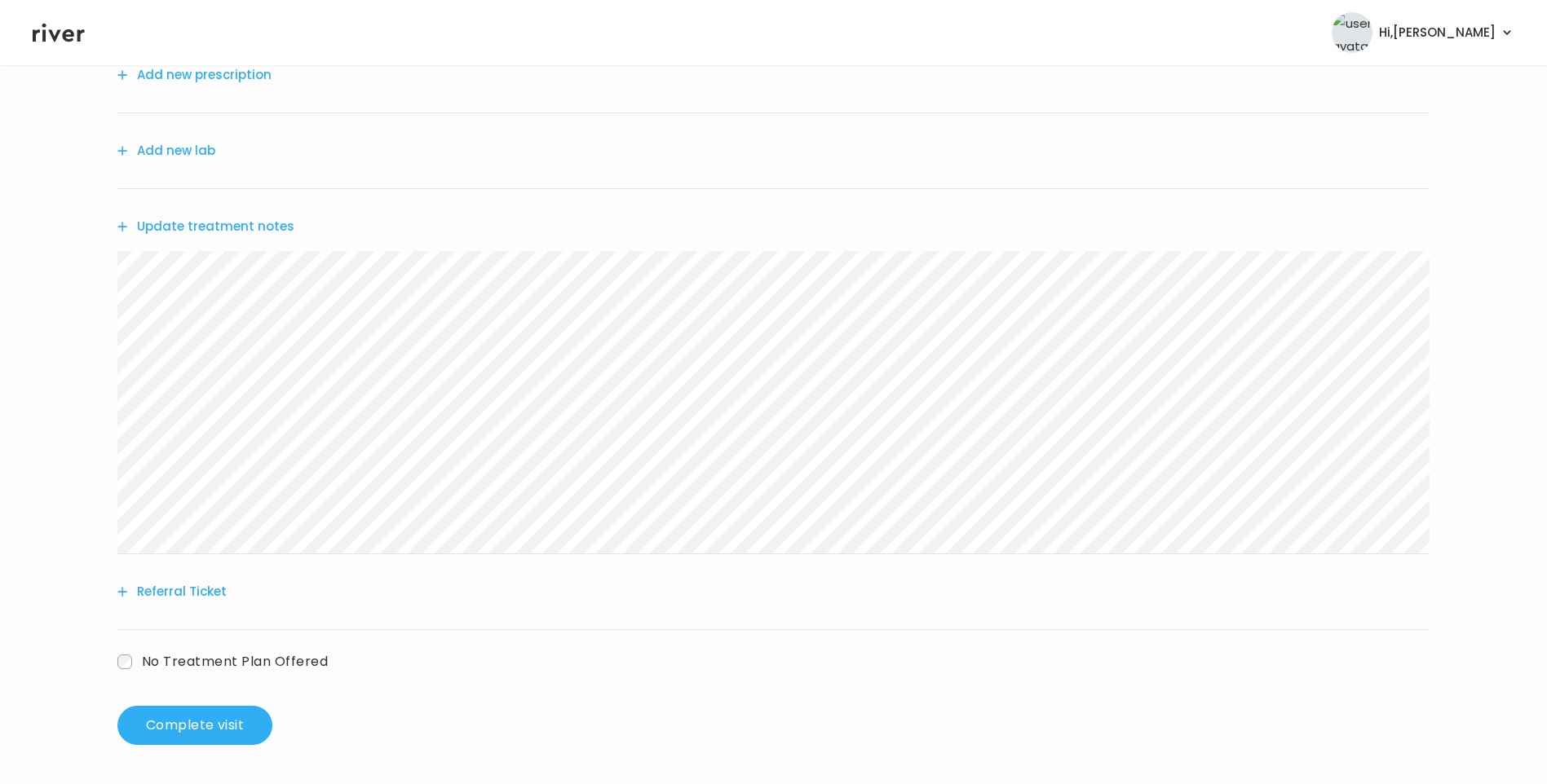
click at [244, 655] on span "No Treatment Plan Offered" at bounding box center [235, 661] width 186 height 19
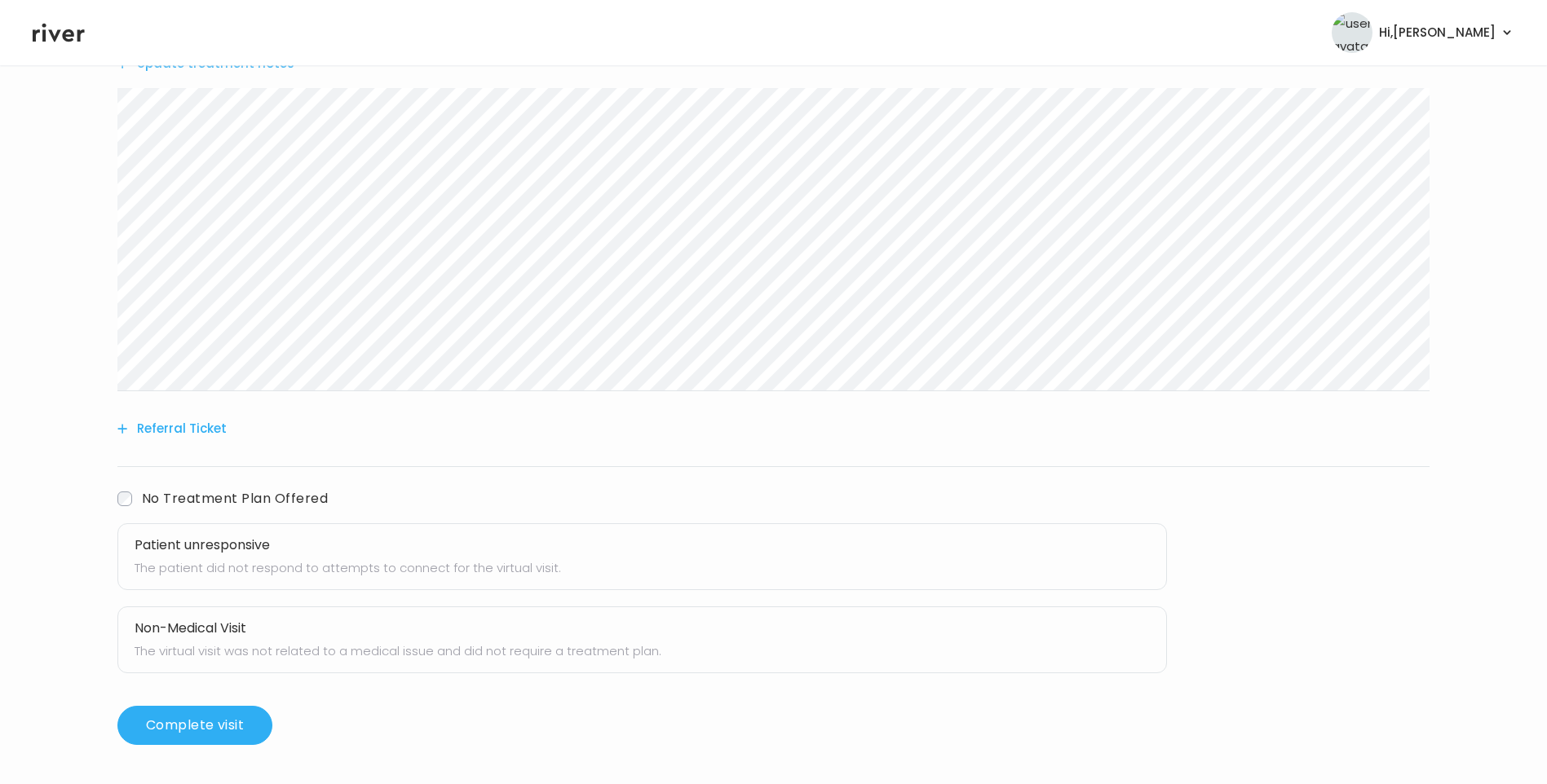
click at [246, 564] on p "The patient did not respond to attempts to connect for the virtual visit." at bounding box center [642, 568] width 1015 height 23
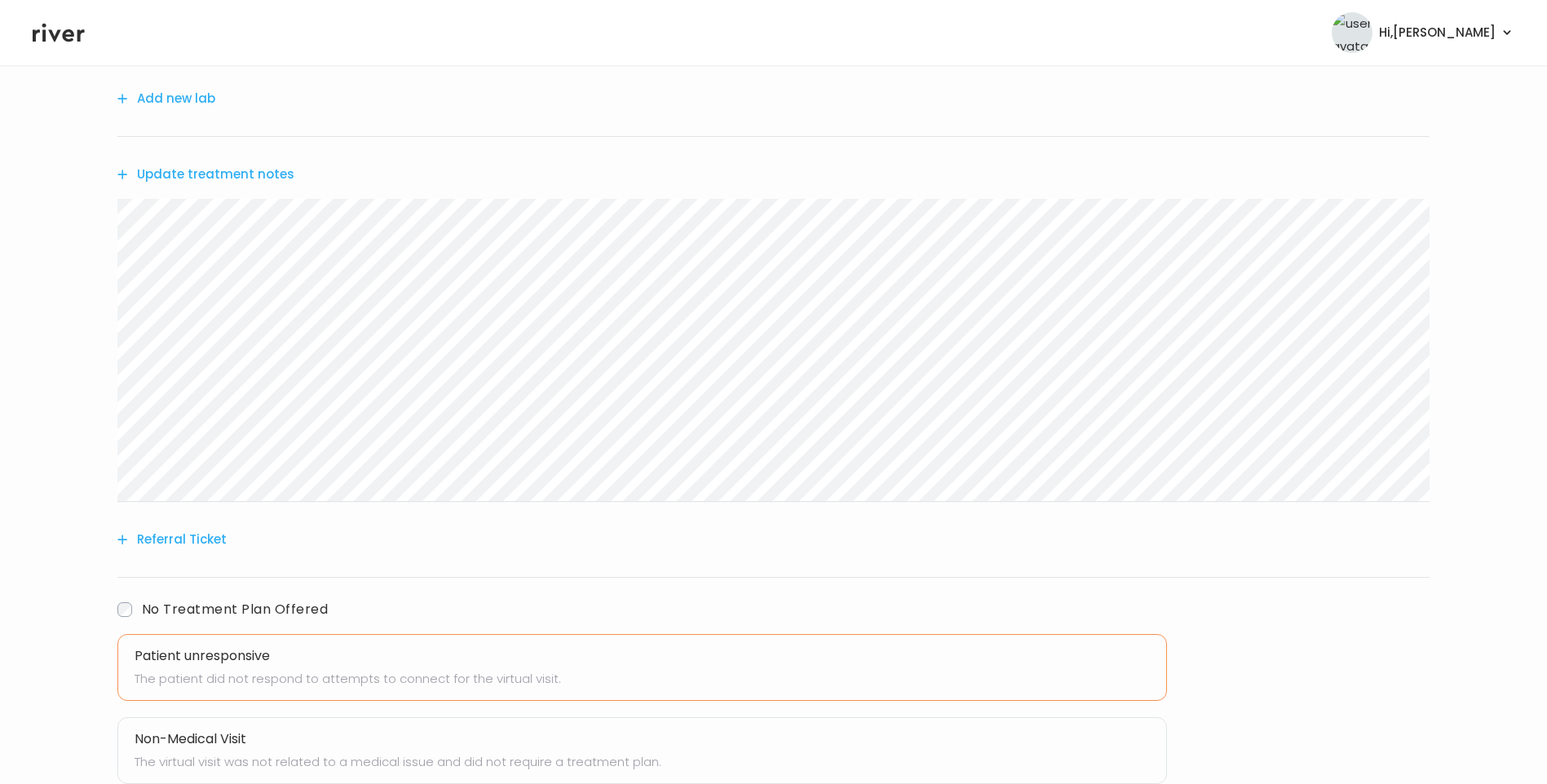
scroll to position [38, 0]
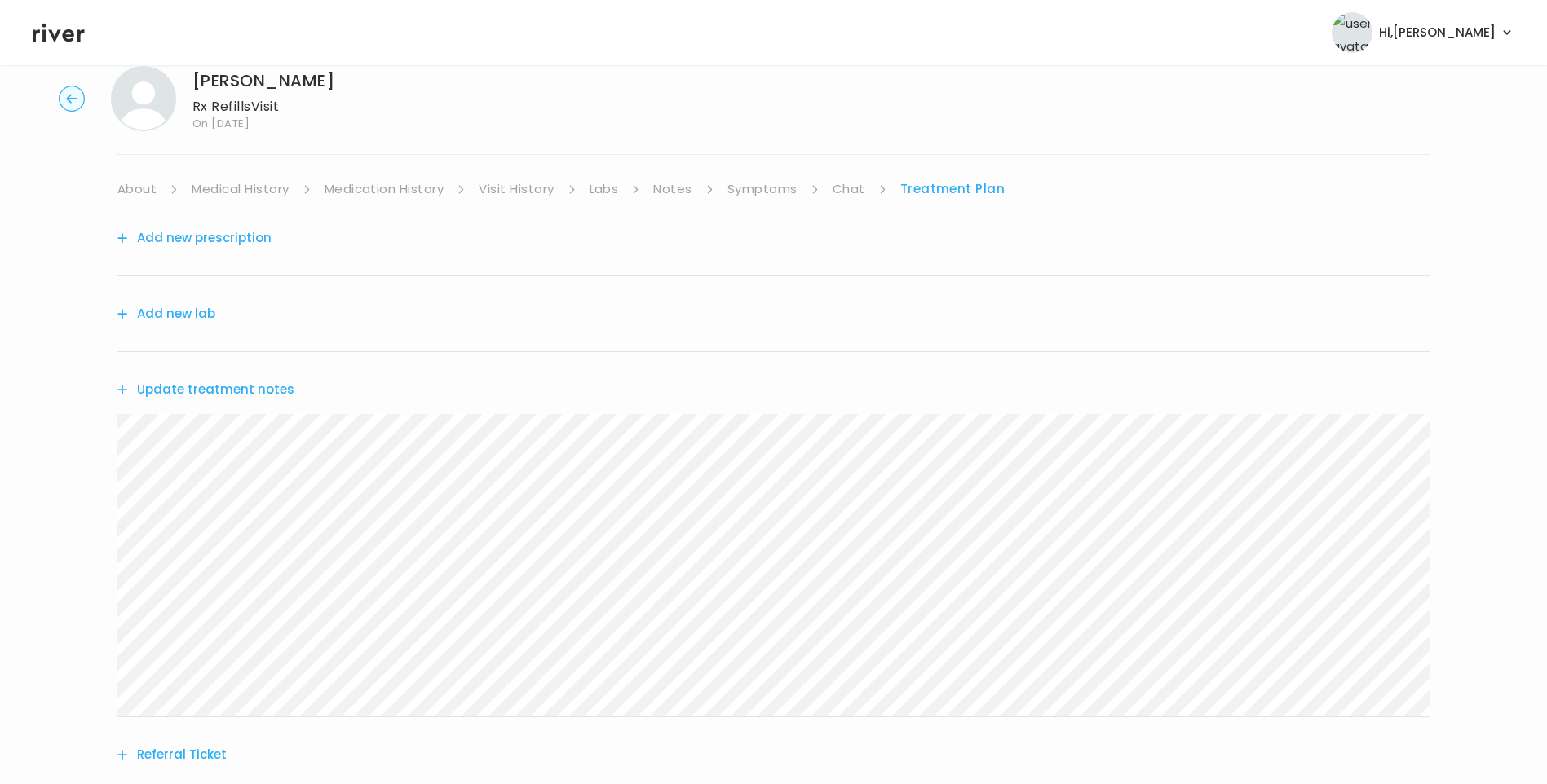
click at [857, 194] on link "Chat" at bounding box center [848, 189] width 33 height 23
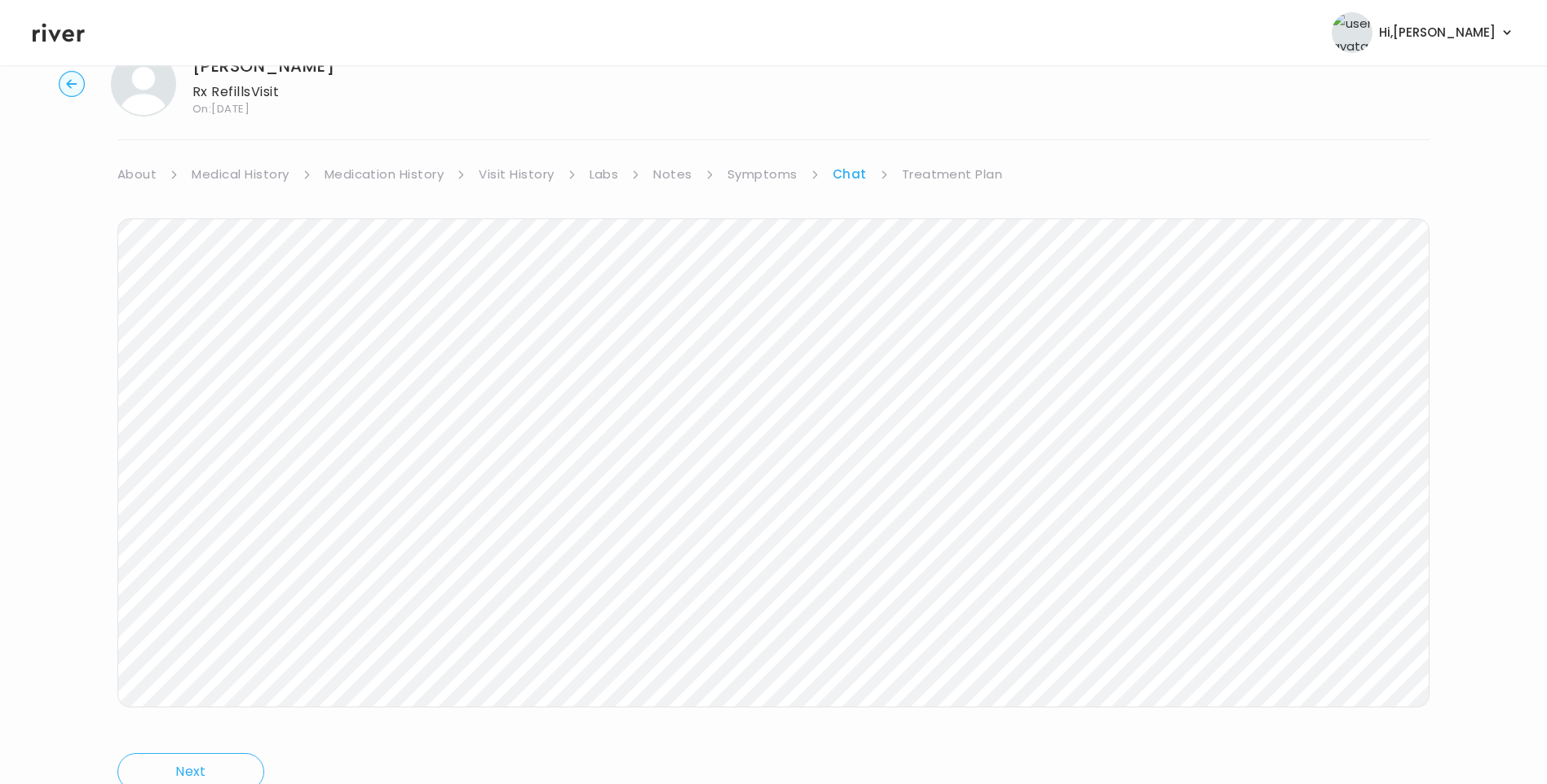
scroll to position [121, 0]
click at [42, 34] on icon at bounding box center [59, 32] width 52 height 25
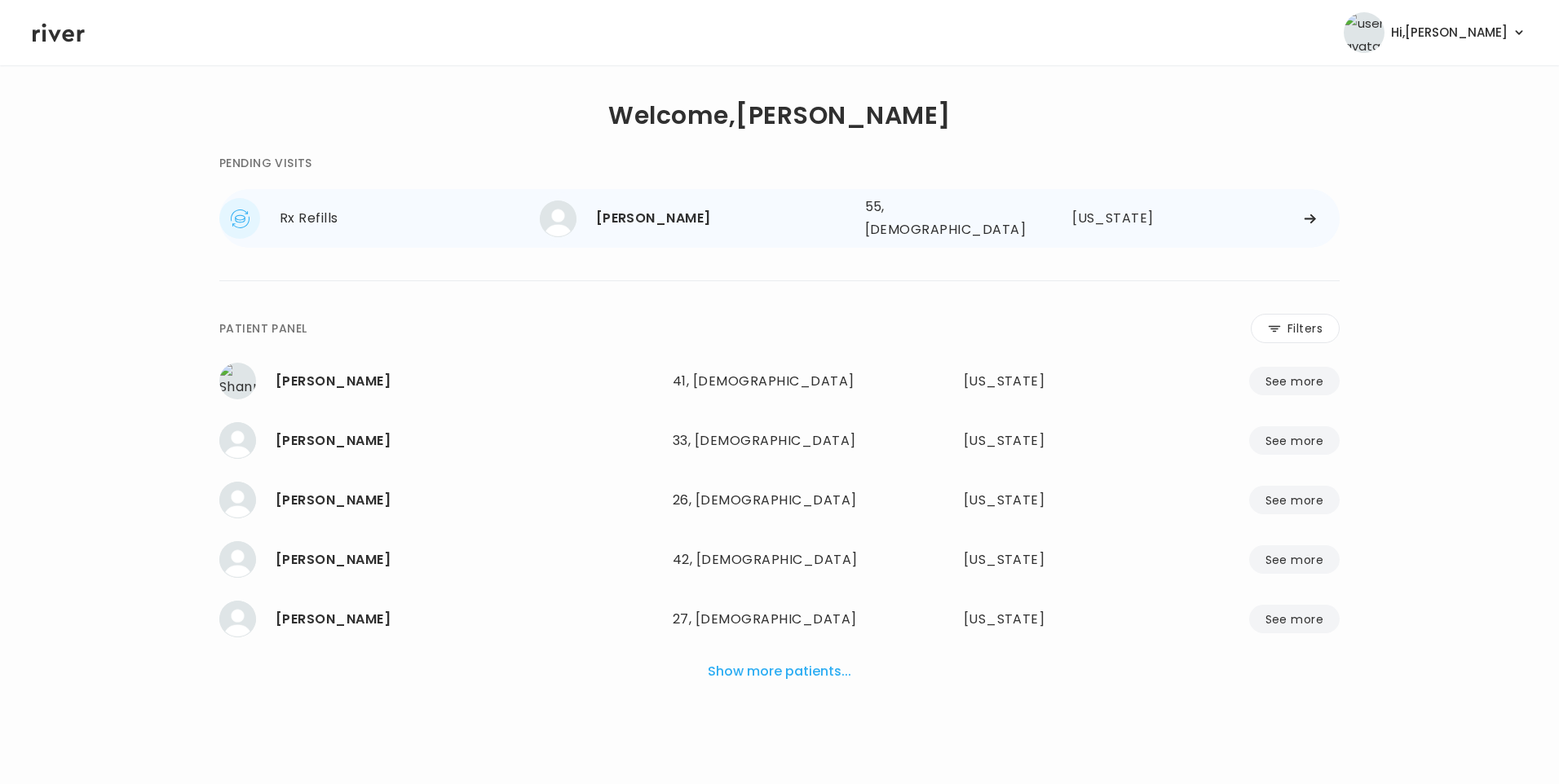
click at [697, 209] on div "ANNA ARCHER" at bounding box center [724, 218] width 256 height 23
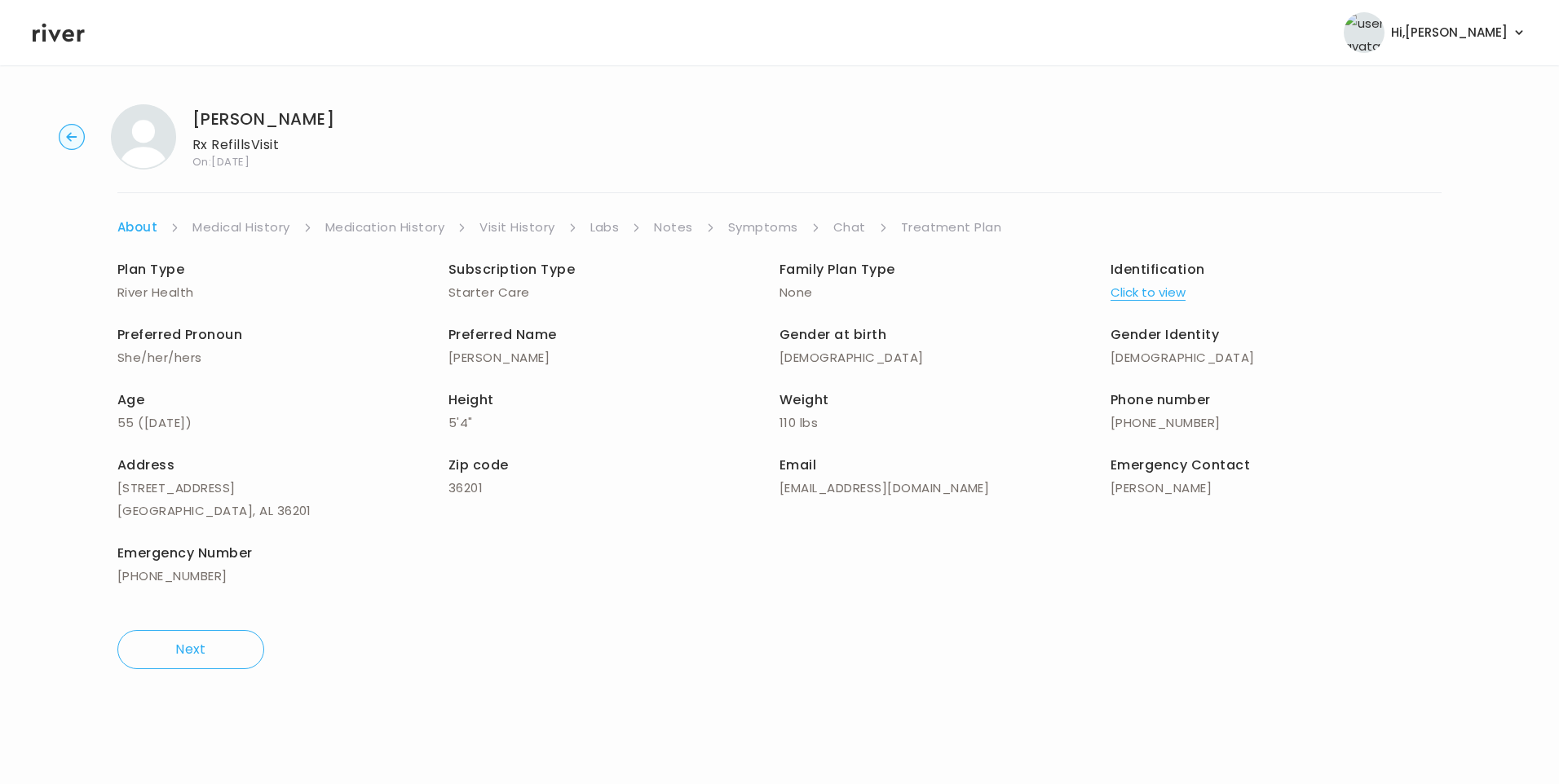
click at [849, 230] on link "Chat" at bounding box center [849, 227] width 33 height 23
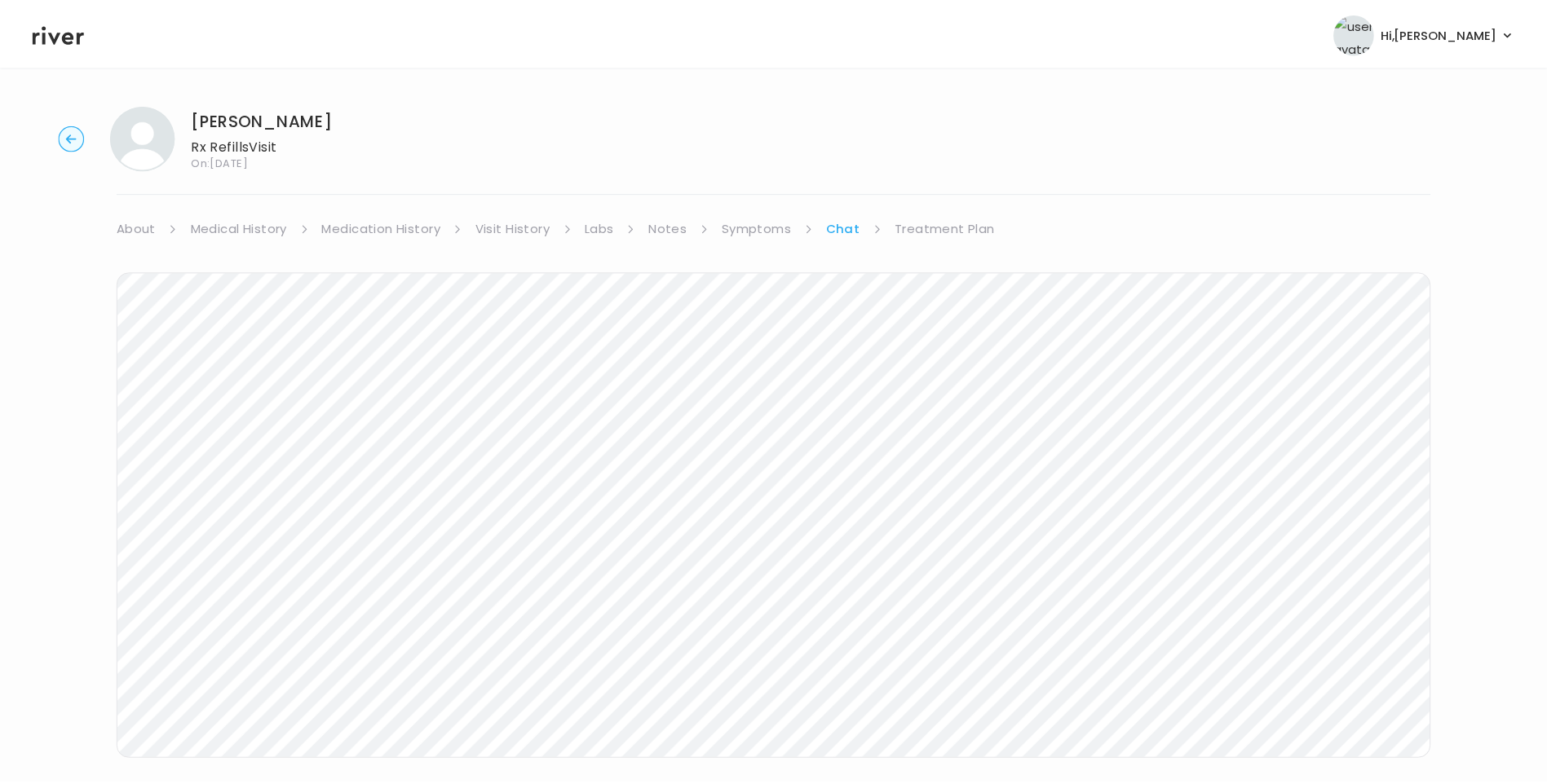
scroll to position [121, 0]
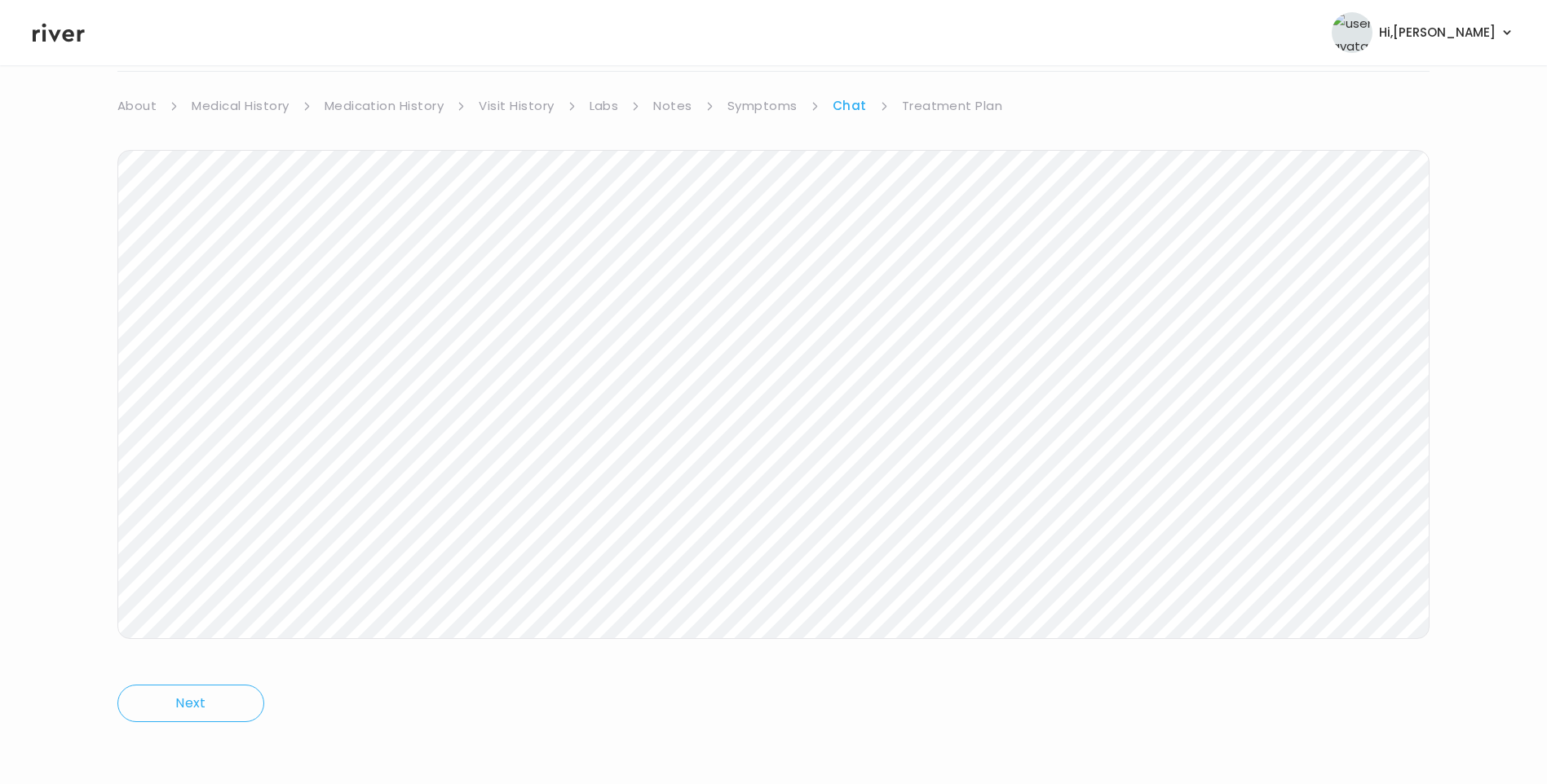
click at [957, 105] on link "Treatment Plan" at bounding box center [952, 106] width 101 height 23
click at [131, 104] on link "About" at bounding box center [137, 106] width 39 height 23
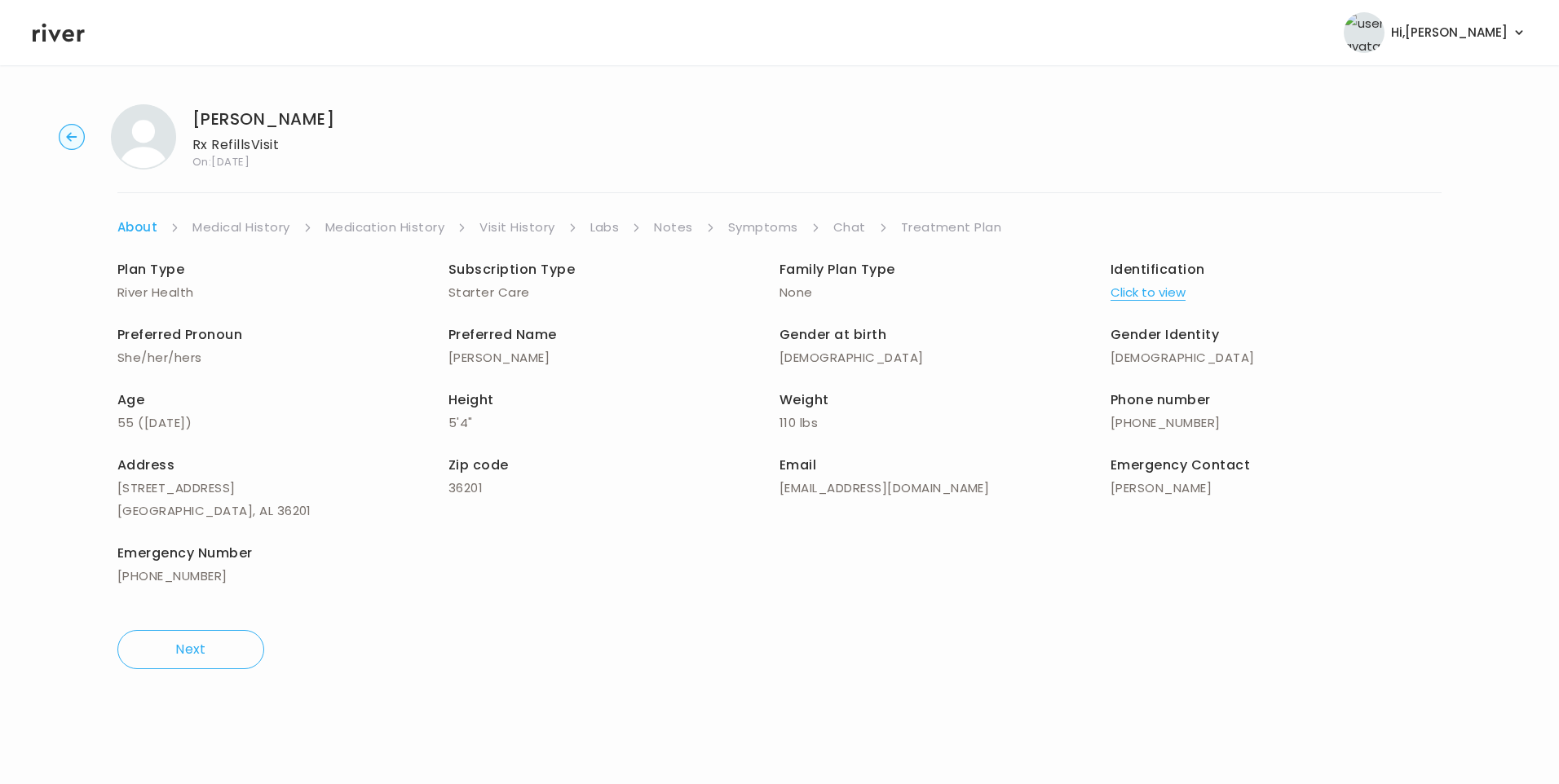
click at [936, 230] on link "Treatment Plan" at bounding box center [951, 227] width 101 height 23
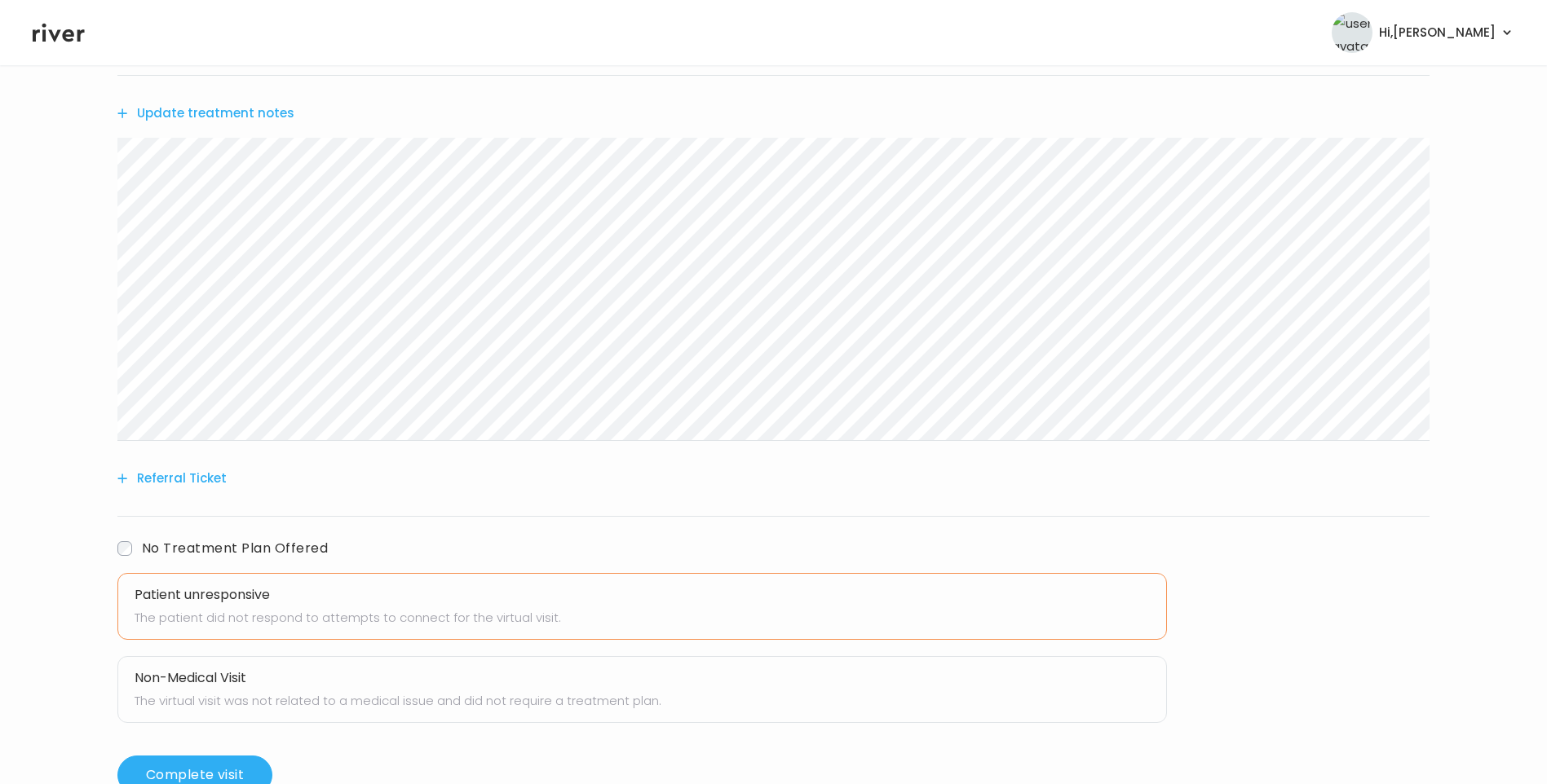
scroll to position [364, 0]
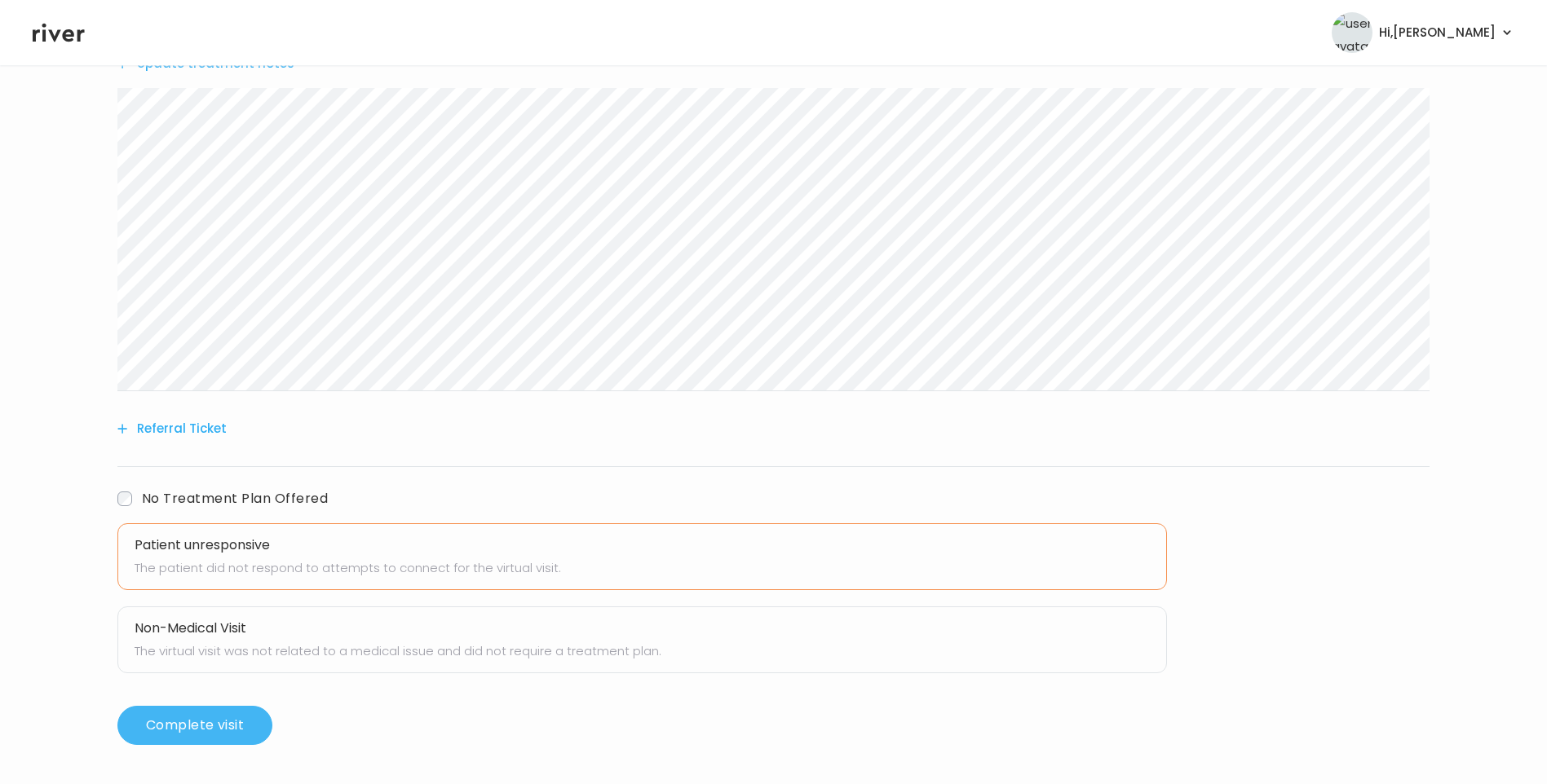
click at [220, 716] on button "Complete visit" at bounding box center [195, 726] width 155 height 39
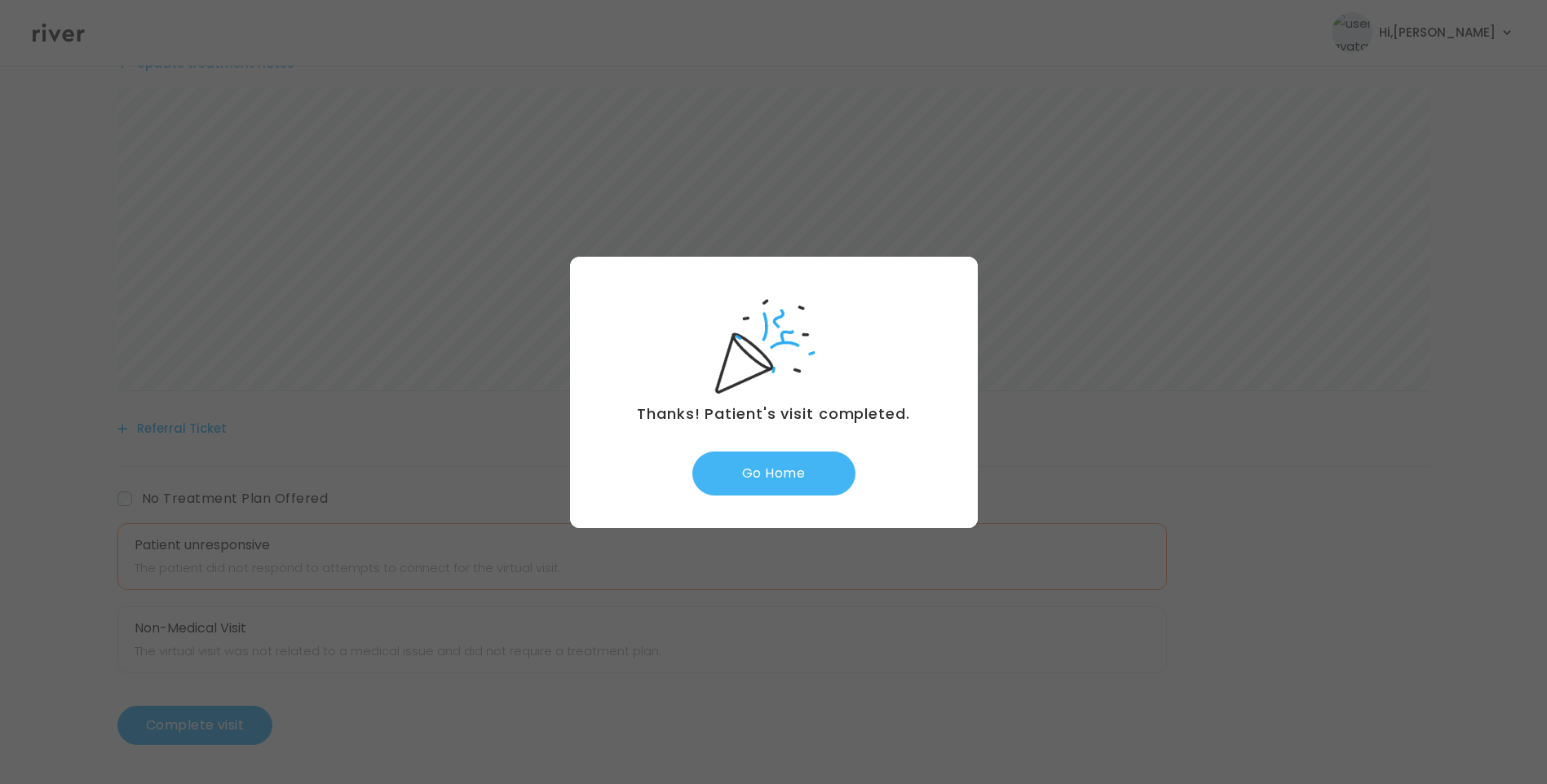
click at [807, 465] on button "Go Home" at bounding box center [773, 473] width 163 height 44
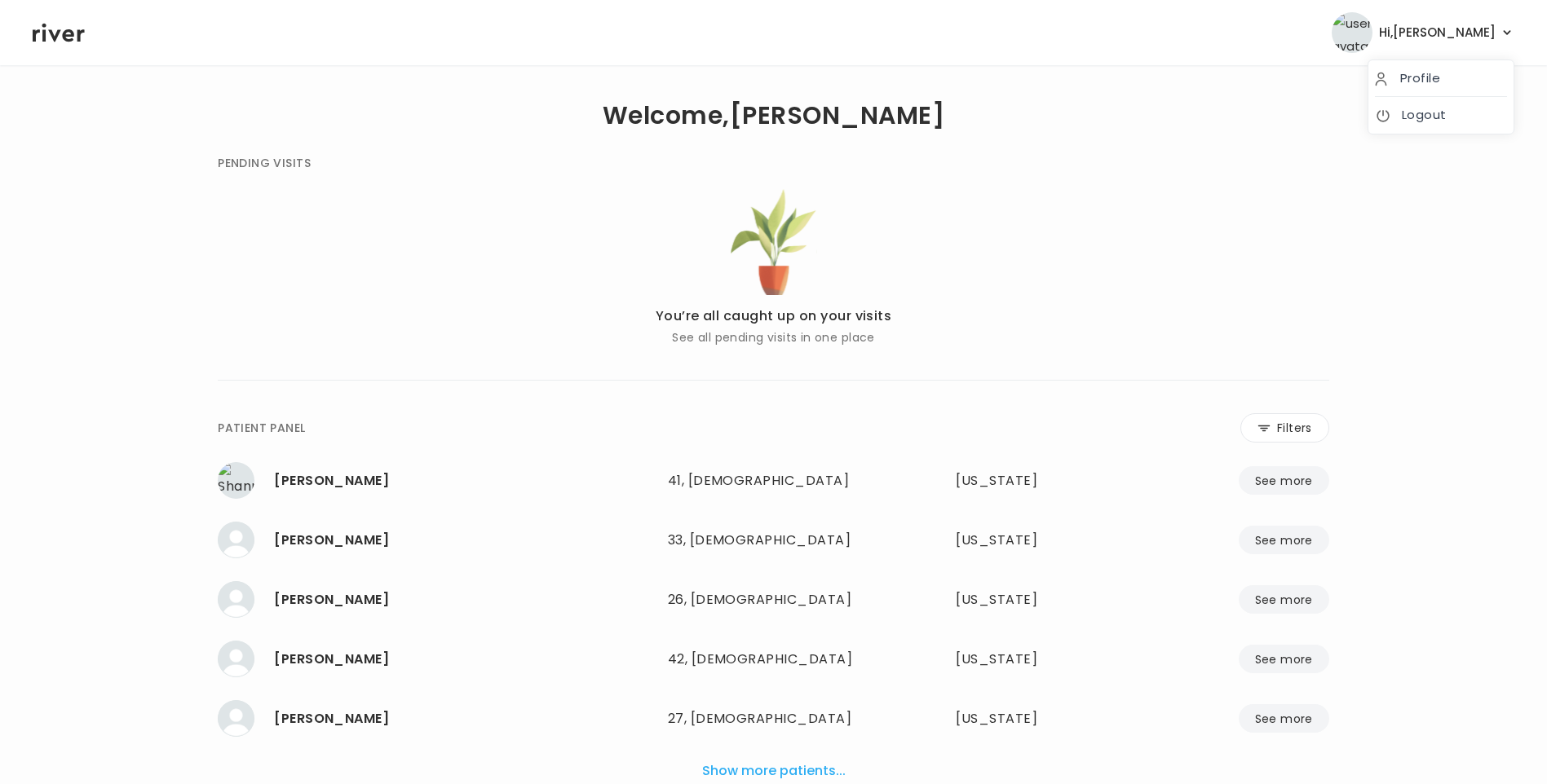
click at [1495, 32] on span "Hi, [PERSON_NAME]" at bounding box center [1437, 32] width 117 height 23
click at [1440, 117] on link "Logout" at bounding box center [1440, 114] width 132 height 23
